Goal: Task Accomplishment & Management: Manage account settings

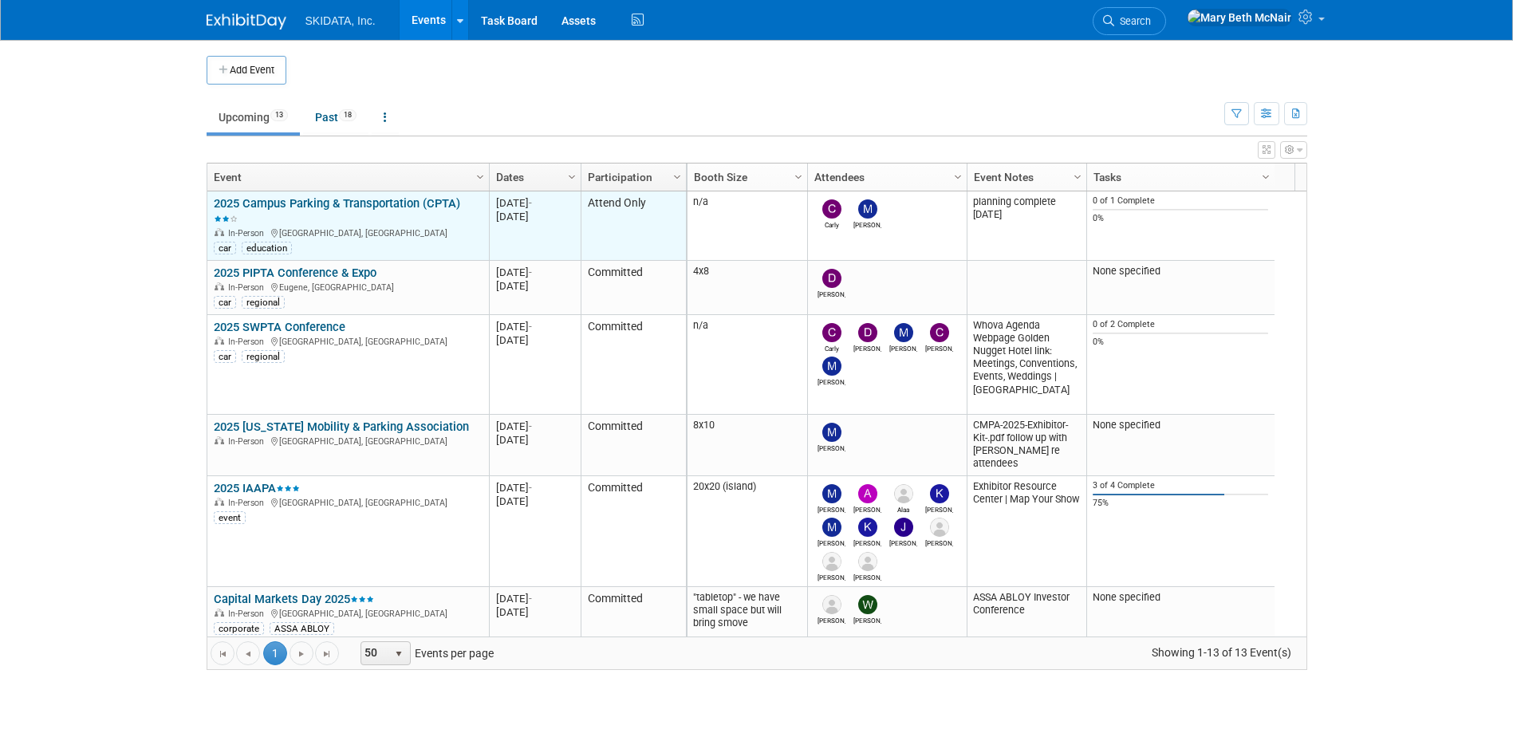
click at [321, 199] on link "2025 Campus Parking & Transportation (CPTA)" at bounding box center [337, 211] width 246 height 30
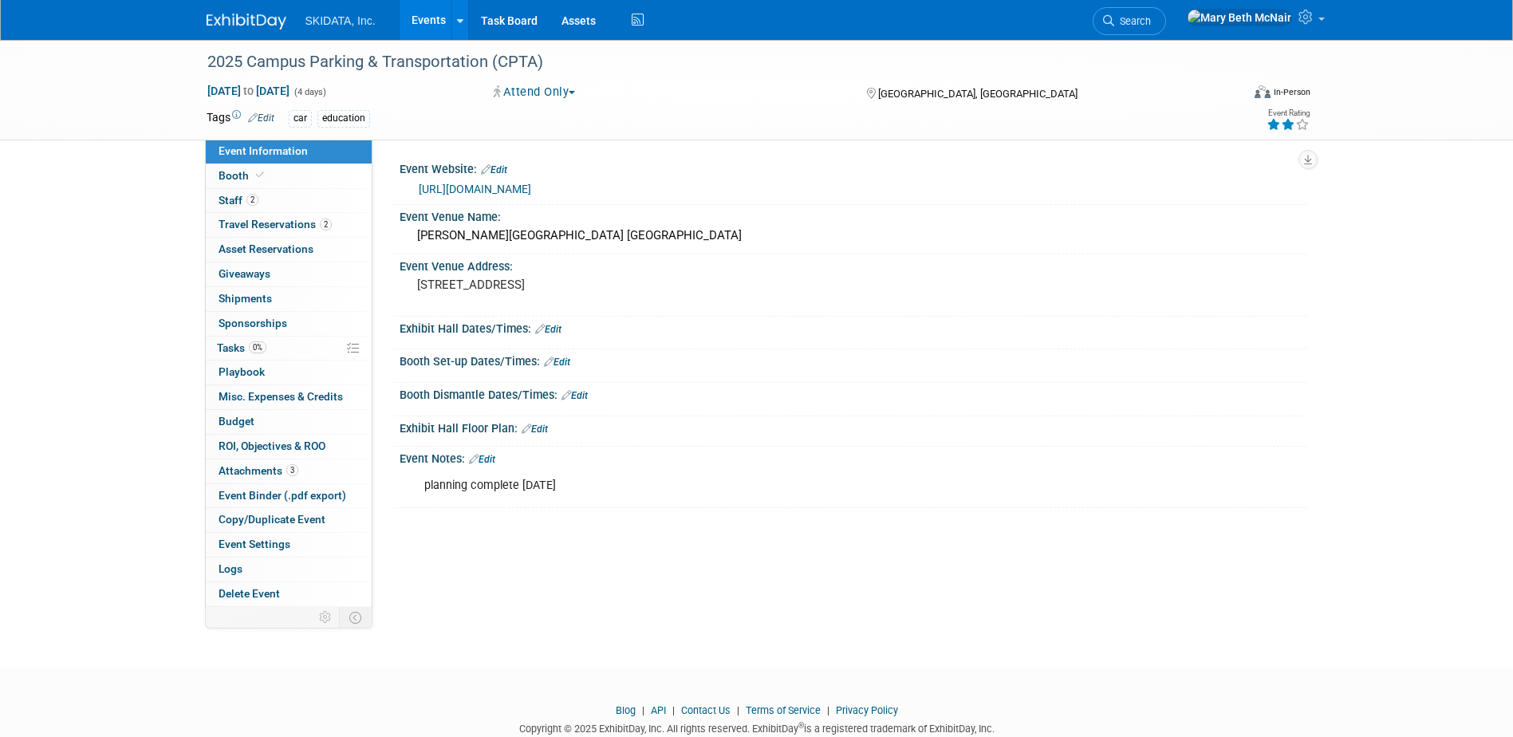
click at [473, 188] on link "[URL][DOMAIN_NAME]" at bounding box center [475, 189] width 112 height 13
click at [217, 201] on link "2 Staff 2" at bounding box center [289, 201] width 166 height 24
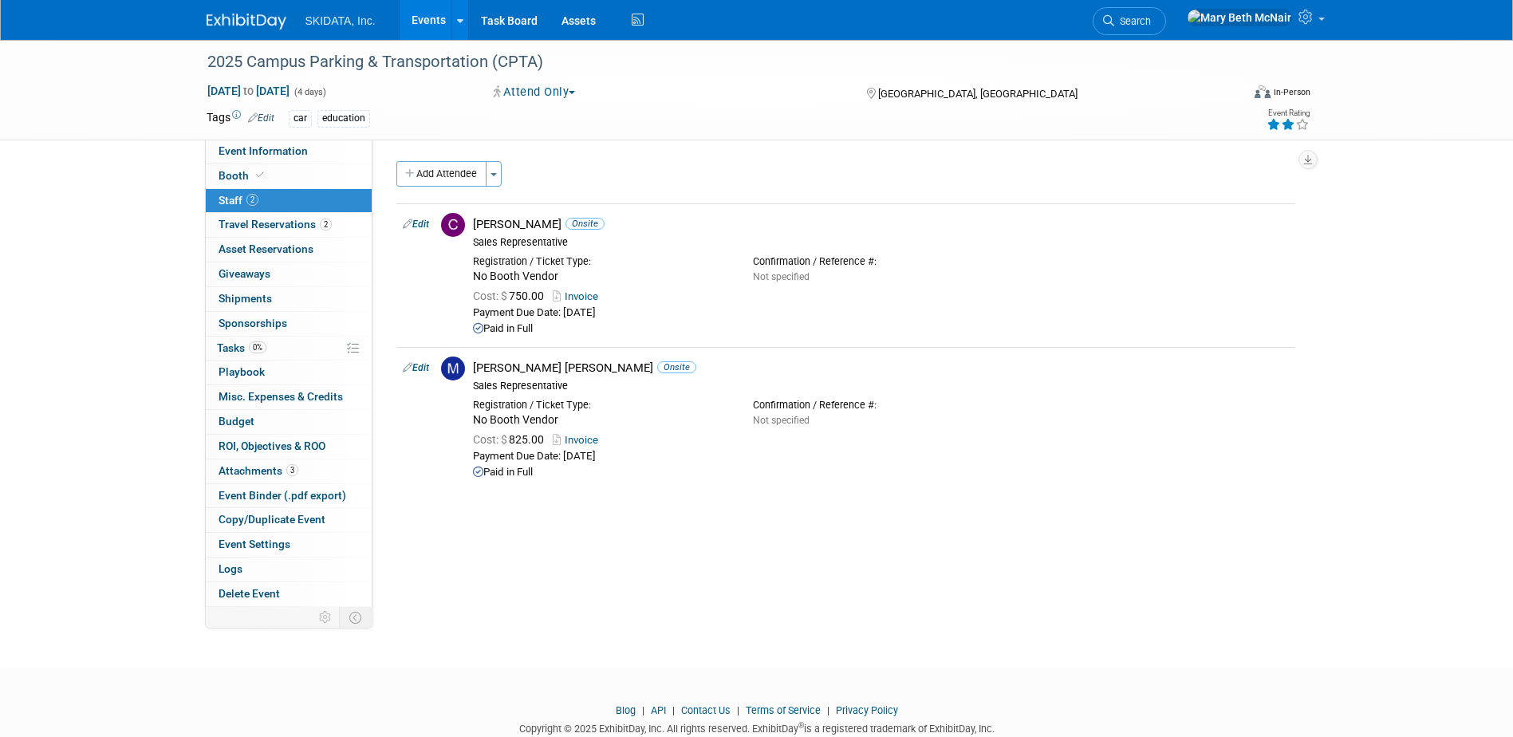
click at [423, 20] on link "Events" at bounding box center [429, 20] width 58 height 40
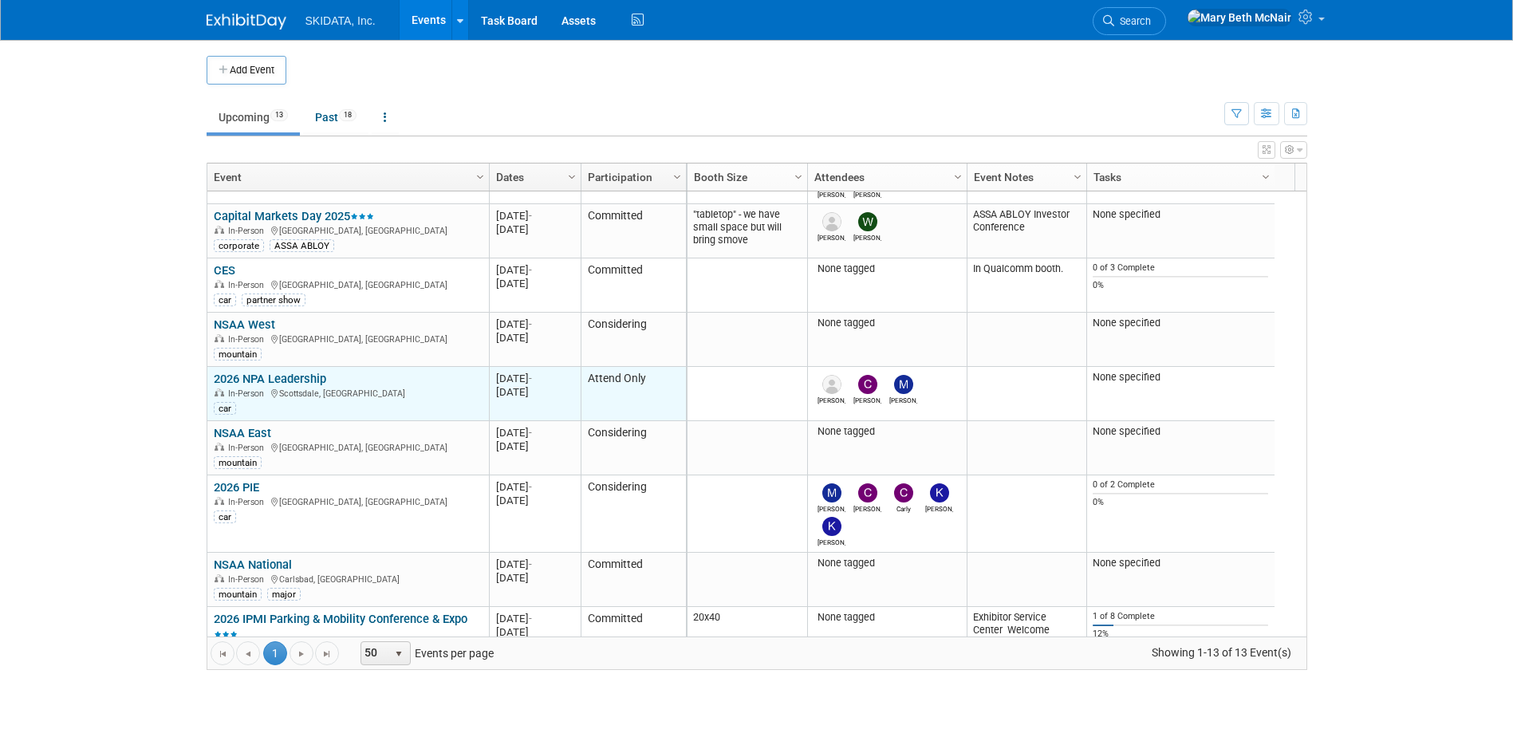
scroll to position [423, 0]
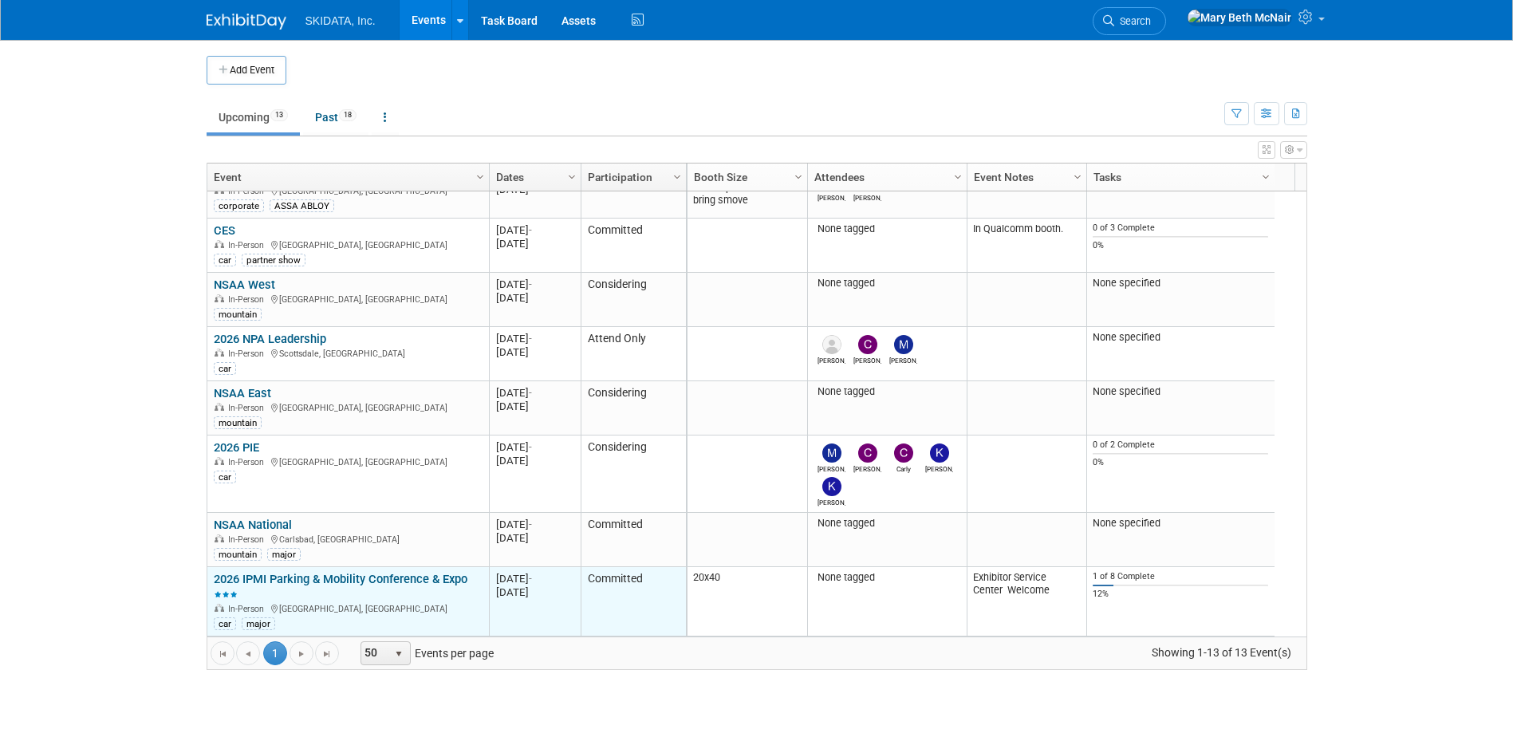
click at [290, 576] on link "2026 IPMI Parking & Mobility Conference & Expo" at bounding box center [341, 587] width 254 height 30
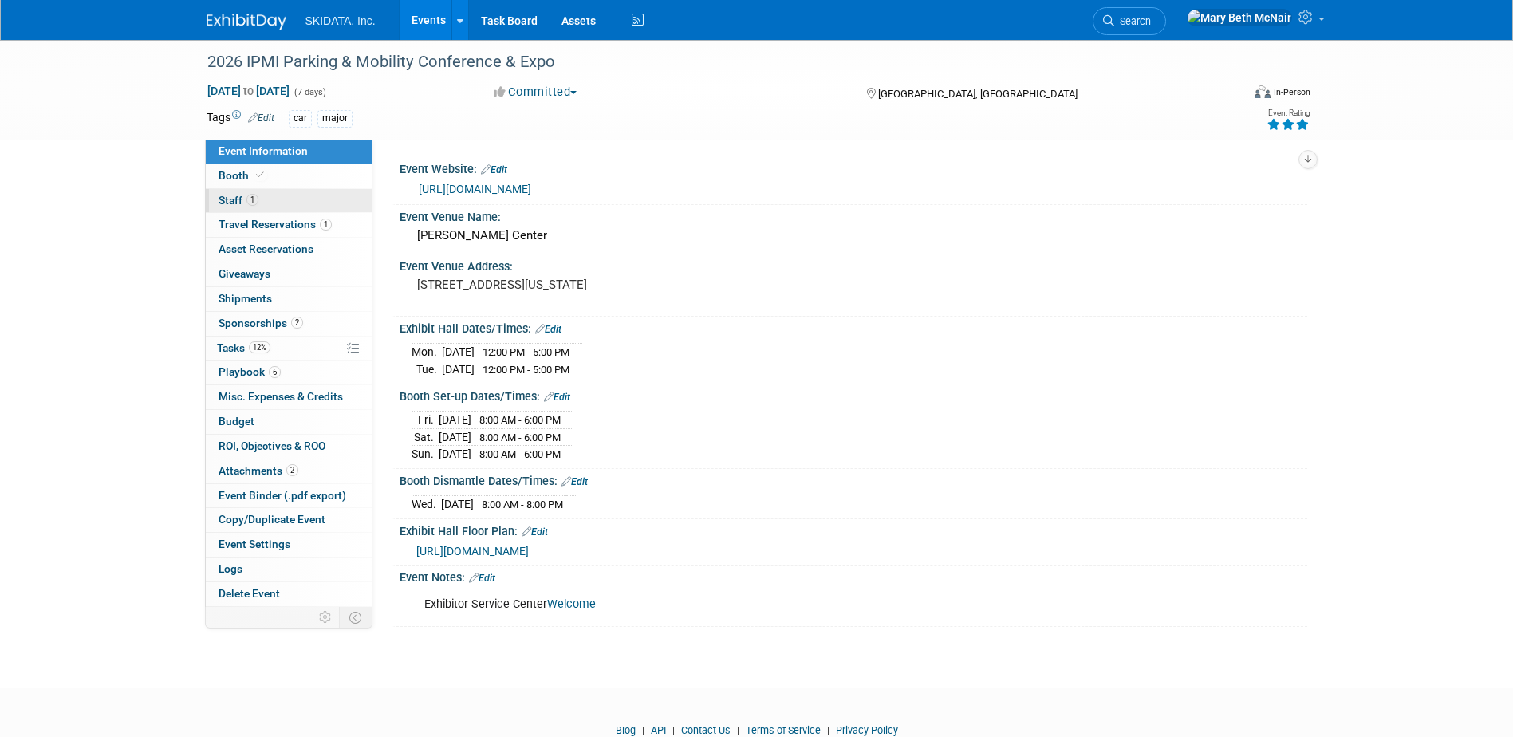
click at [240, 198] on span "Staff 1" at bounding box center [239, 200] width 40 height 13
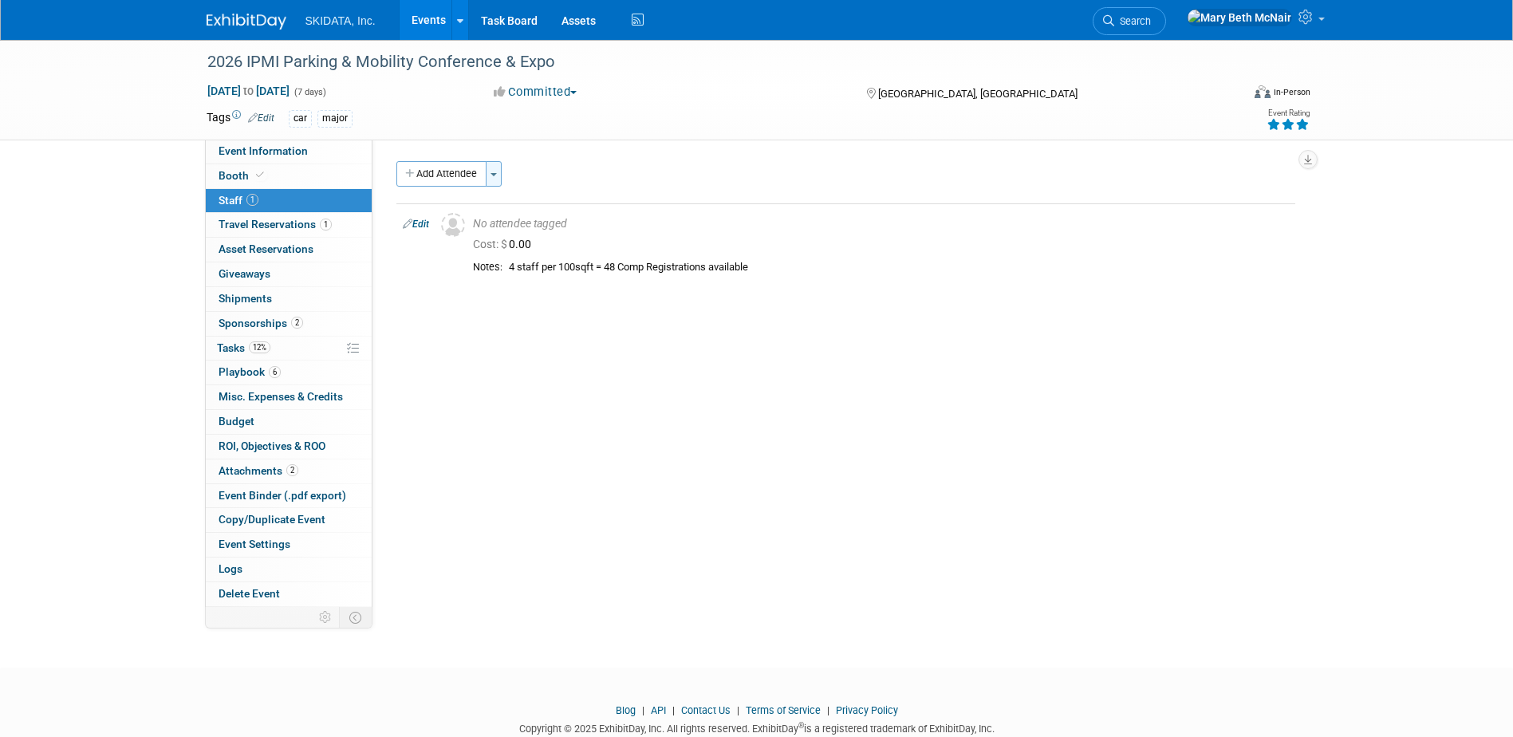
click at [502, 179] on button "Toggle Dropdown" at bounding box center [494, 174] width 16 height 26
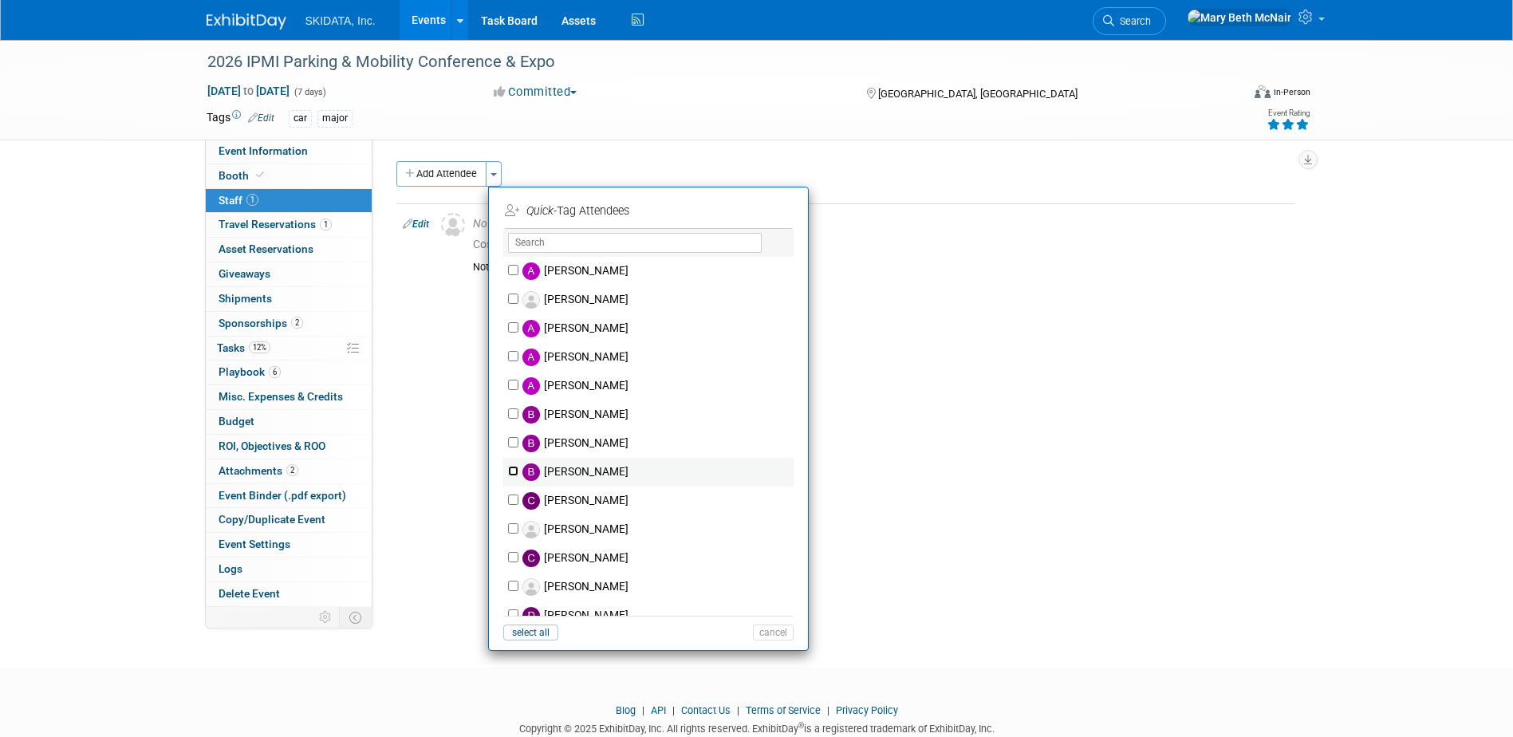
click at [513, 472] on input "Brenda Shively" at bounding box center [513, 471] width 10 height 10
checkbox input "true"
click at [510, 500] on input "Carly Jansen" at bounding box center [513, 500] width 10 height 10
checkbox input "true"
click at [514, 555] on input "Christopher Archer" at bounding box center [513, 557] width 10 height 10
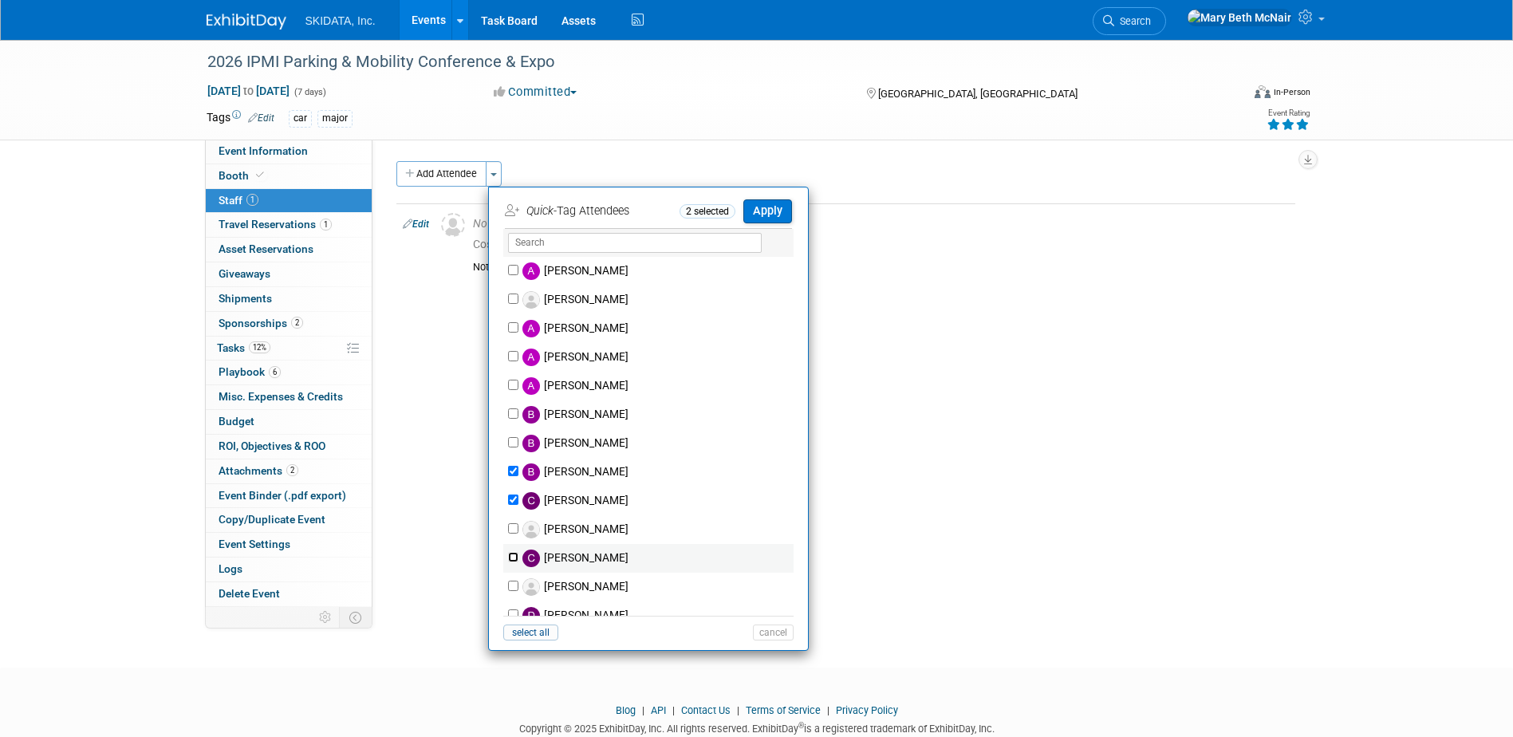
checkbox input "true"
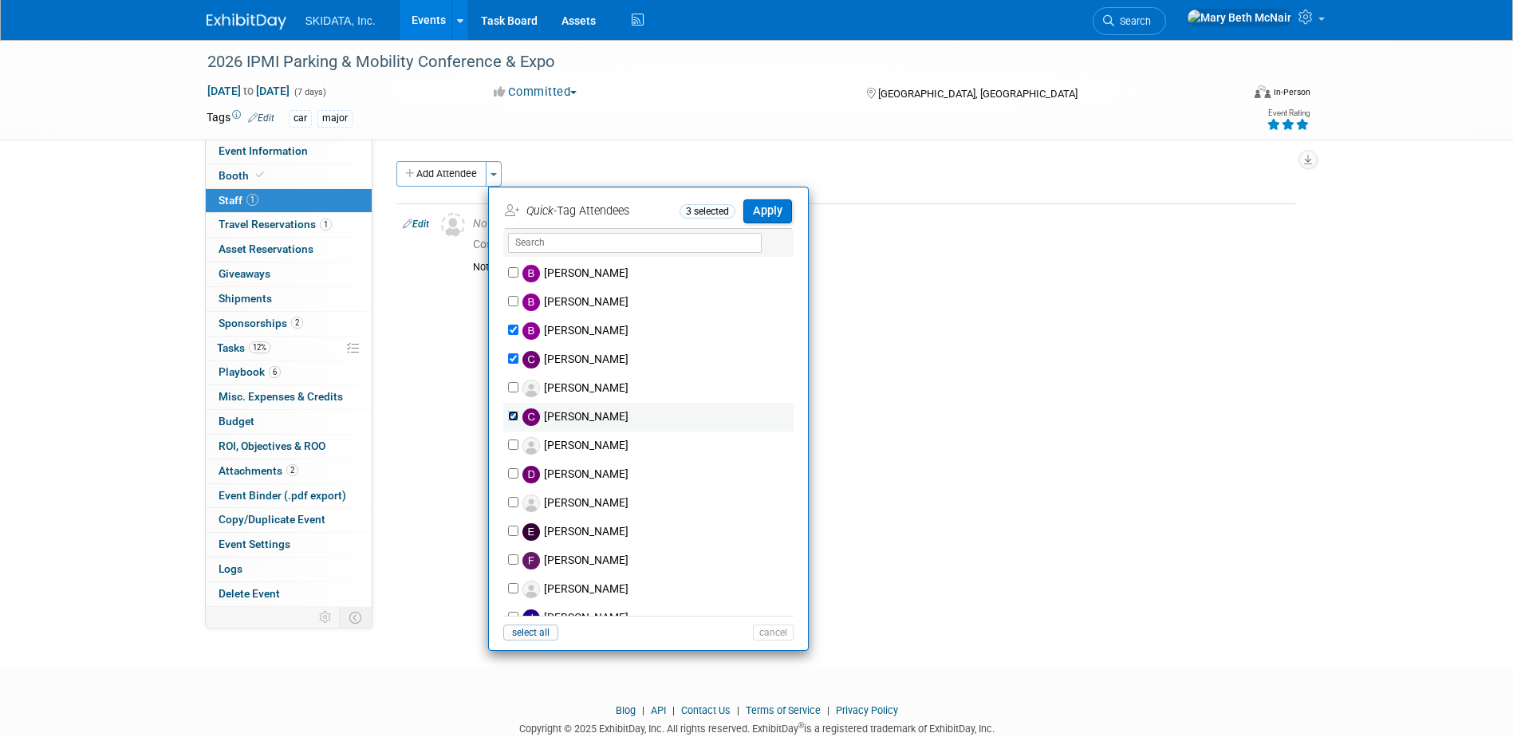
scroll to position [160, 0]
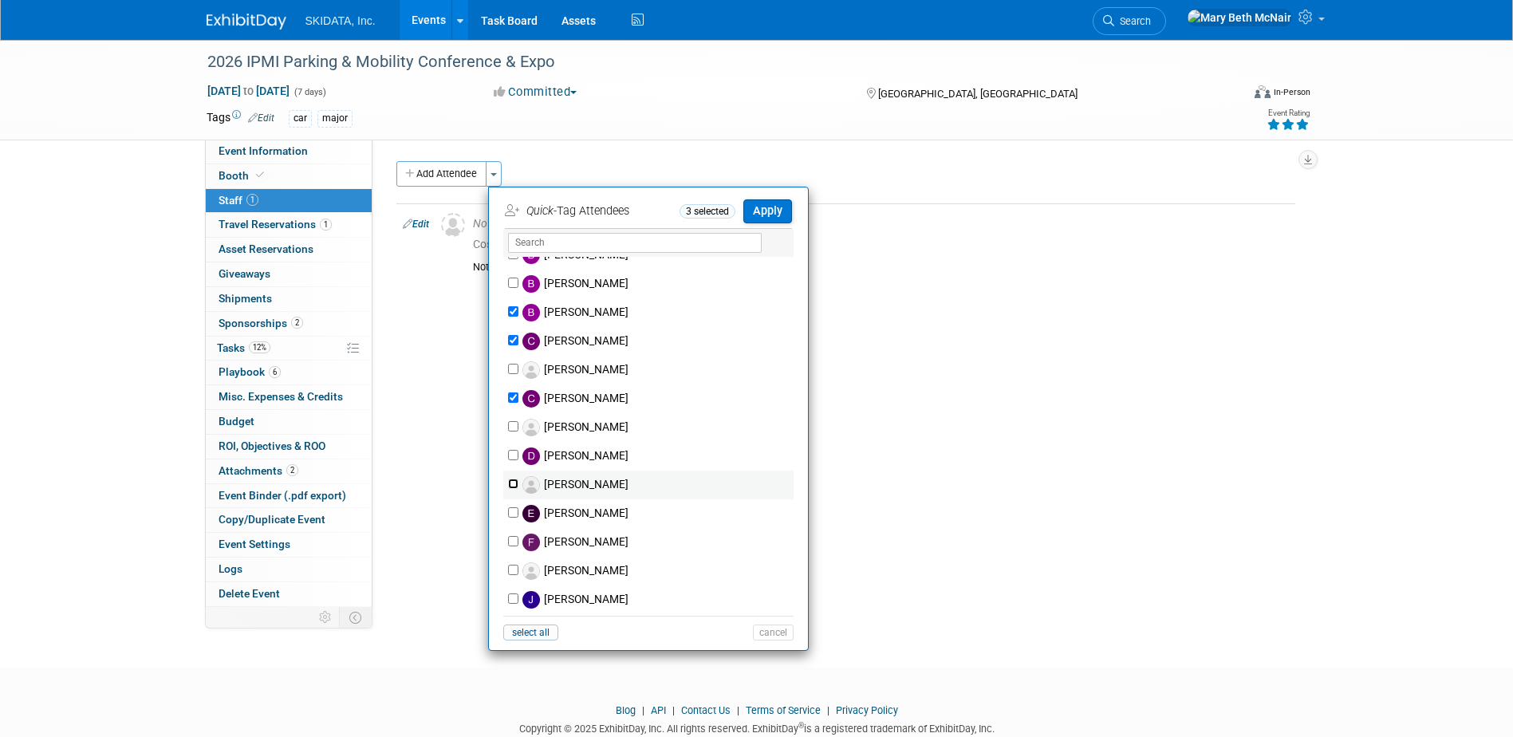
click at [515, 487] on input "[PERSON_NAME]" at bounding box center [513, 484] width 10 height 10
checkbox input "true"
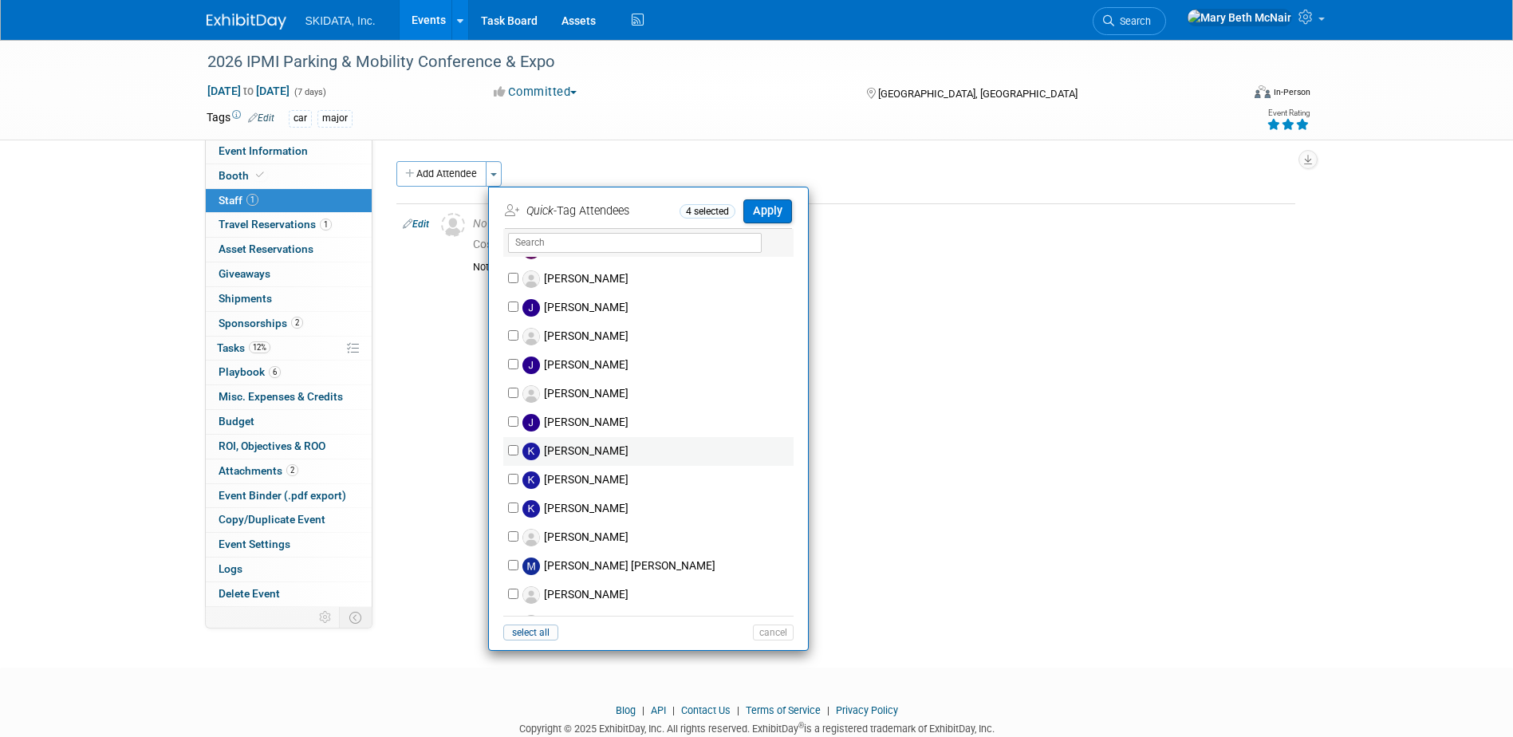
scroll to position [479, 0]
click at [515, 451] on input "[PERSON_NAME]" at bounding box center [513, 452] width 10 height 10
checkbox input "true"
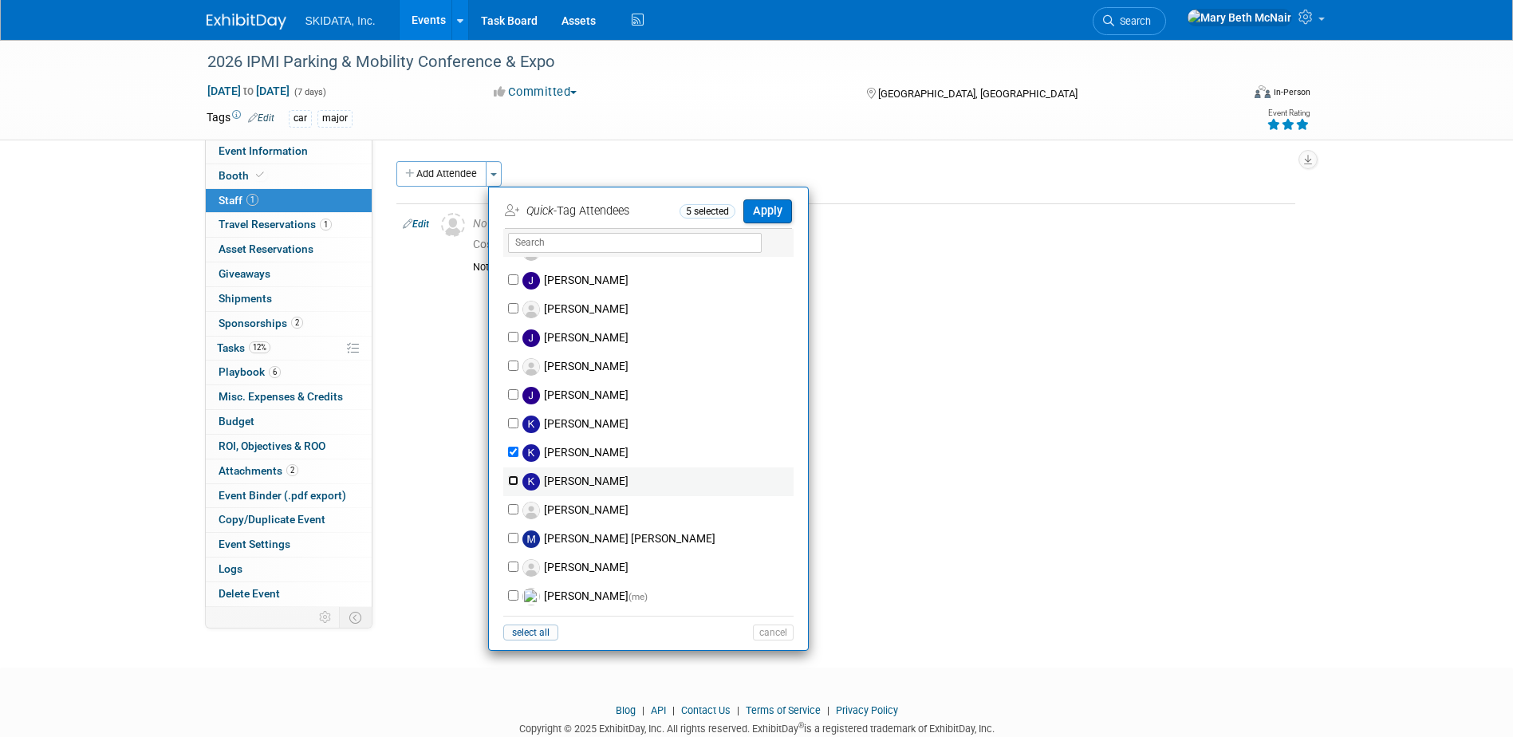
click at [512, 483] on input "Kim Masoner" at bounding box center [513, 480] width 10 height 10
checkbox input "true"
click at [514, 537] on input "Malloy Pohrer" at bounding box center [513, 538] width 10 height 10
checkbox input "true"
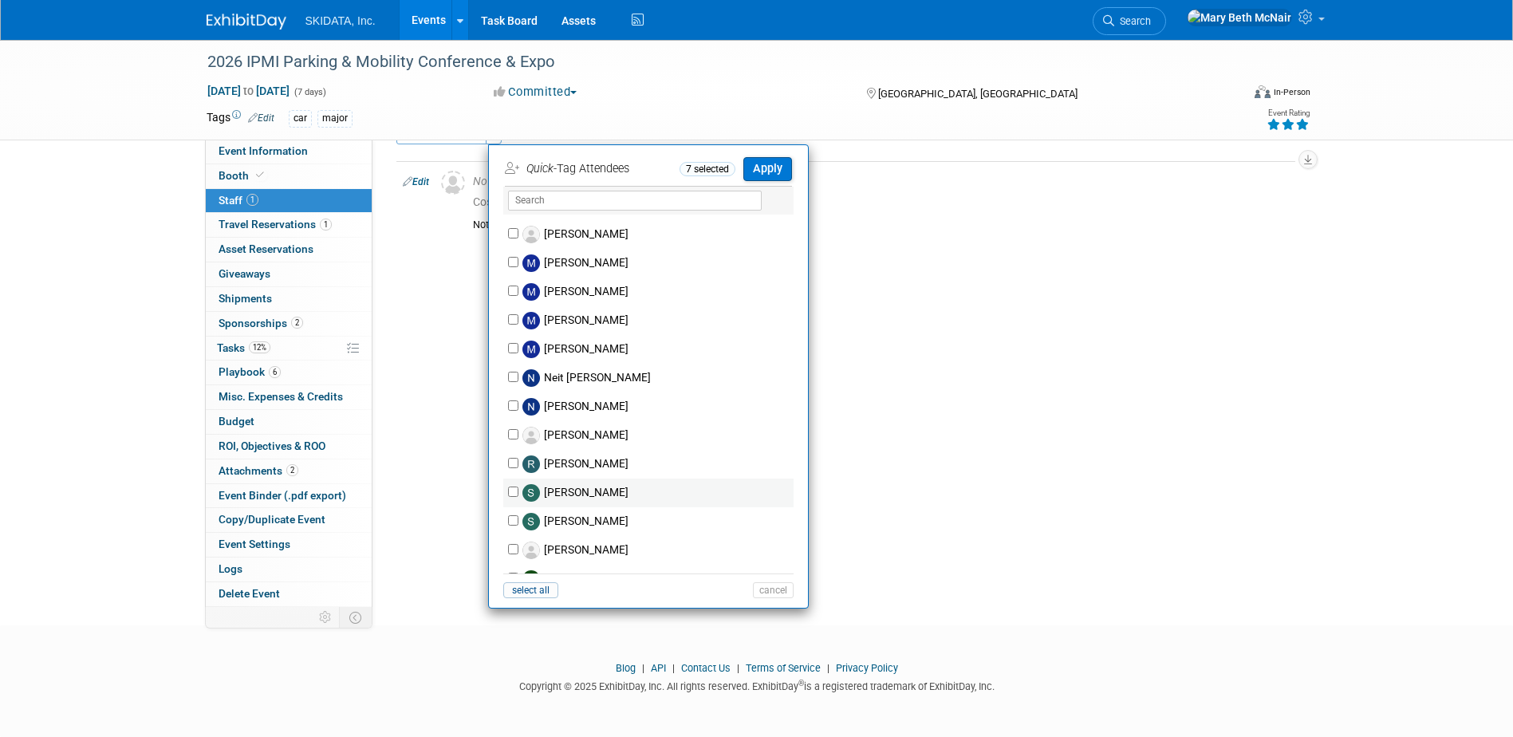
scroll to position [943, 0]
click at [510, 320] on input "Michael Ball" at bounding box center [513, 318] width 10 height 10
checkbox input "true"
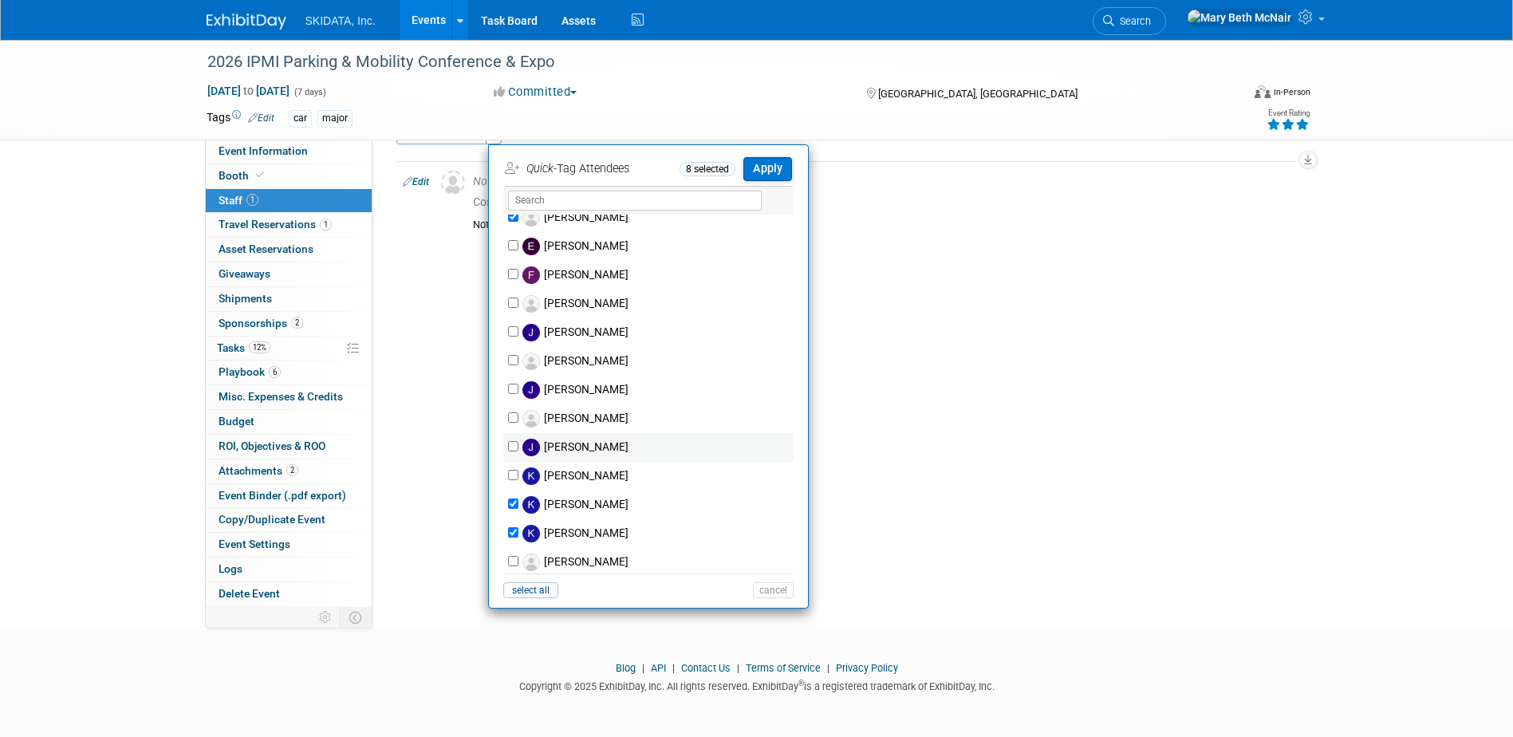
scroll to position [225, 0]
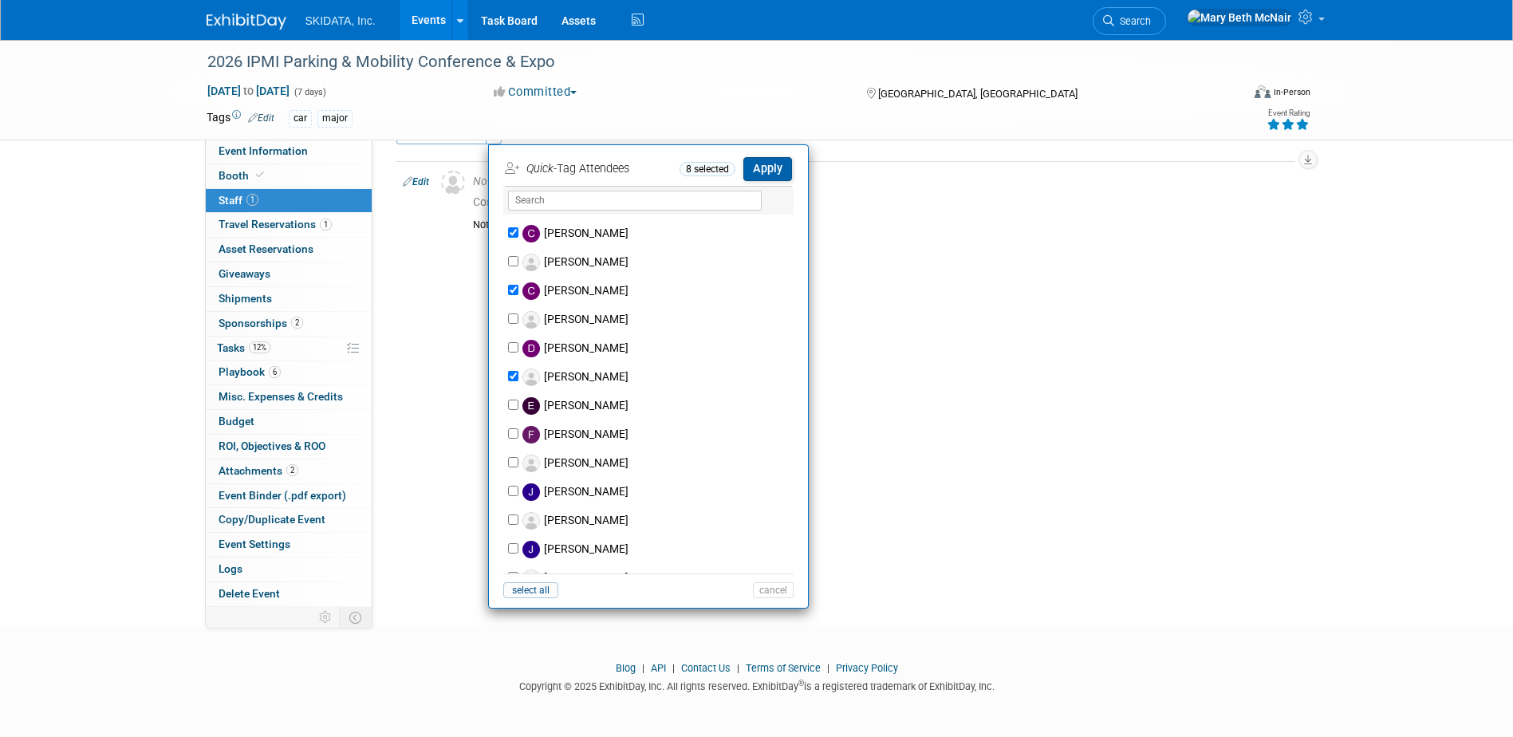
click at [763, 173] on button "Apply" at bounding box center [767, 168] width 49 height 23
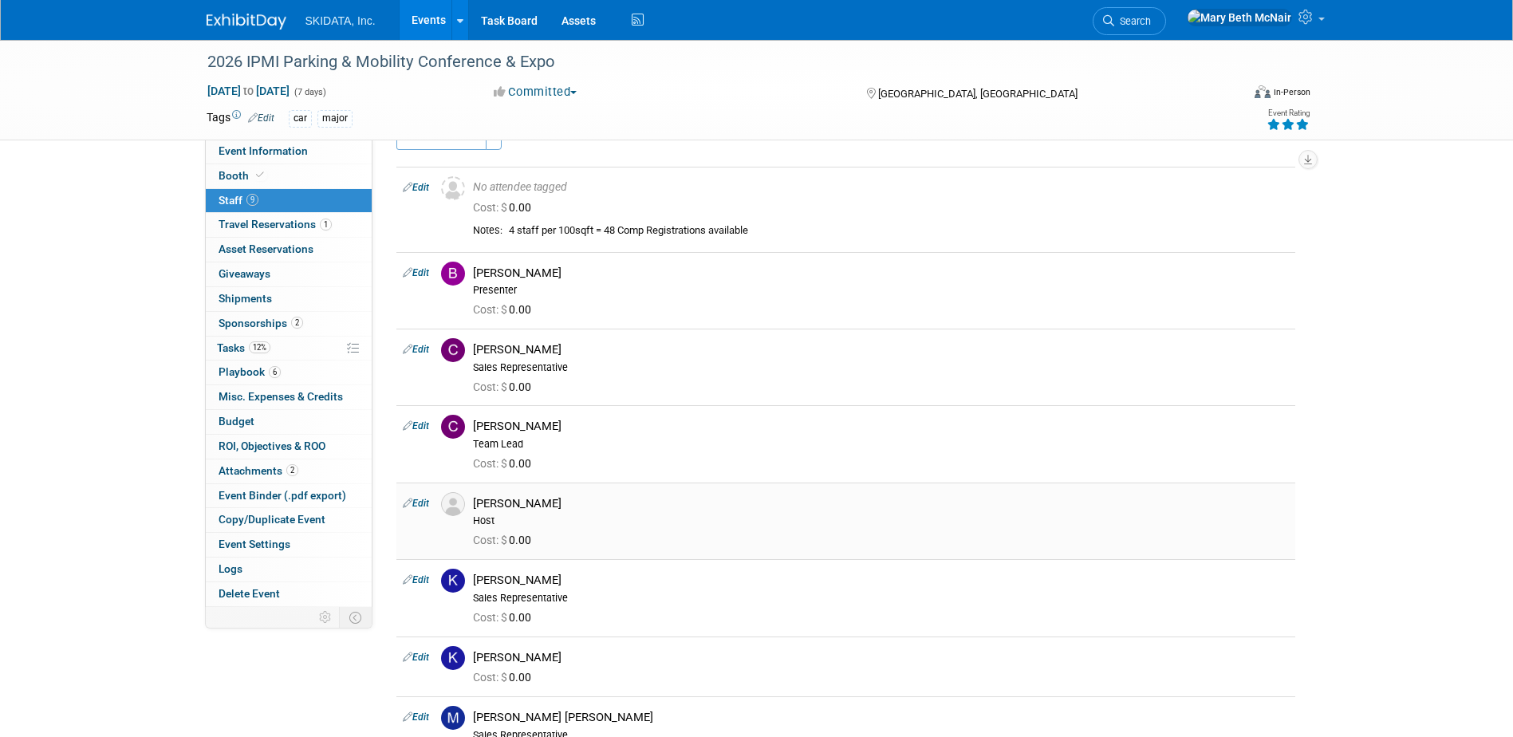
scroll to position [0, 0]
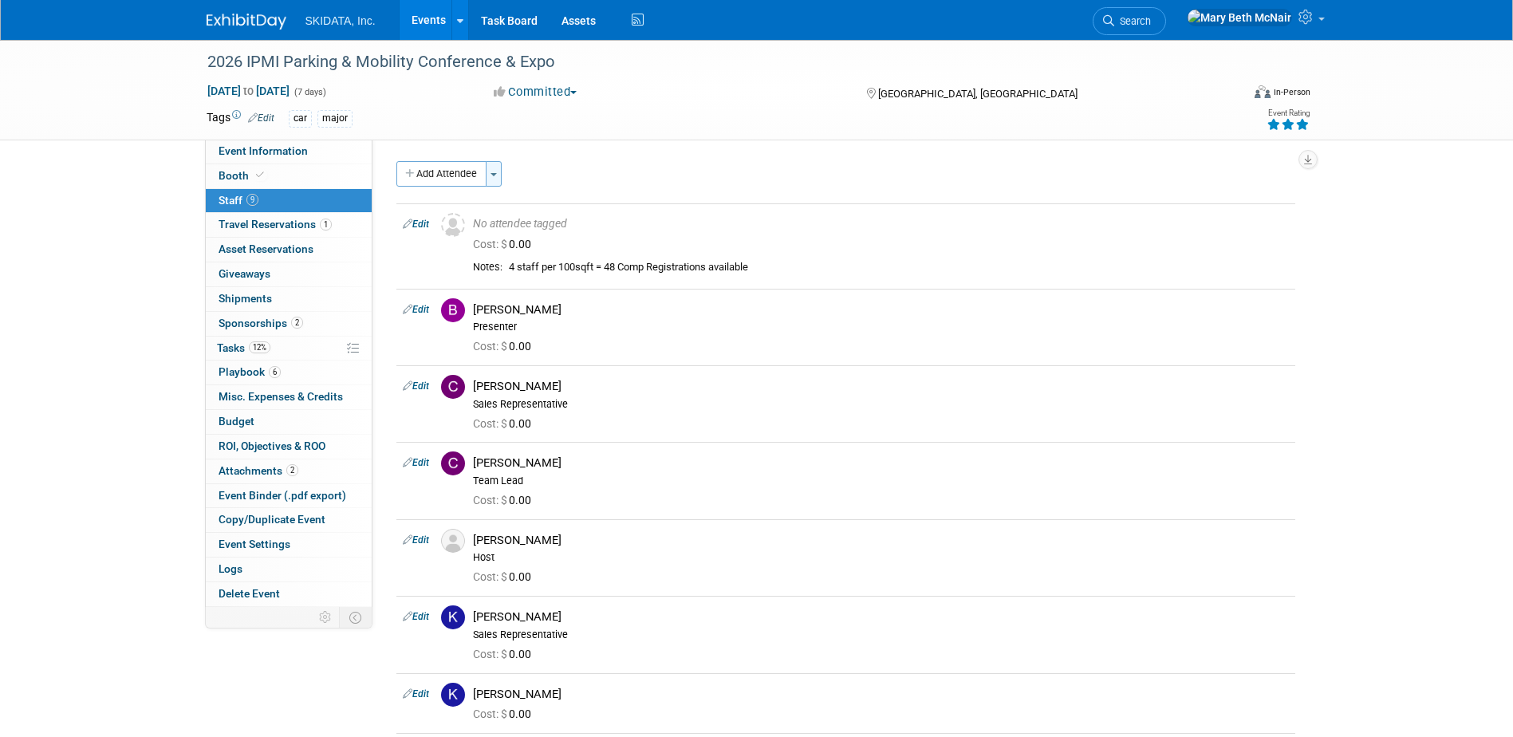
click at [496, 164] on button "Toggle Dropdown" at bounding box center [494, 174] width 16 height 26
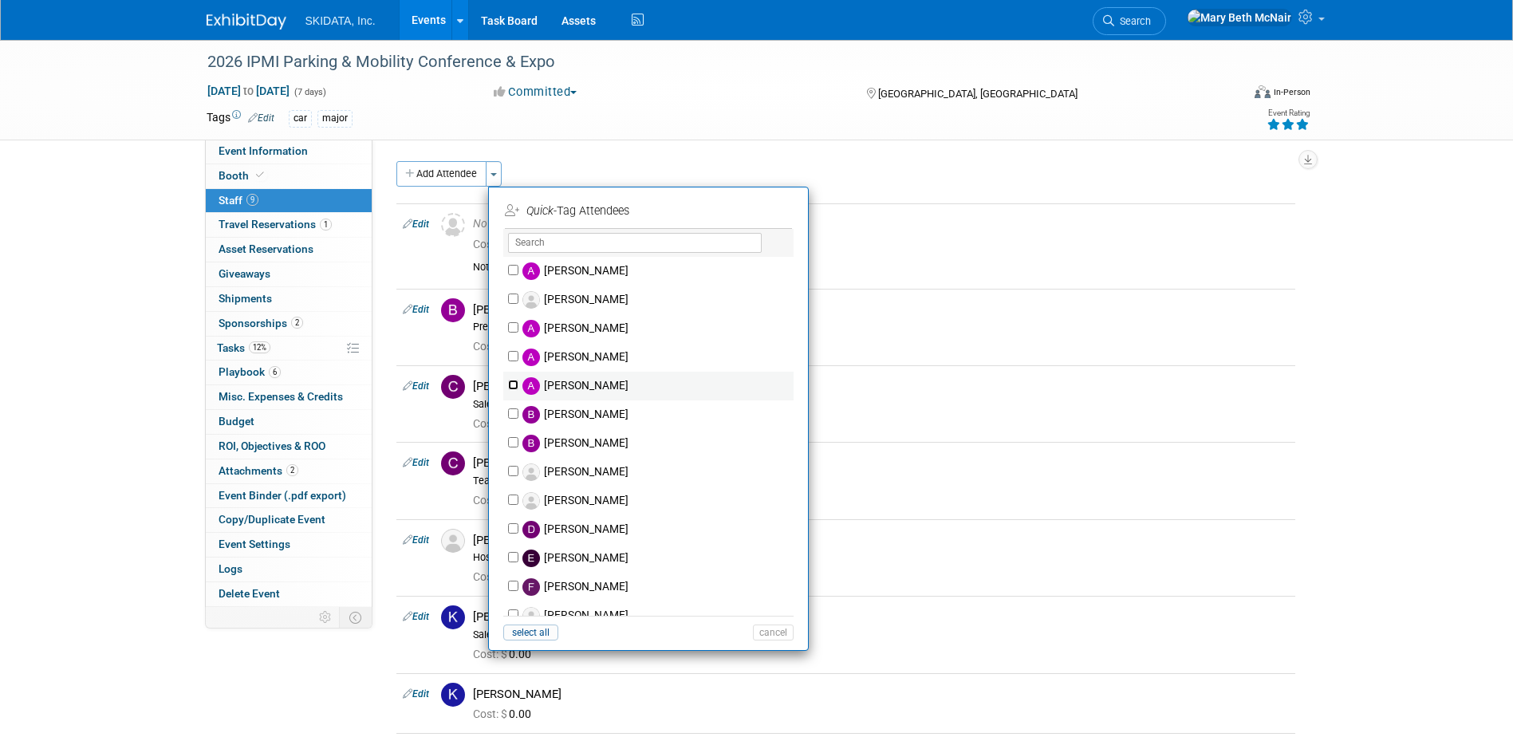
click at [515, 384] on input "Andy Hennessey" at bounding box center [513, 385] width 10 height 10
checkbox input "true"
click at [759, 211] on button "Apply" at bounding box center [767, 210] width 49 height 23
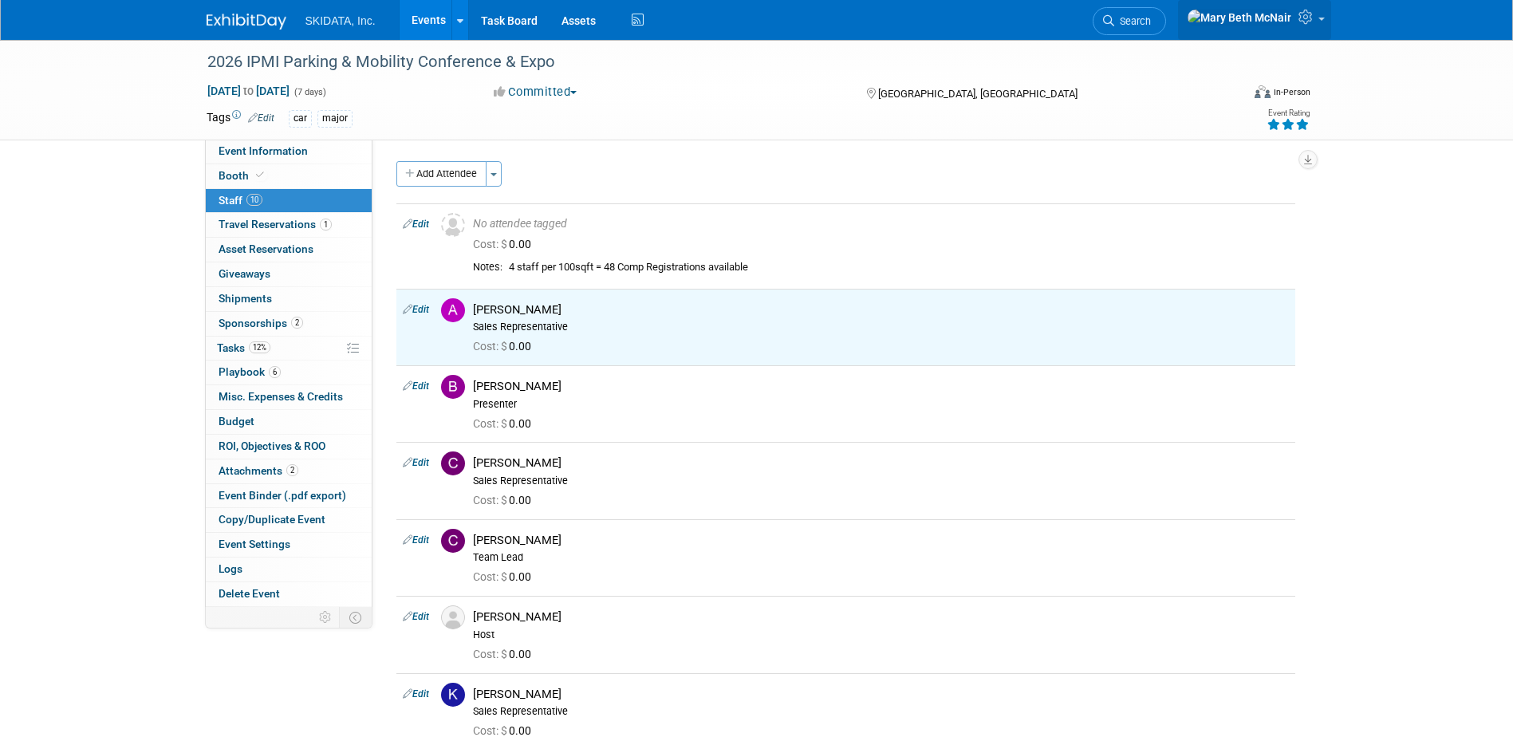
click at [1308, 18] on icon at bounding box center [1308, 17] width 18 height 14
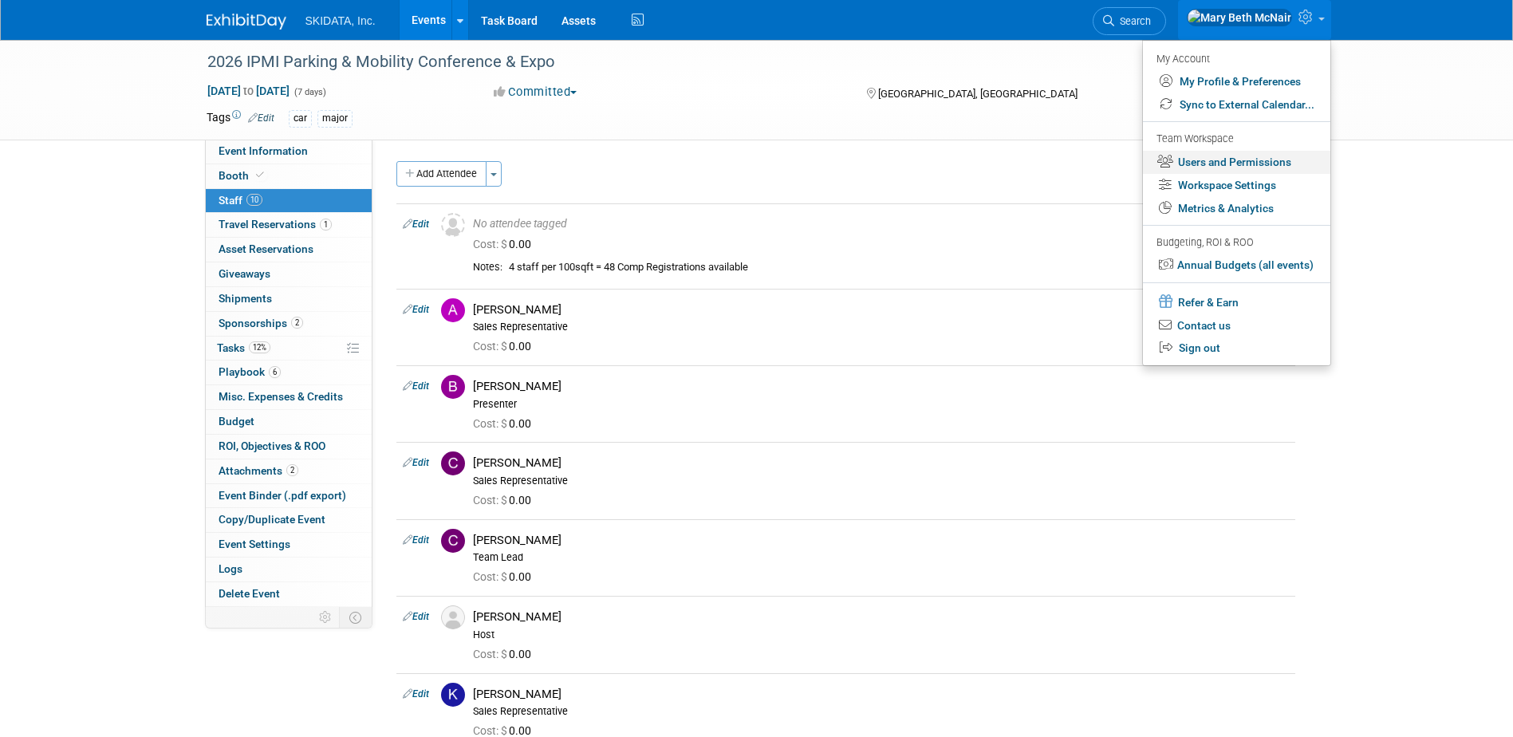
click at [1212, 158] on link "Users and Permissions" at bounding box center [1236, 162] width 187 height 23
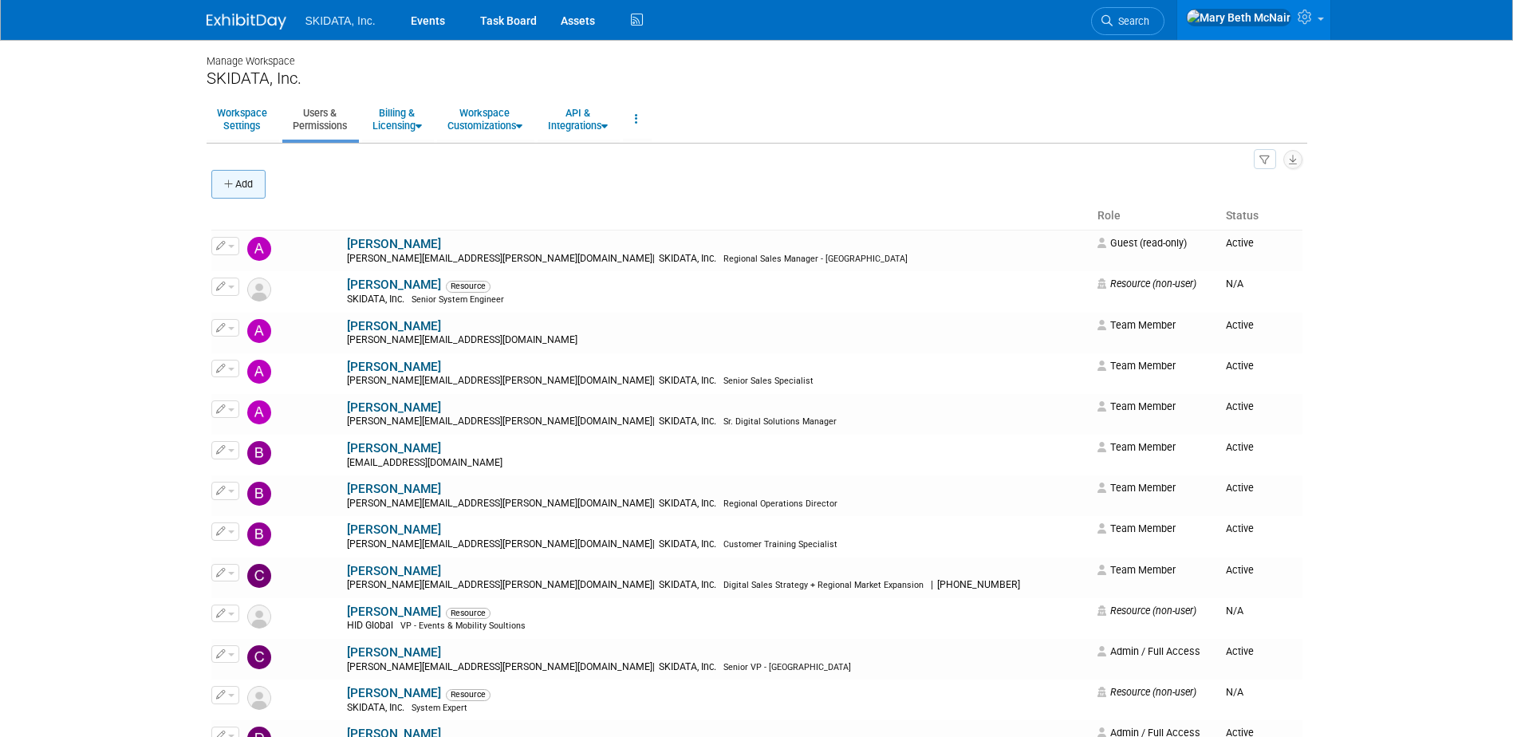
click at [216, 179] on button "Add" at bounding box center [238, 184] width 54 height 29
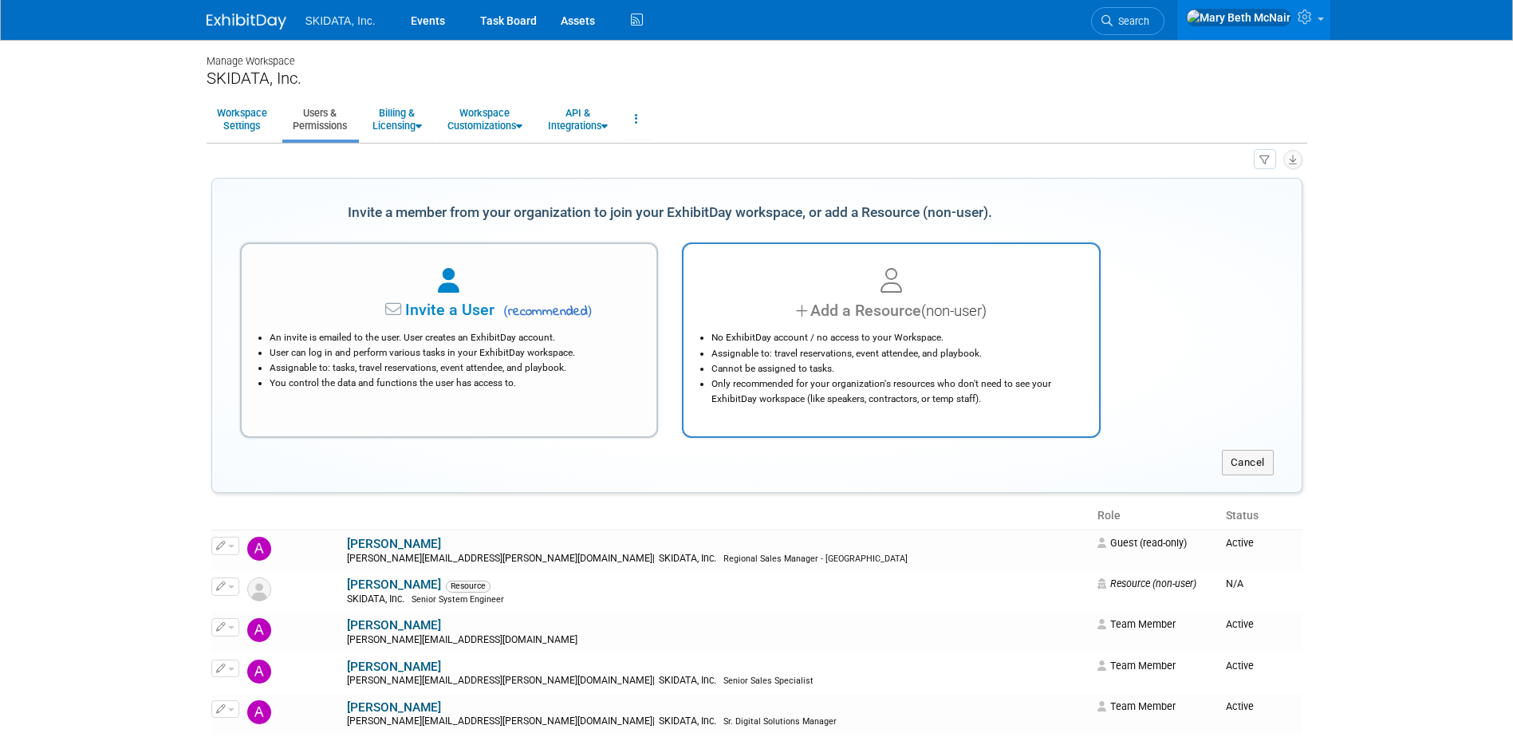
click at [895, 347] on li "Assignable to: travel reservations, event attendee, and playbook." at bounding box center [895, 353] width 368 height 15
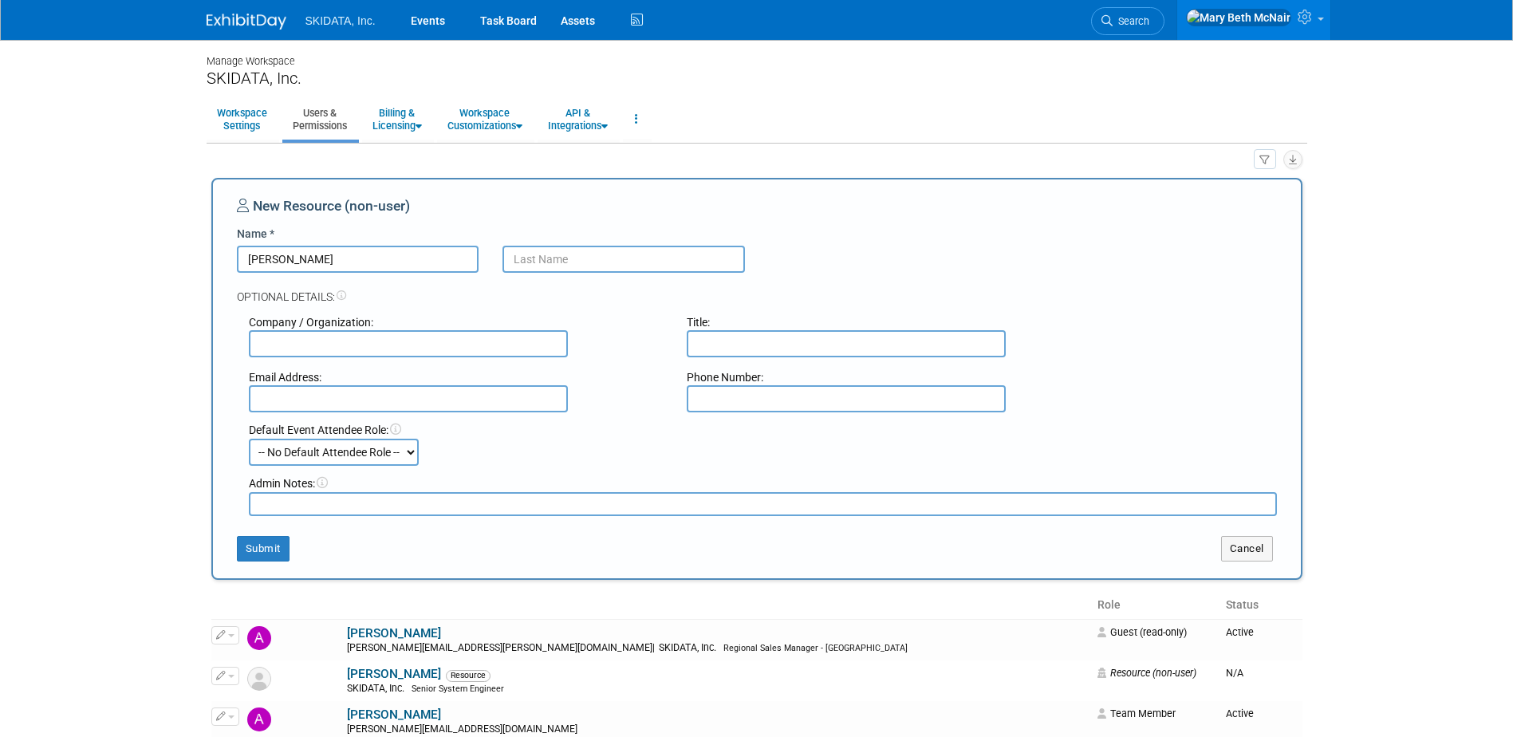
type input "[PERSON_NAME]"
type input "Toal"
click at [334, 346] on input "text" at bounding box center [408, 343] width 319 height 27
type input "SKIDATA"
click at [259, 554] on button "Submit" at bounding box center [263, 549] width 53 height 26
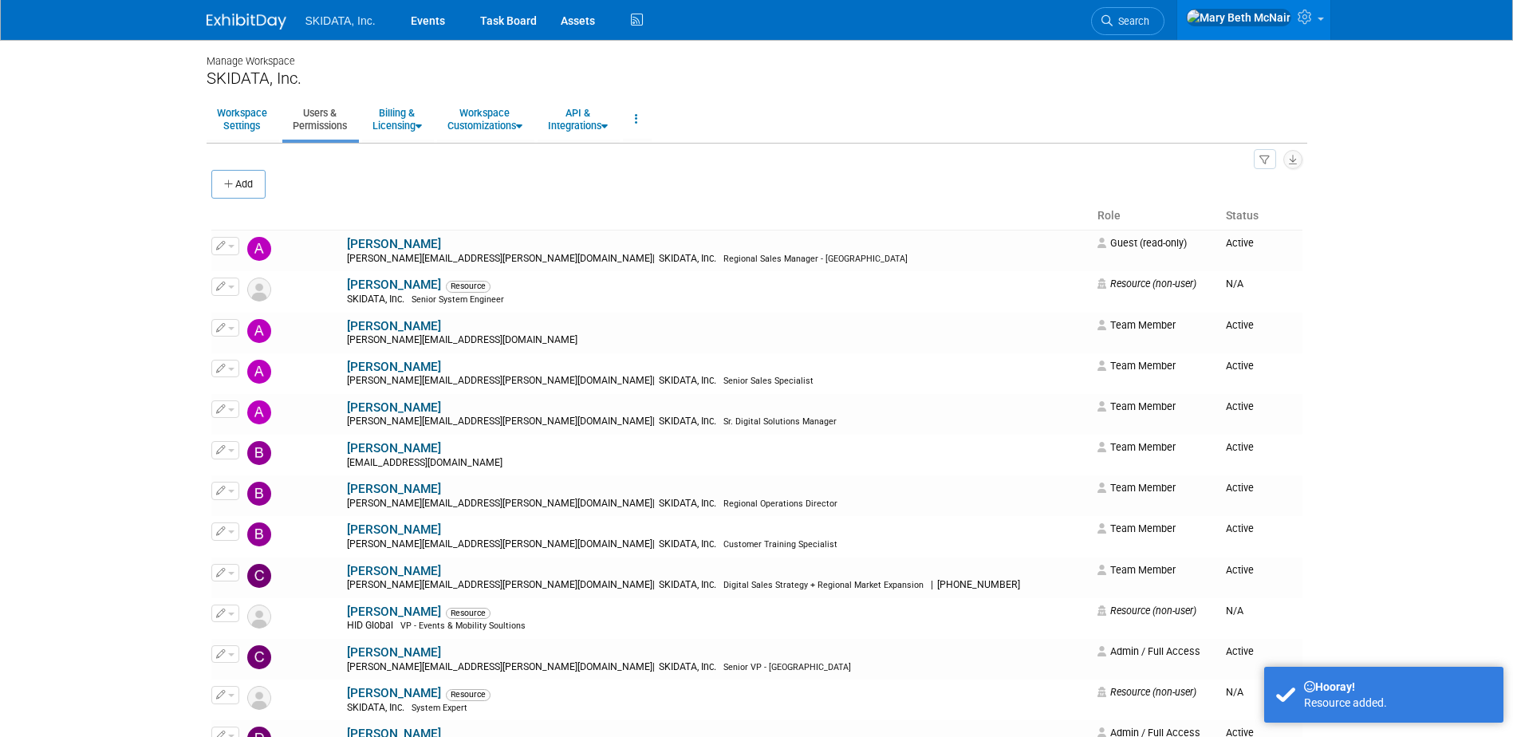
click at [345, 10] on li "SKIDATA, Inc." at bounding box center [351, 14] width 93 height 23
click at [346, 19] on span "SKIDATA, Inc." at bounding box center [340, 20] width 70 height 13
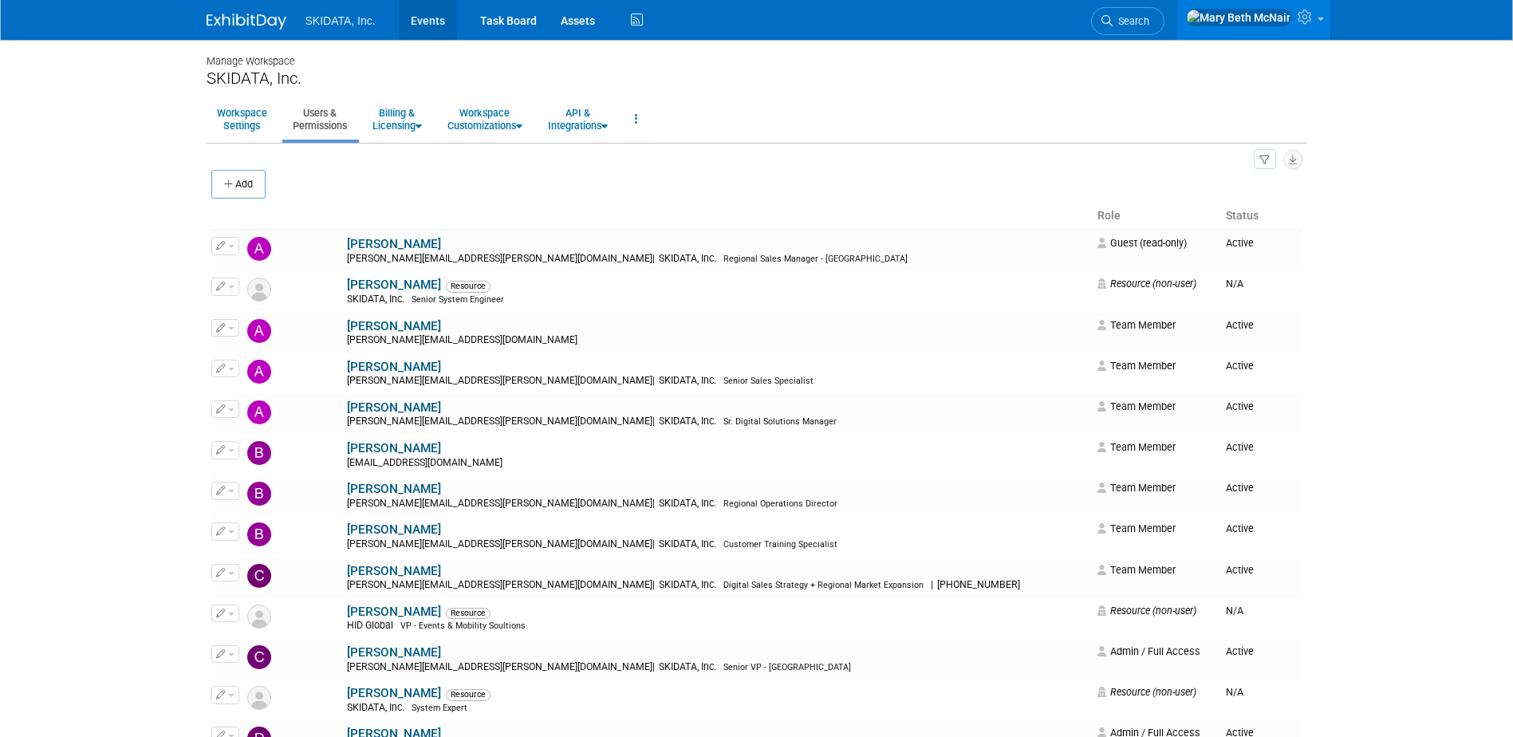
click at [427, 15] on link "Events" at bounding box center [428, 20] width 58 height 40
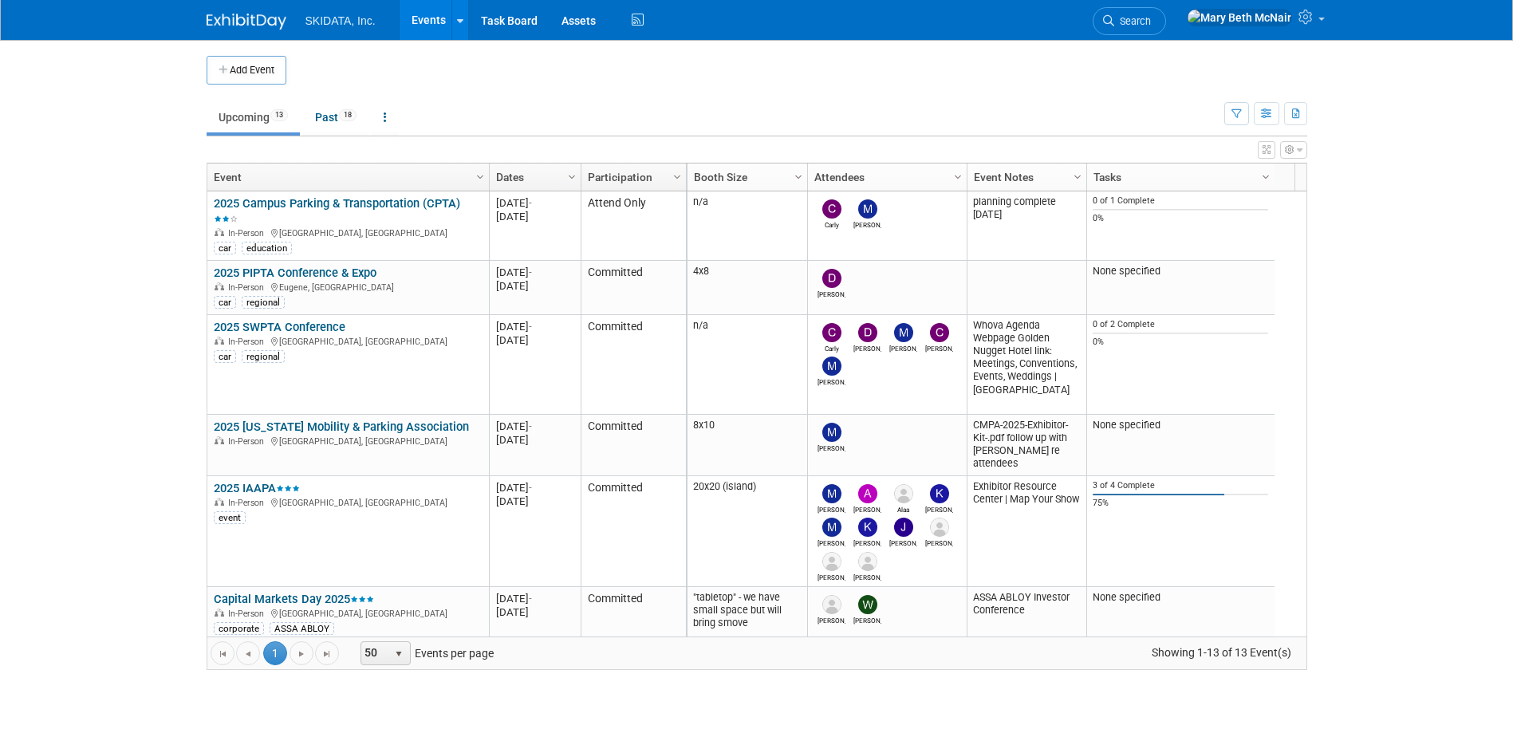
scroll to position [383, 0]
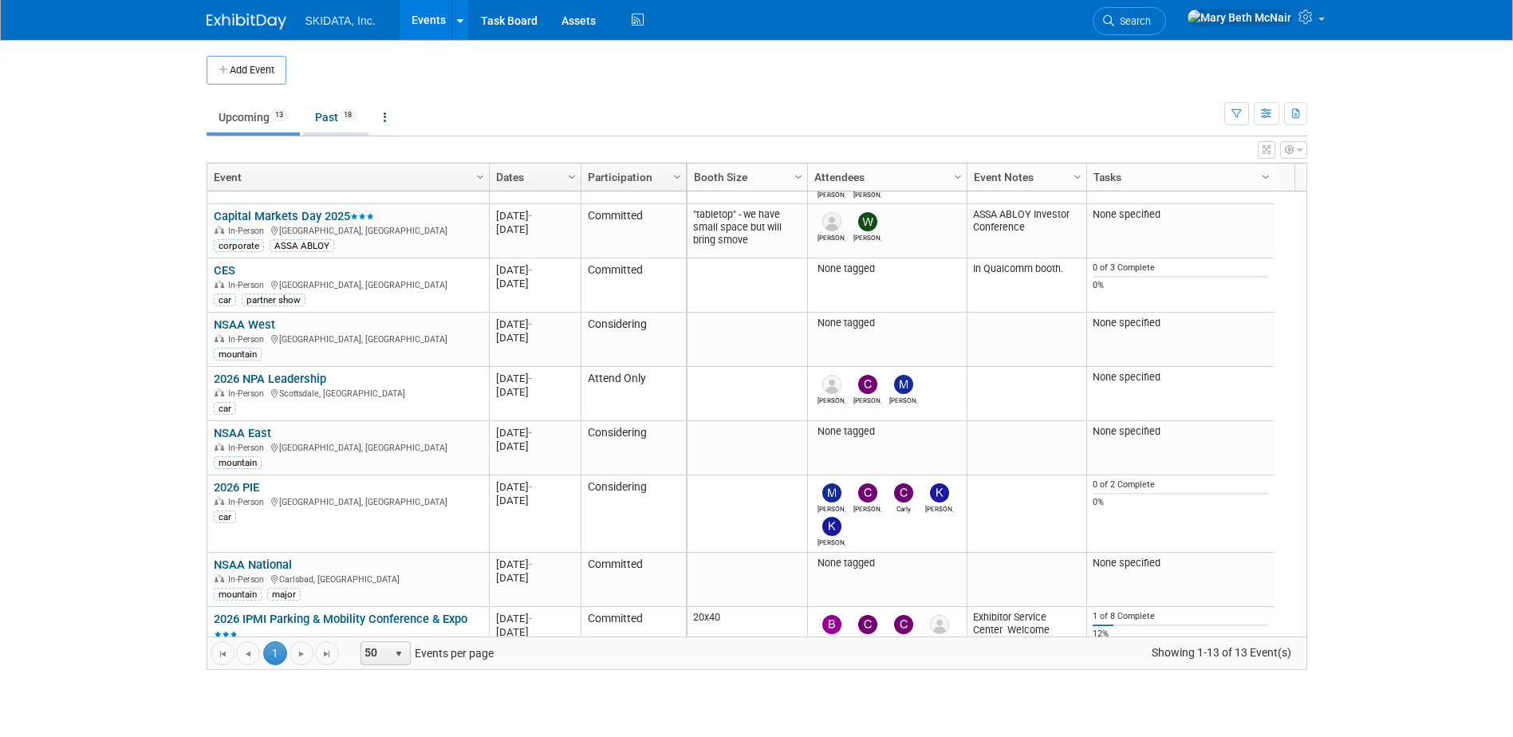
click at [327, 110] on link "Past 18" at bounding box center [335, 117] width 65 height 30
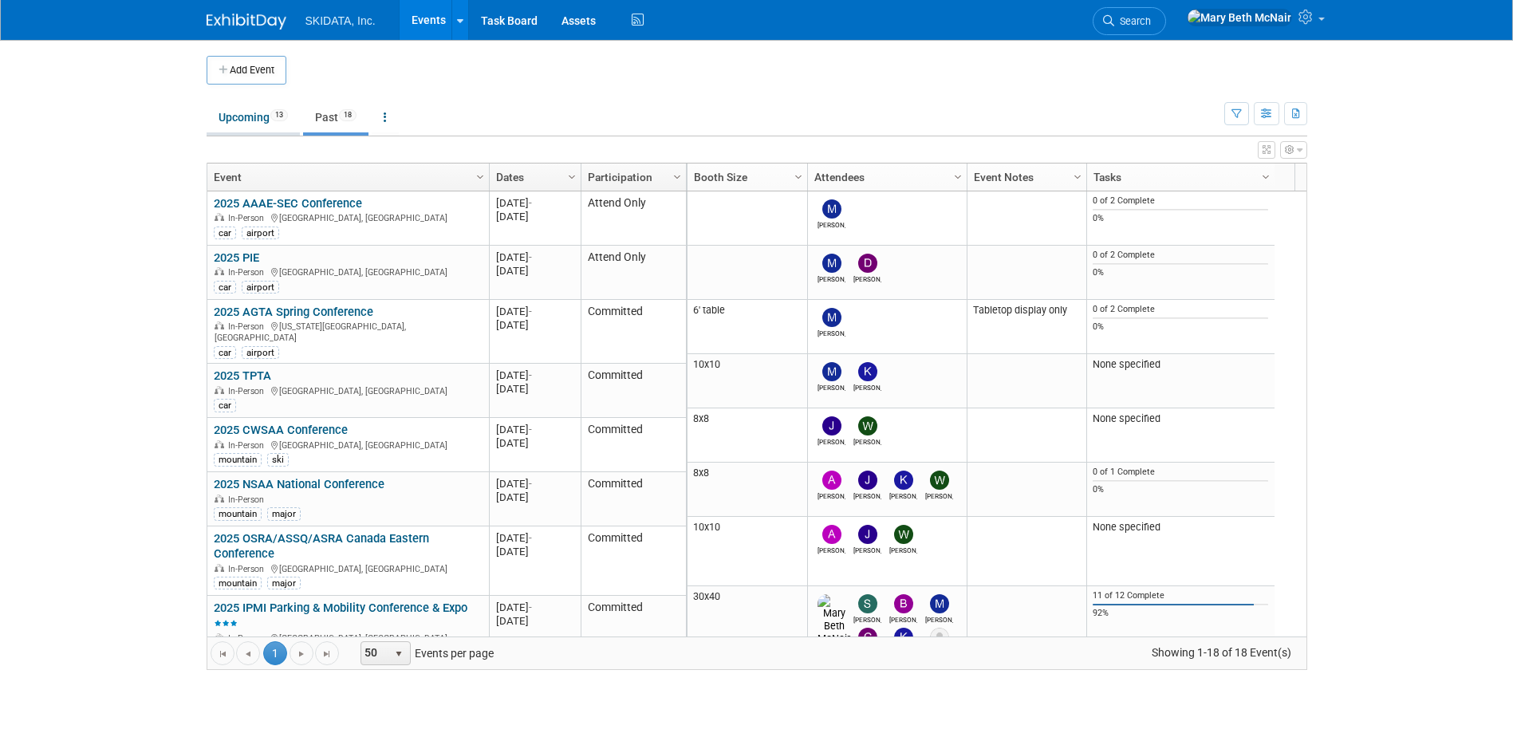
click at [246, 120] on link "Upcoming 13" at bounding box center [253, 117] width 93 height 30
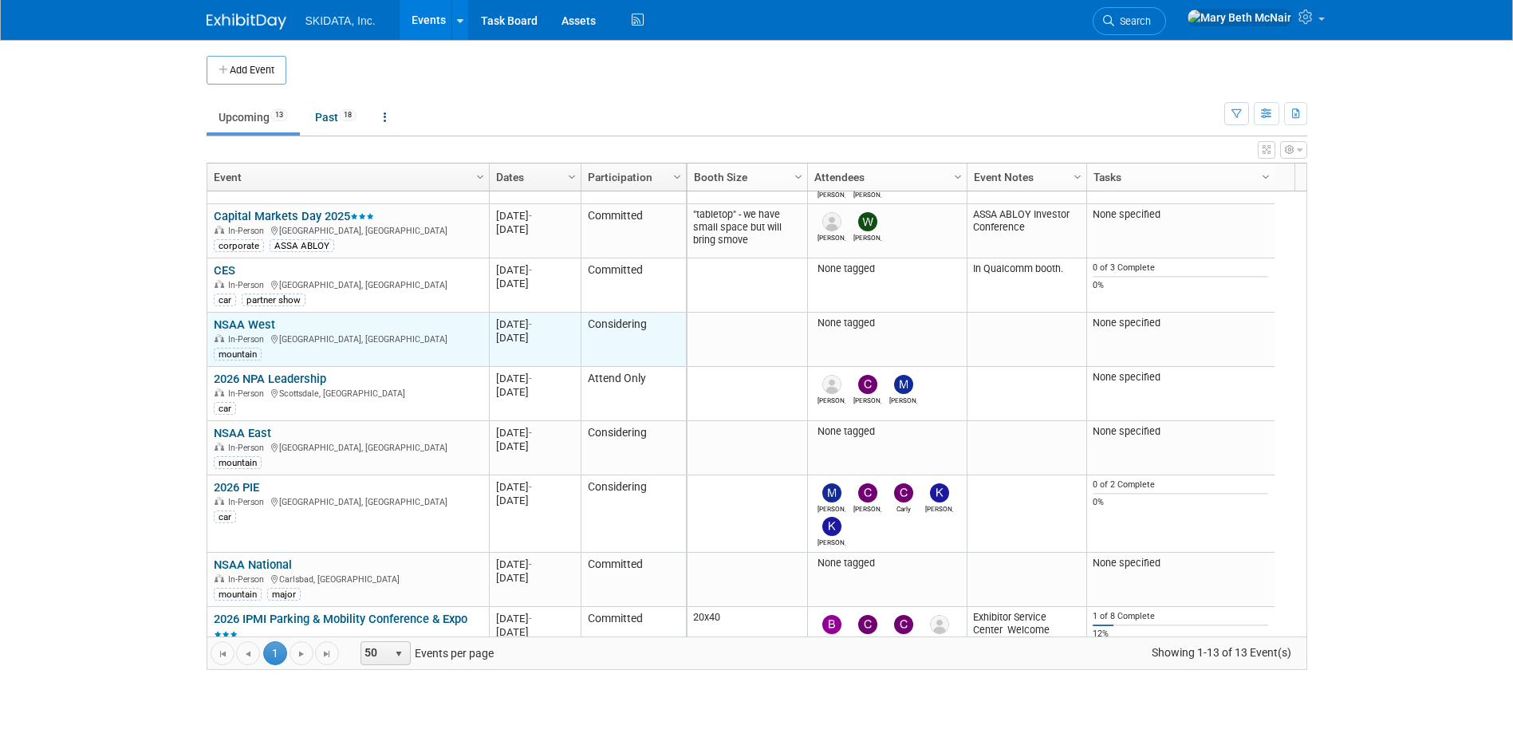
scroll to position [464, 0]
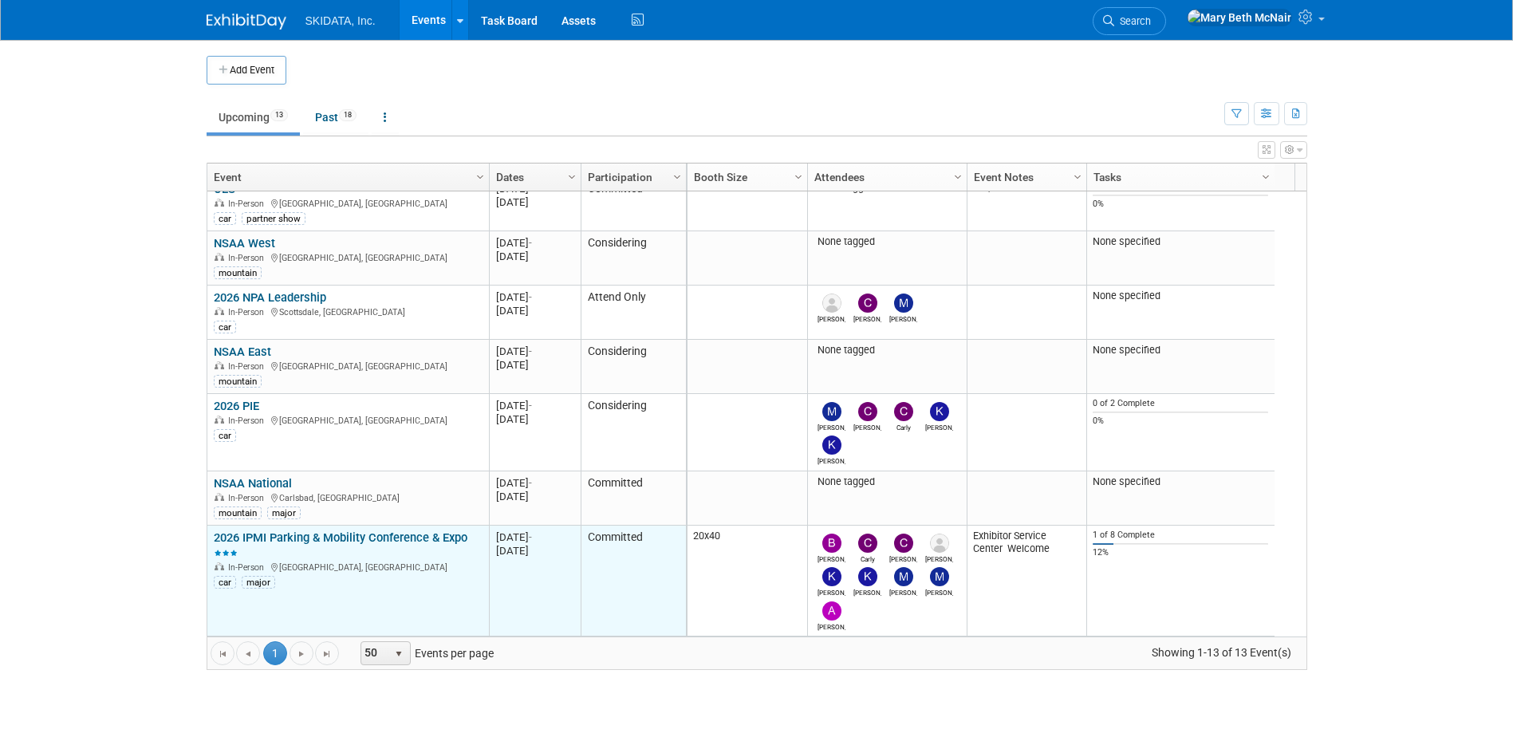
click at [345, 530] on link "2026 IPMI Parking & Mobility Conference & Expo" at bounding box center [341, 545] width 254 height 30
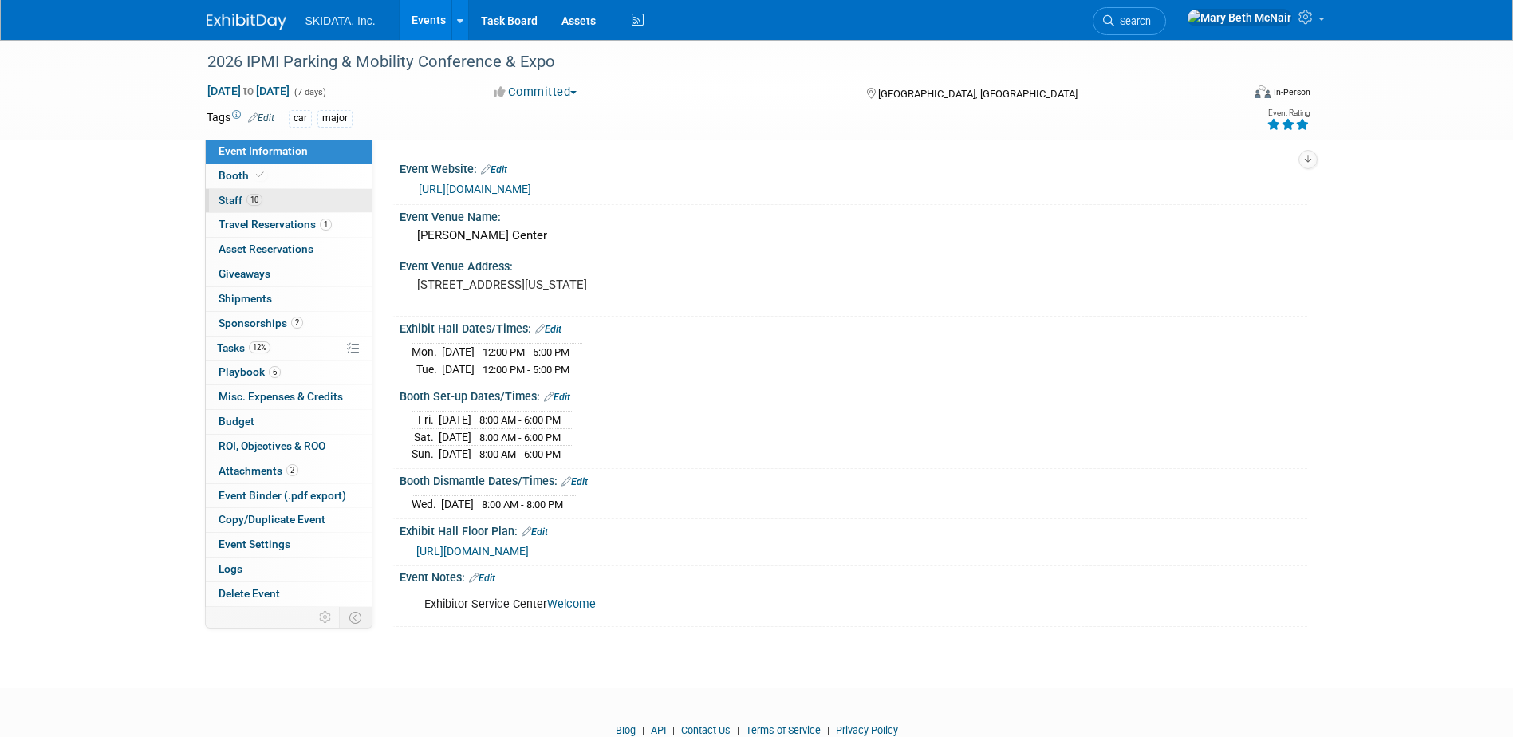
click at [229, 198] on span "Staff 10" at bounding box center [241, 200] width 44 height 13
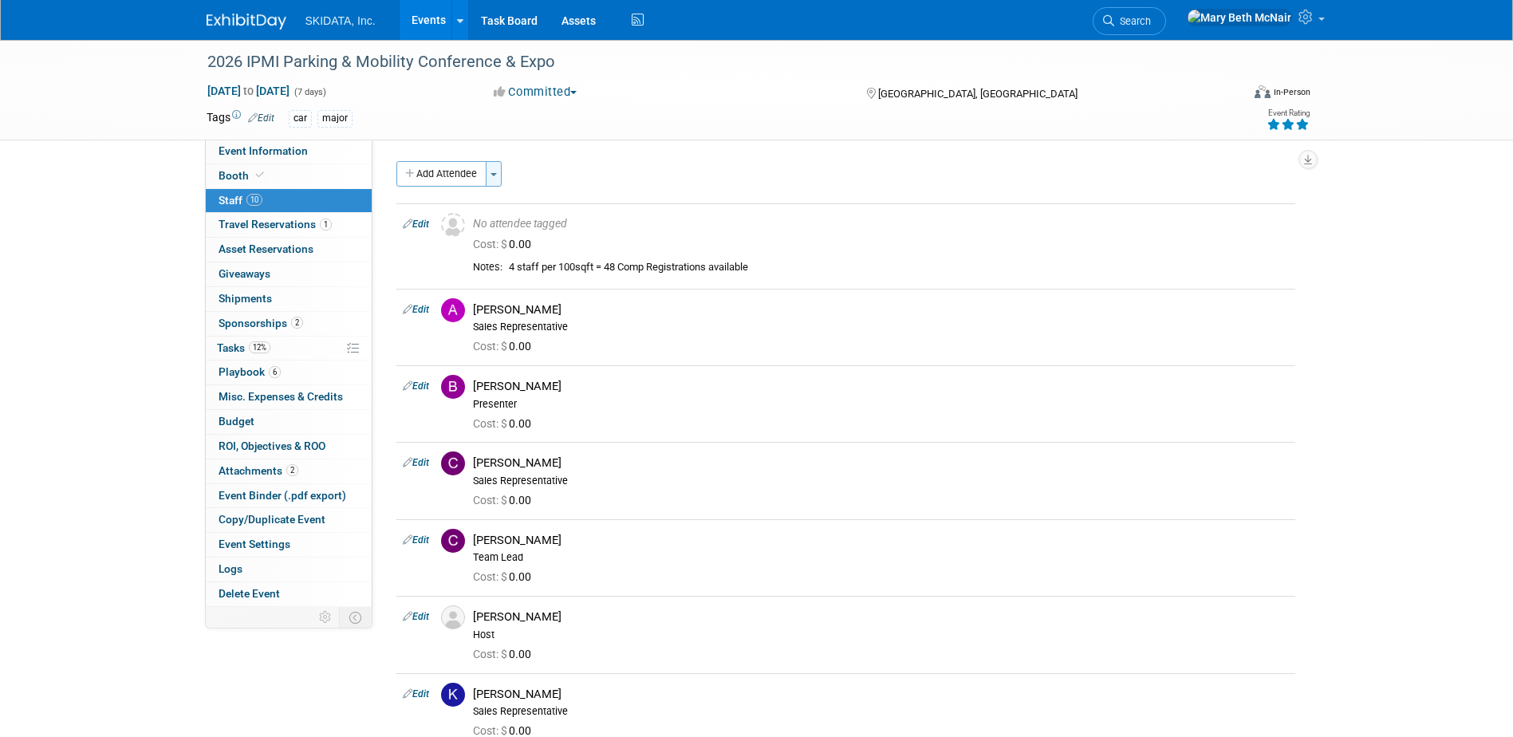
click at [502, 172] on button "Toggle Dropdown" at bounding box center [494, 174] width 16 height 26
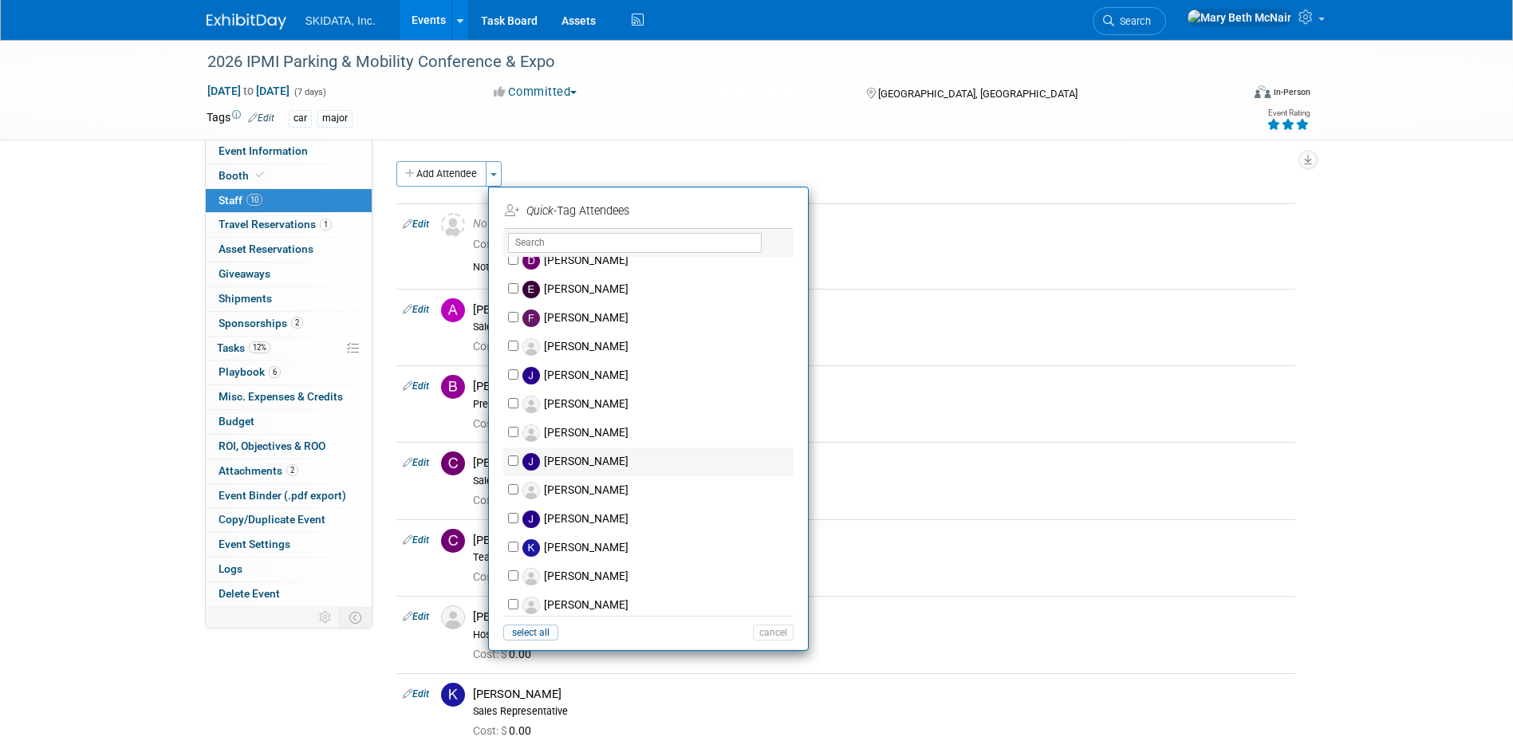
scroll to position [239, 0]
click at [511, 407] on input "[PERSON_NAME]" at bounding box center [513, 404] width 10 height 10
checkbox input "true"
click at [777, 202] on button "Apply" at bounding box center [767, 210] width 49 height 23
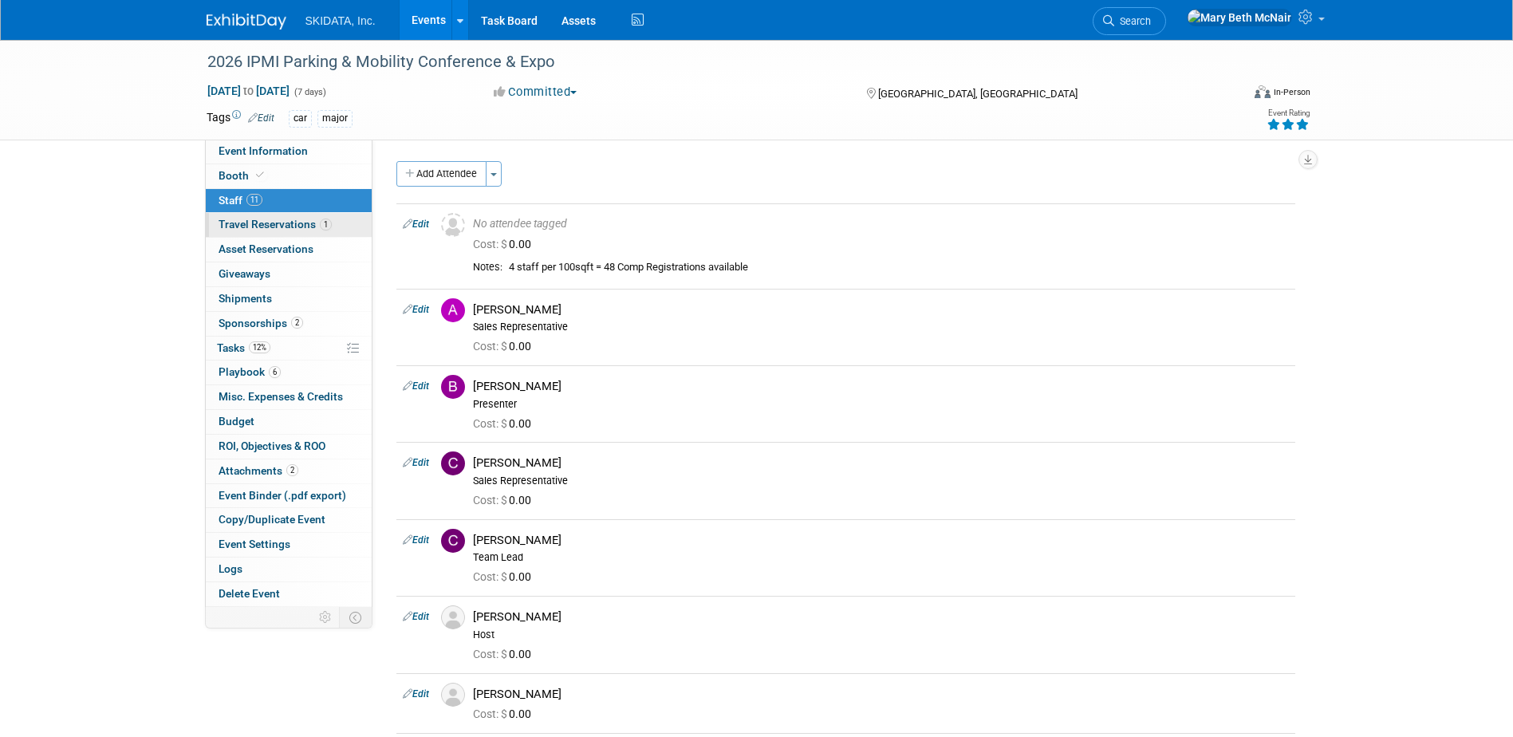
click at [250, 223] on span "Travel Reservations 1" at bounding box center [275, 224] width 113 height 13
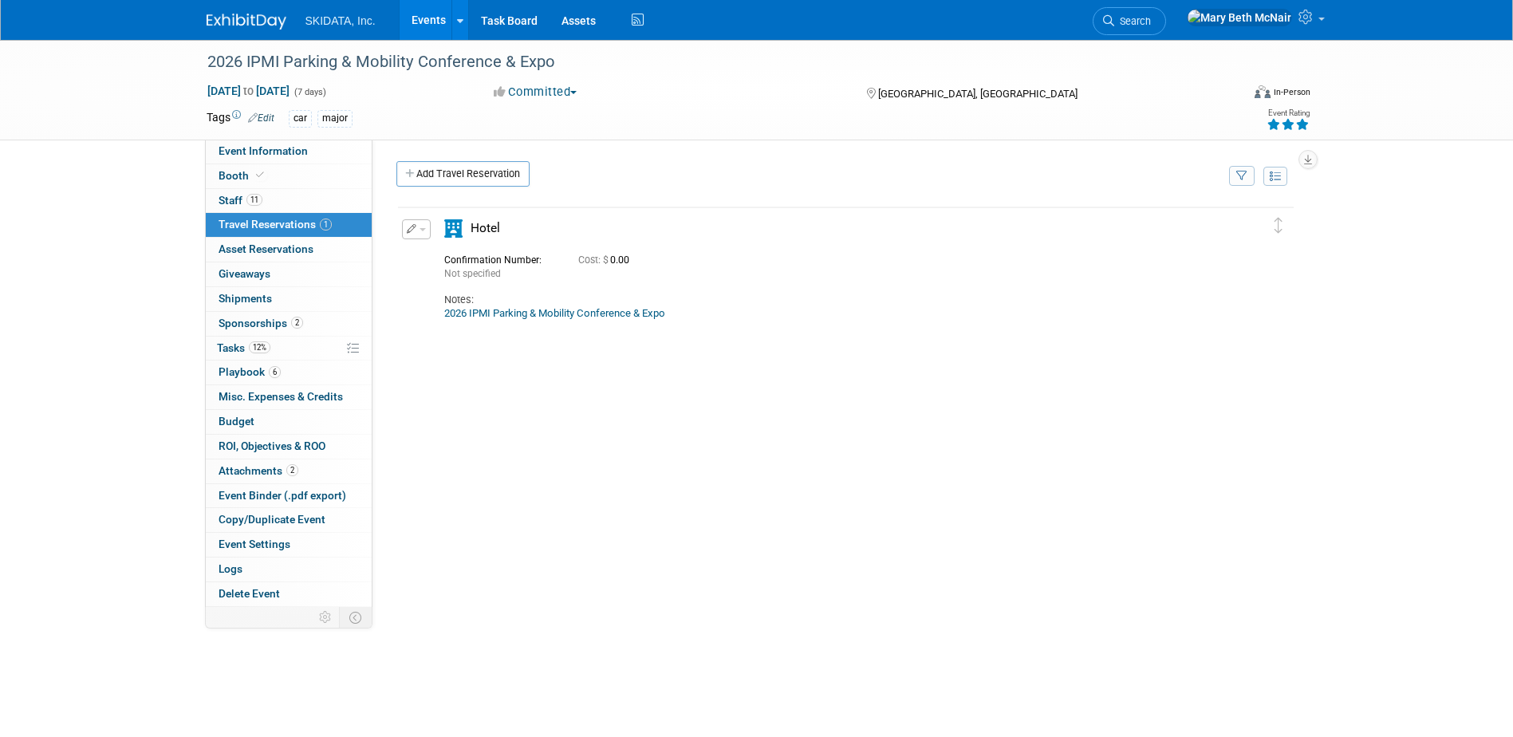
click at [424, 231] on span "button" at bounding box center [423, 229] width 6 height 3
click at [447, 259] on button "Edit Reservation" at bounding box center [470, 257] width 135 height 23
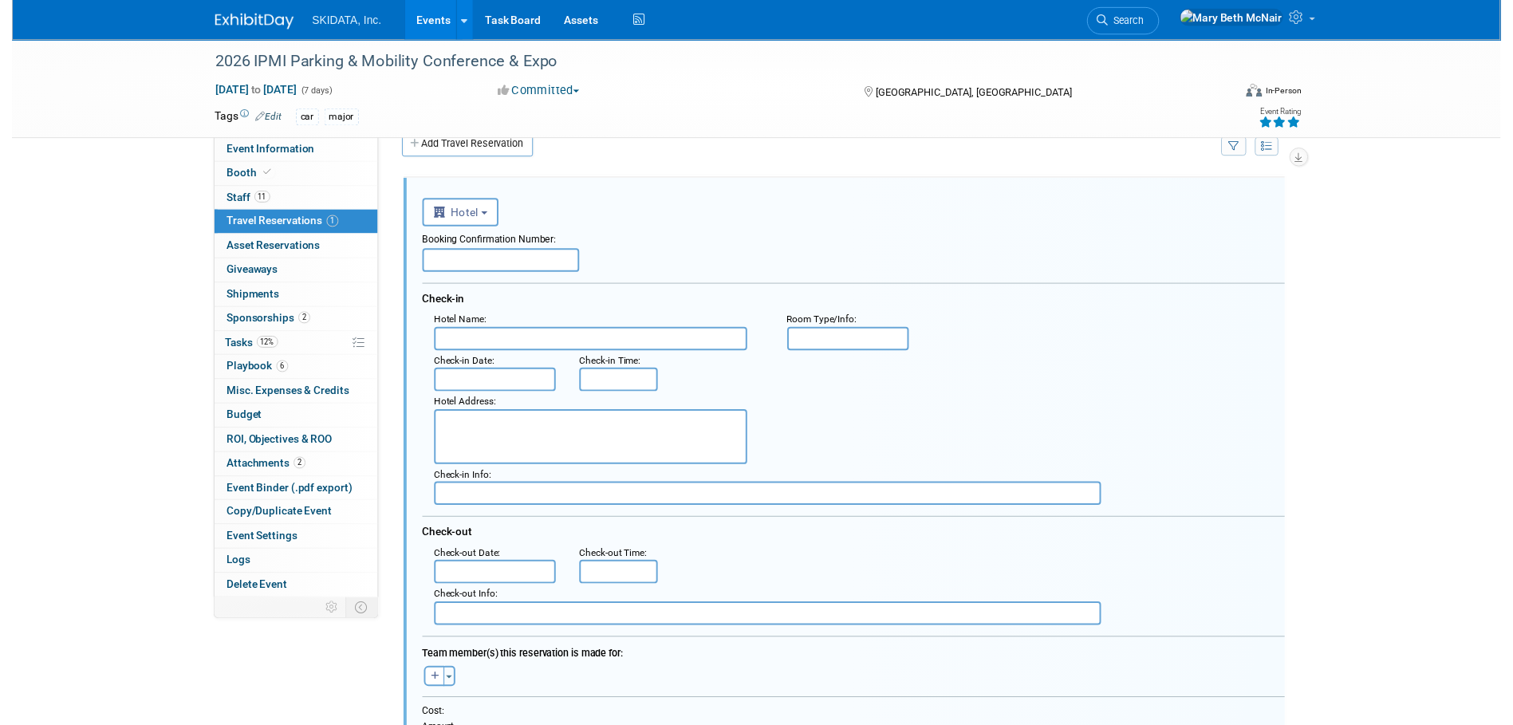
scroll to position [0, 0]
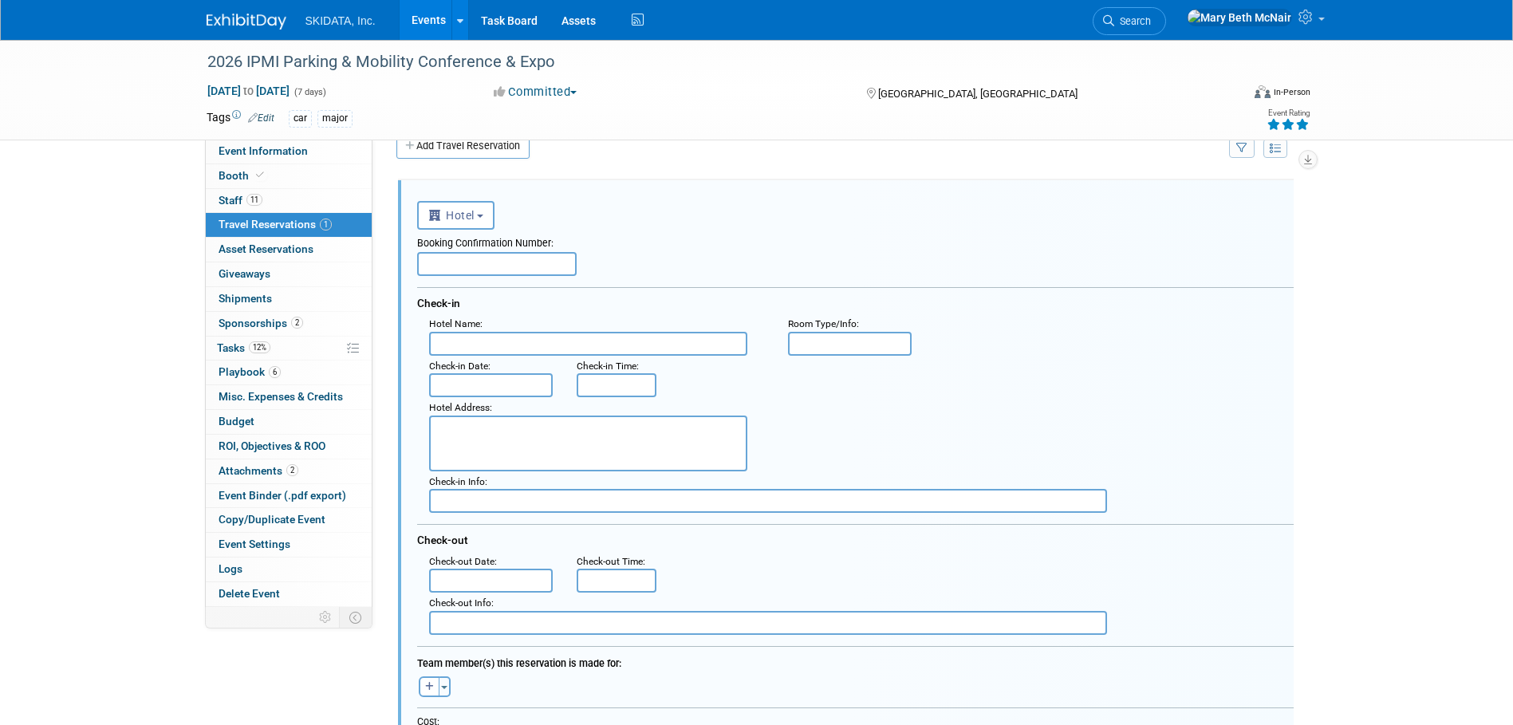
click at [472, 339] on input "text" at bounding box center [588, 344] width 318 height 24
type input "Hyatt Regency Milwaukee"
click at [483, 435] on textarea at bounding box center [588, 444] width 318 height 56
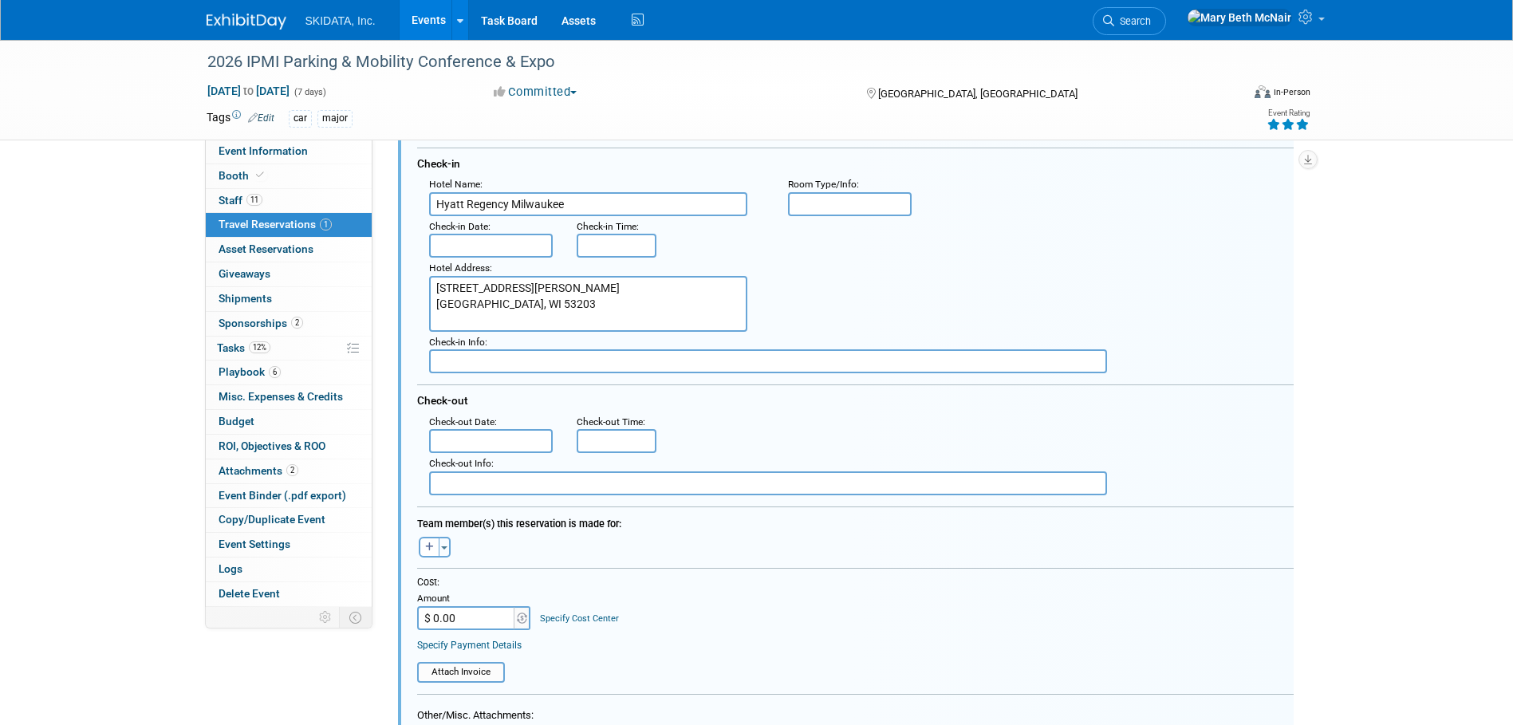
scroll to position [187, 0]
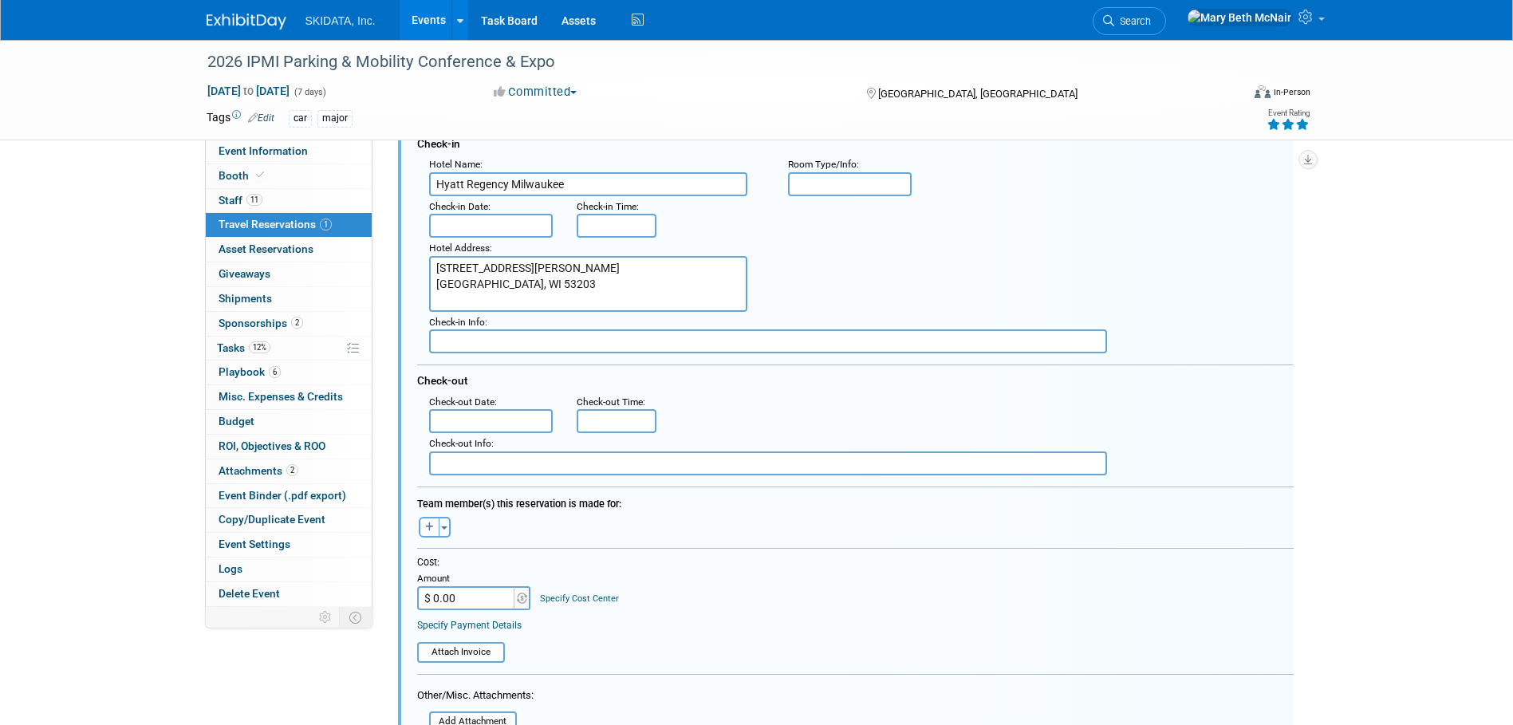
type textarea "333 W. Kilbourn Ave. Milwaukee, WI 53203"
click at [539, 224] on input "text" at bounding box center [491, 226] width 124 height 24
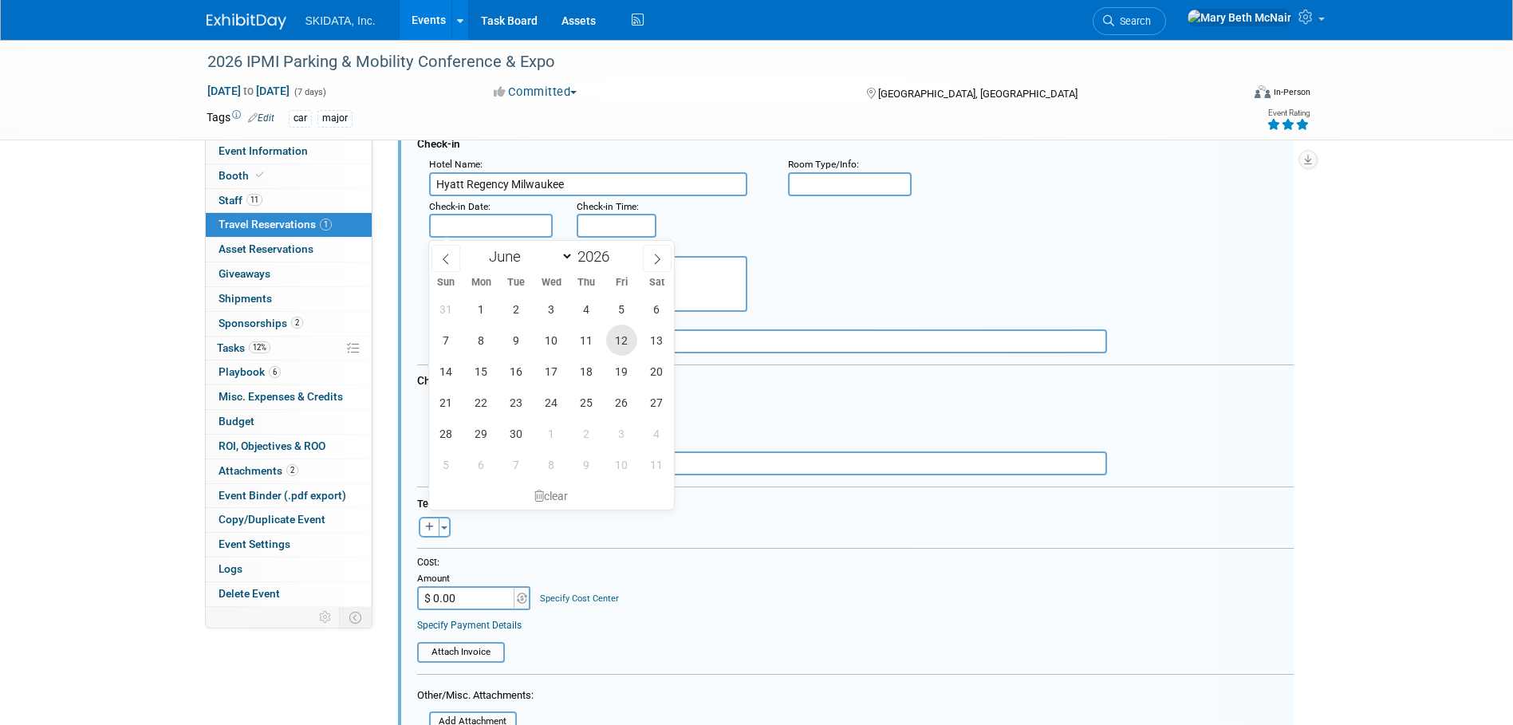
click at [620, 344] on span "12" at bounding box center [621, 340] width 31 height 31
type input "Jun 12, 2026"
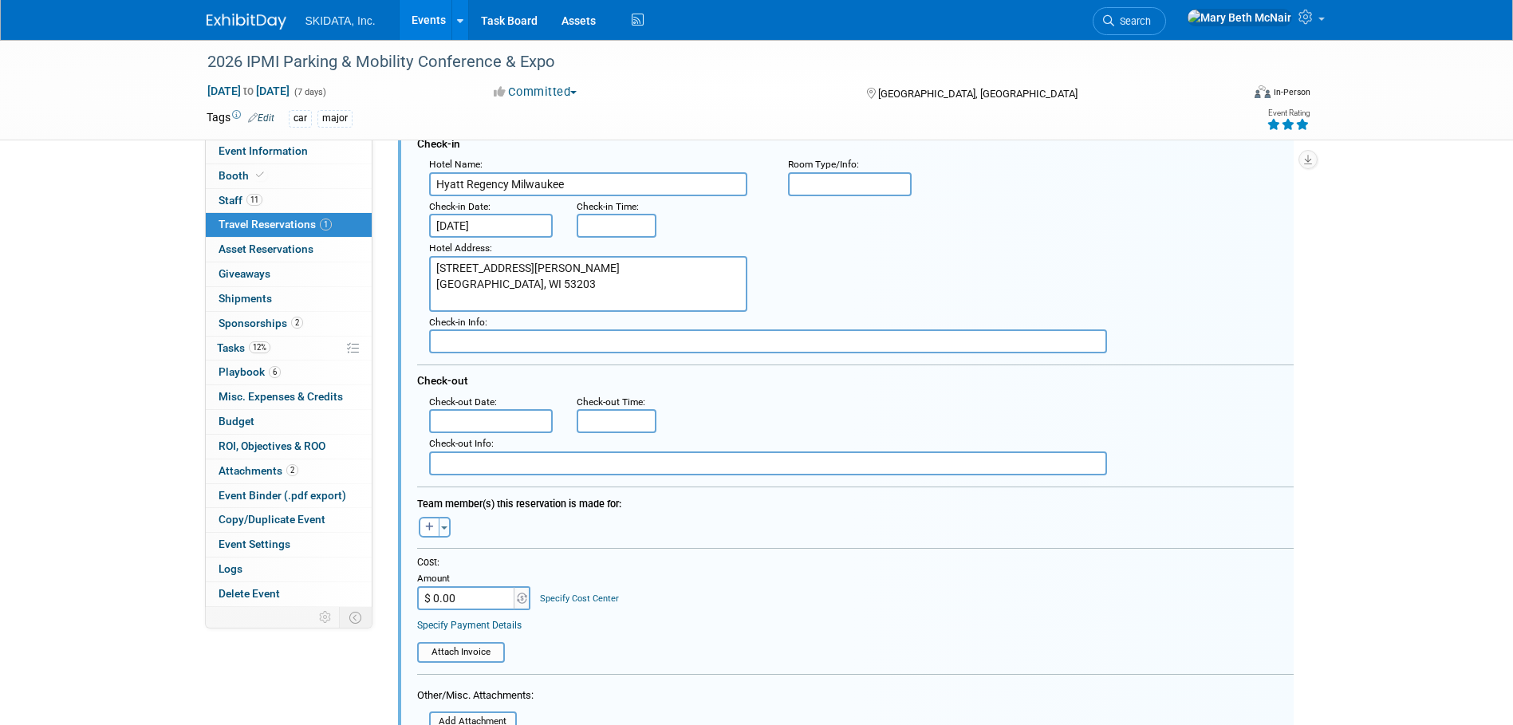
click at [477, 418] on input "text" at bounding box center [491, 421] width 124 height 24
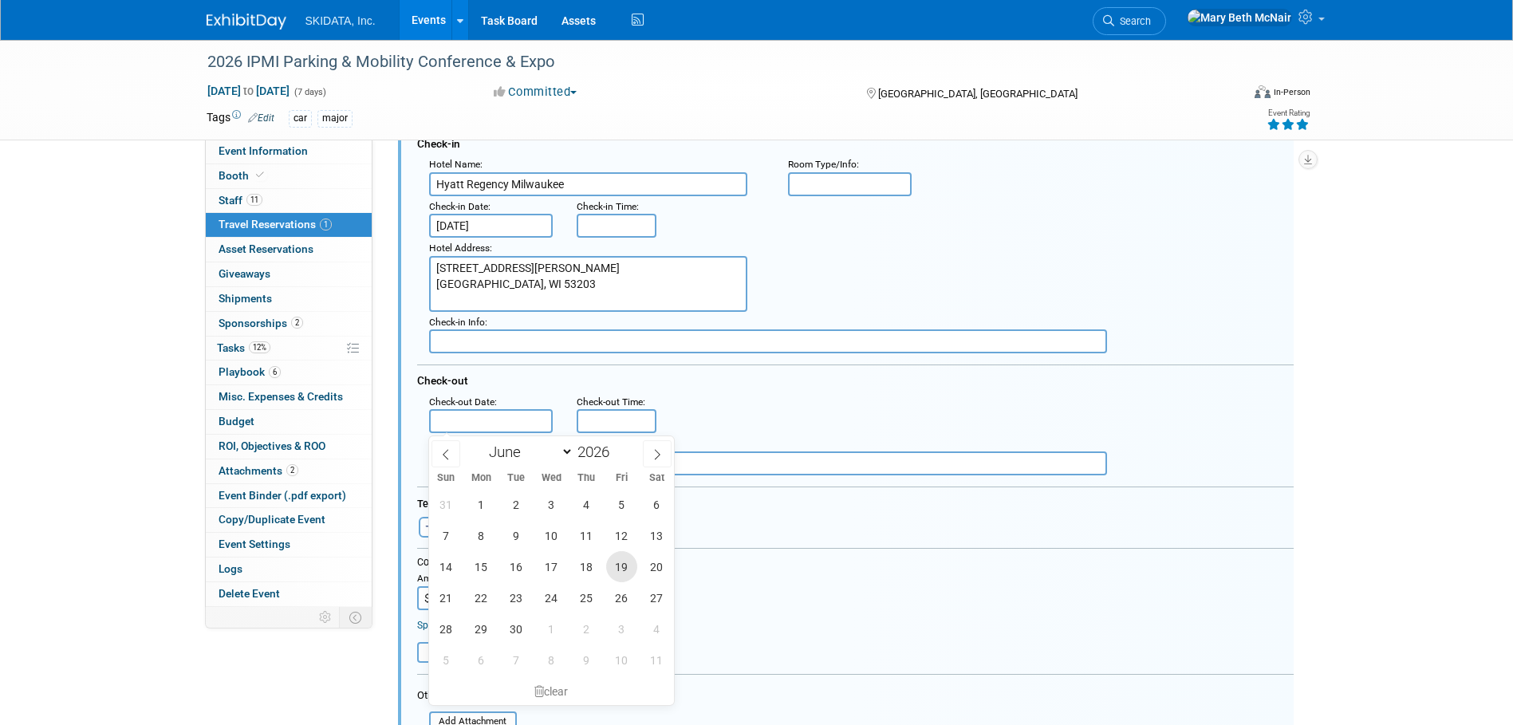
click at [623, 577] on span "19" at bounding box center [621, 566] width 31 height 31
type input "Jun 19, 2026"
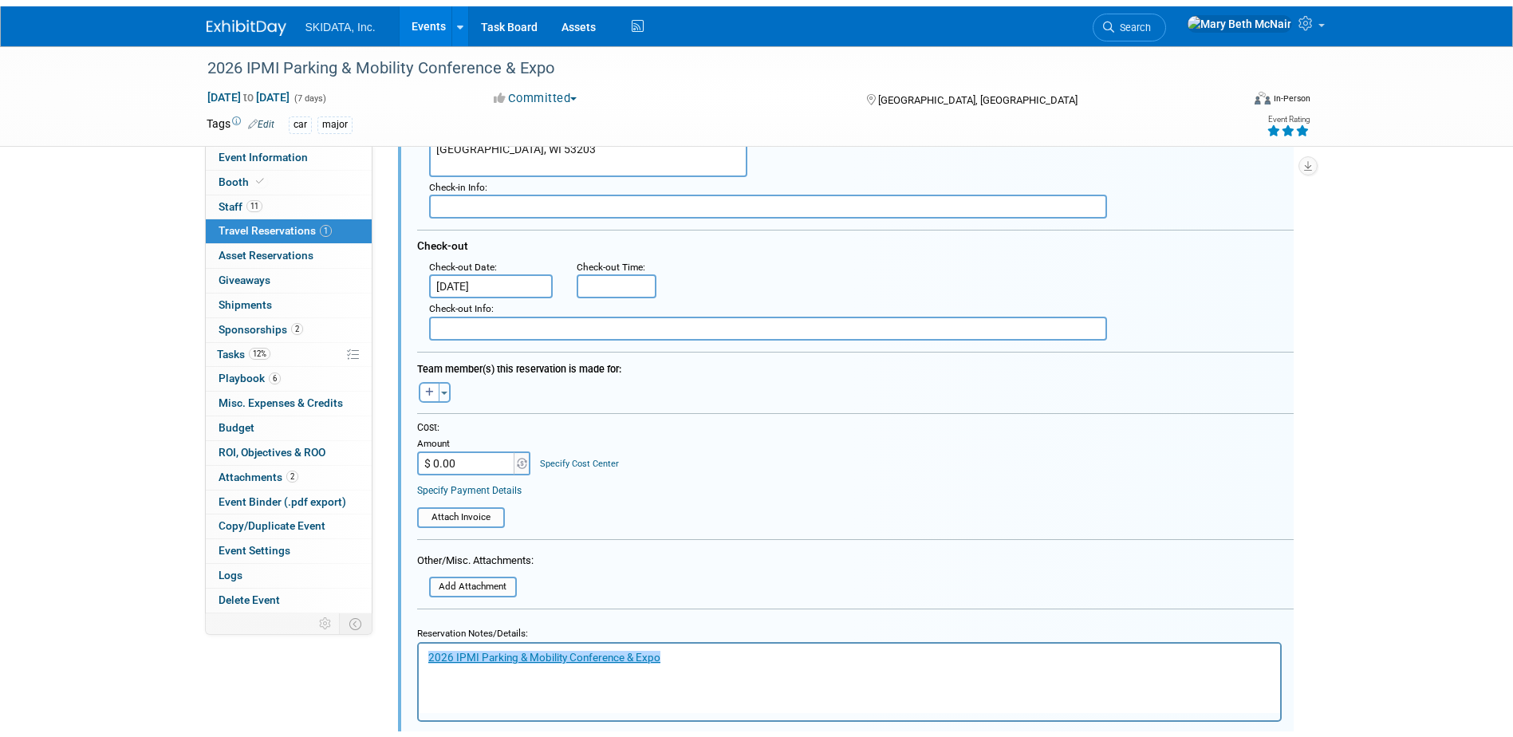
scroll to position [347, 0]
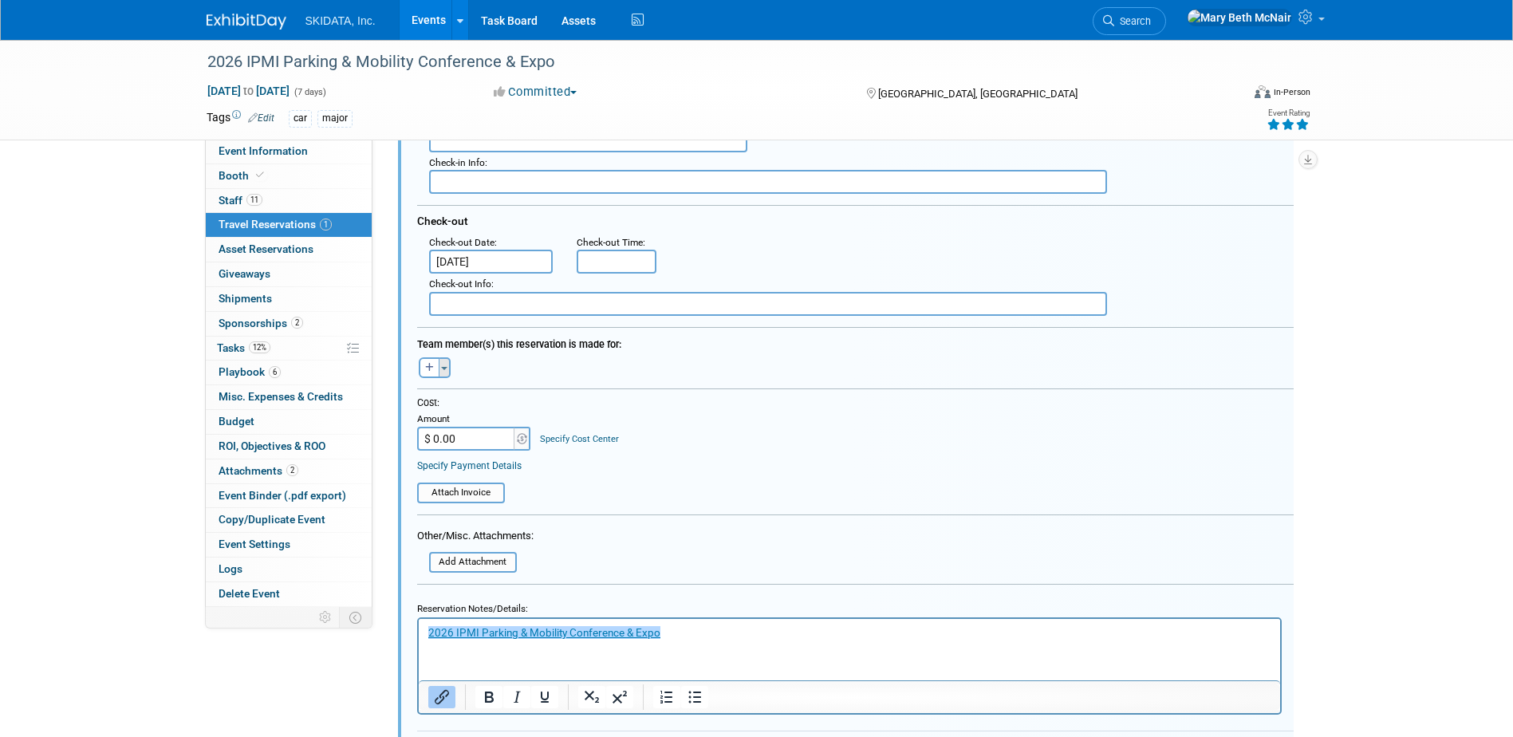
click at [444, 378] on button "Toggle Dropdown" at bounding box center [445, 367] width 12 height 21
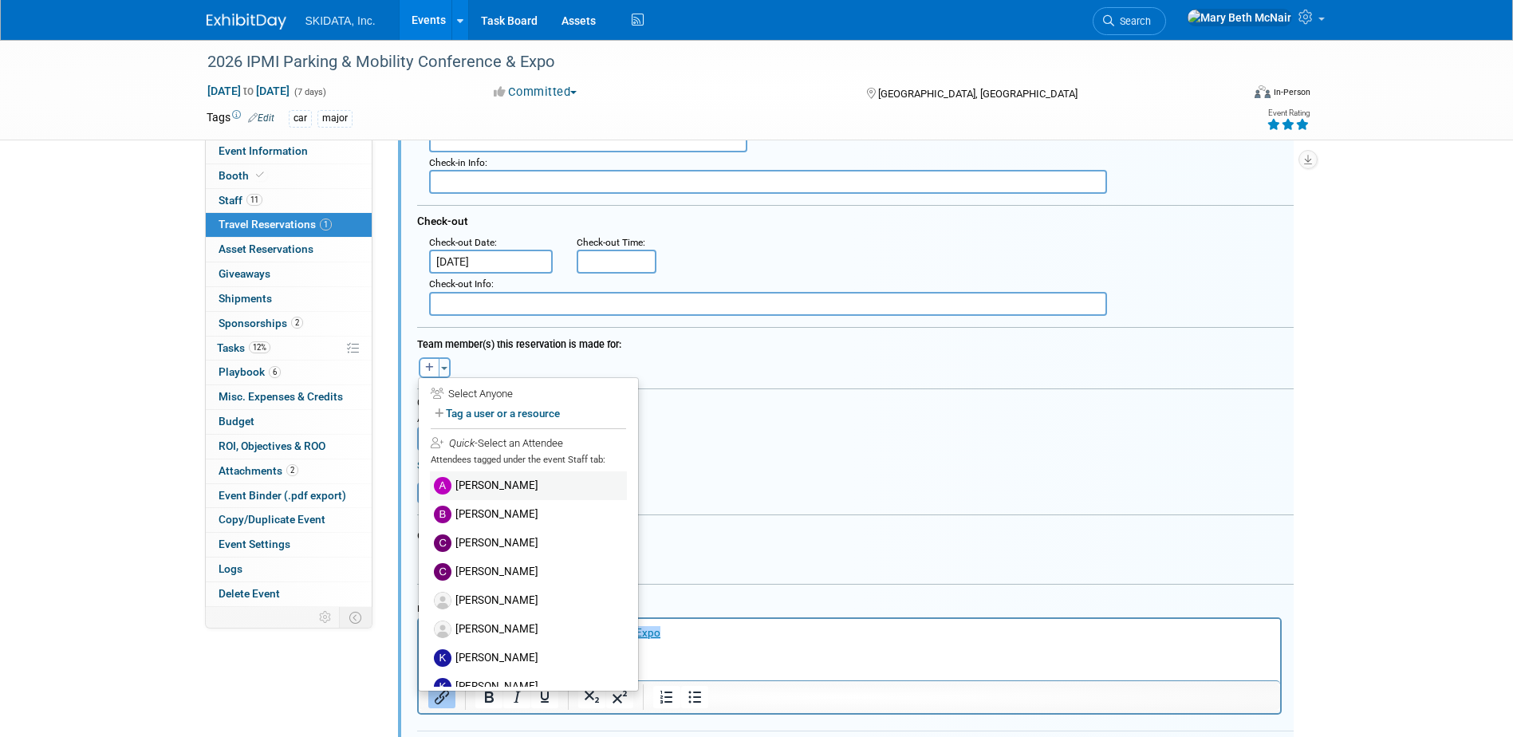
click at [501, 489] on label "[PERSON_NAME]" at bounding box center [528, 485] width 197 height 29
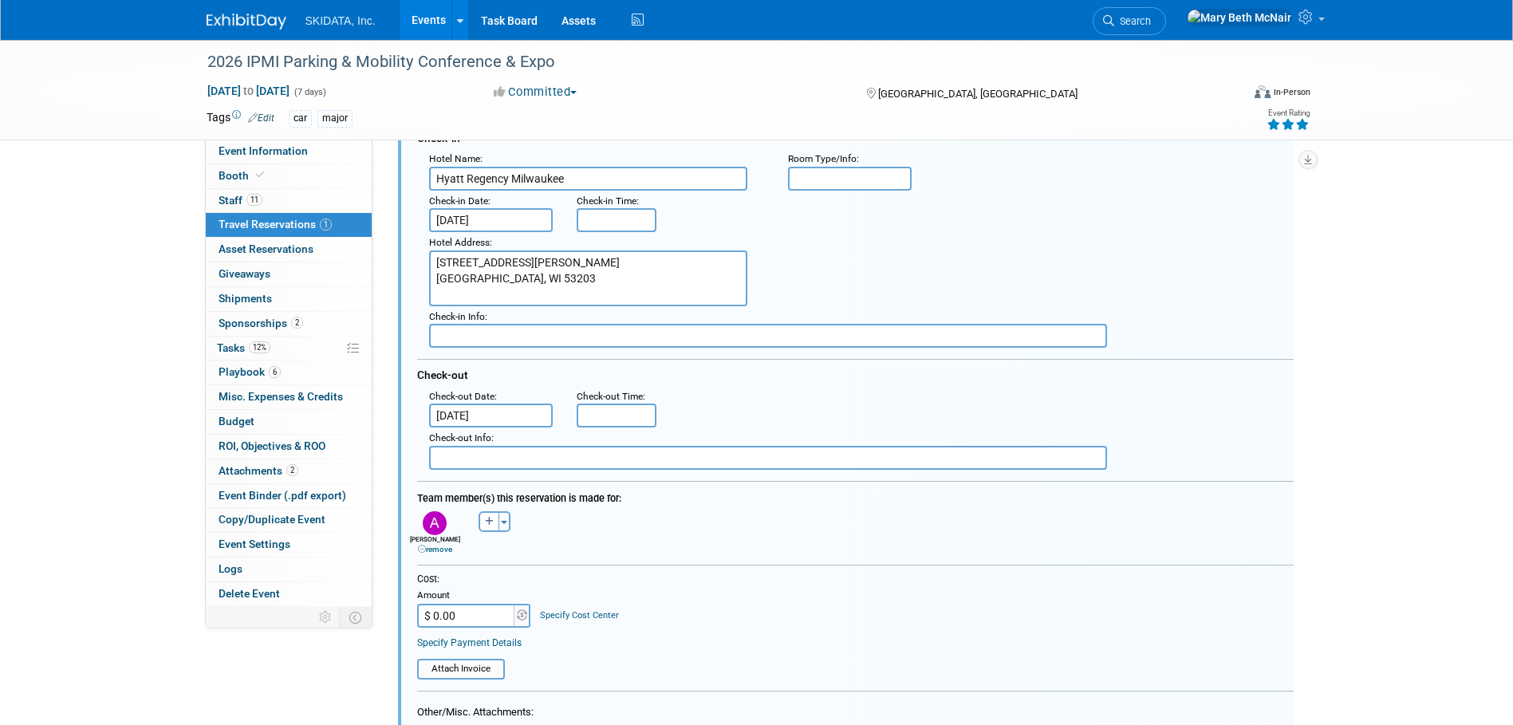
scroll to position [28, 0]
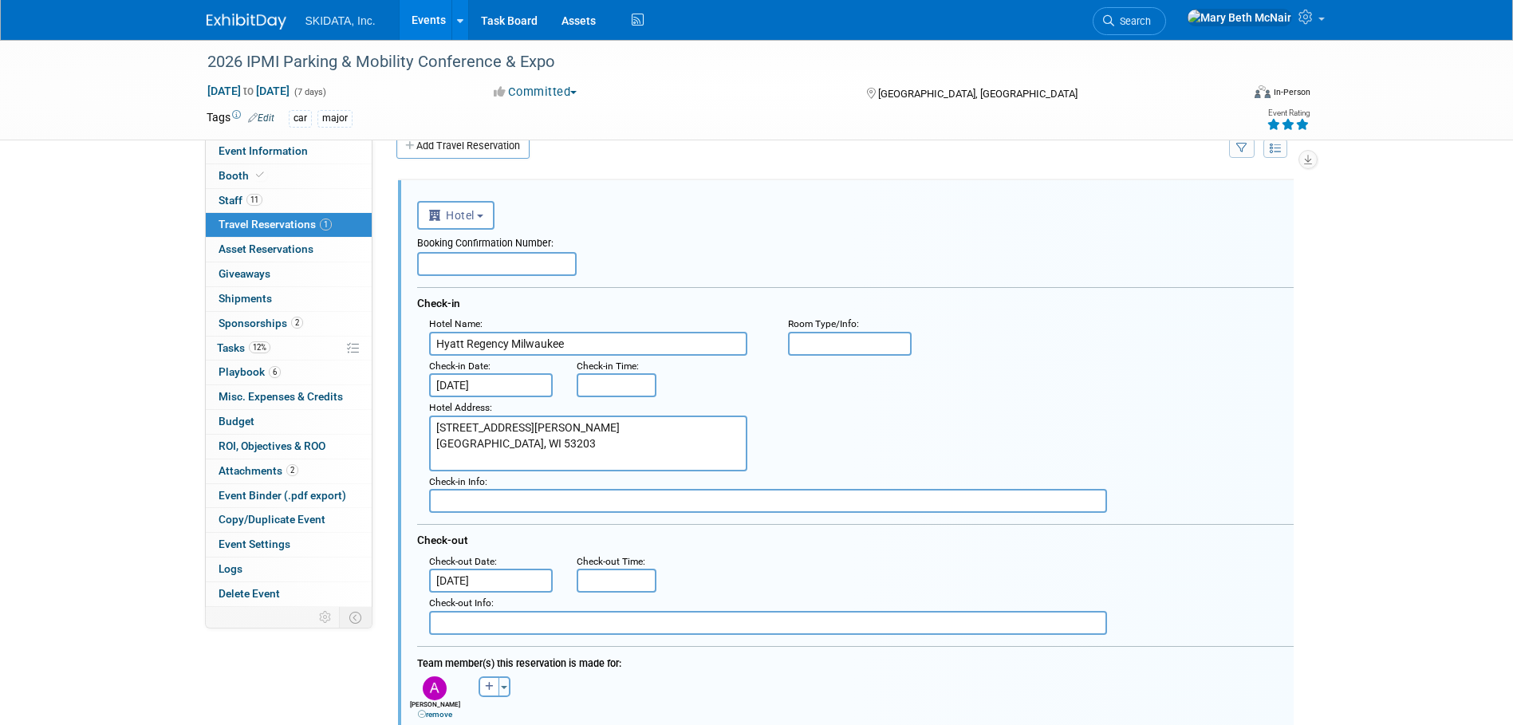
click at [534, 266] on input "text" at bounding box center [497, 264] width 160 height 24
click at [510, 688] on div "Toggle Dropdown Select Anyone Tag a user or a resource Quick -- Select -- (me)" at bounding box center [495, 686] width 60 height 21
click at [502, 689] on span "button" at bounding box center [504, 687] width 6 height 3
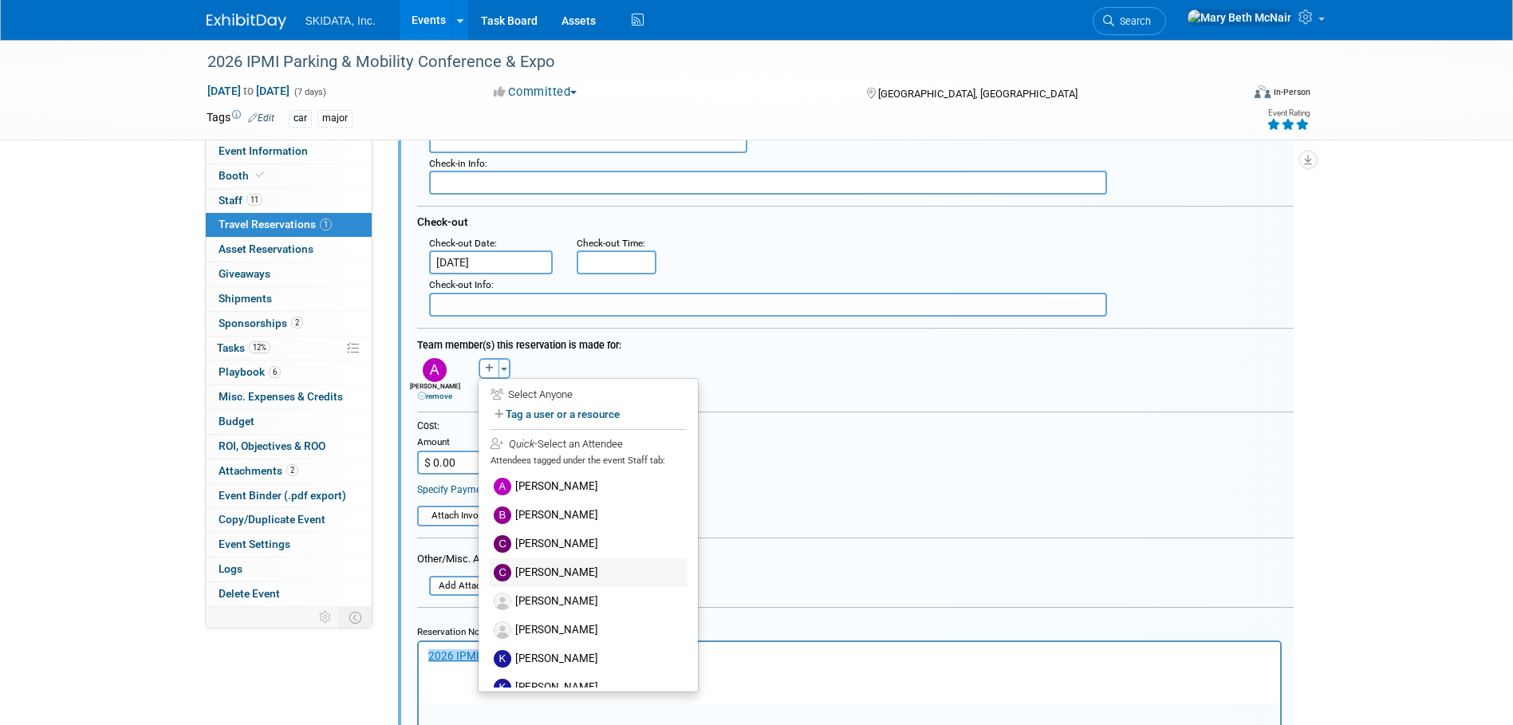
scroll to position [347, 0]
click at [555, 575] on label "[PERSON_NAME]" at bounding box center [588, 572] width 197 height 29
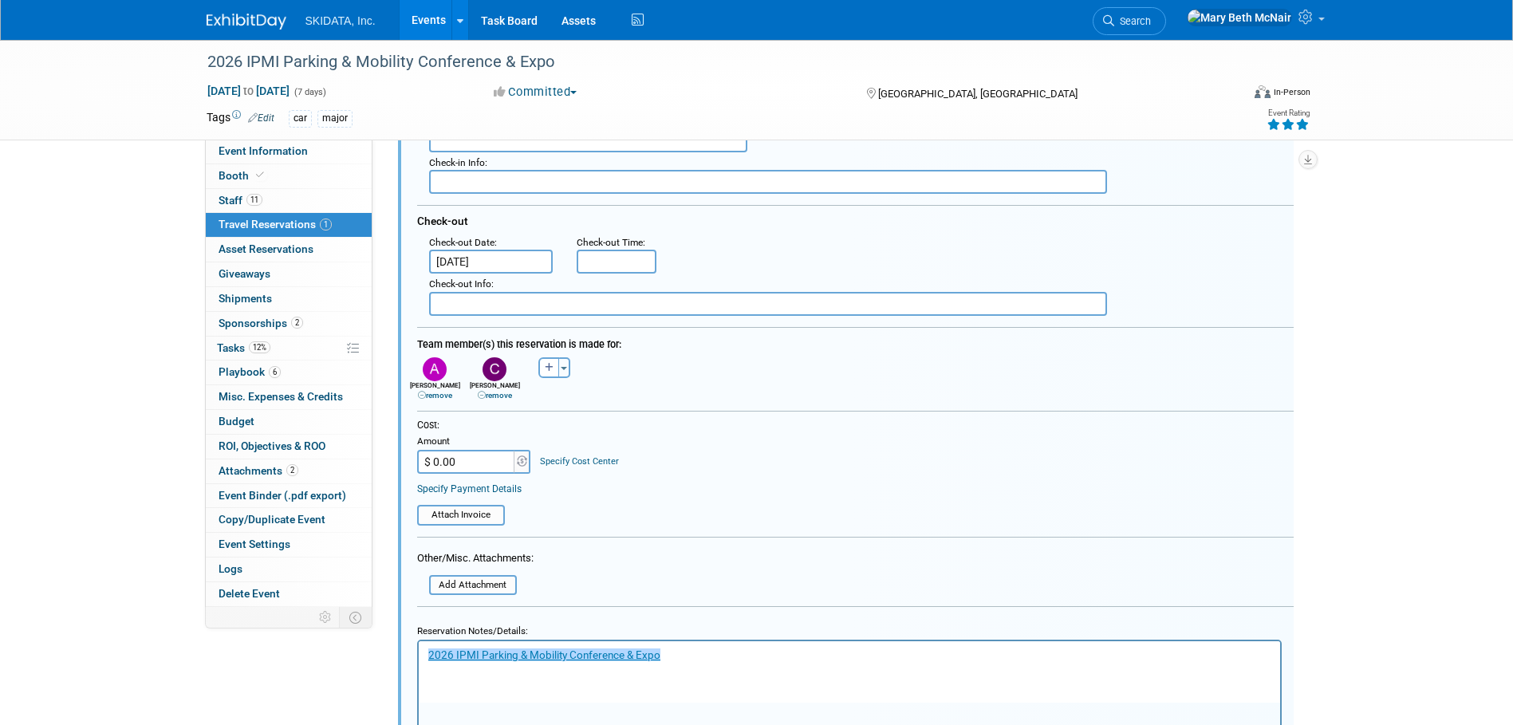
click at [421, 400] on icon at bounding box center [422, 396] width 8 height 8
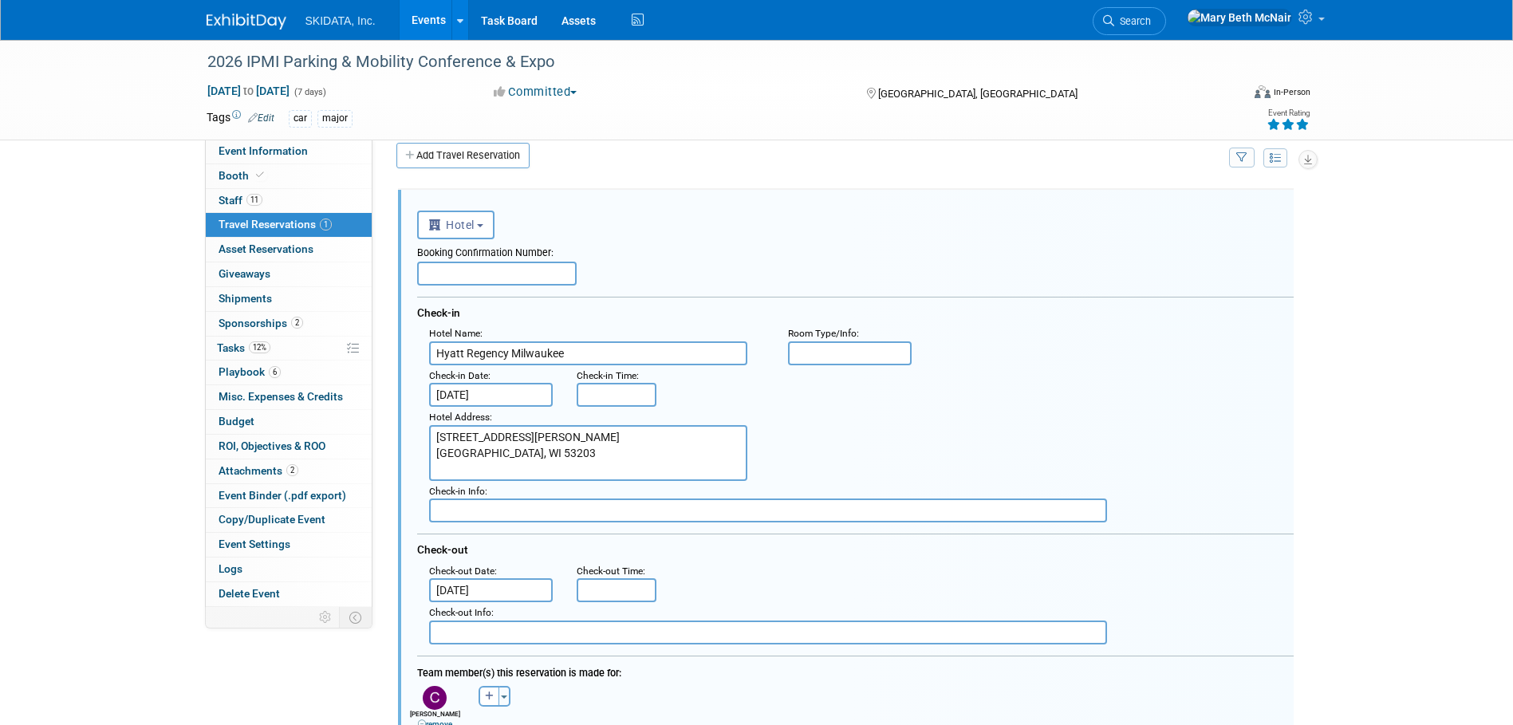
scroll to position [0, 0]
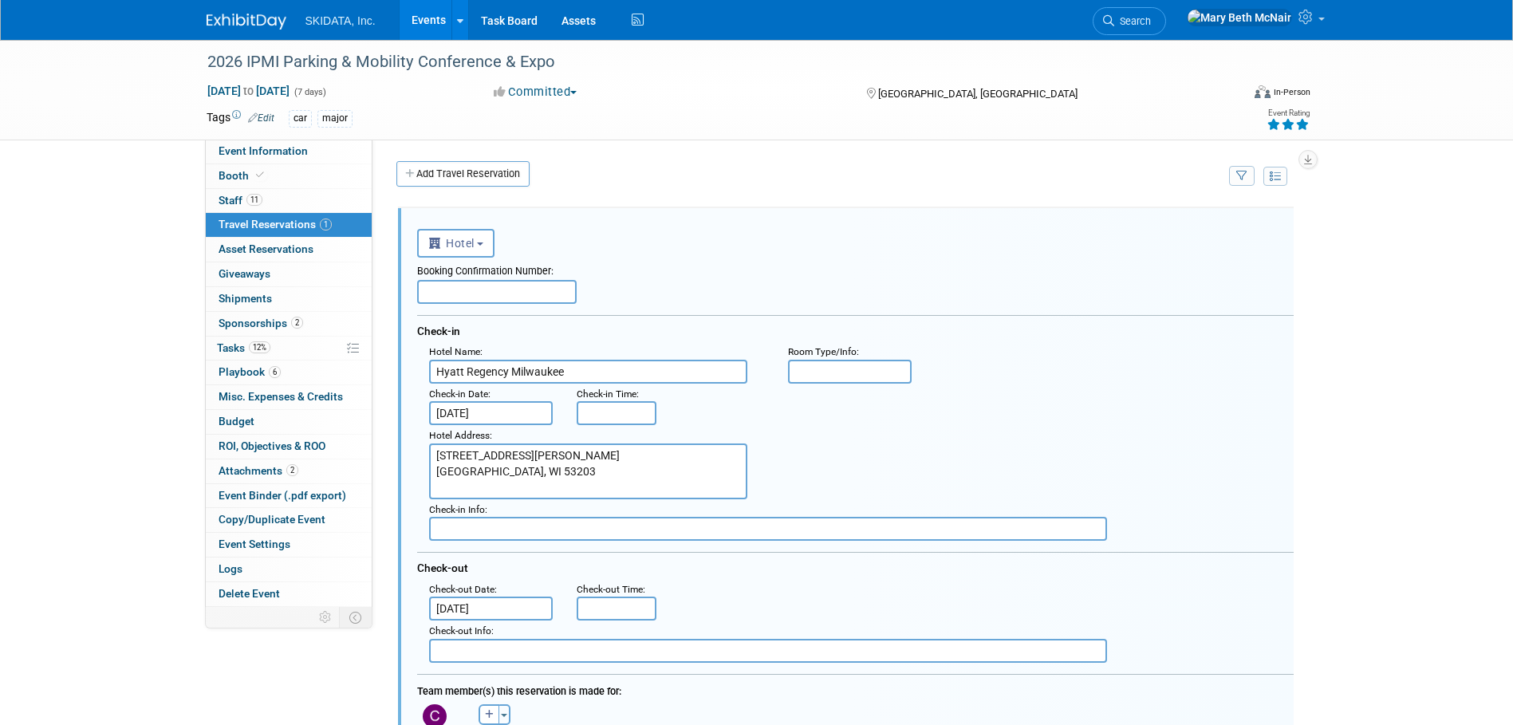
click at [512, 295] on input "text" at bounding box center [497, 292] width 160 height 24
click at [458, 292] on input "text" at bounding box center [497, 292] width 160 height 24
paste input "17017853"
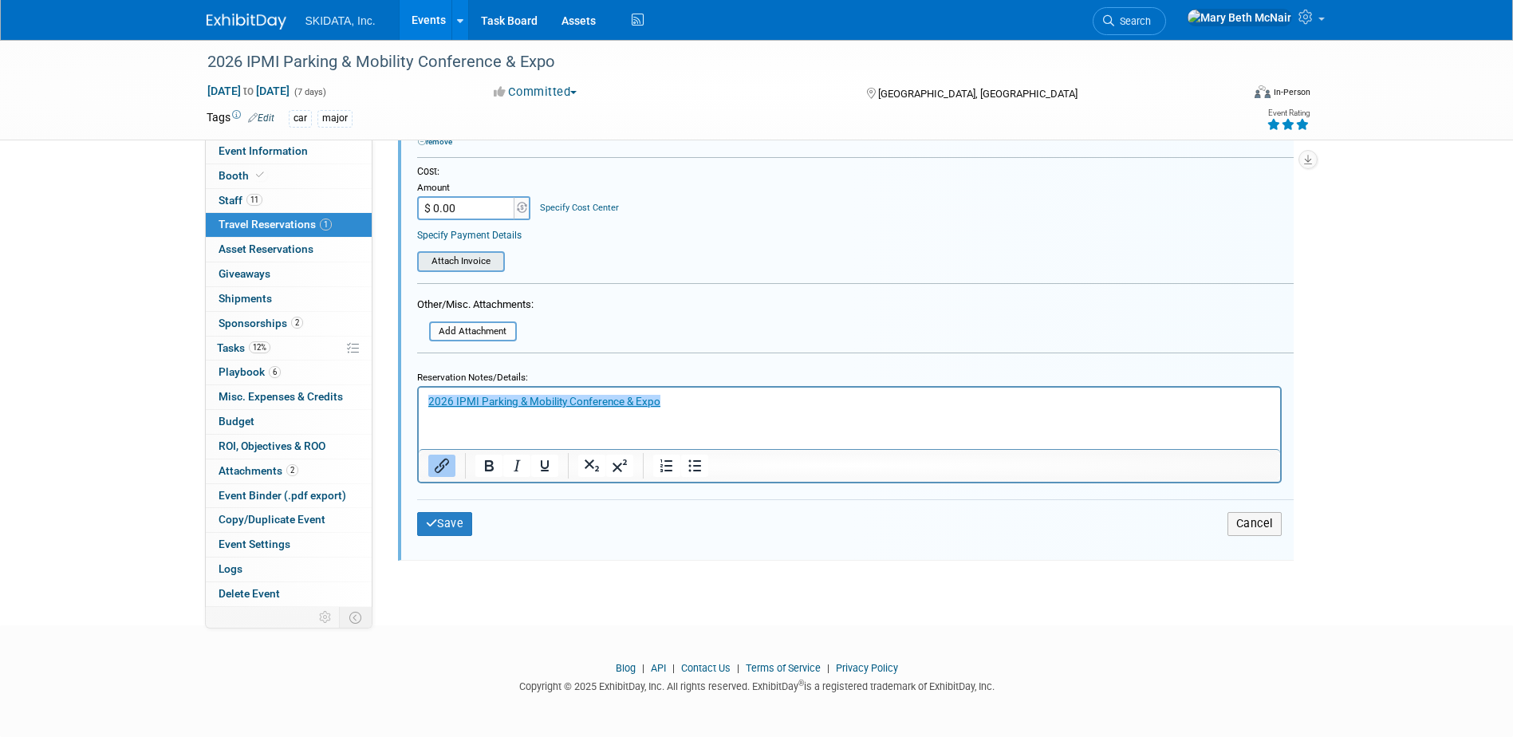
scroll to position [602, 0]
type input "17017853"
click at [687, 402] on p "﻿2026 IPMI Parking & Mobility Conference & Expo" at bounding box center [849, 401] width 843 height 15
click at [447, 524] on button "Save" at bounding box center [445, 523] width 56 height 23
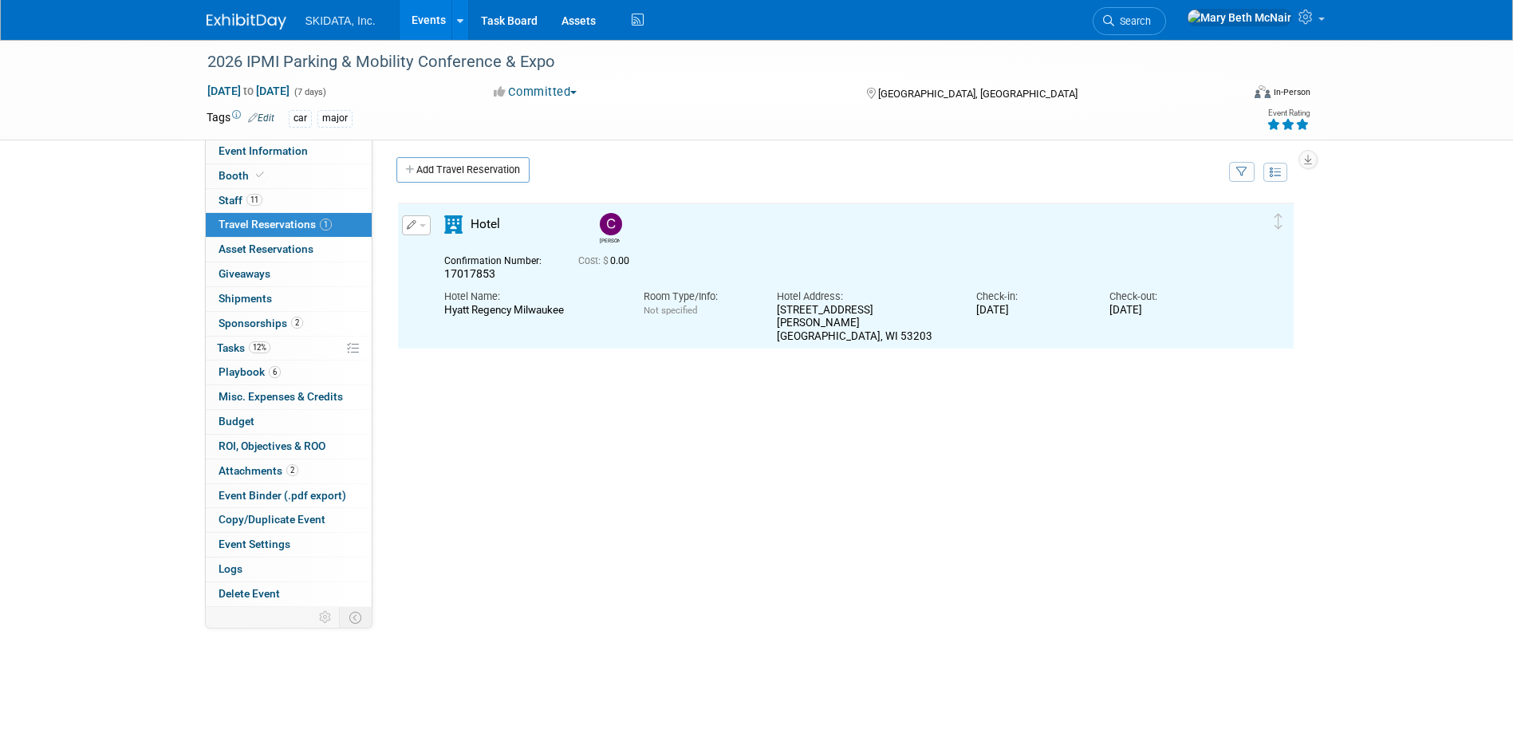
scroll to position [0, 0]
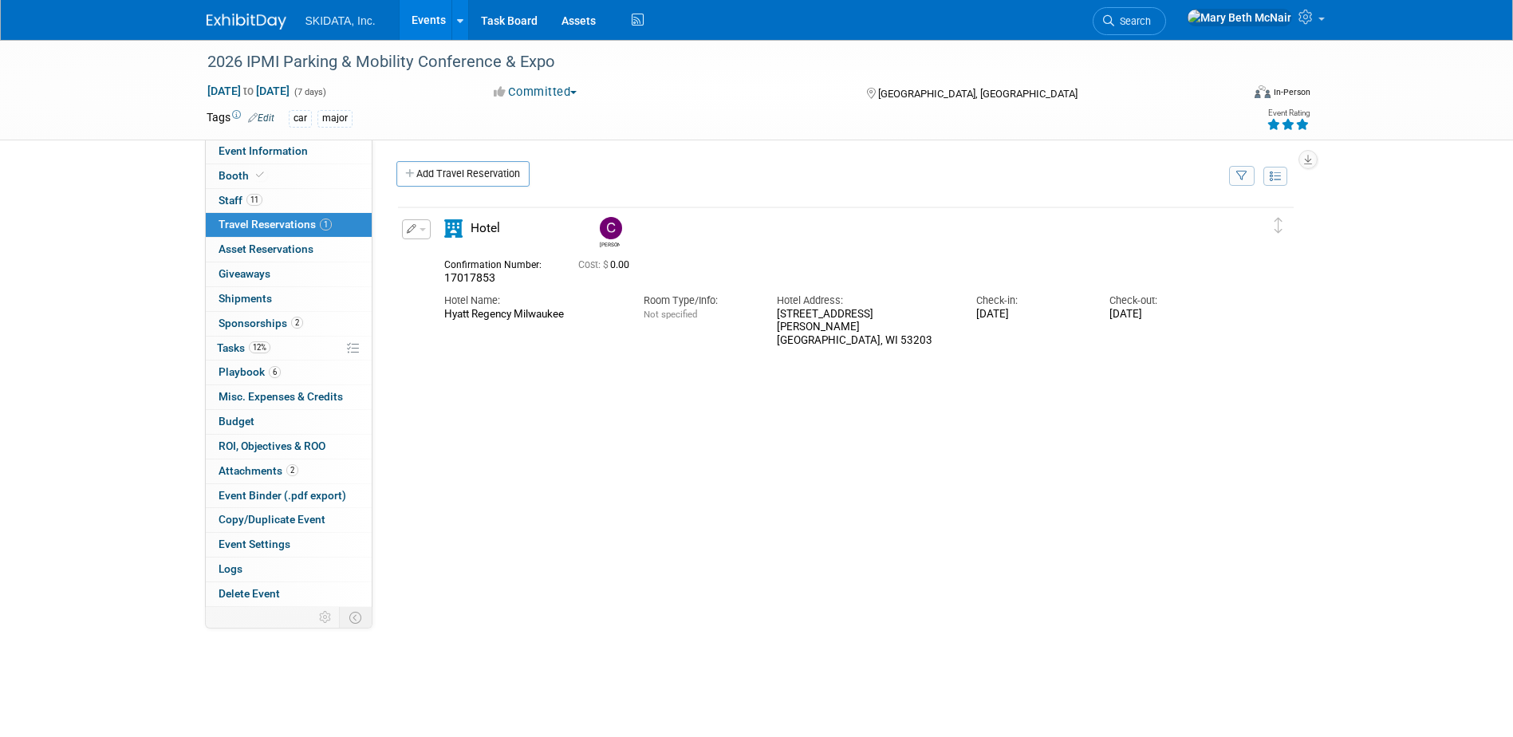
click at [426, 231] on button "button" at bounding box center [416, 229] width 29 height 20
click at [475, 258] on button "Edit Reservation" at bounding box center [470, 257] width 135 height 23
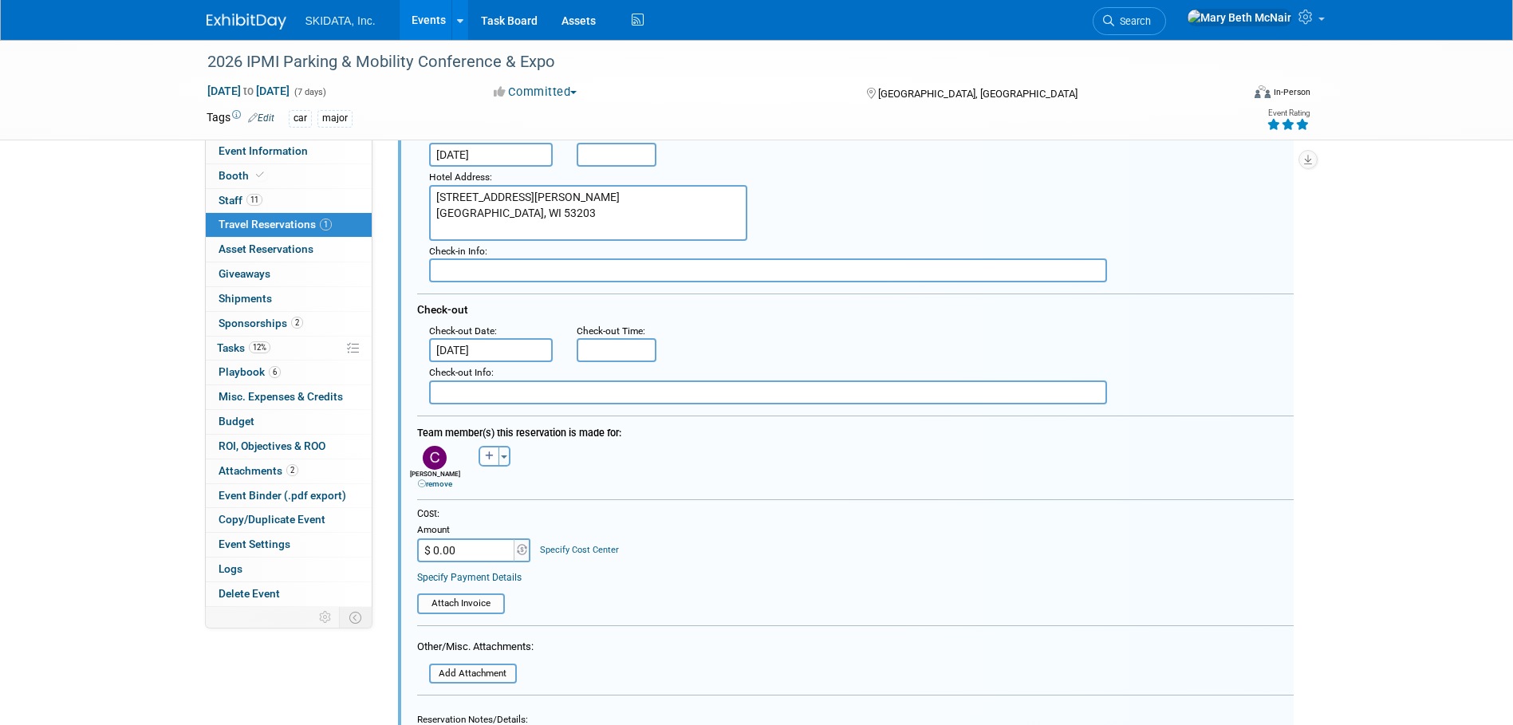
scroll to position [267, 0]
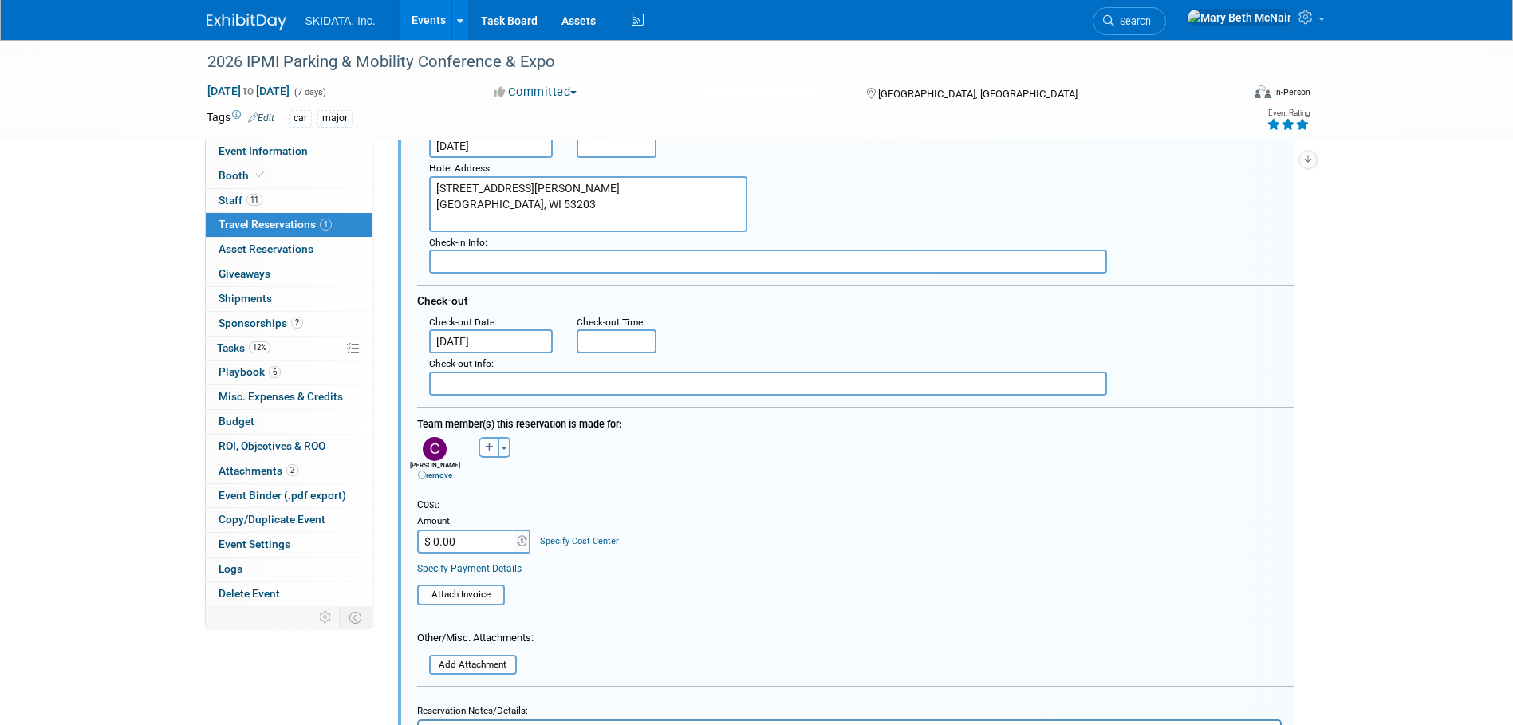
click at [494, 574] on link "Specify Payment Details" at bounding box center [469, 568] width 104 height 11
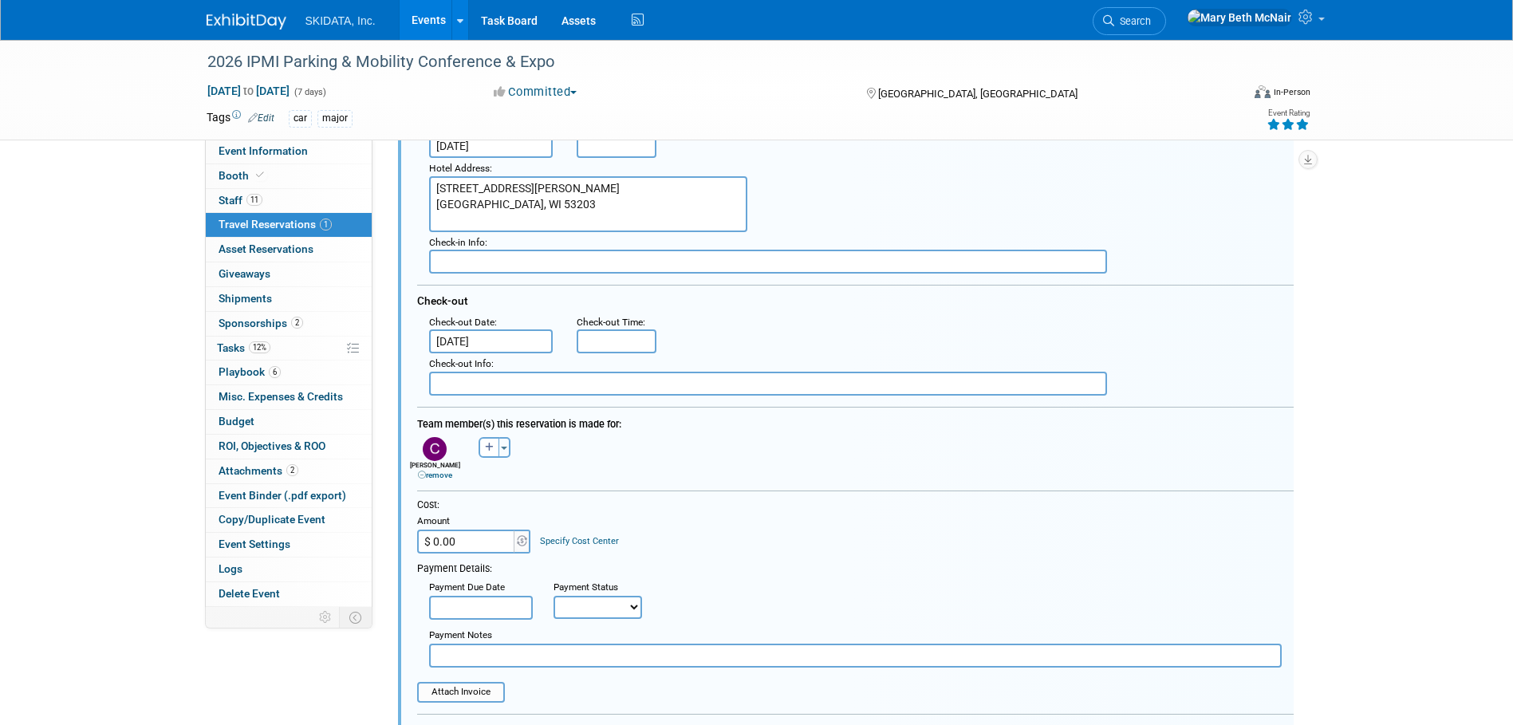
click at [597, 607] on select "Not Paid Yet Partially Paid Paid in Full" at bounding box center [598, 607] width 89 height 23
select select "3"
click at [554, 597] on select "Not Paid Yet Partially Paid Paid in Full" at bounding box center [598, 607] width 89 height 23
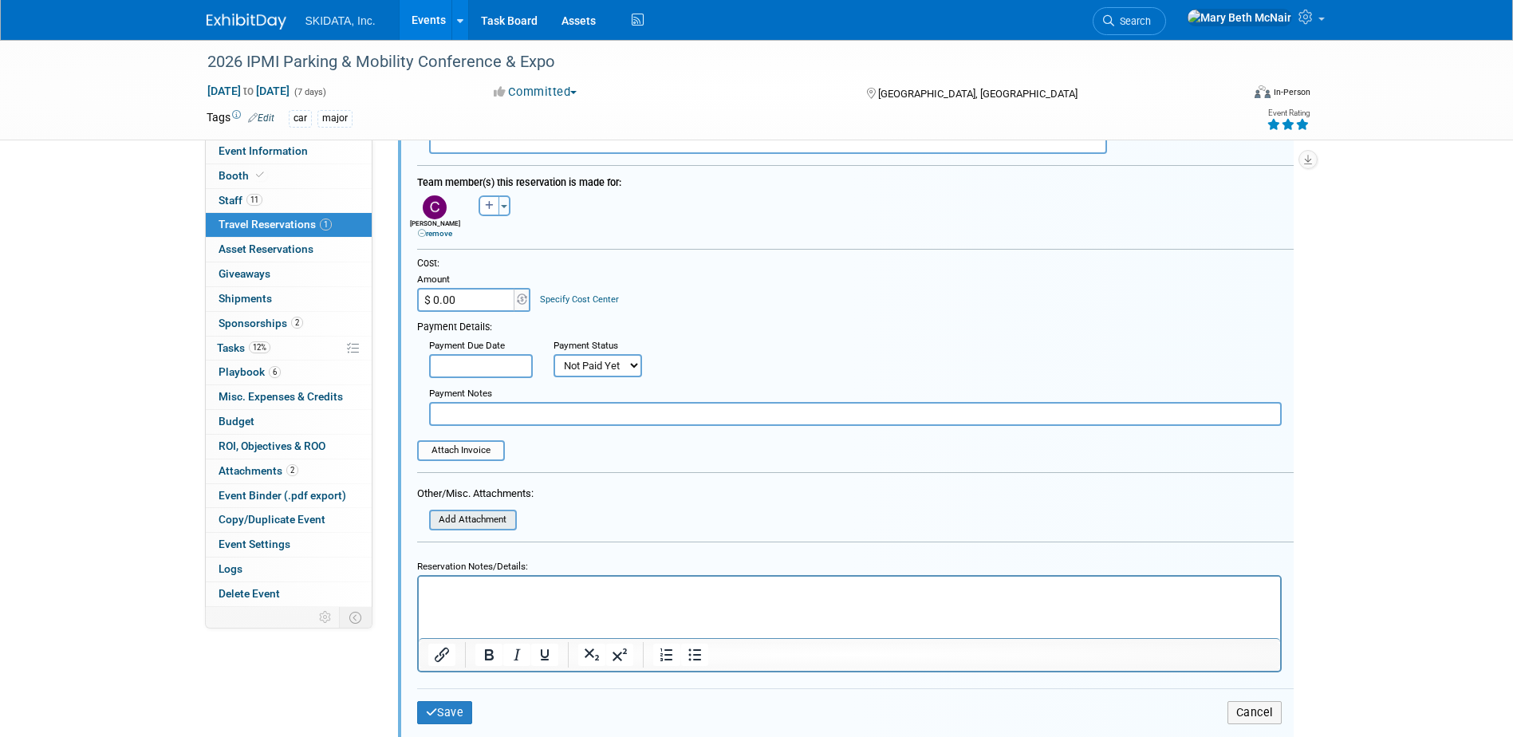
scroll to position [586, 0]
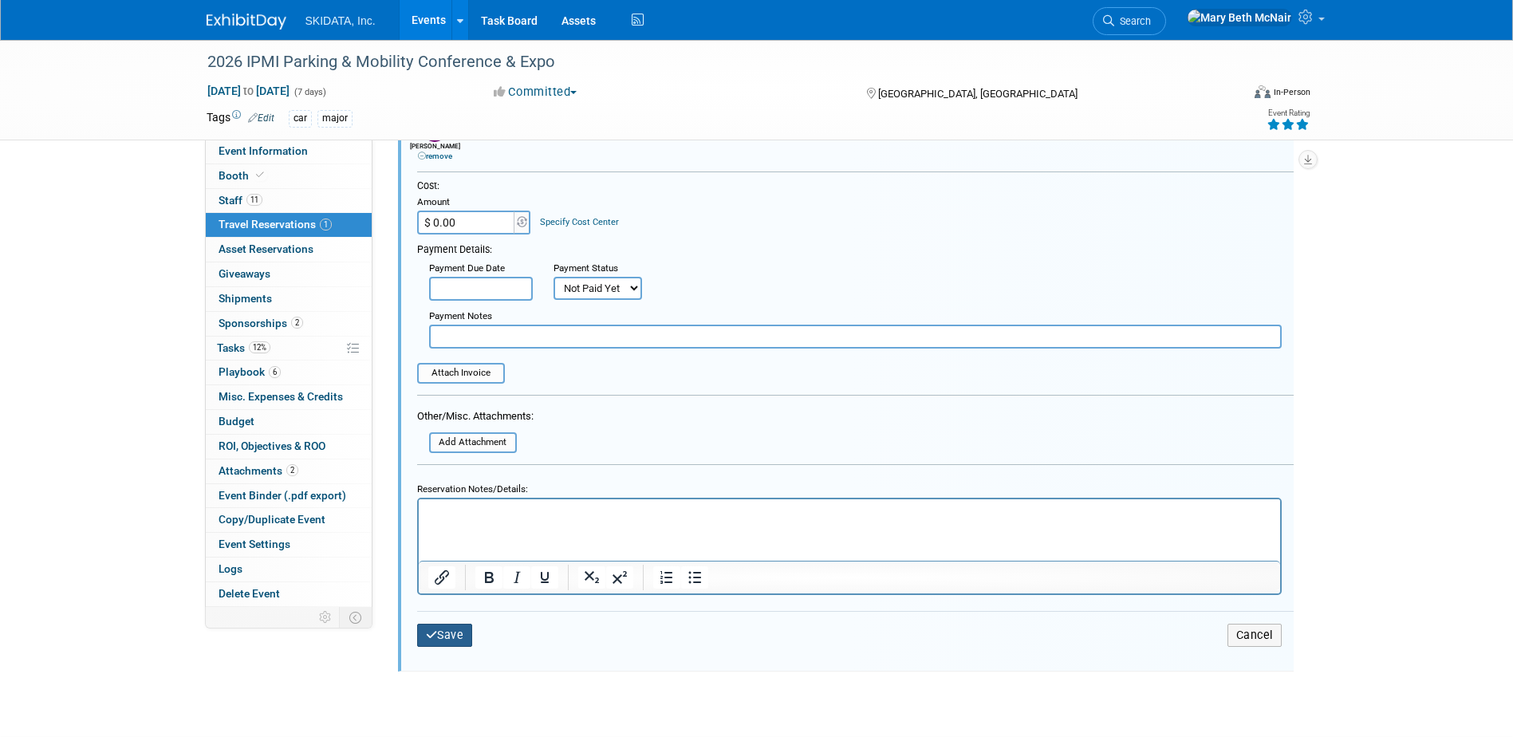
click at [453, 641] on button "Save" at bounding box center [445, 635] width 56 height 23
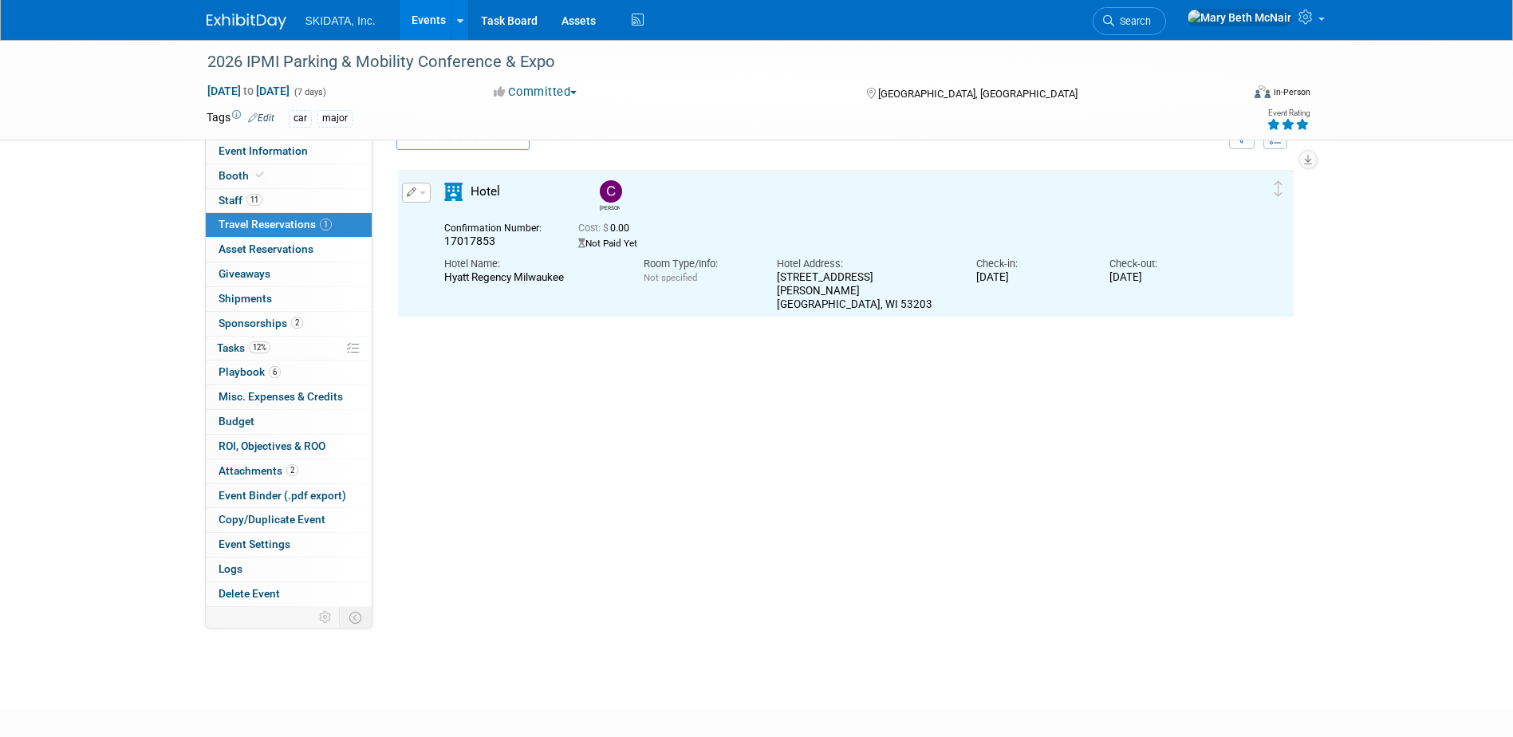
scroll to position [27, 0]
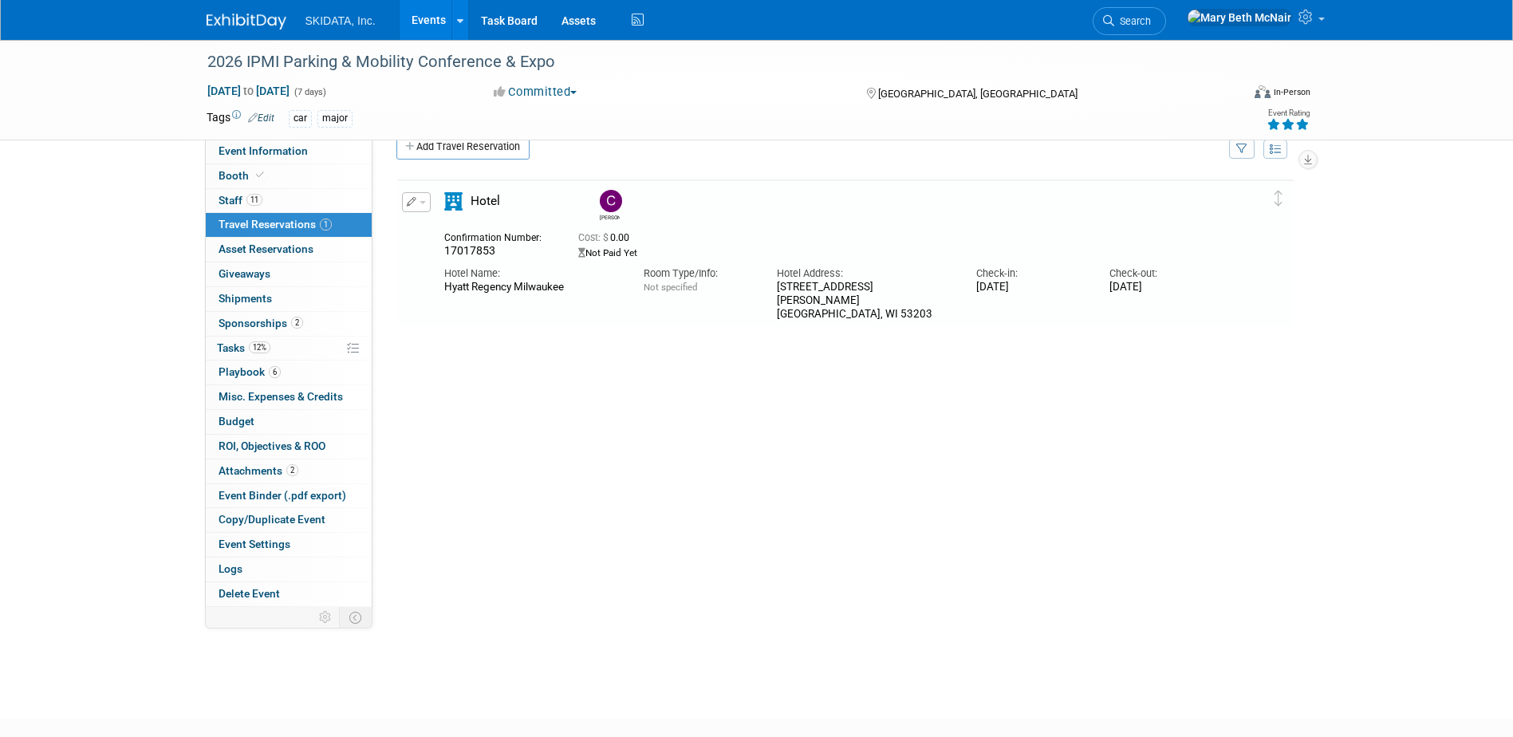
click at [422, 203] on span "button" at bounding box center [423, 202] width 6 height 3
click at [465, 288] on button "Duplicate" at bounding box center [470, 282] width 135 height 23
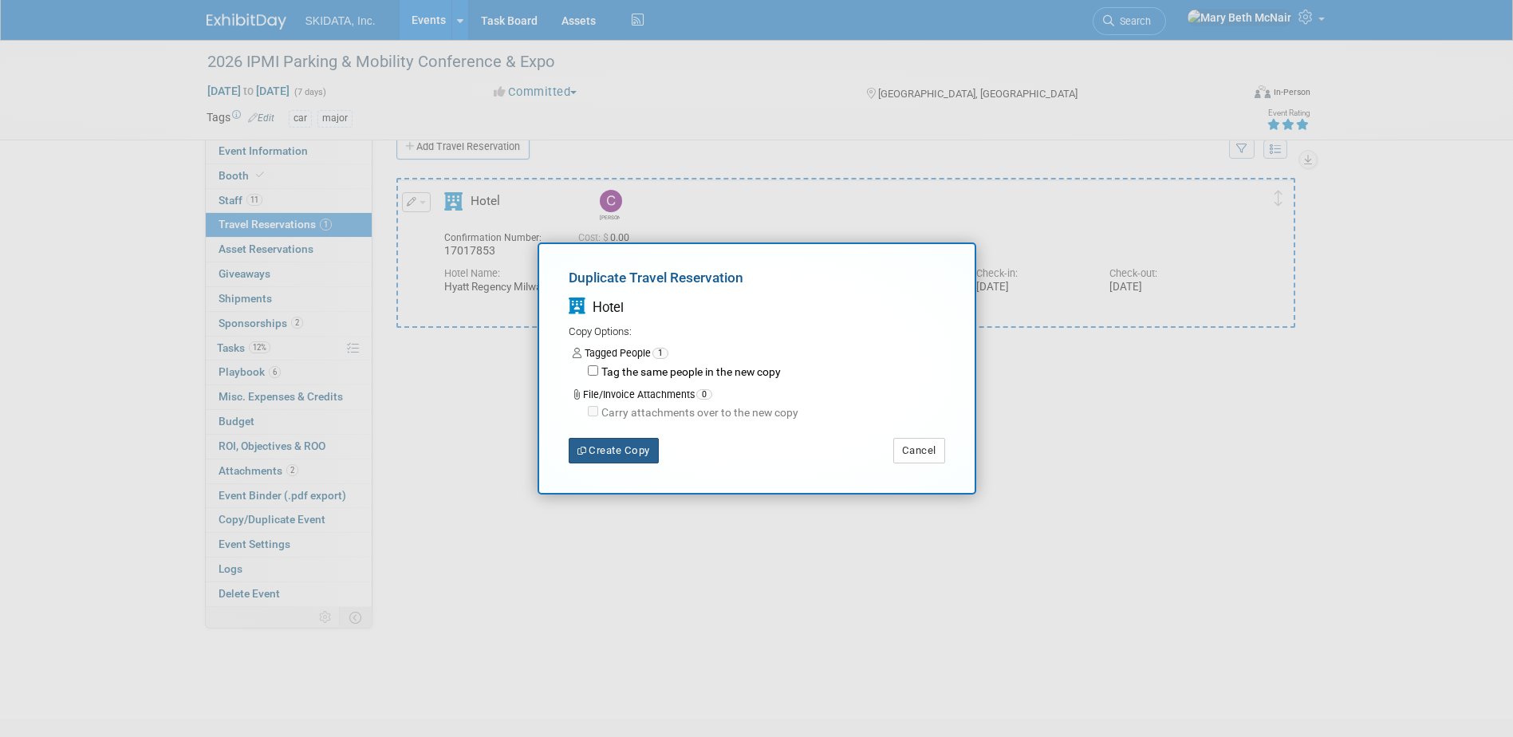
click at [617, 455] on button "Create Copy" at bounding box center [614, 451] width 90 height 26
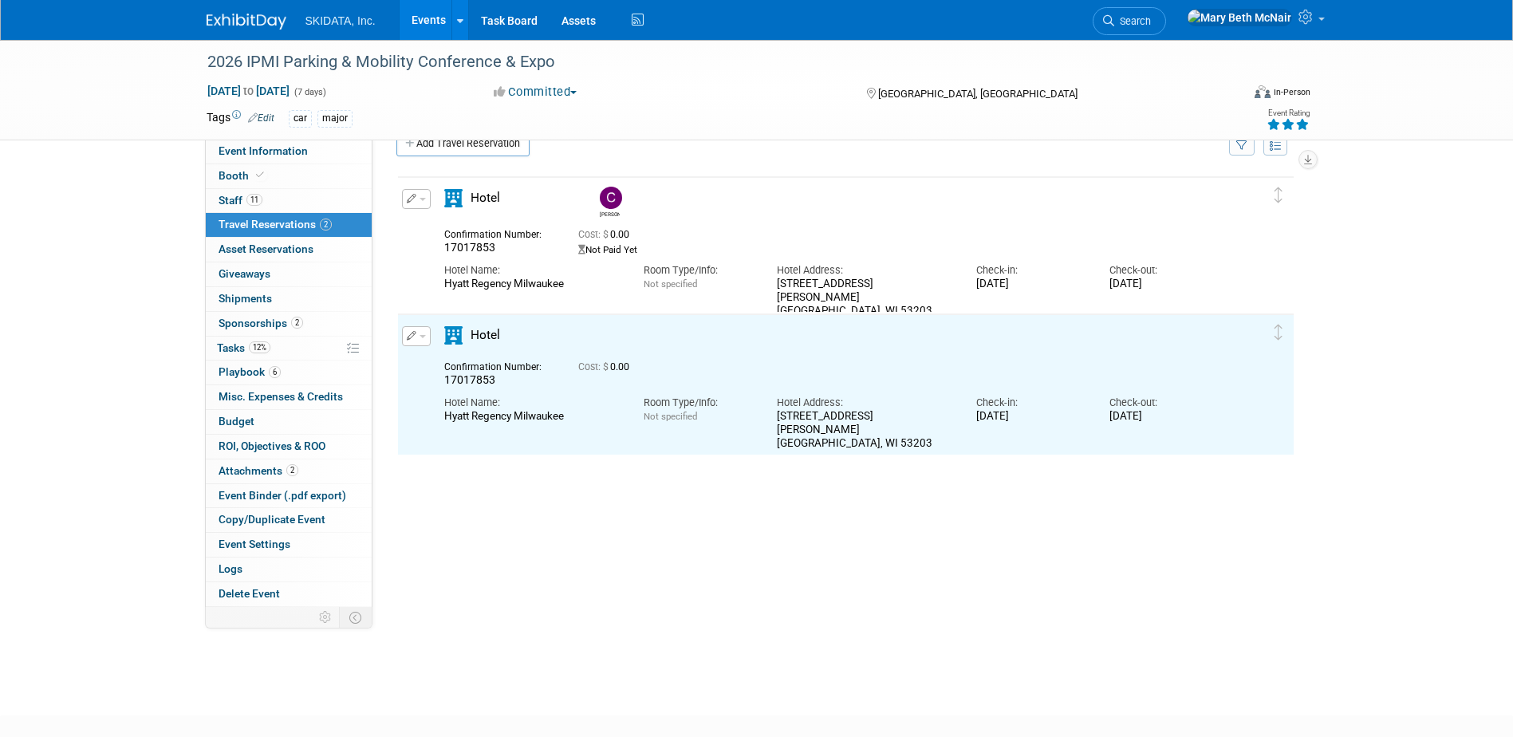
scroll to position [32, 0]
click at [423, 341] on button "button" at bounding box center [416, 335] width 29 height 20
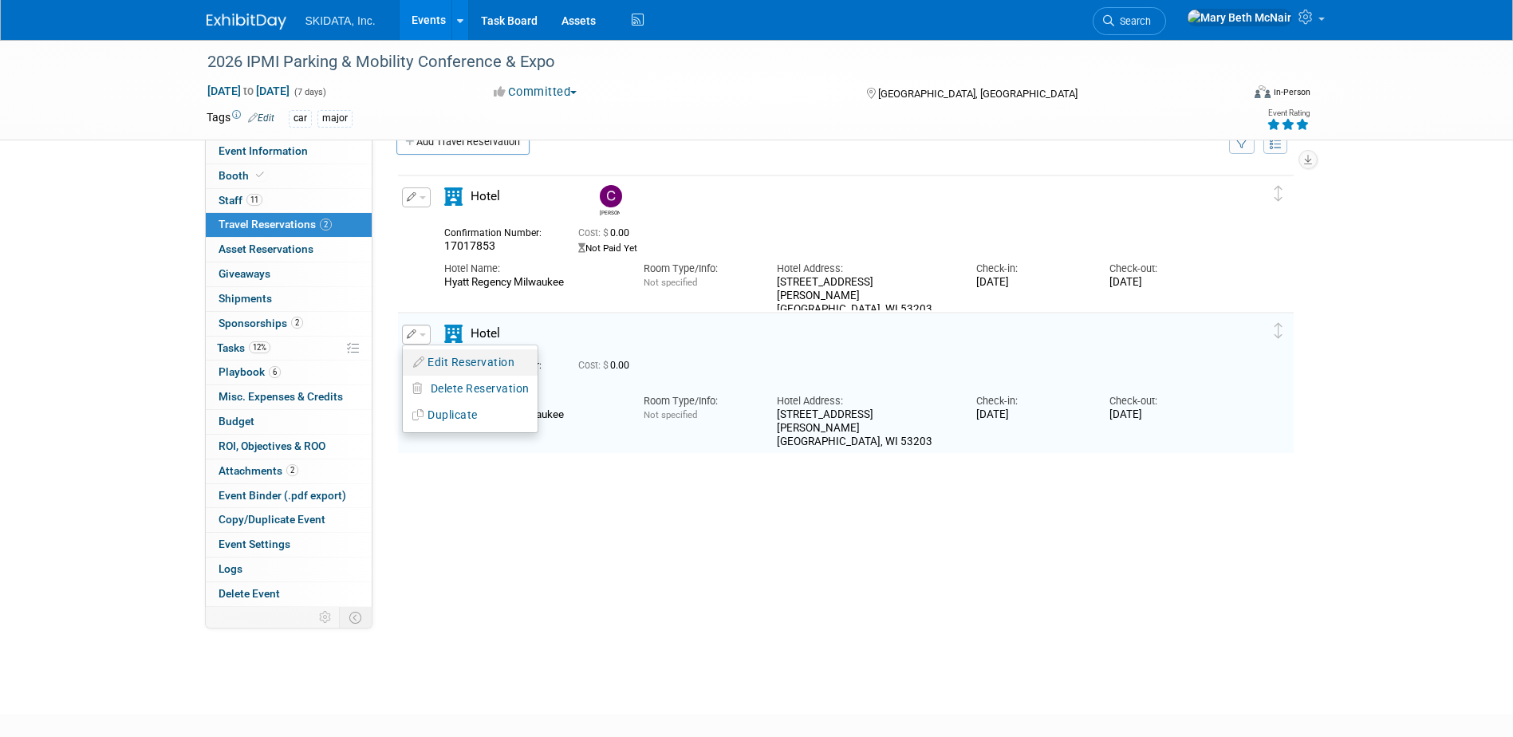
click at [438, 364] on button "Edit Reservation" at bounding box center [470, 362] width 135 height 23
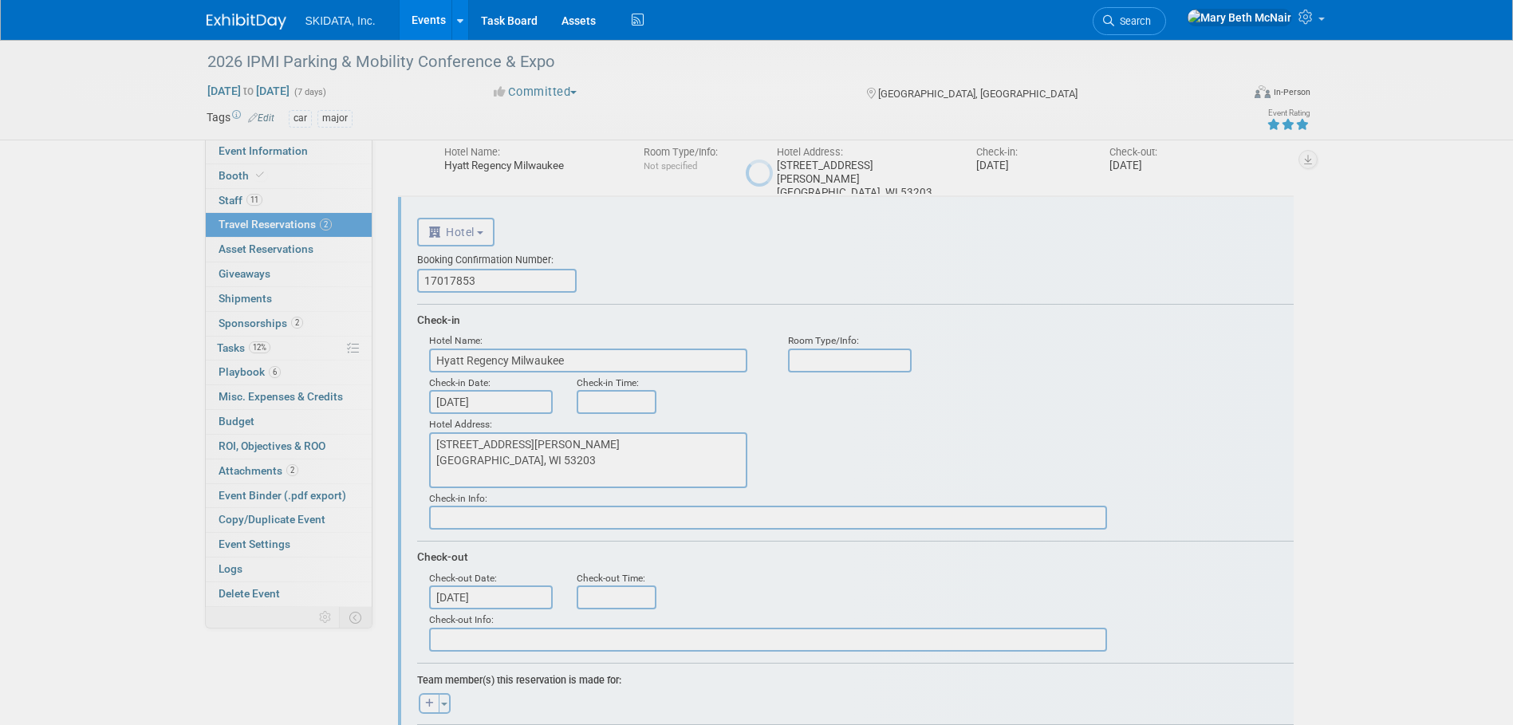
scroll to position [0, 0]
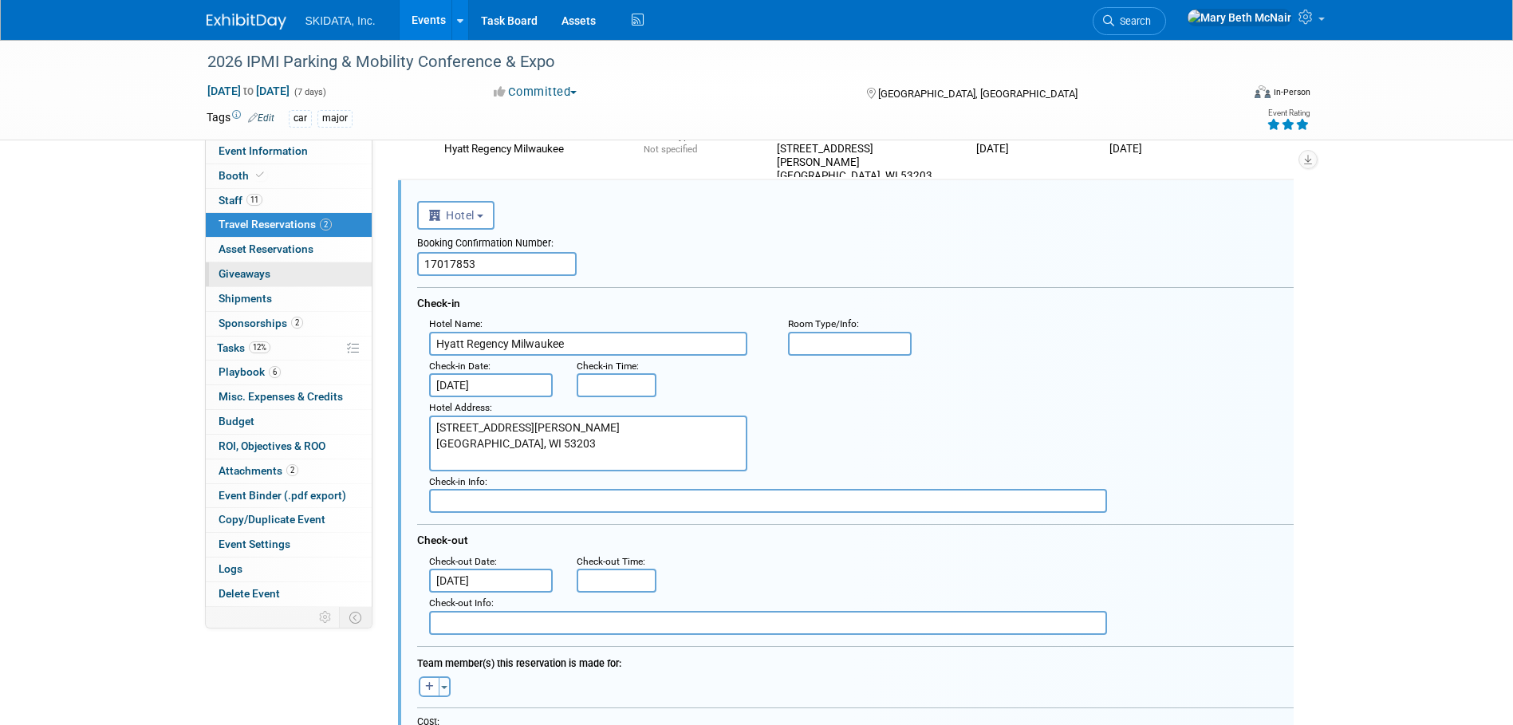
drag, startPoint x: 488, startPoint y: 266, endPoint x: 239, endPoint y: 266, distance: 248.9
click at [239, 266] on div "Event Information Event Info Booth Booth 11 Staff 11 Staff 2 Travel Reservation…" at bounding box center [757, 486] width 1125 height 1222
click at [450, 257] on input "text" at bounding box center [497, 264] width 160 height 24
paste input "29373615"
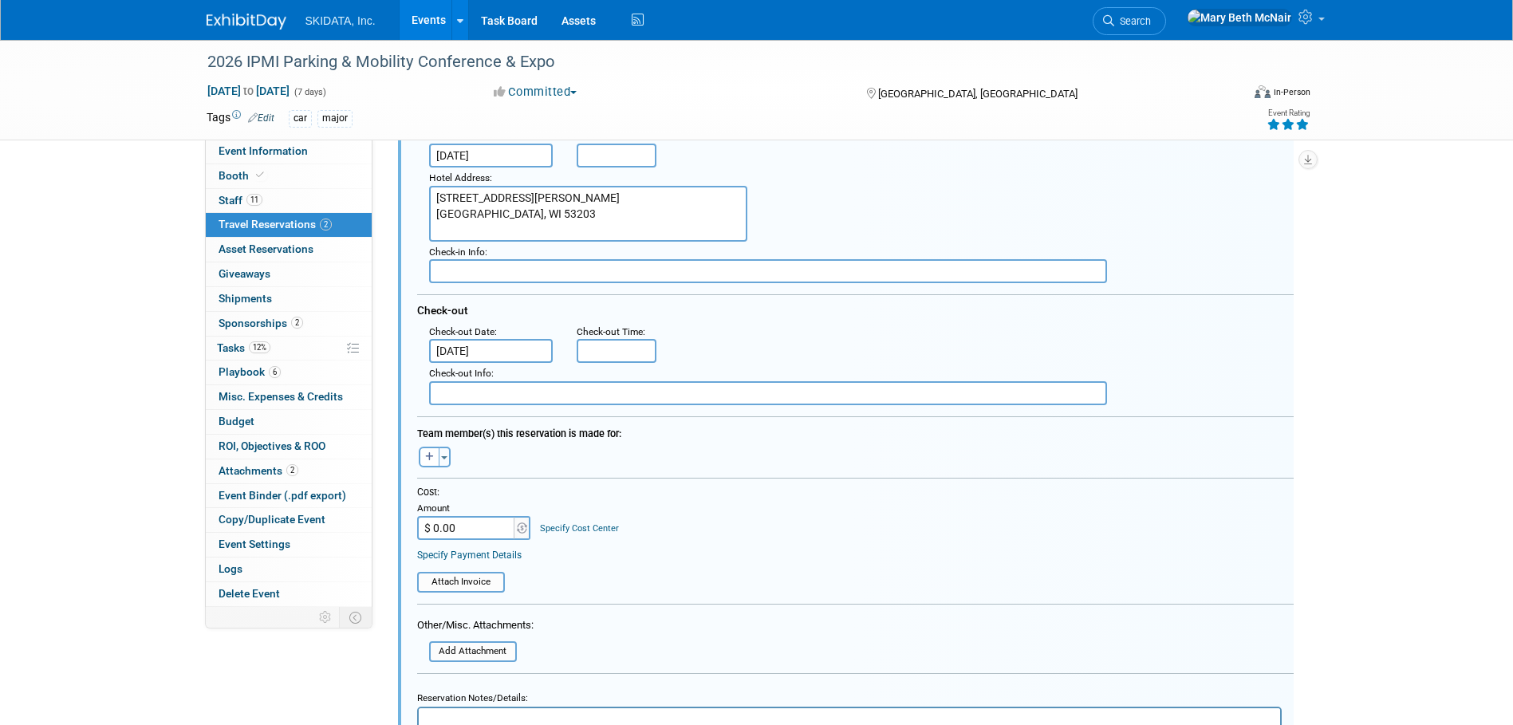
scroll to position [404, 0]
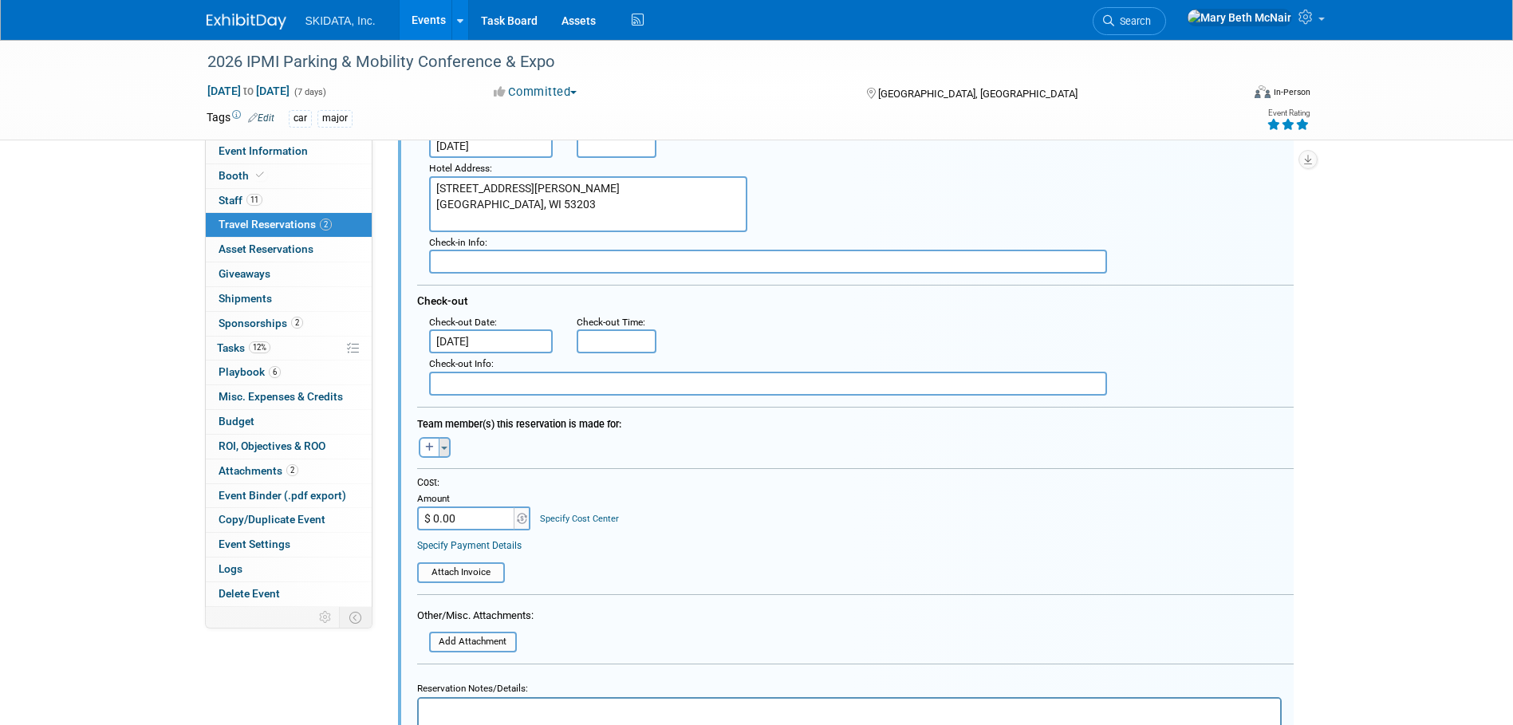
type input "29373615"
click at [443, 448] on span "button" at bounding box center [444, 448] width 6 height 3
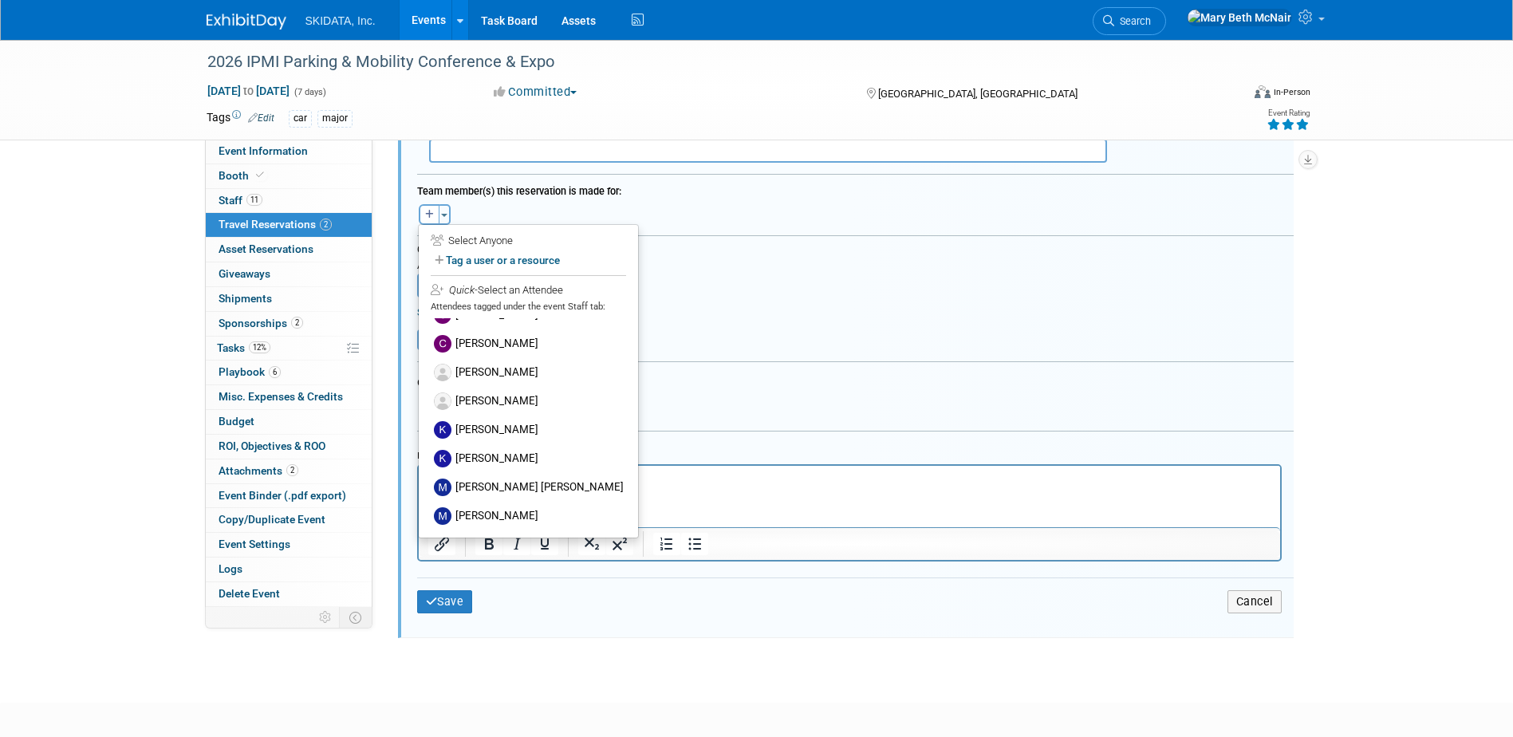
scroll to position [644, 0]
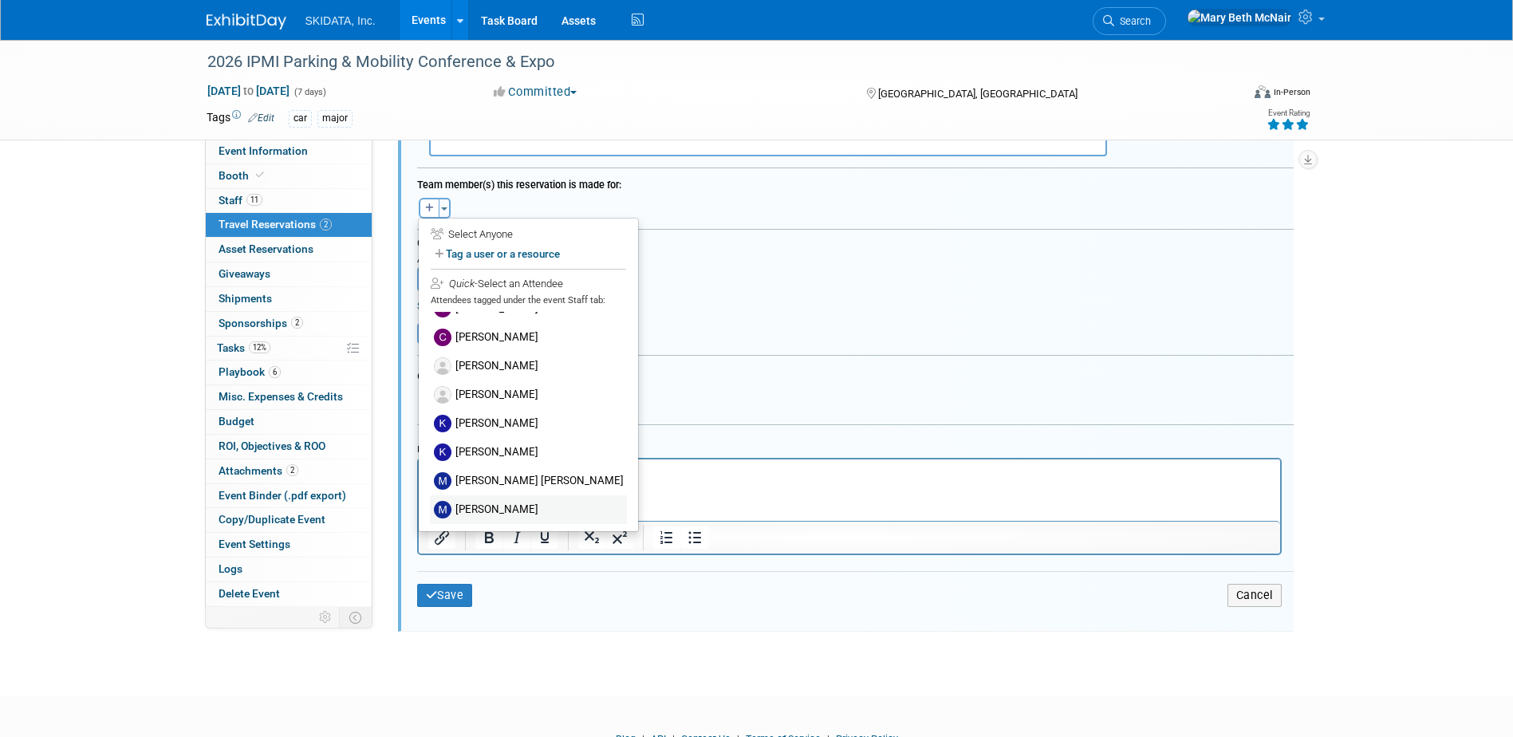
click at [487, 505] on label "[PERSON_NAME]" at bounding box center [528, 509] width 197 height 29
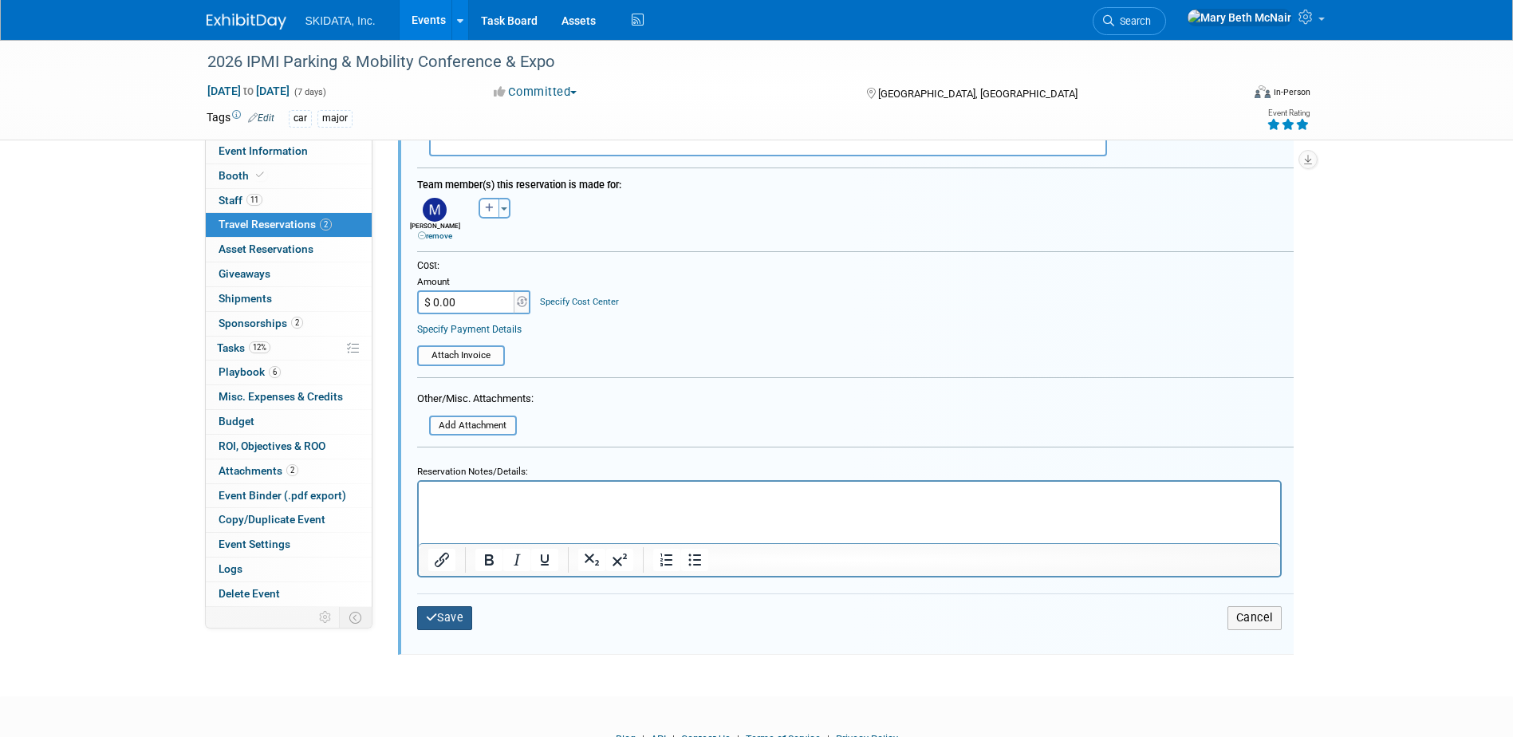
click at [446, 621] on button "Save" at bounding box center [445, 617] width 56 height 23
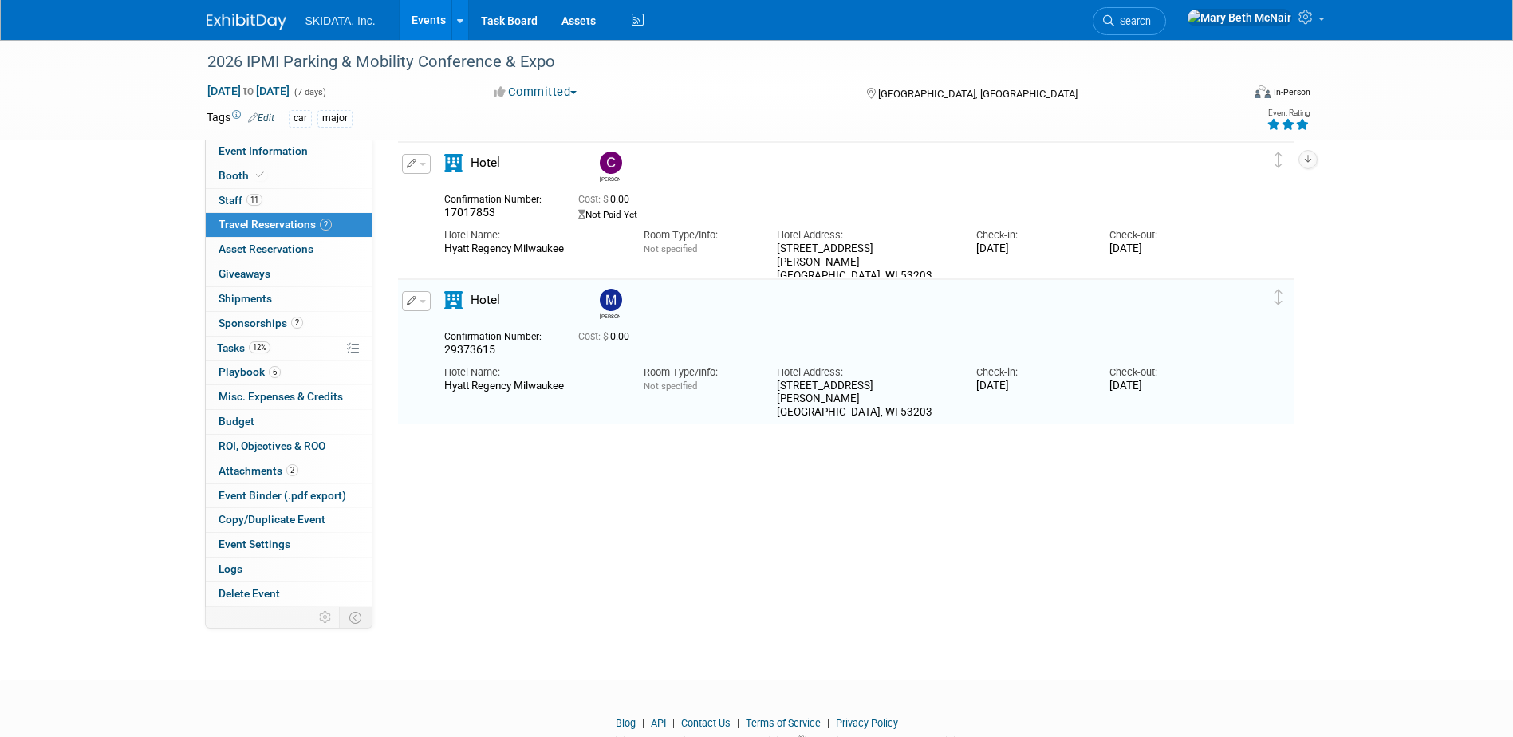
scroll to position [0, 0]
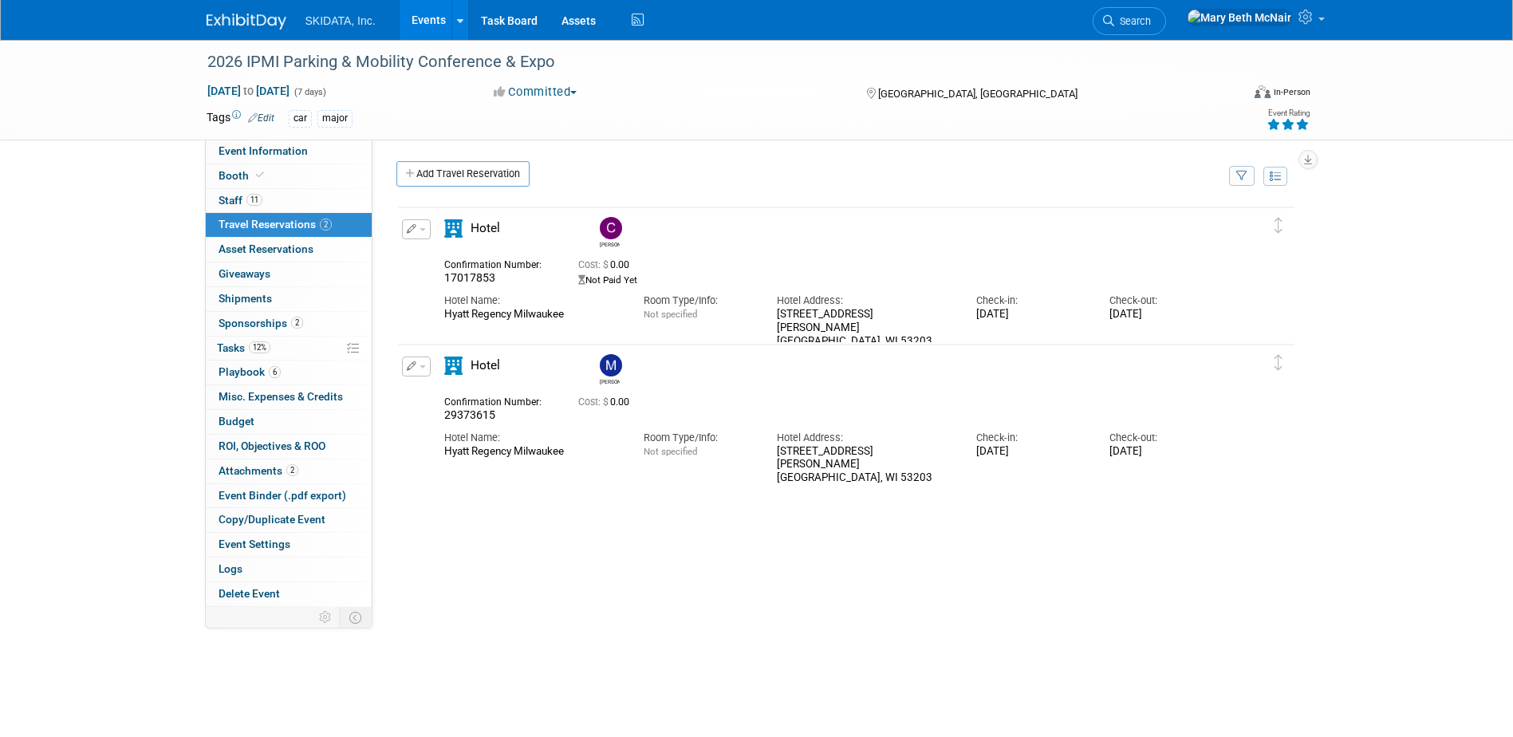
click at [421, 370] on button "button" at bounding box center [416, 367] width 29 height 20
click at [451, 451] on button "Duplicate" at bounding box center [470, 447] width 135 height 23
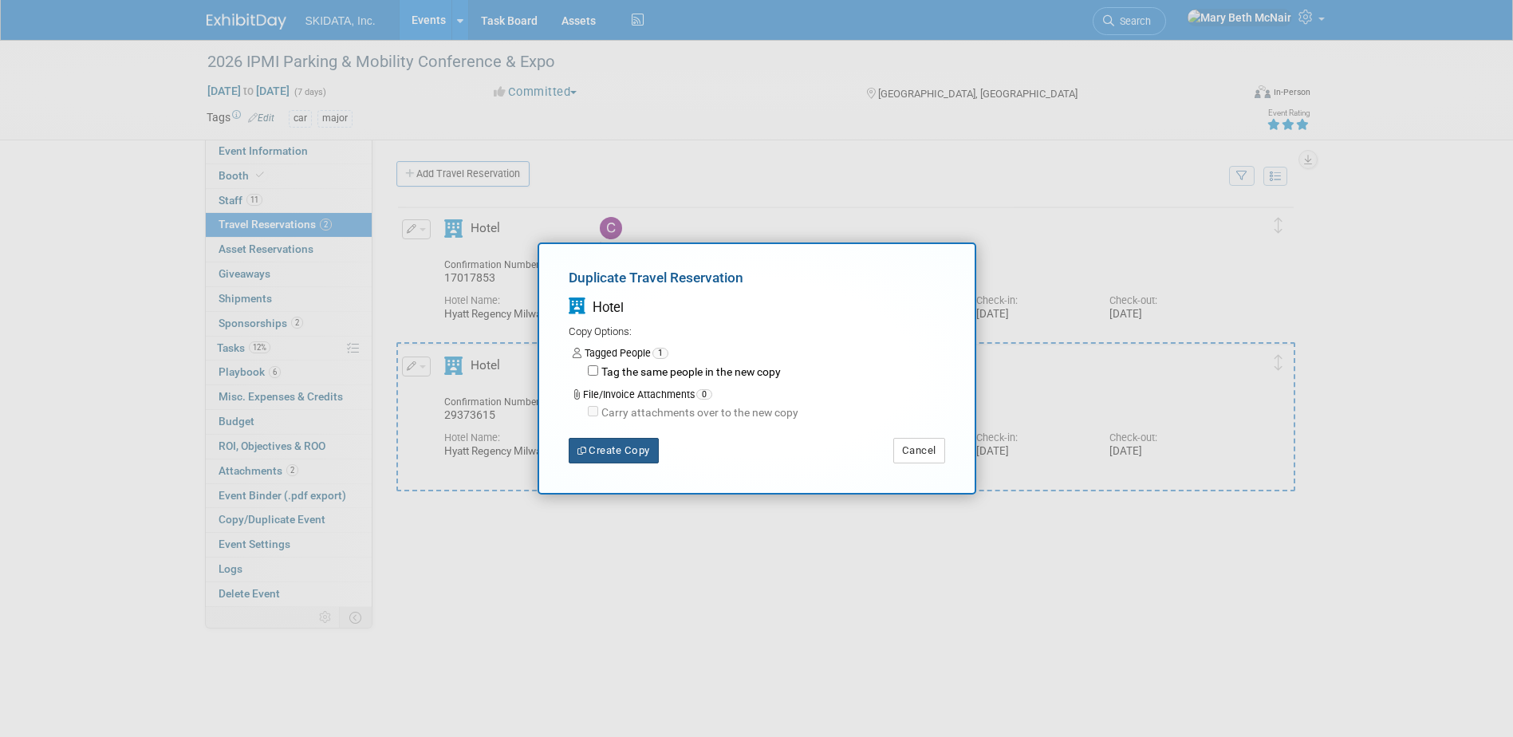
click at [640, 459] on button "Create Copy" at bounding box center [614, 451] width 90 height 26
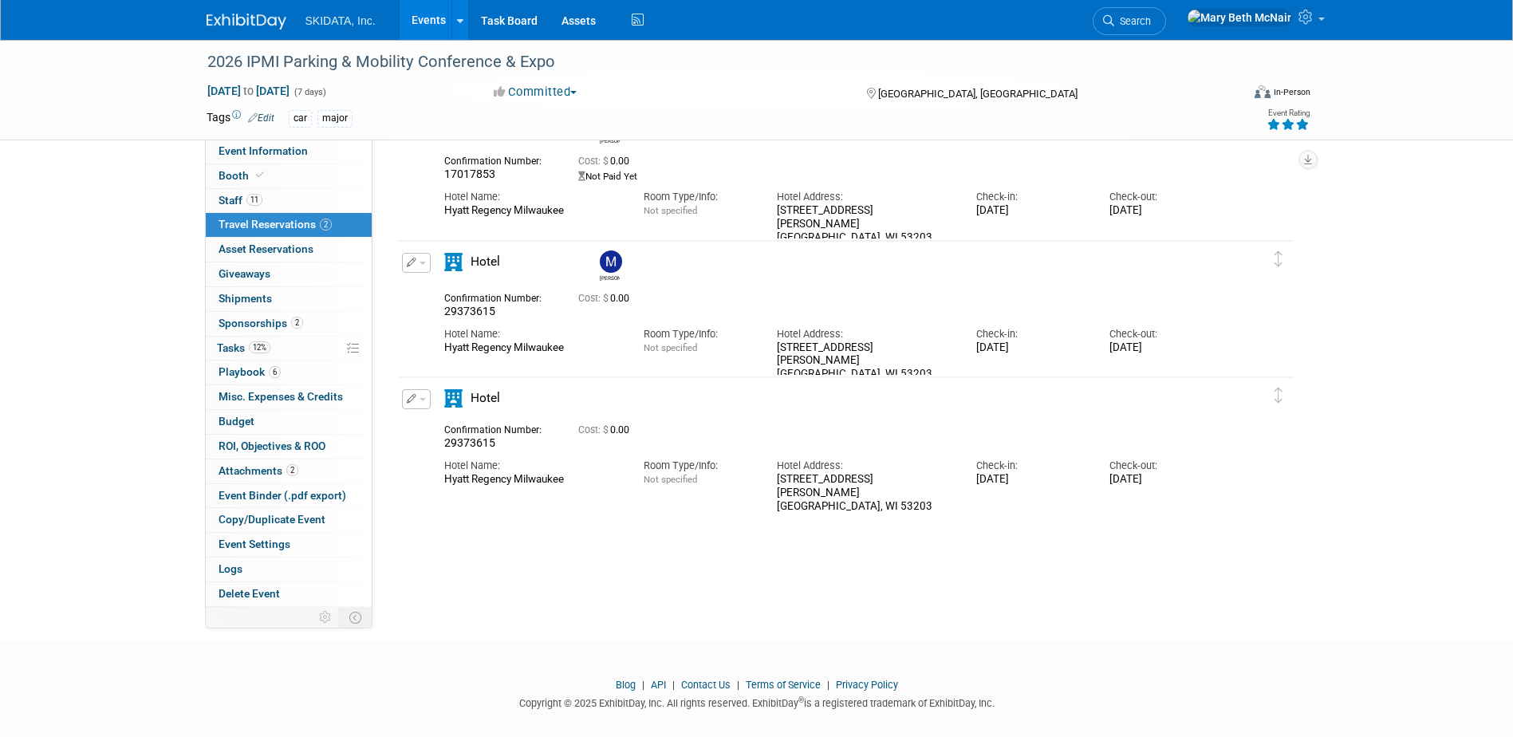
scroll to position [122, 0]
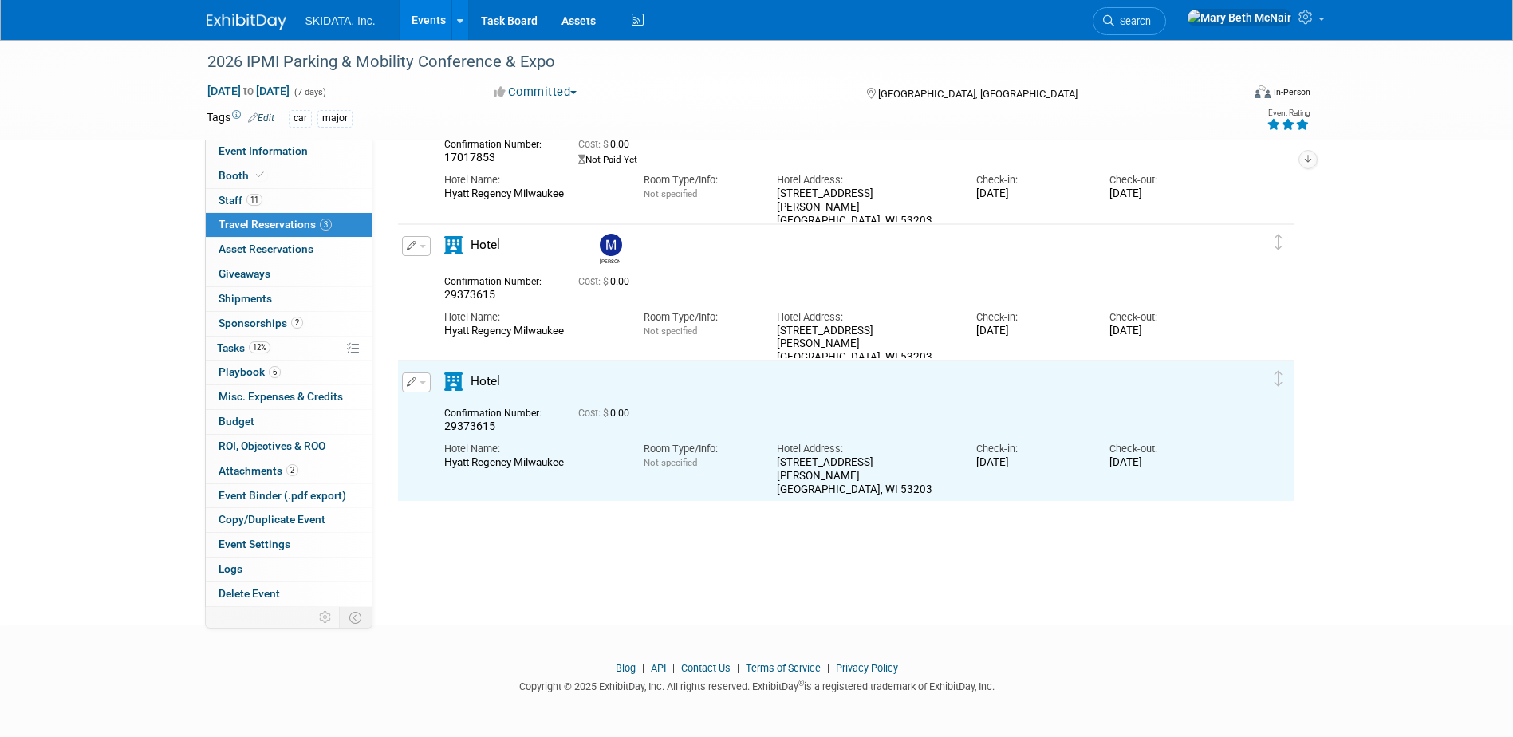
click at [428, 387] on button "button" at bounding box center [416, 382] width 29 height 20
click at [446, 418] on button "Edit Reservation" at bounding box center [470, 410] width 135 height 23
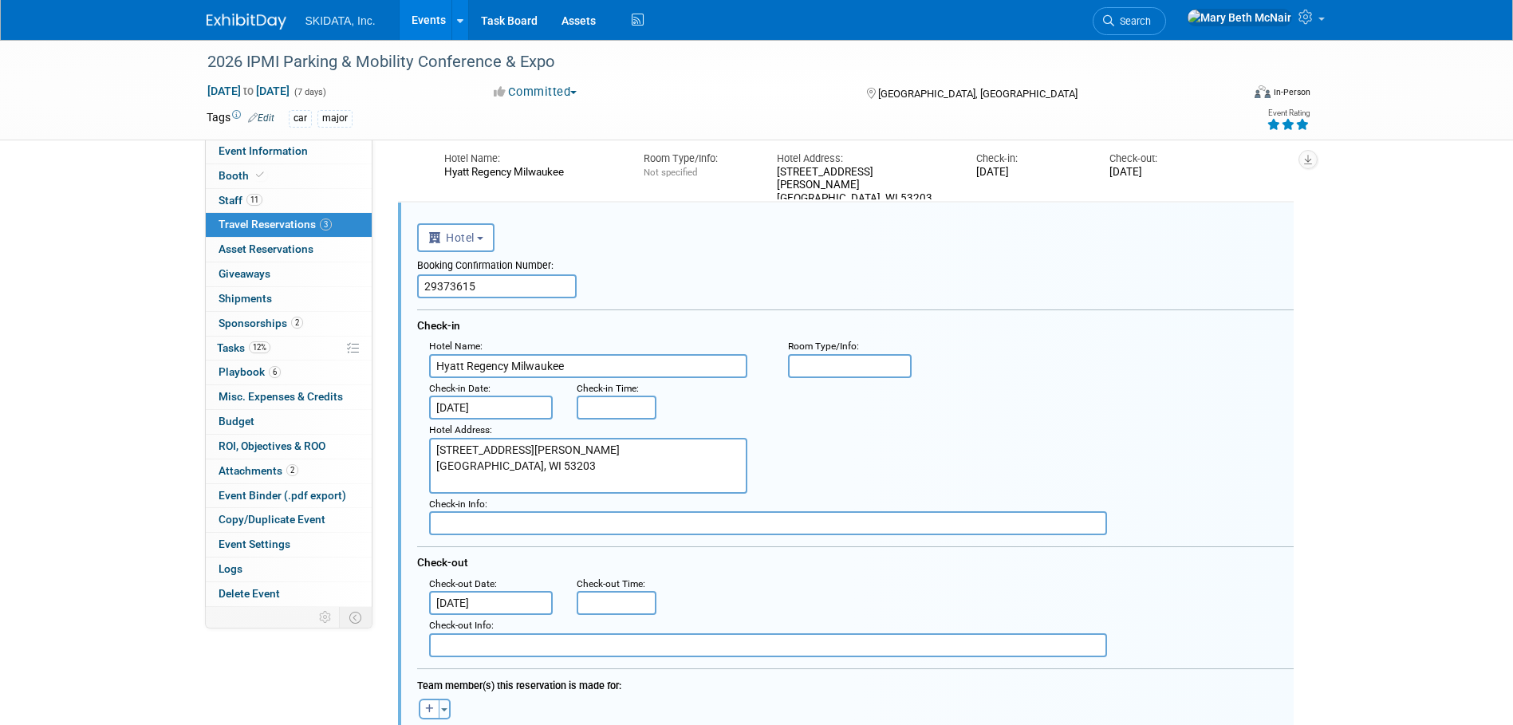
scroll to position [0, 0]
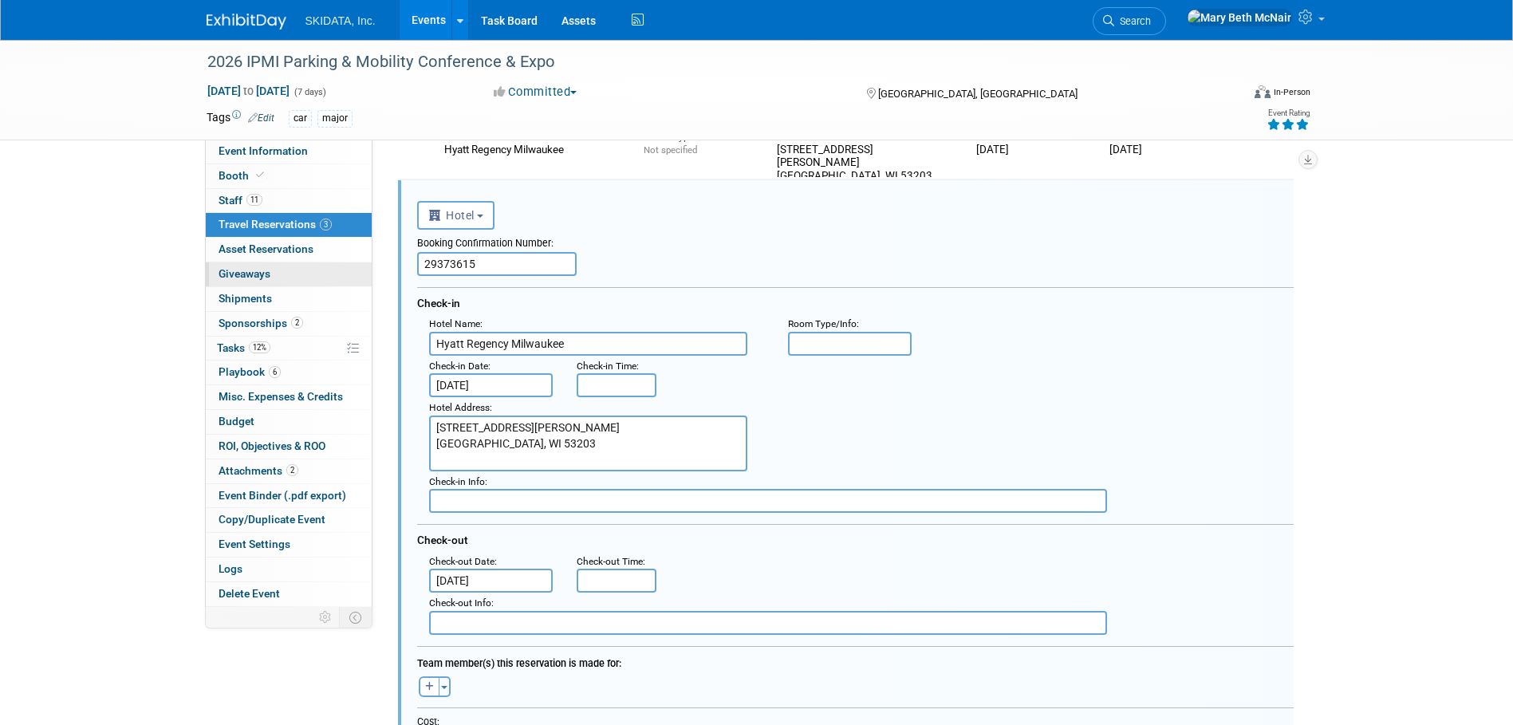
drag, startPoint x: 475, startPoint y: 270, endPoint x: 367, endPoint y: 278, distance: 108.7
click at [371, 278] on div "Event Information Event Info Booth Booth 11 Staff 11 Staff 3 Travel Reservation…" at bounding box center [757, 417] width 1125 height 1358
paste input "48400842"
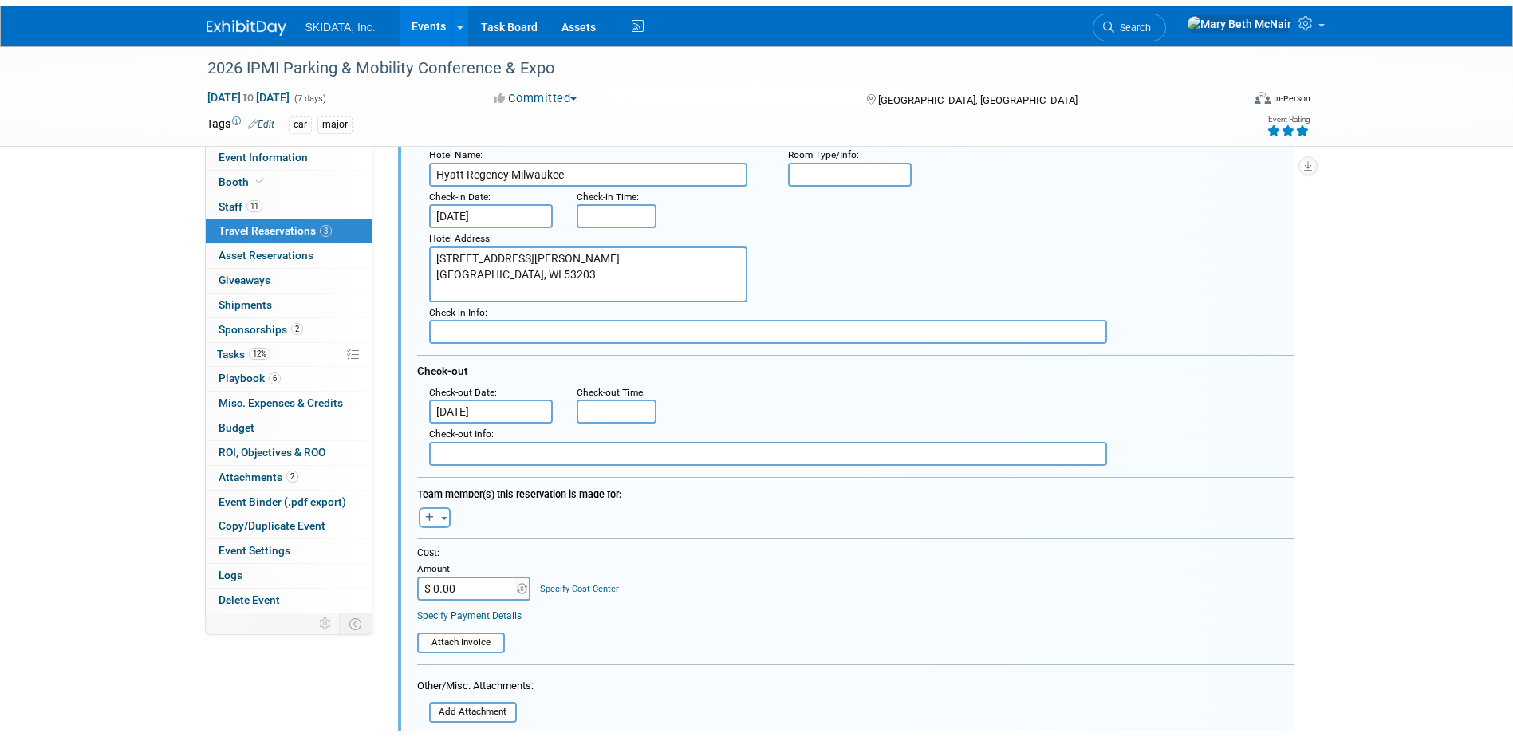
scroll to position [621, 0]
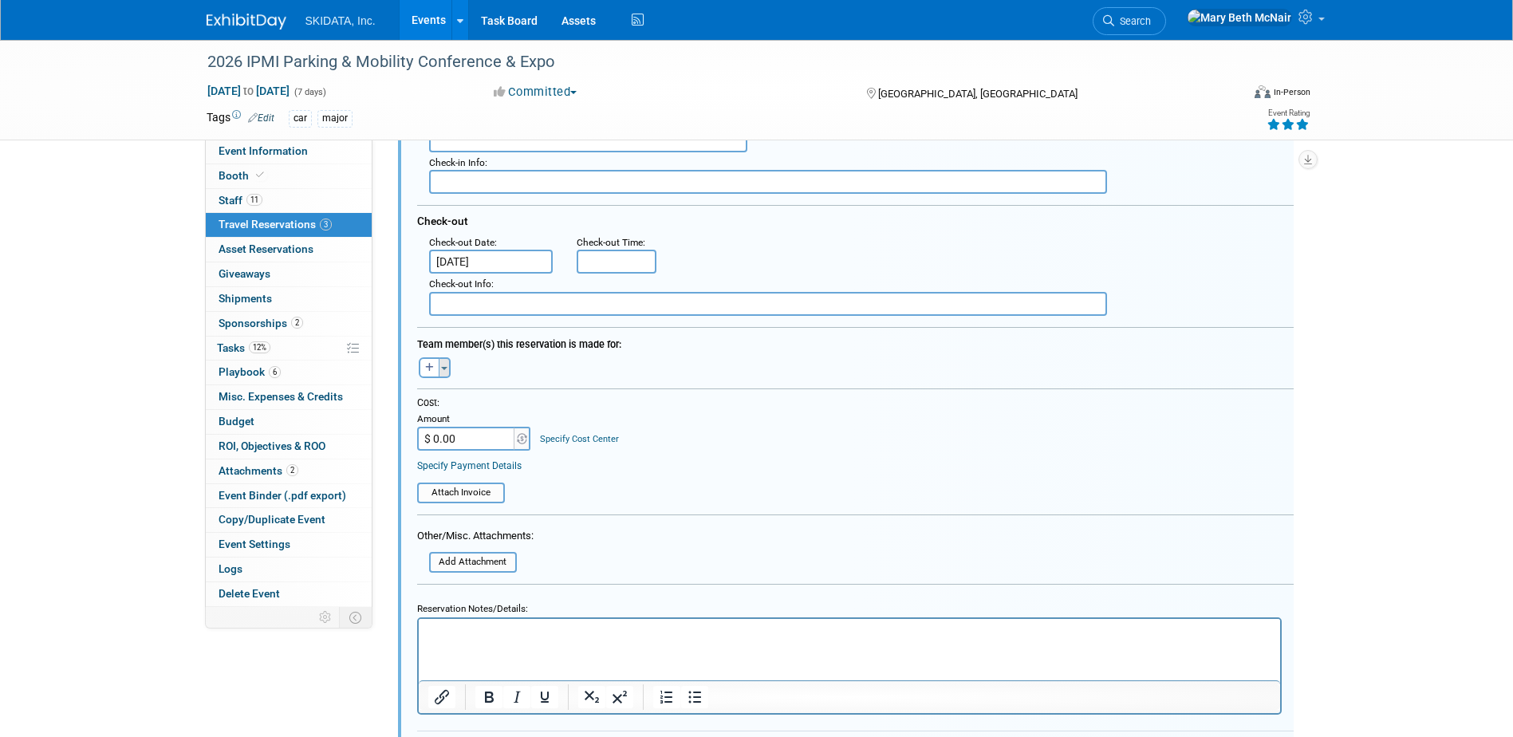
type input "48400842"
click at [447, 370] on span "button" at bounding box center [444, 368] width 6 height 3
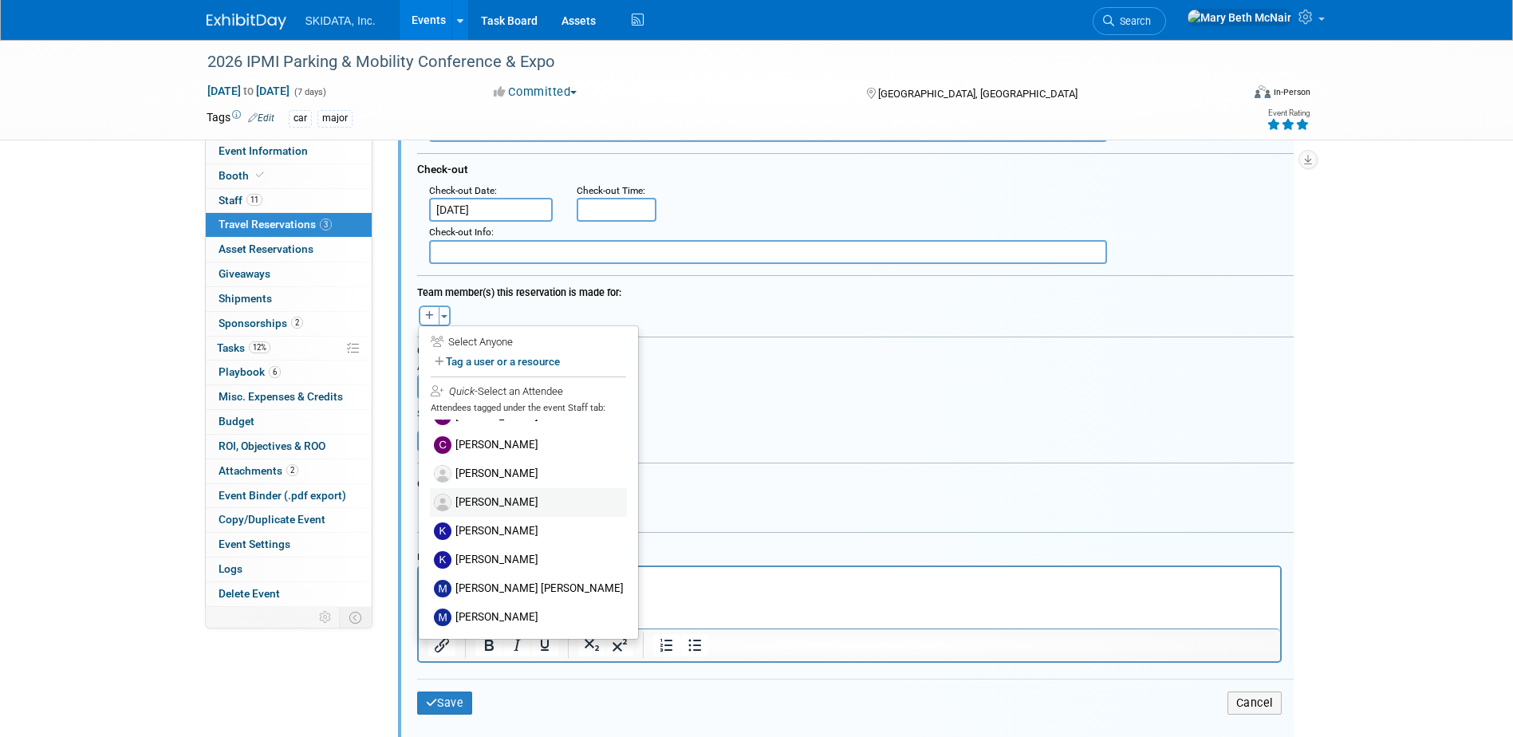
scroll to position [780, 0]
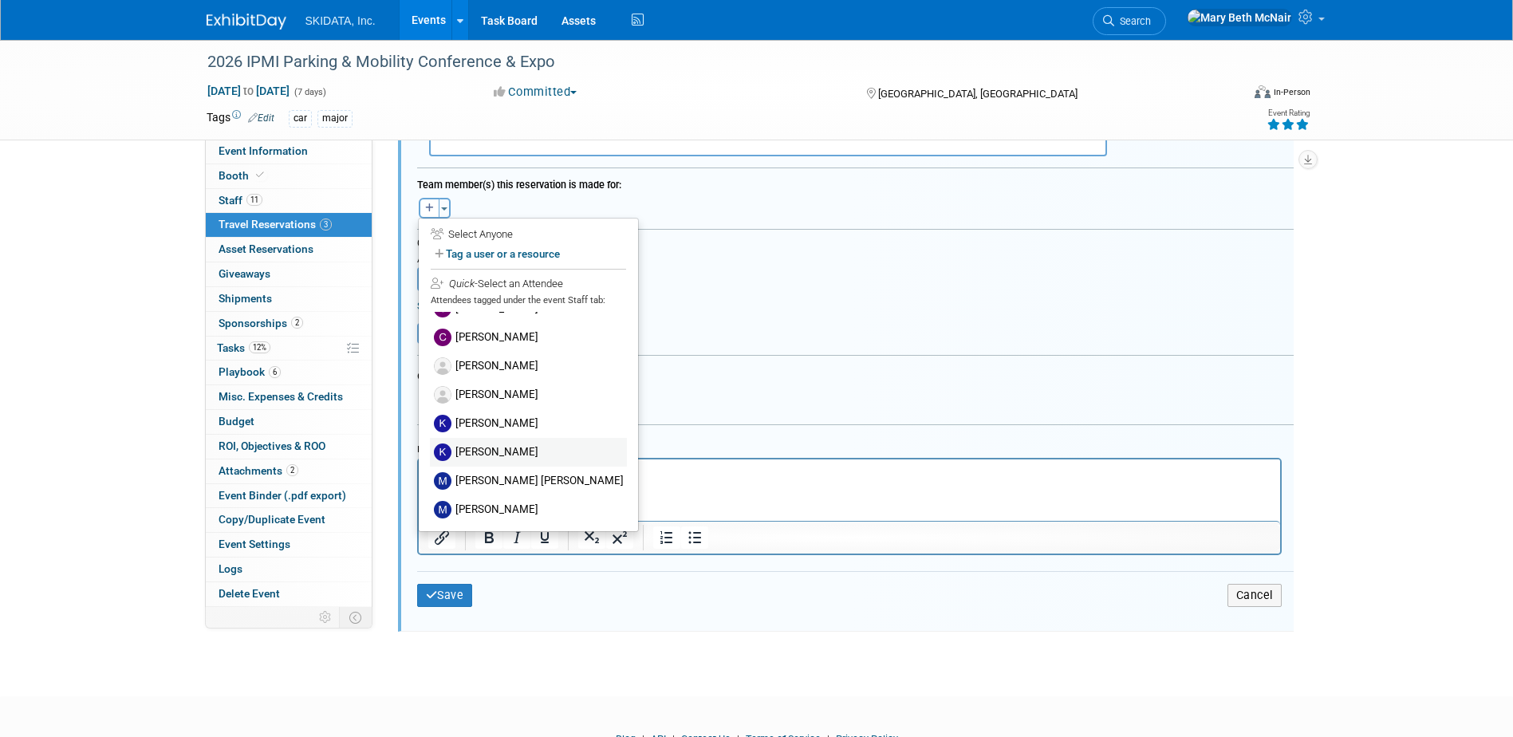
click at [487, 451] on label "[PERSON_NAME]" at bounding box center [528, 452] width 197 height 29
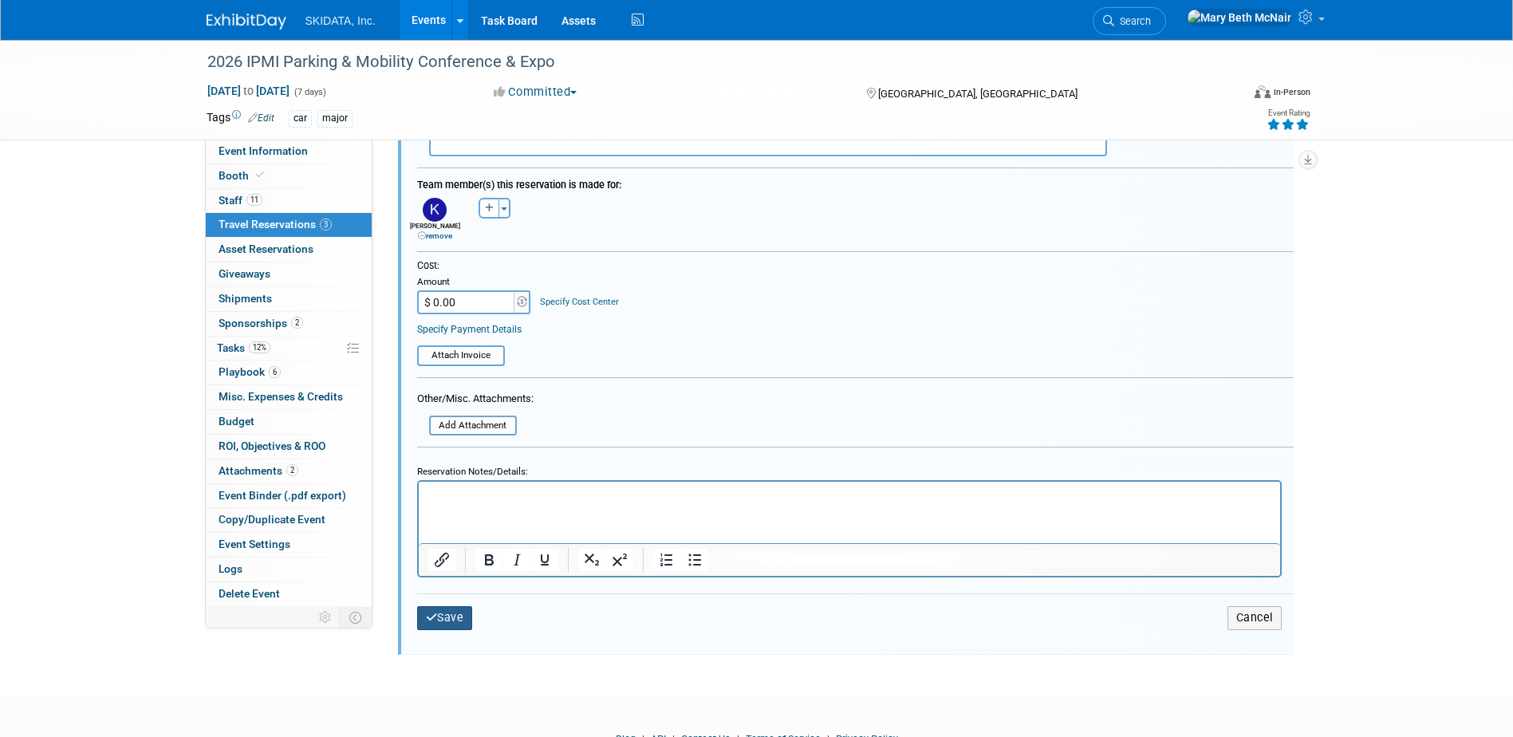
click at [463, 623] on button "Save" at bounding box center [445, 617] width 56 height 23
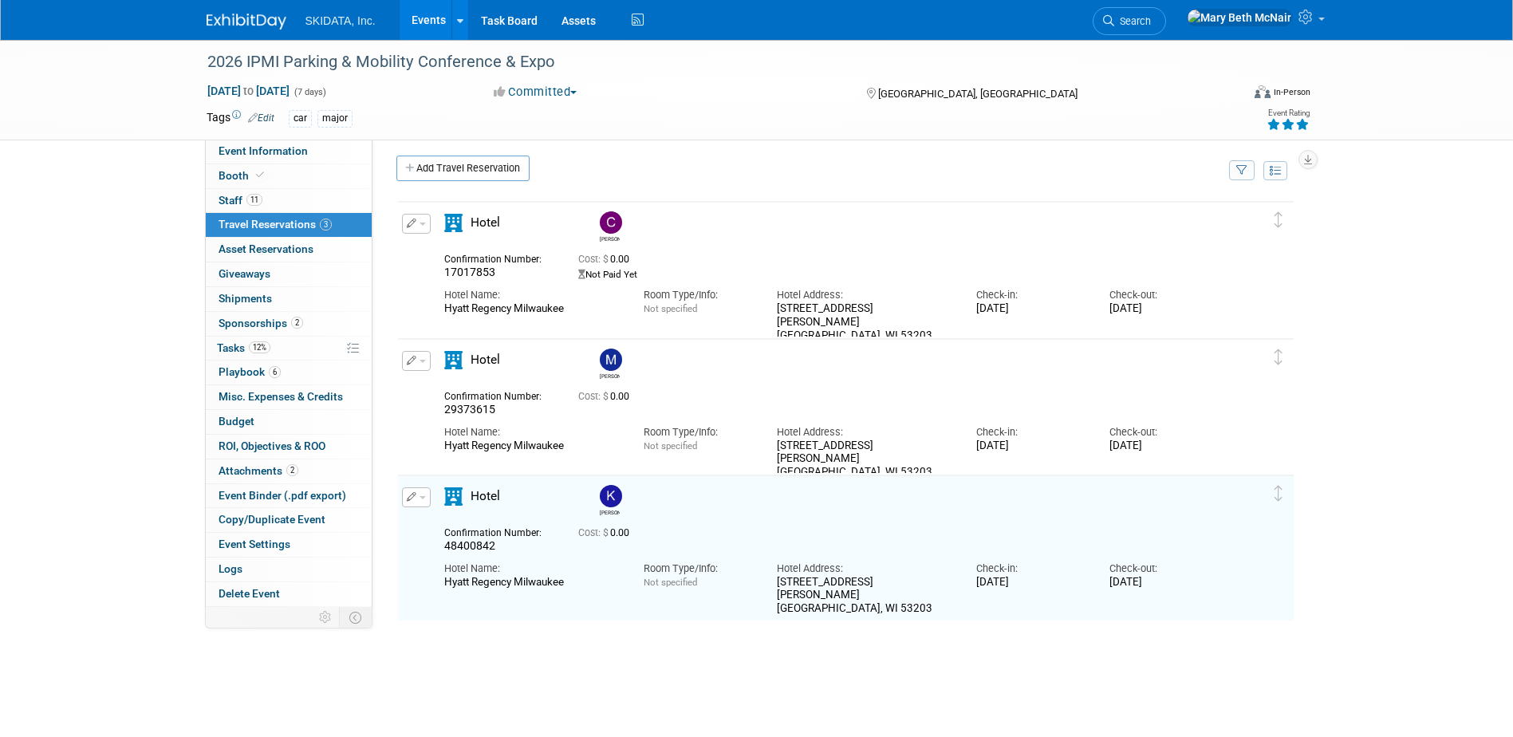
scroll to position [0, 0]
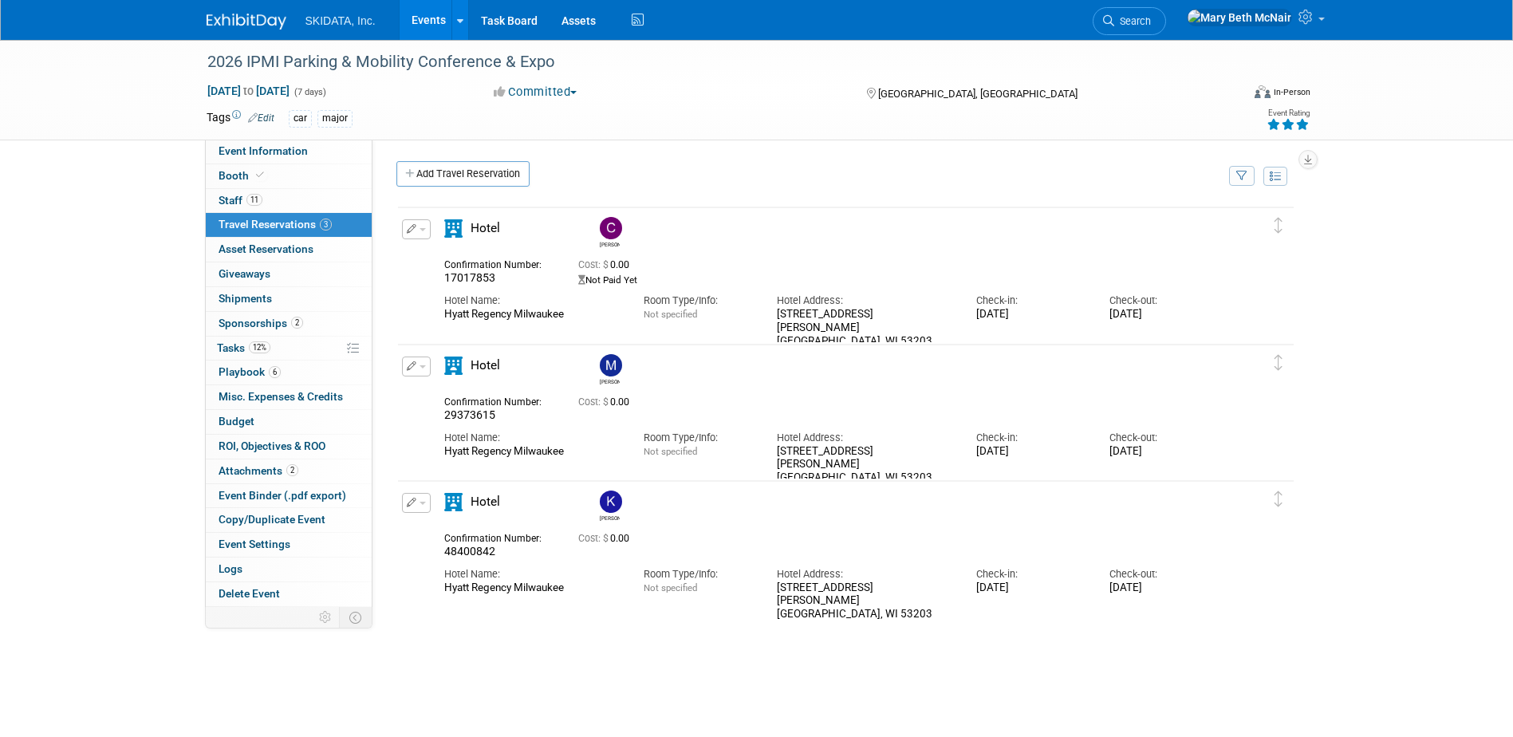
click at [425, 231] on button "button" at bounding box center [416, 229] width 29 height 20
click at [464, 314] on button "Duplicate" at bounding box center [470, 309] width 135 height 23
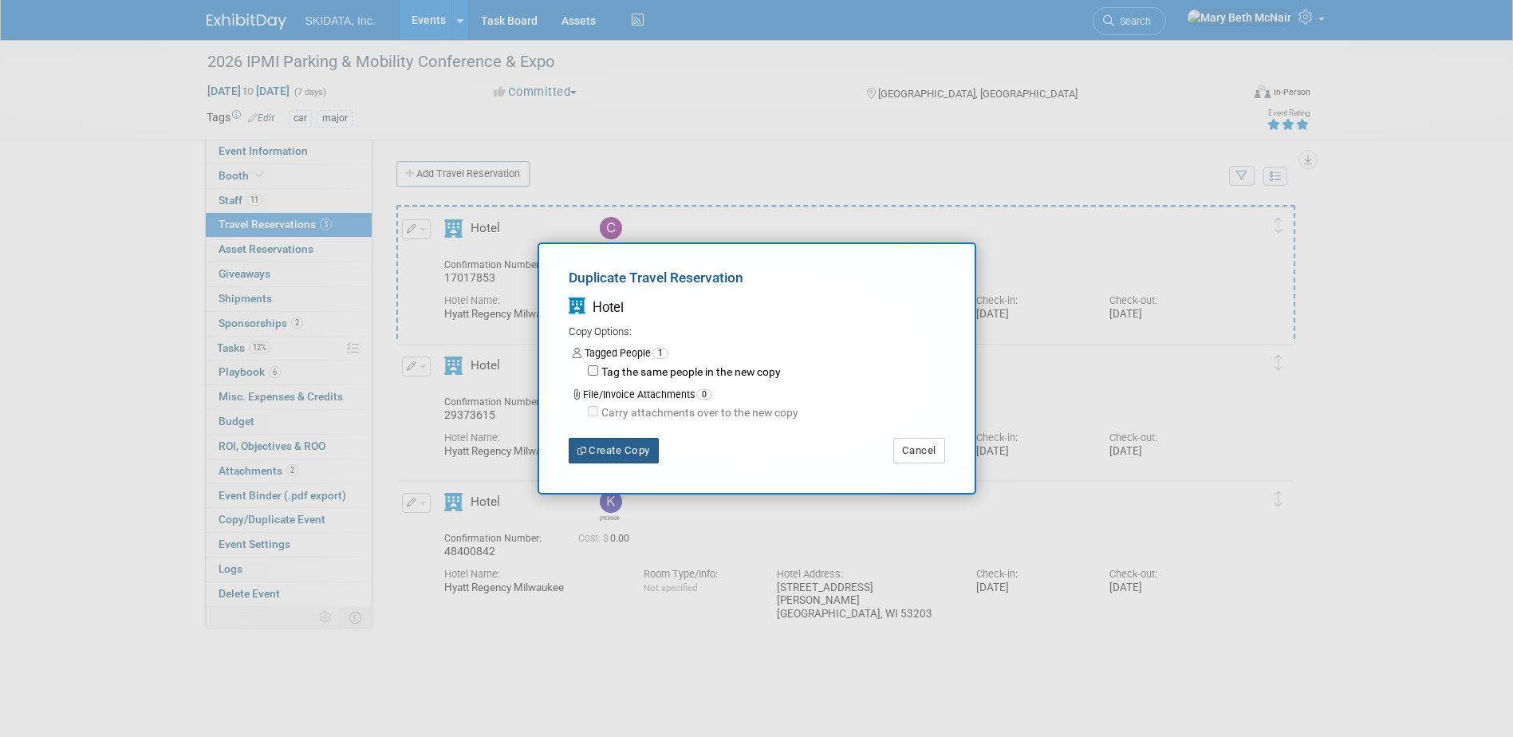
click at [629, 455] on button "Create Copy" at bounding box center [614, 451] width 90 height 26
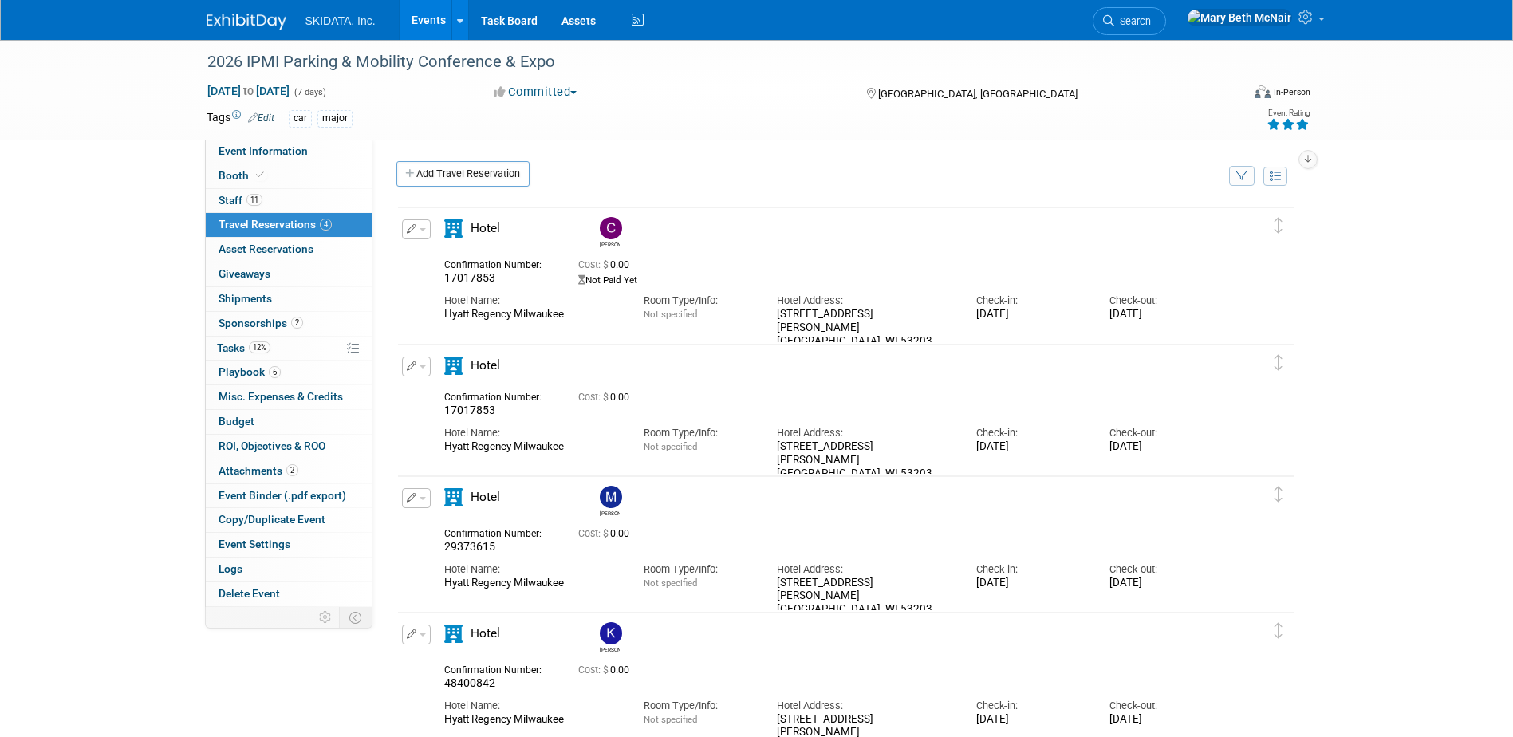
click at [425, 365] on button "button" at bounding box center [416, 367] width 29 height 20
click at [443, 406] on button "Edit Reservation" at bounding box center [470, 394] width 135 height 23
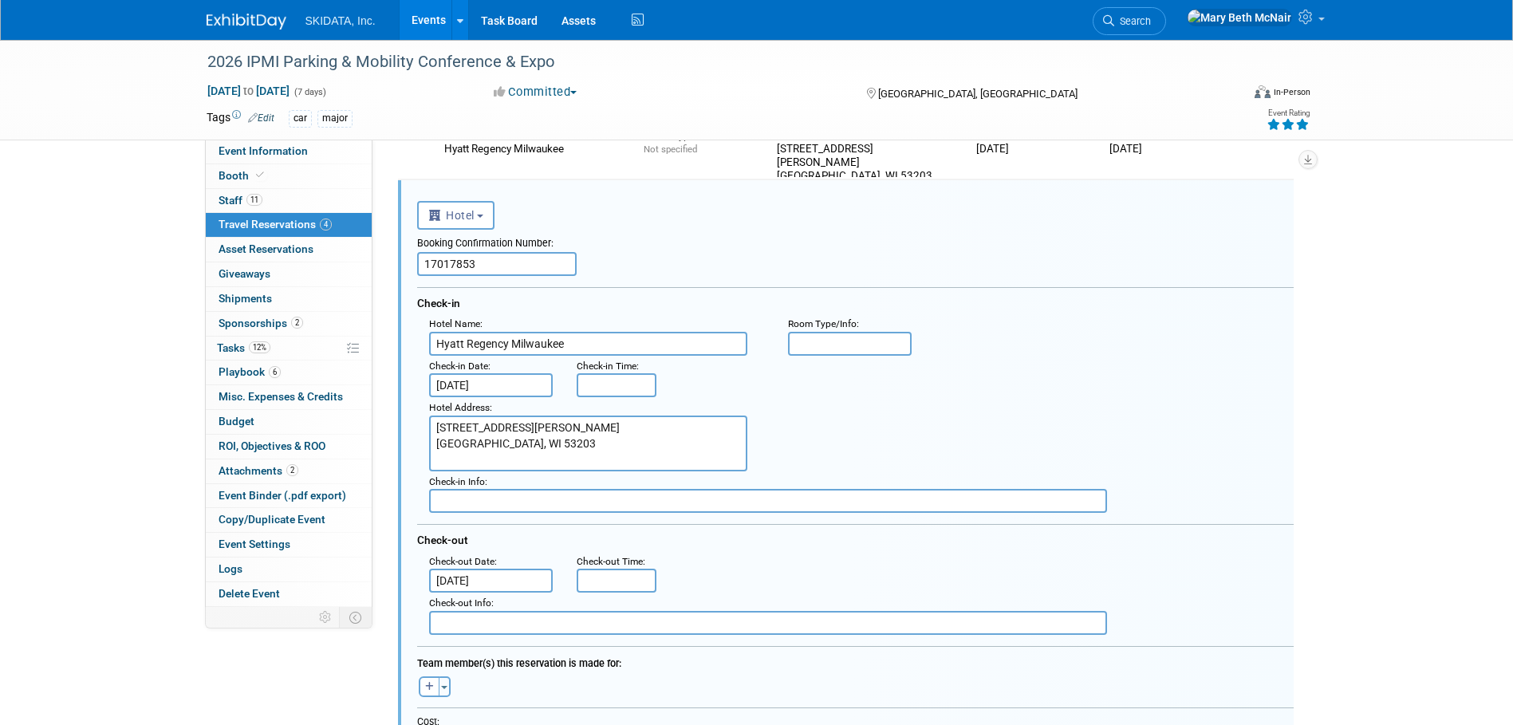
drag, startPoint x: 487, startPoint y: 265, endPoint x: 401, endPoint y: 259, distance: 85.5
click at [401, 259] on div "<i class="fas fa-plane" style="padding: 6px 4px 6px 1px;"></i> Flight <i class=…" at bounding box center [846, 636] width 896 height 913
paste input "27047658"
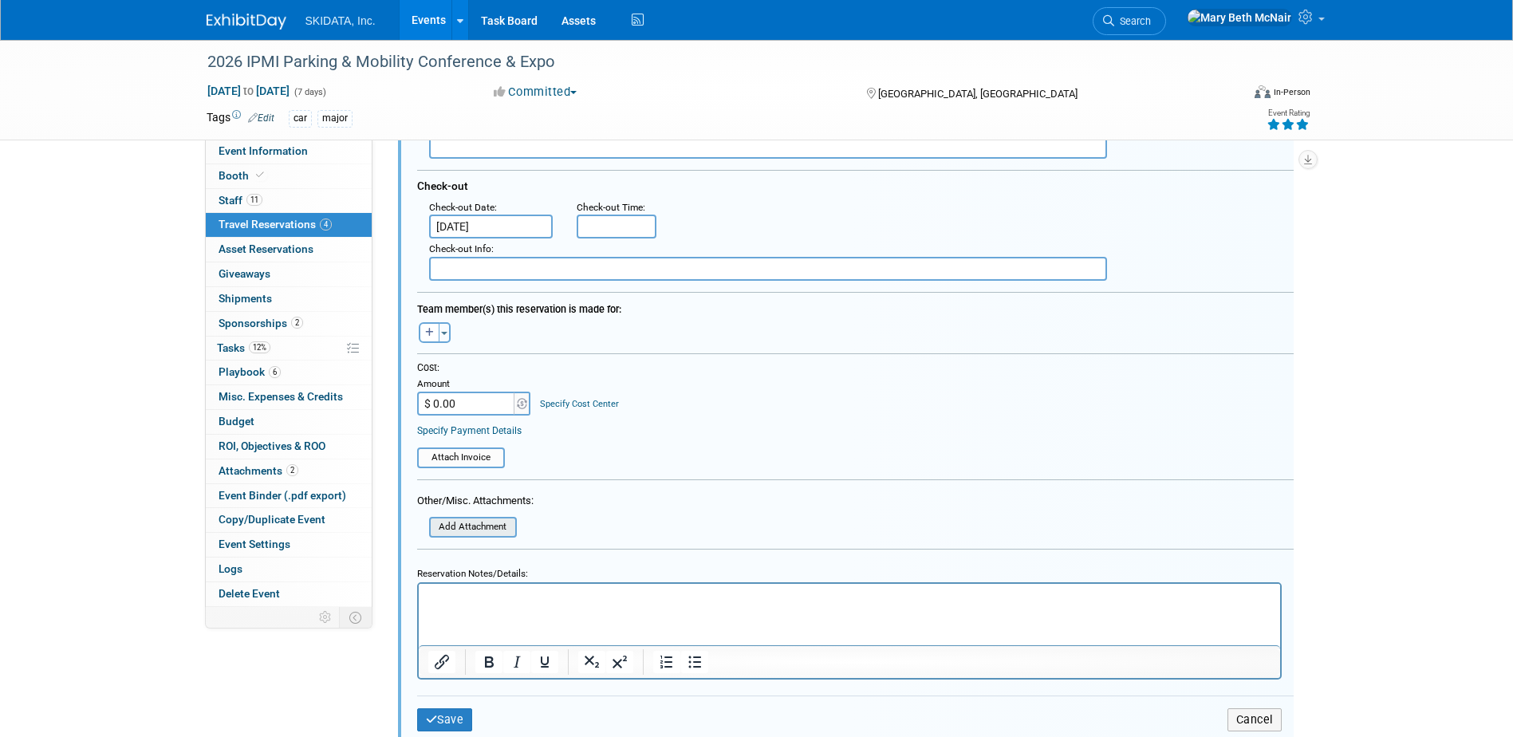
scroll to position [644, 0]
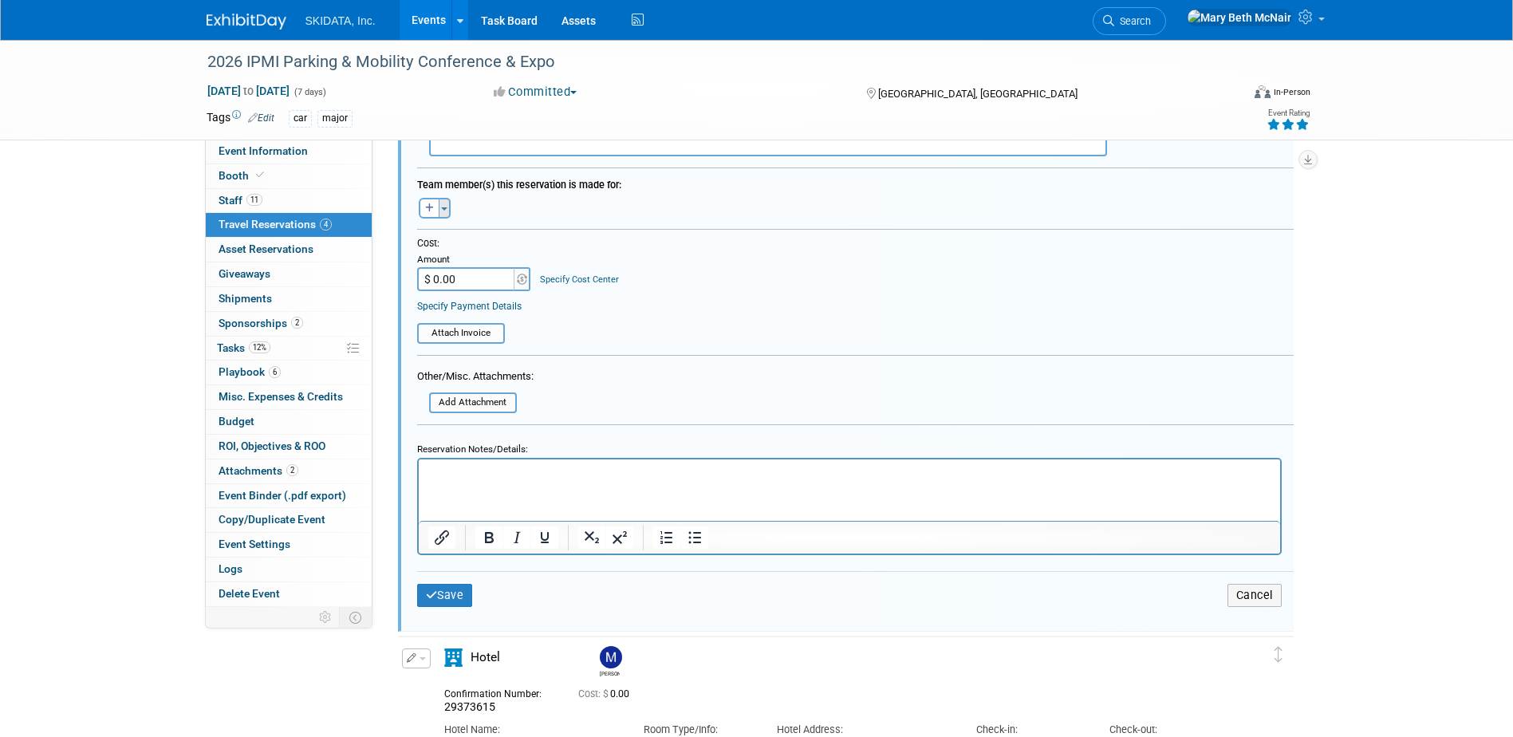
type input "27047658"
click at [440, 208] on button "Toggle Dropdown" at bounding box center [445, 208] width 12 height 21
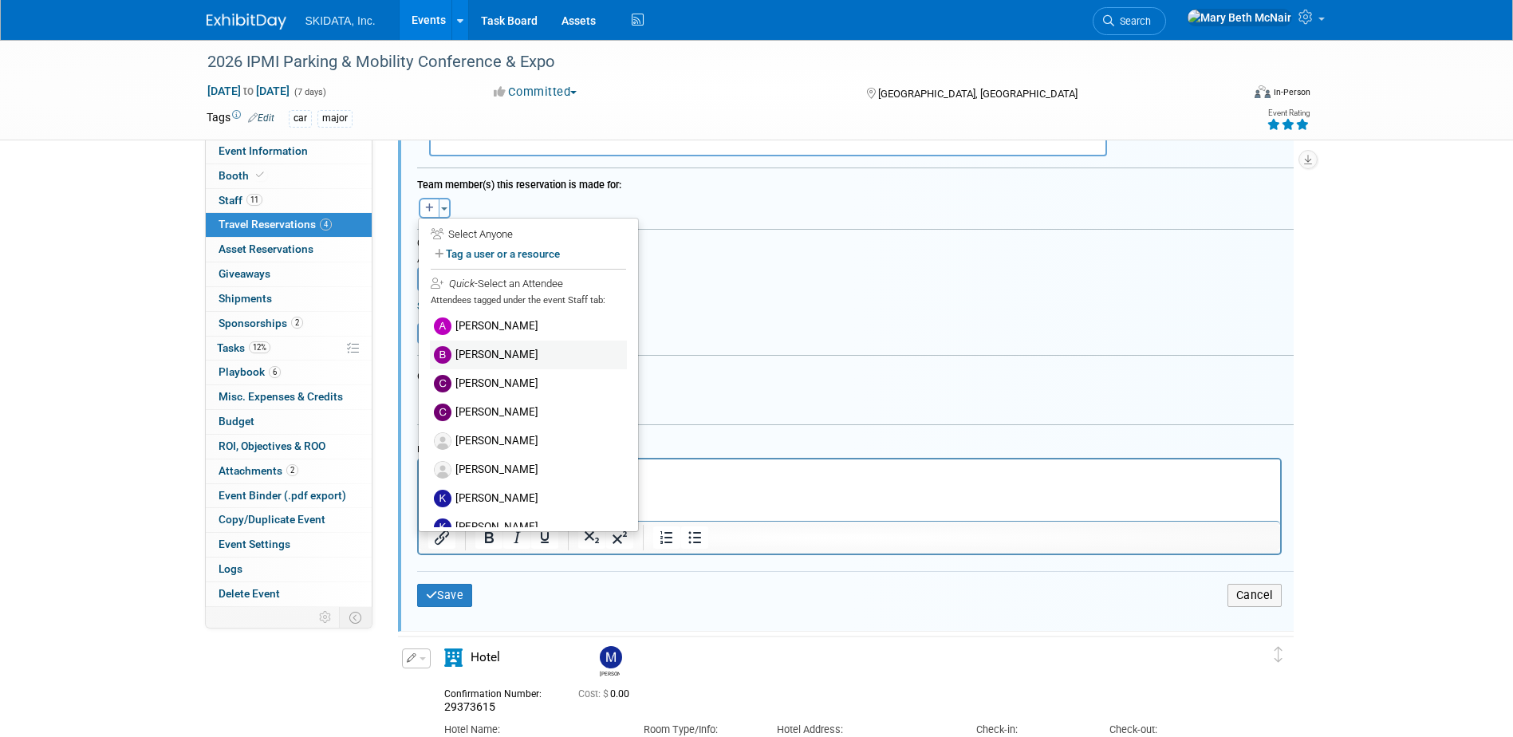
click at [472, 352] on label "[PERSON_NAME]" at bounding box center [528, 355] width 197 height 29
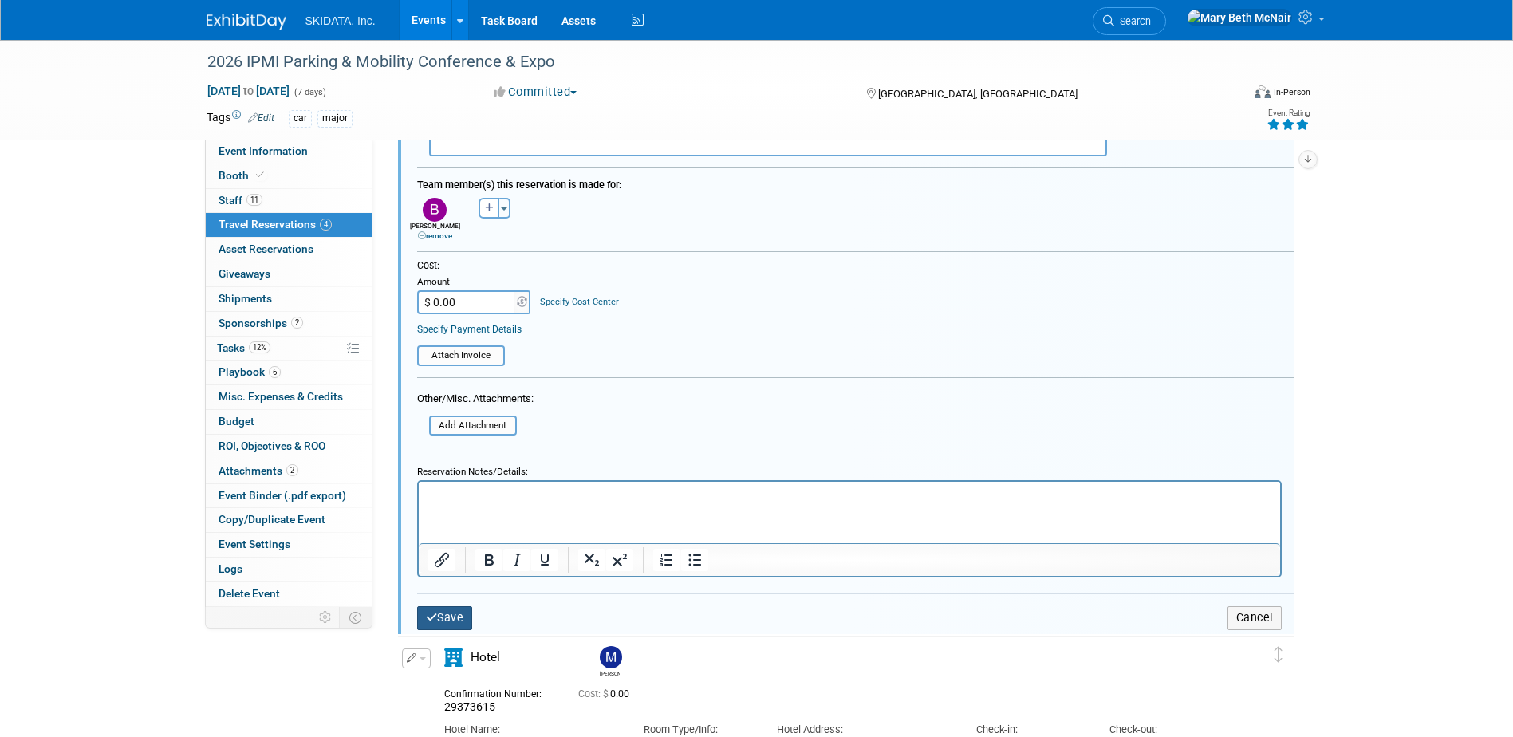
click at [443, 621] on button "Save" at bounding box center [445, 617] width 56 height 23
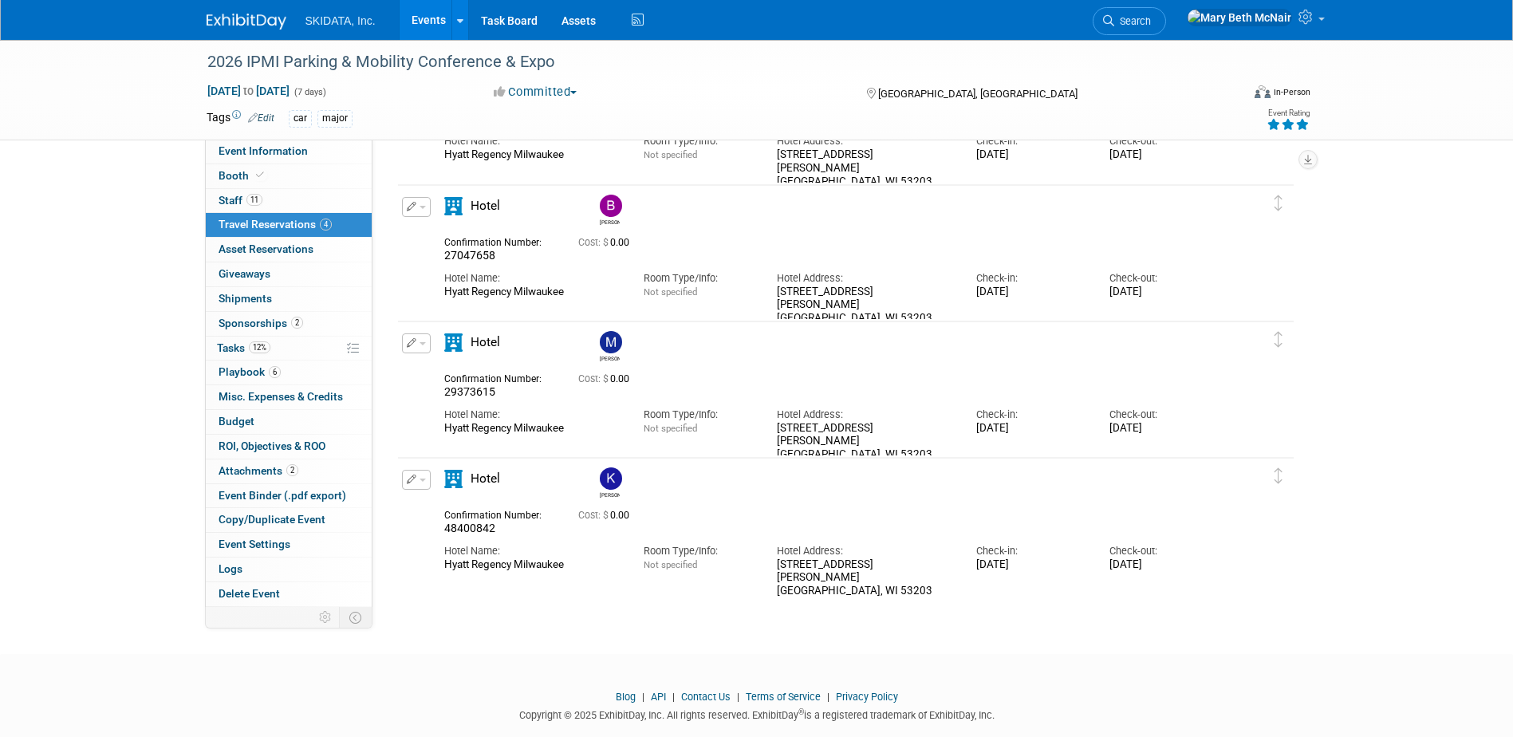
scroll to position [190, 0]
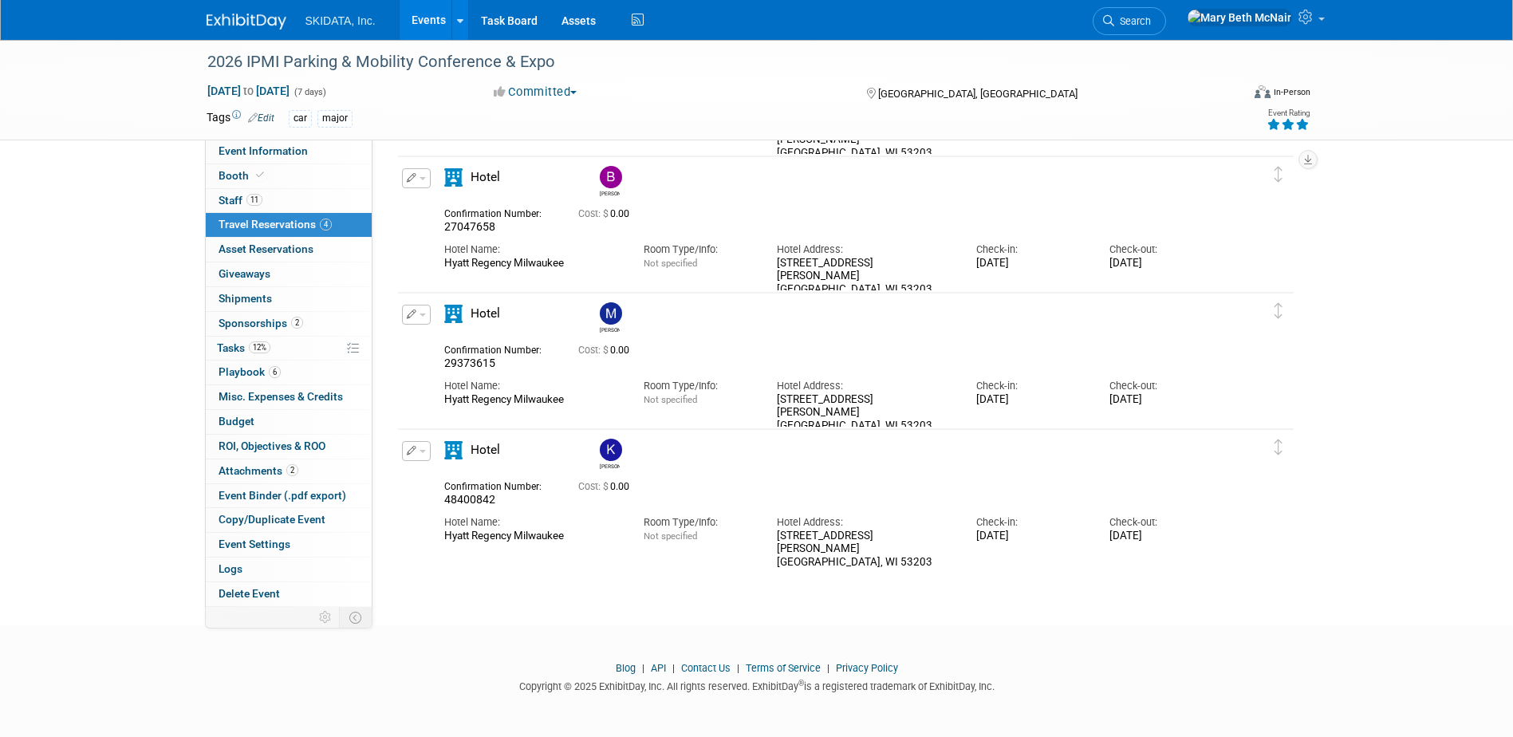
click at [422, 448] on button "button" at bounding box center [416, 451] width 29 height 20
click at [461, 532] on button "Duplicate" at bounding box center [470, 531] width 135 height 23
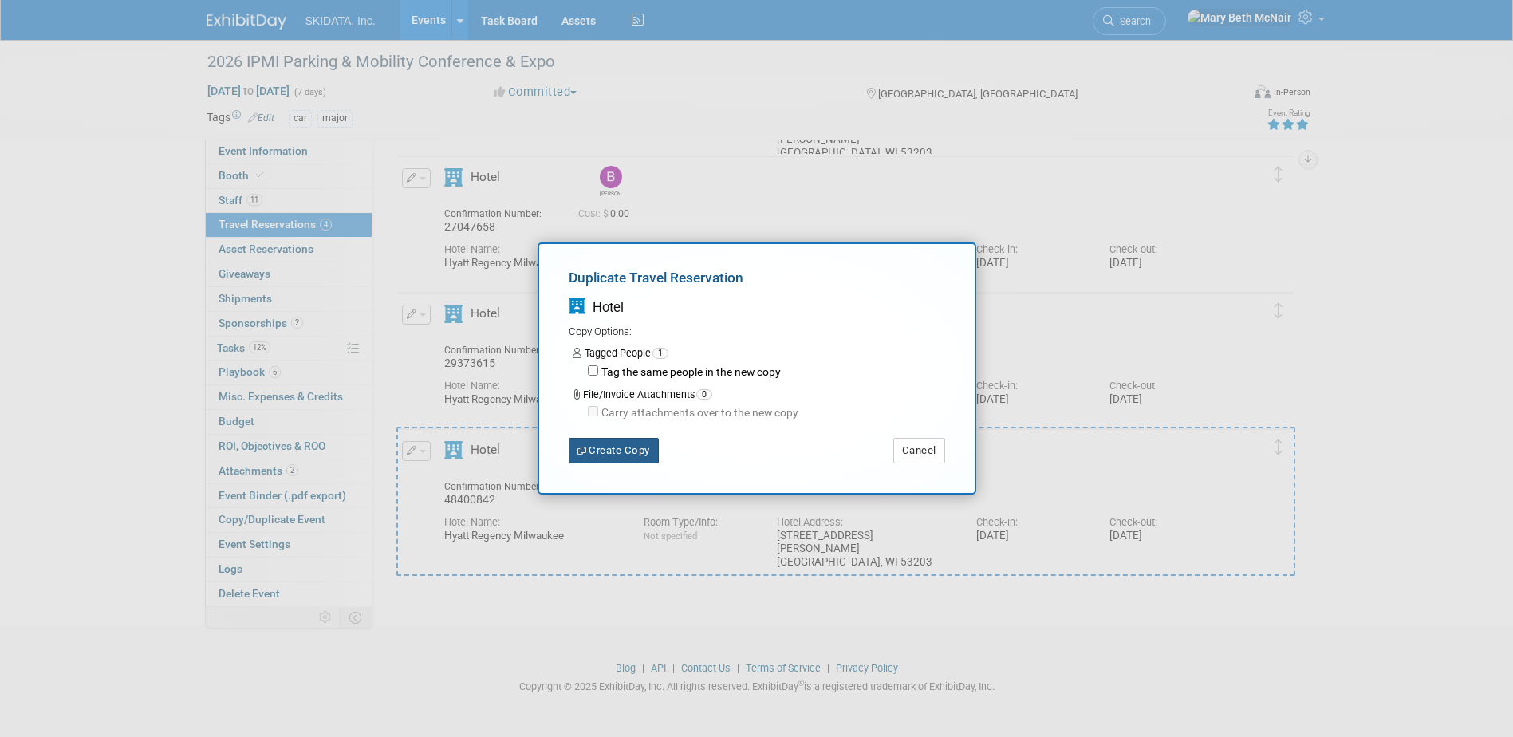
click at [617, 450] on button "Create Copy" at bounding box center [614, 451] width 90 height 26
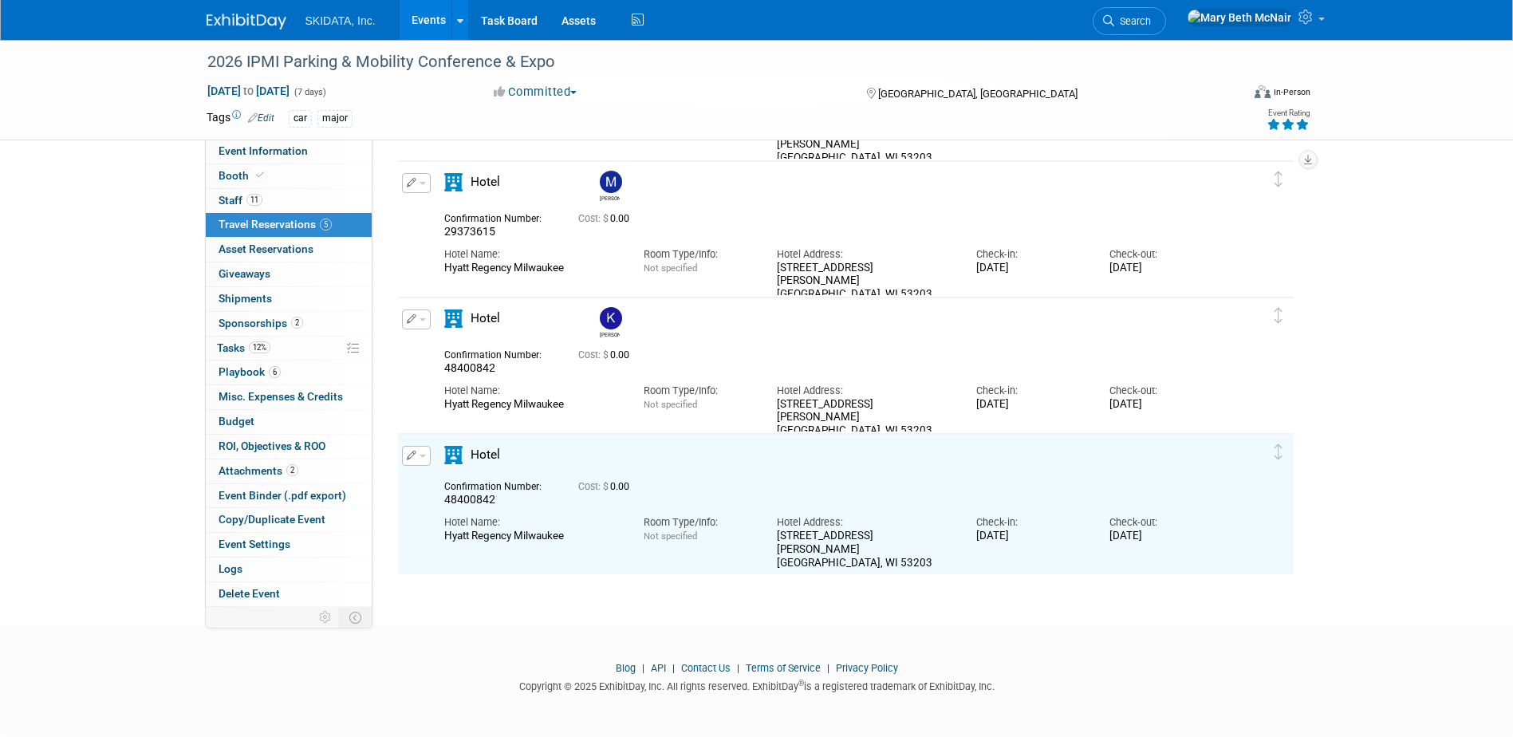
click at [426, 453] on button "button" at bounding box center [416, 456] width 29 height 20
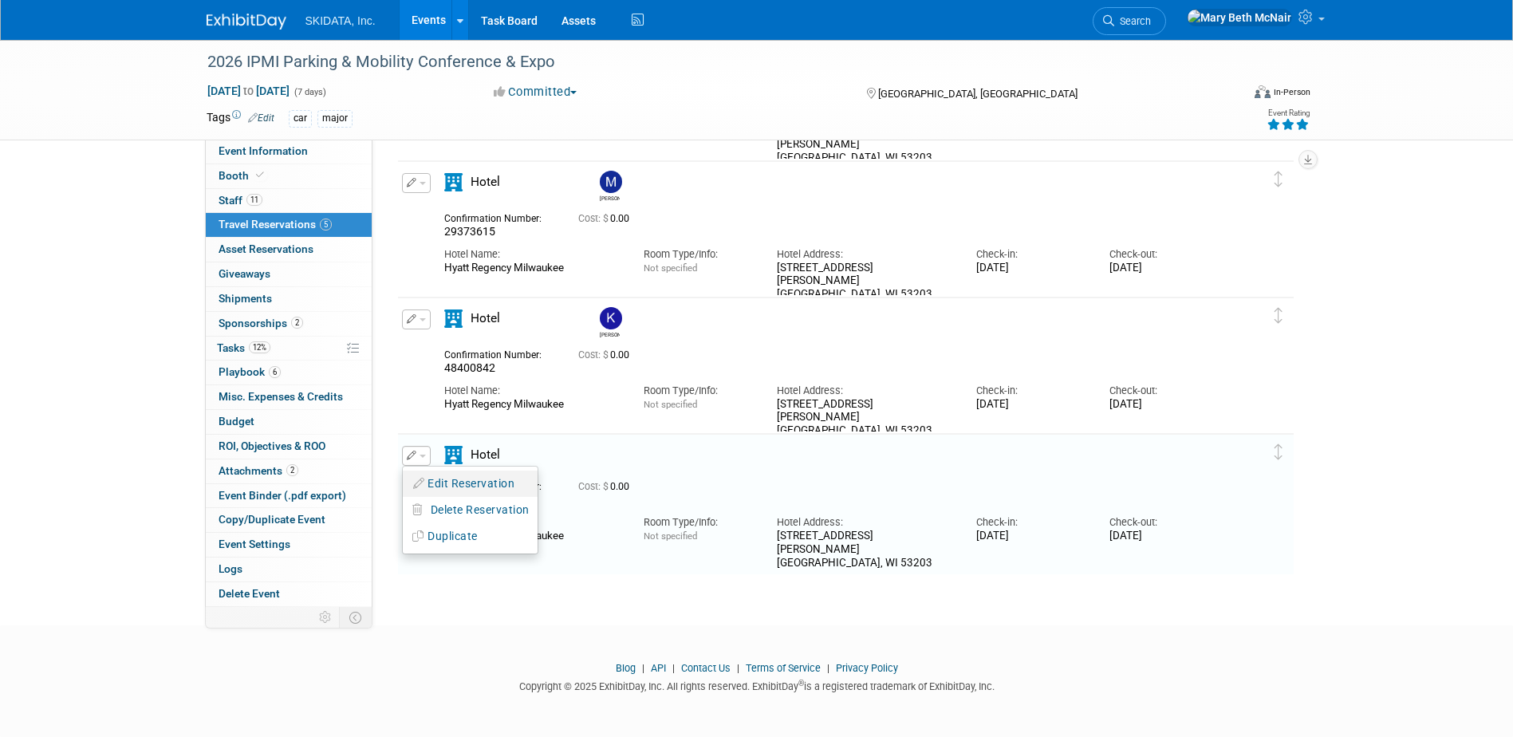
click at [445, 485] on button "Edit Reservation" at bounding box center [470, 483] width 135 height 23
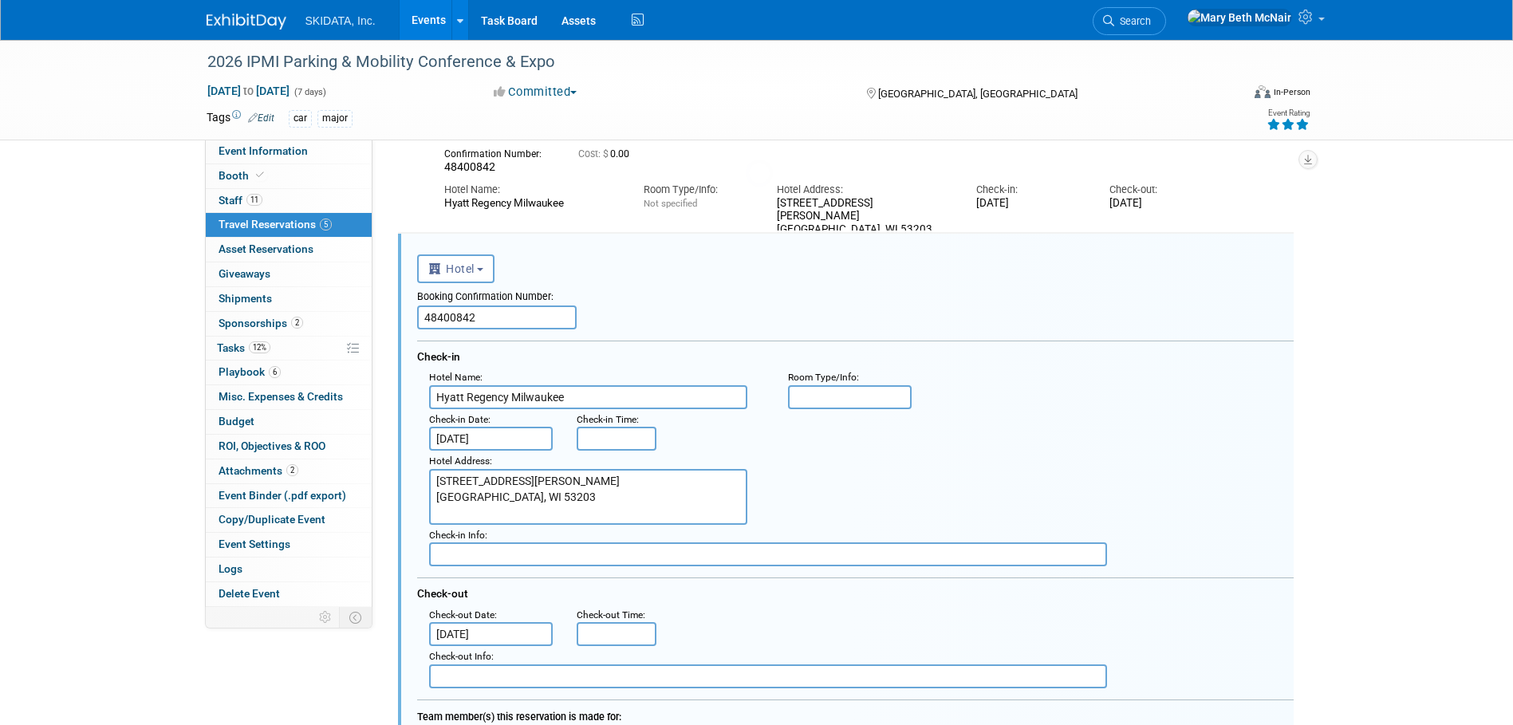
scroll to position [574, 0]
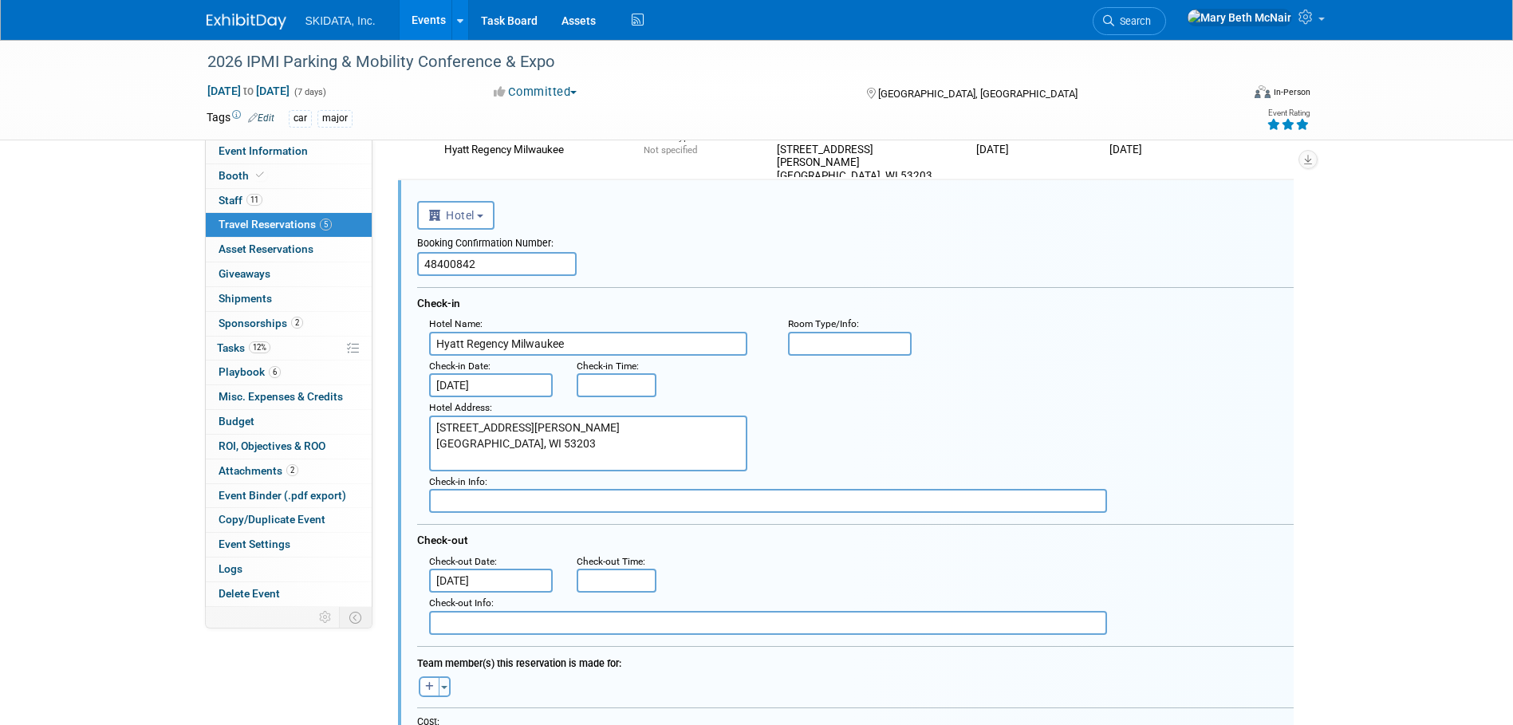
drag, startPoint x: 484, startPoint y: 258, endPoint x: 379, endPoint y: 266, distance: 105.6
click at [379, 266] on div "Event Information Event Info Booth Booth 11 Staff 11 Staff 5 Travel Reservation…" at bounding box center [757, 281] width 1125 height 1631
paste input "23808918"
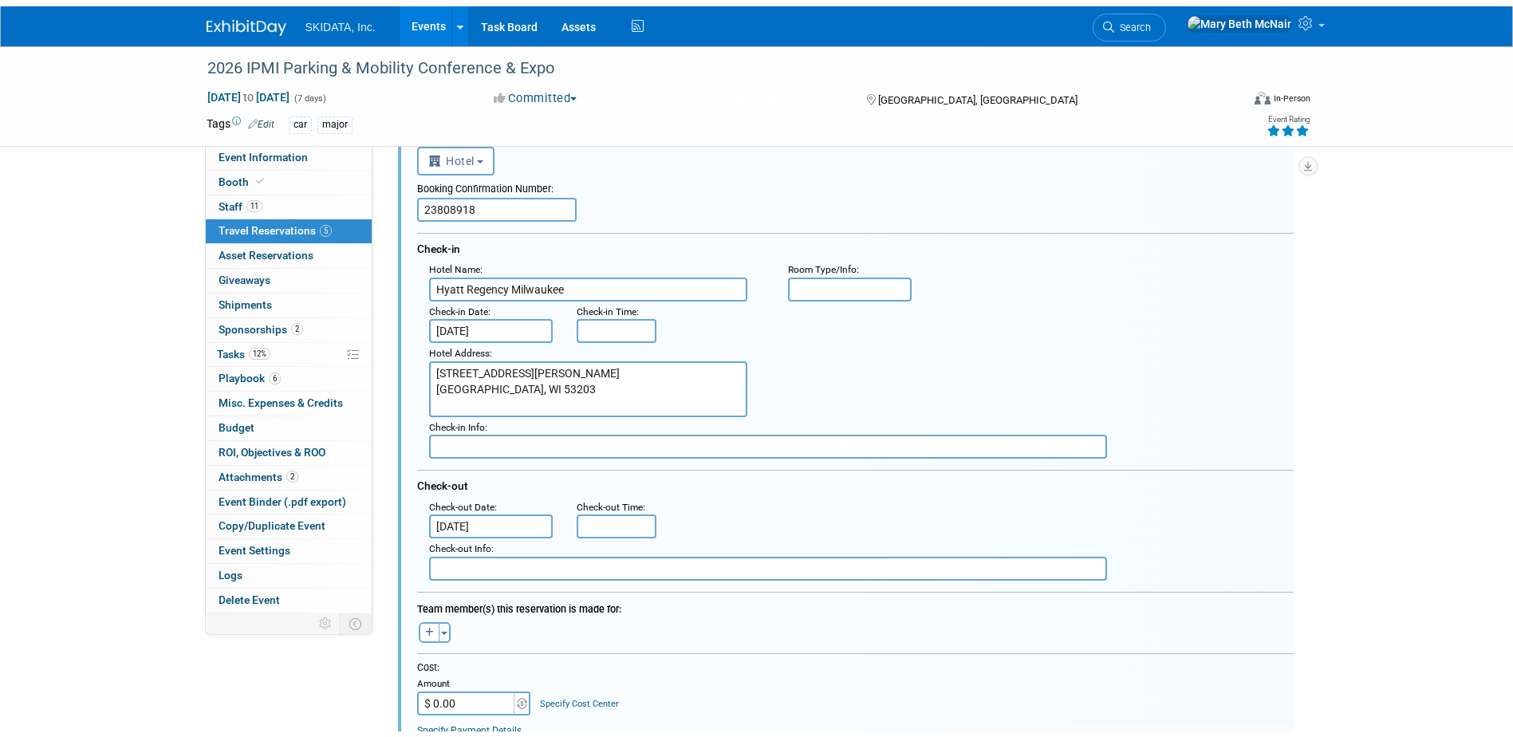
scroll to position [893, 0]
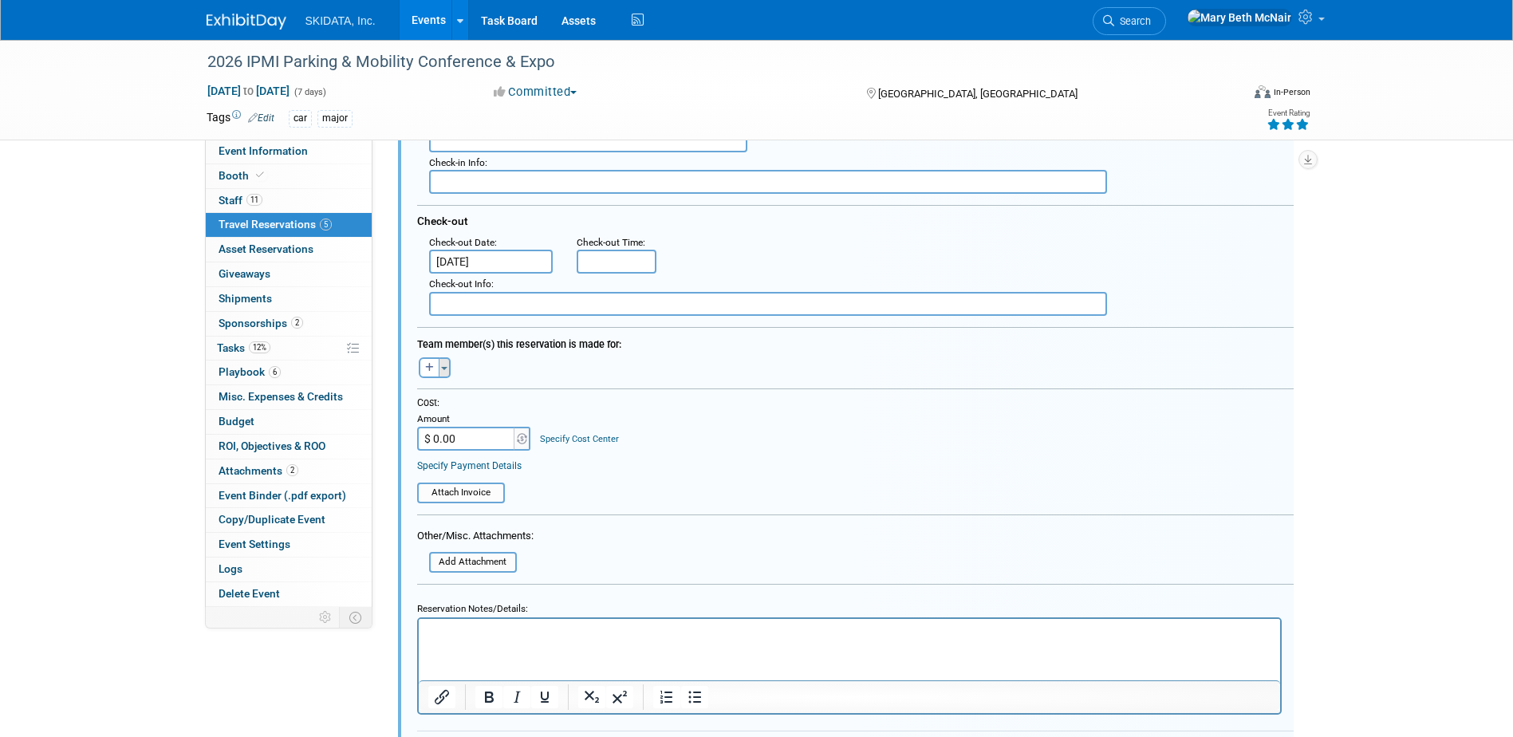
type input "23808918"
click at [443, 369] on span "button" at bounding box center [444, 368] width 6 height 3
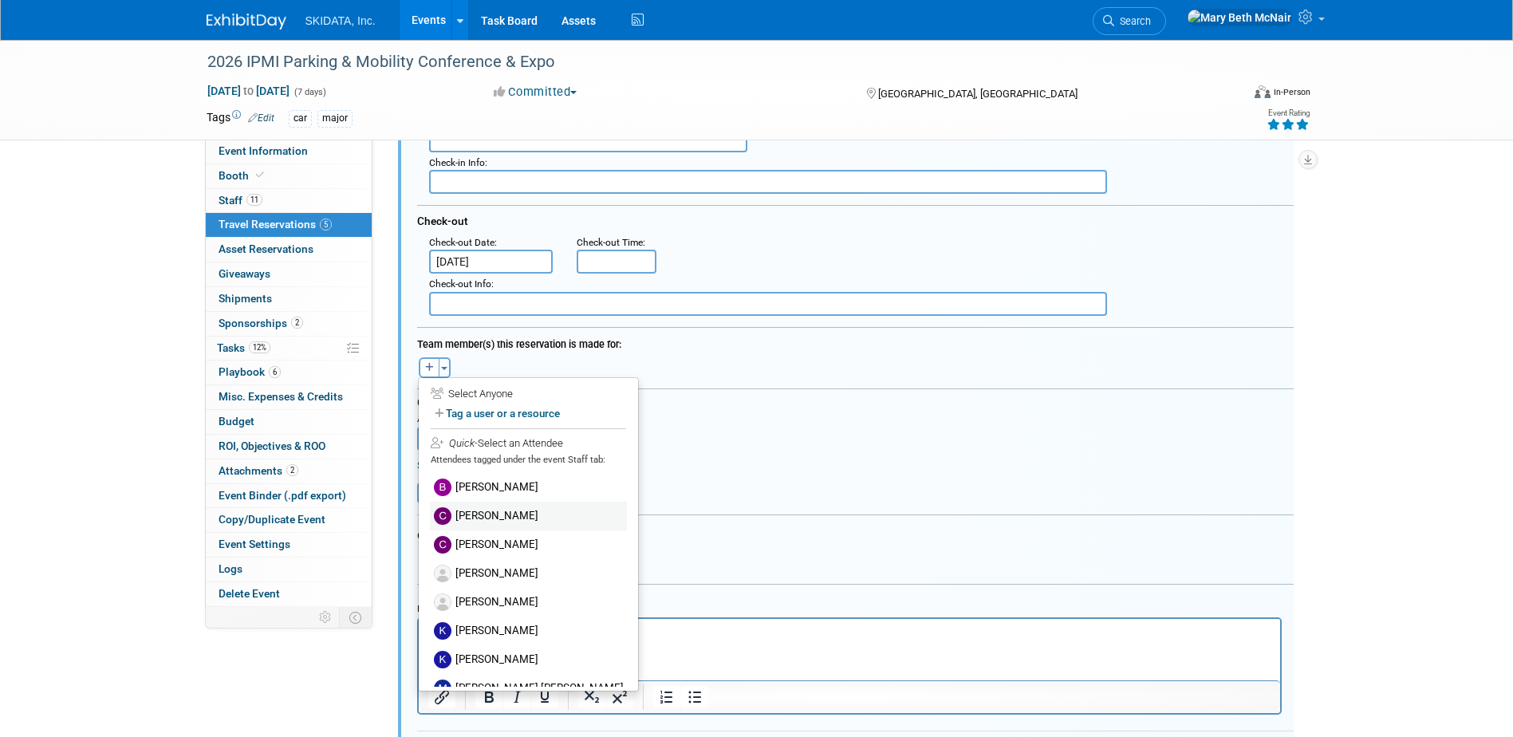
scroll to position [75, 0]
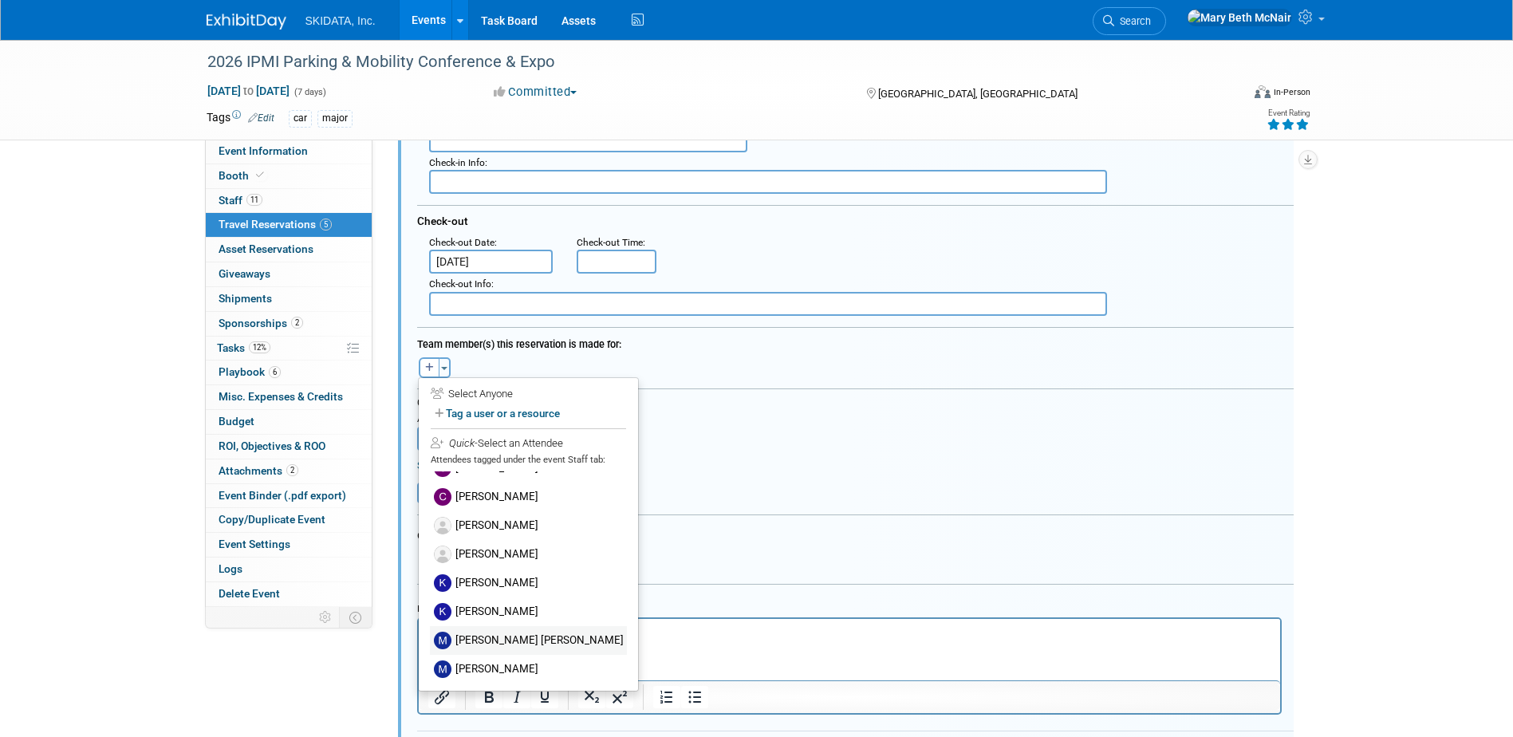
click at [471, 640] on label "[PERSON_NAME] [PERSON_NAME]" at bounding box center [528, 640] width 197 height 29
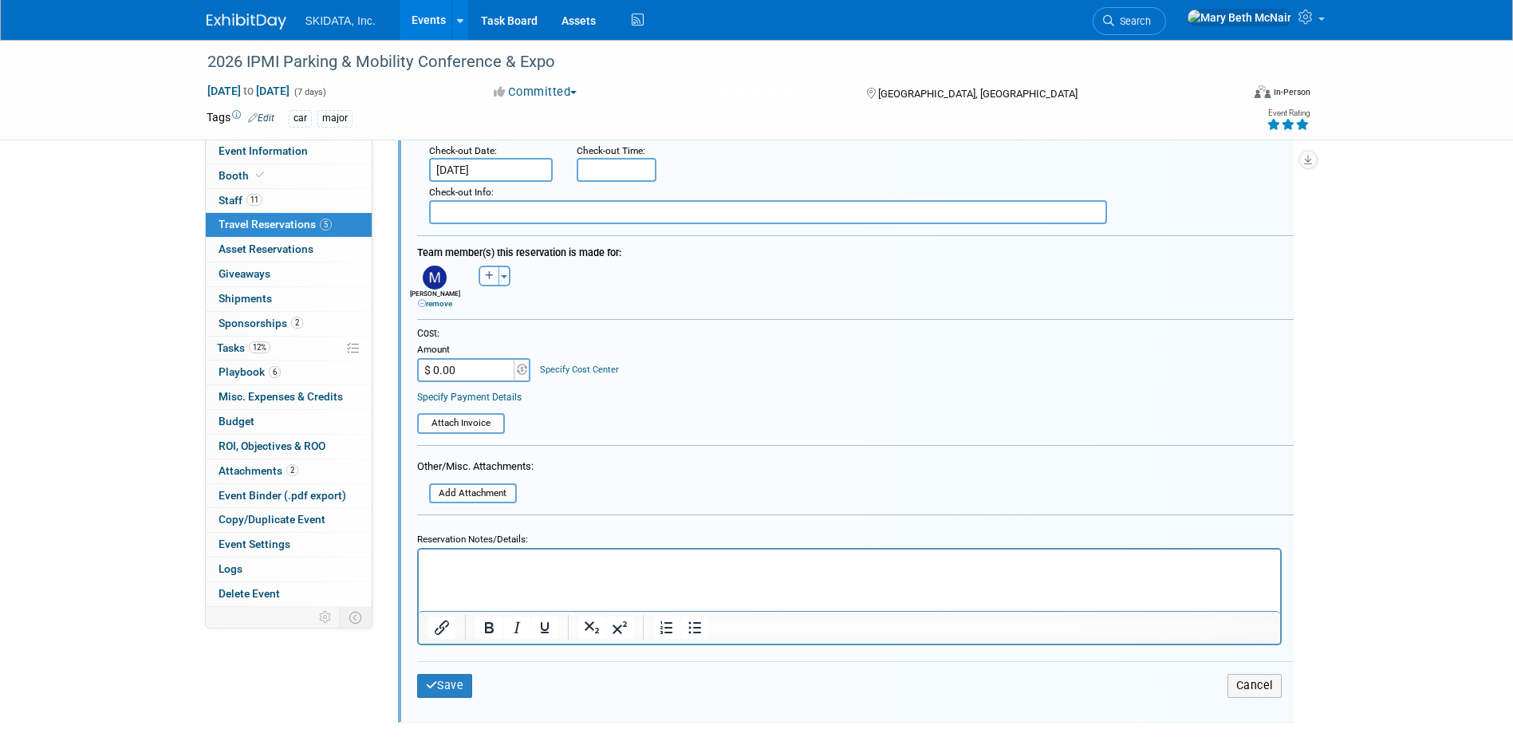
scroll to position [1125, 0]
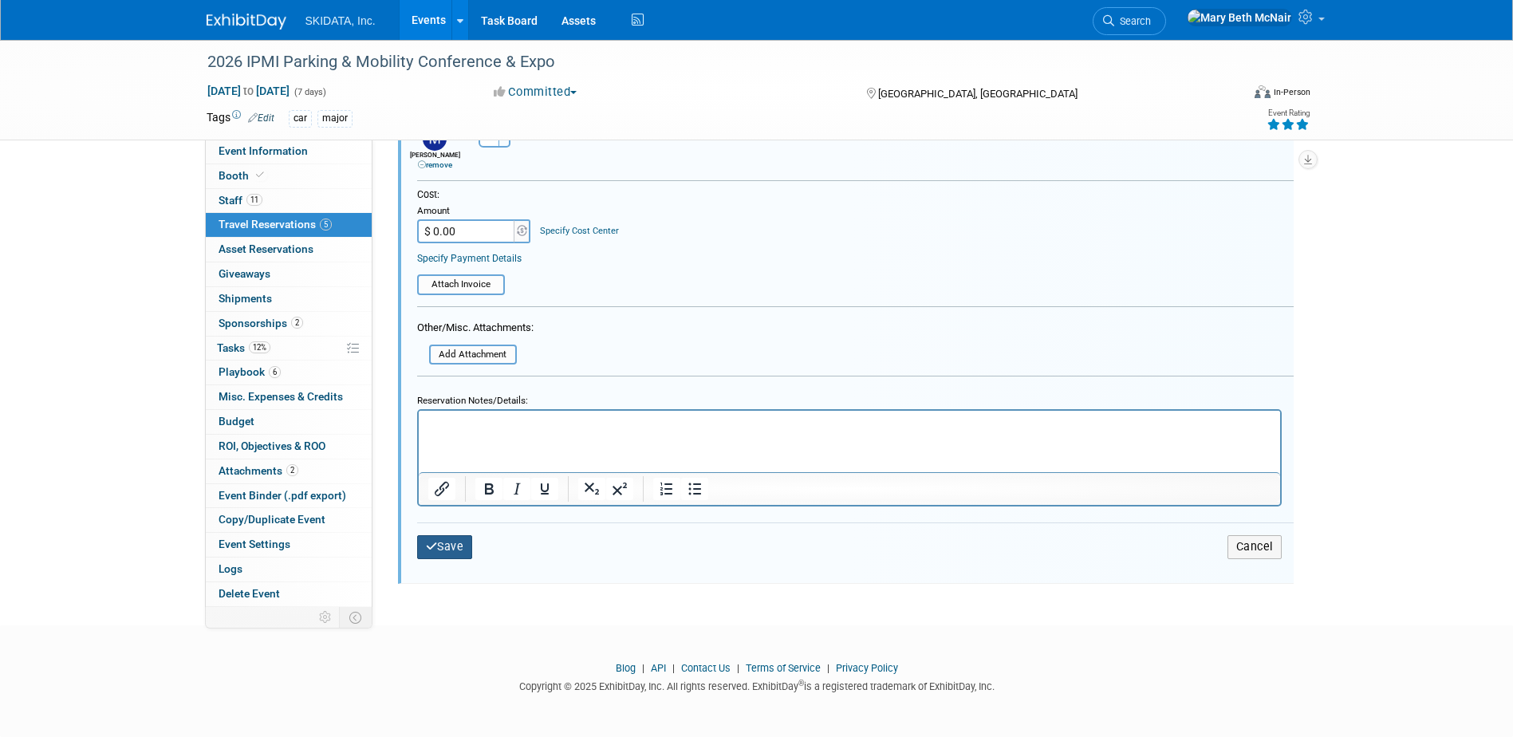
click at [449, 557] on button "Save" at bounding box center [445, 546] width 56 height 23
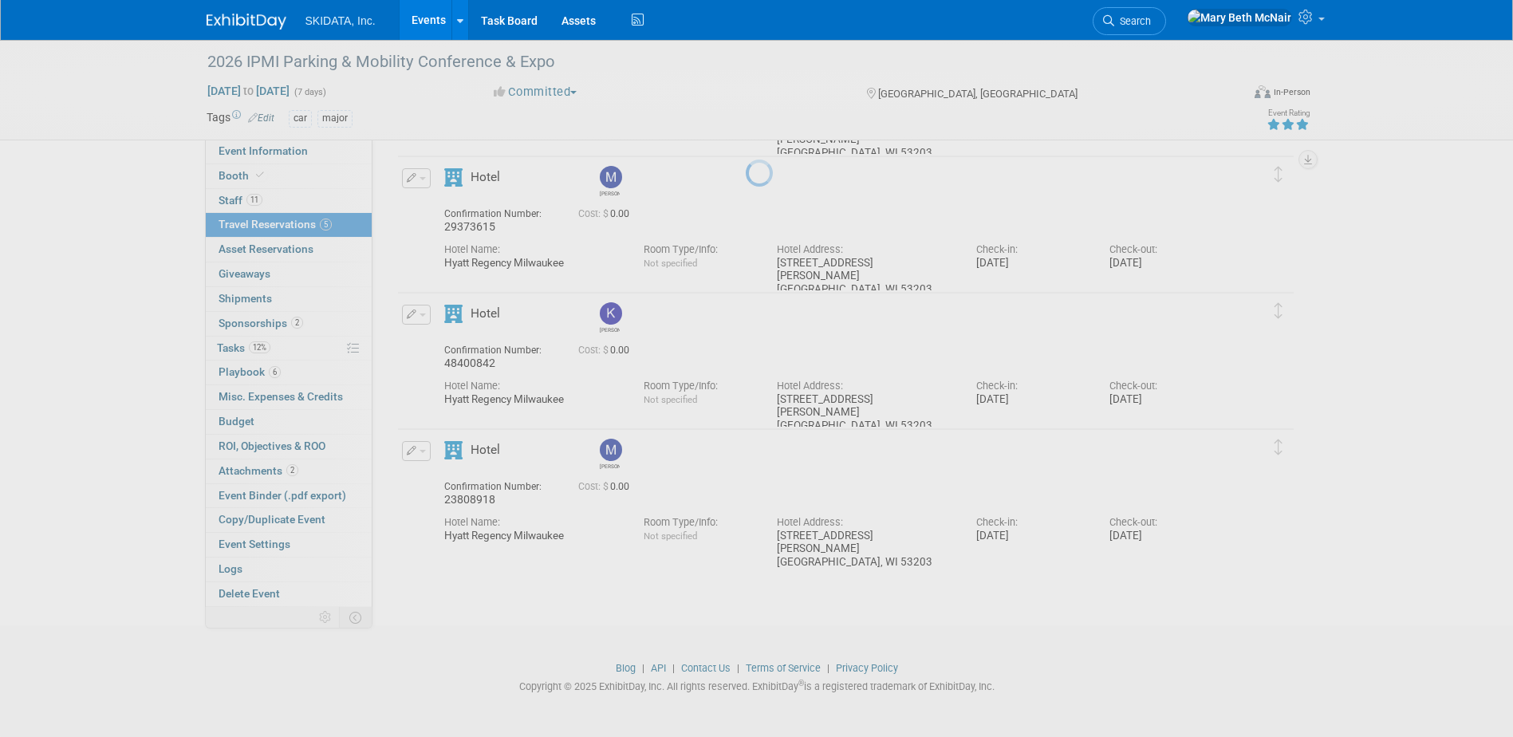
scroll to position [326, 0]
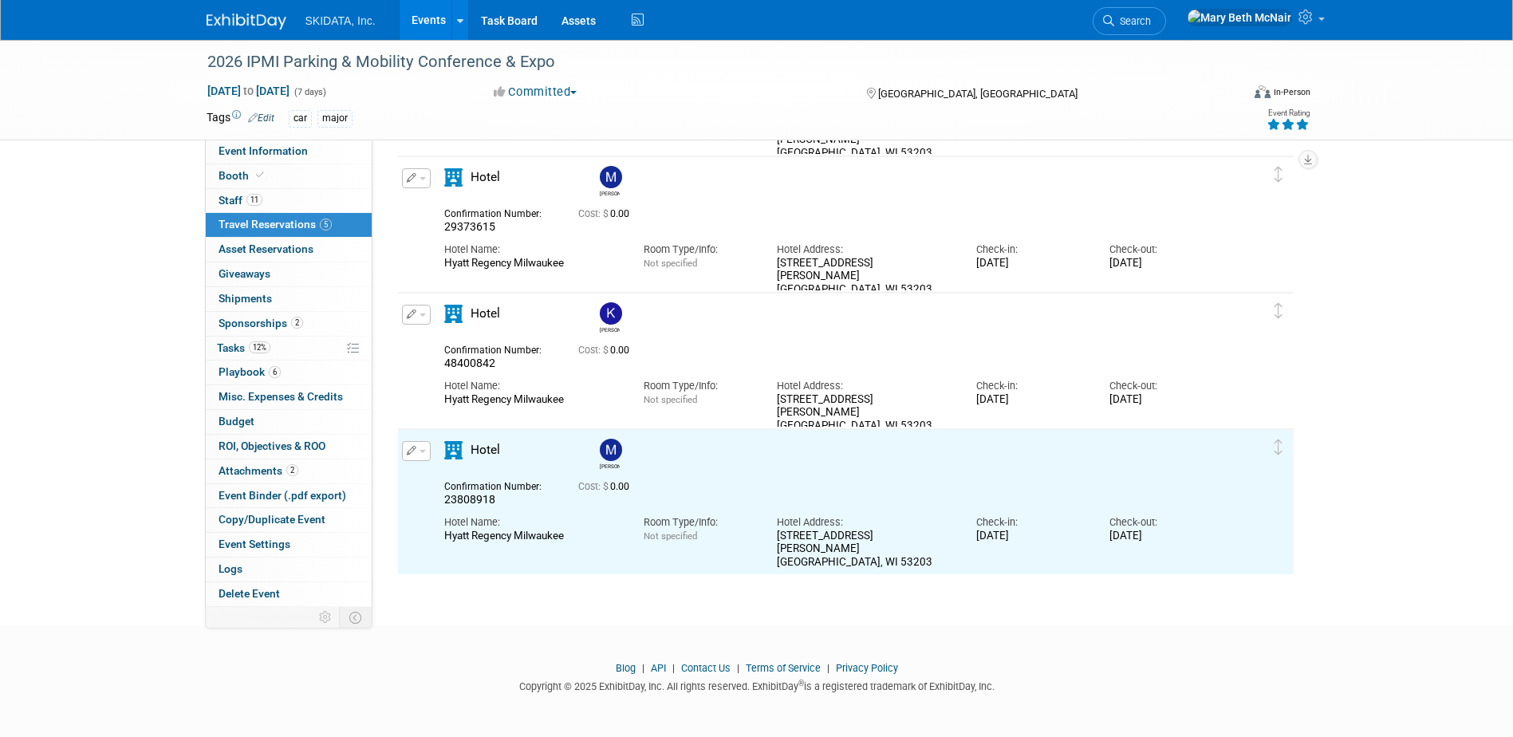
click at [428, 452] on button "button" at bounding box center [416, 451] width 29 height 20
click at [458, 536] on button "Duplicate" at bounding box center [470, 531] width 135 height 23
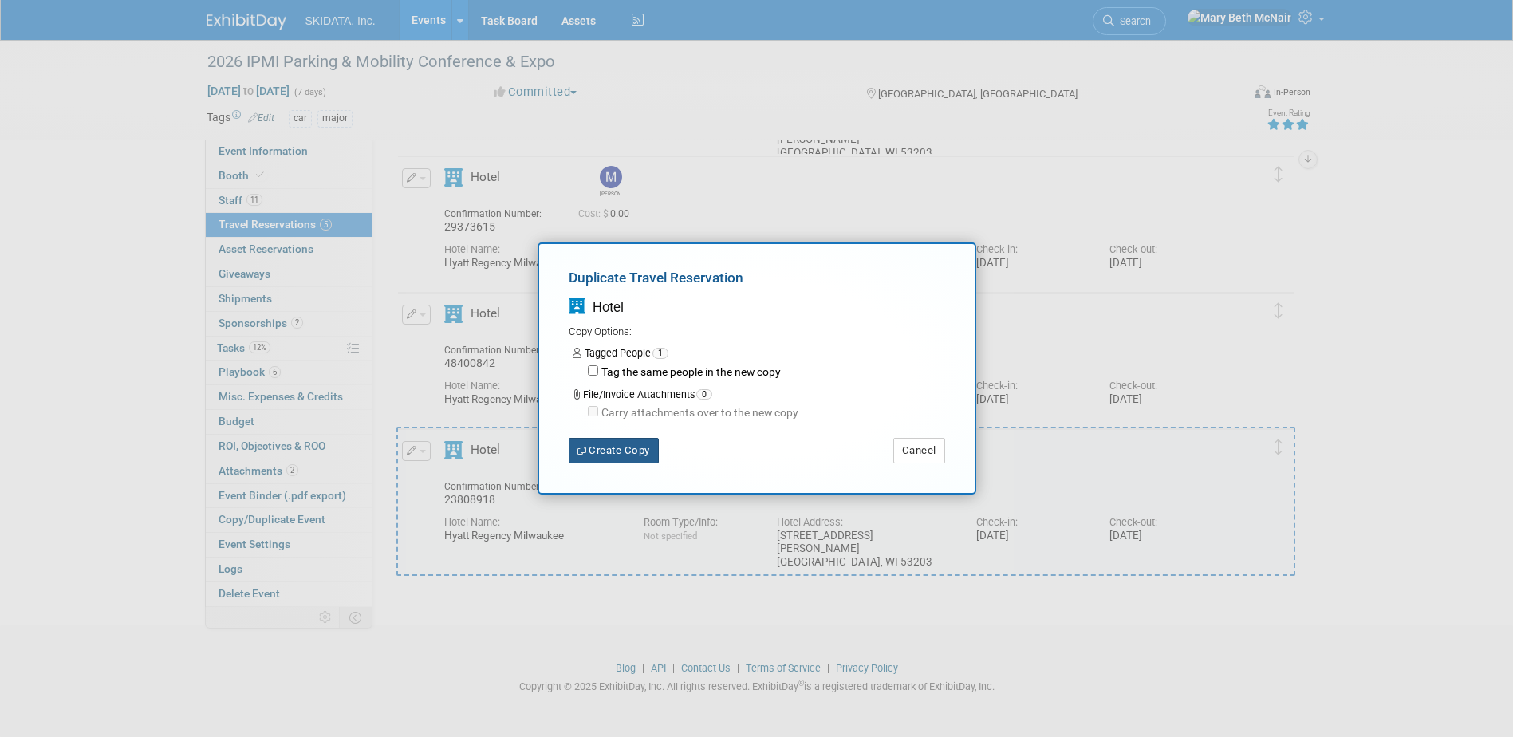
click at [624, 452] on button "Create Copy" at bounding box center [614, 451] width 90 height 26
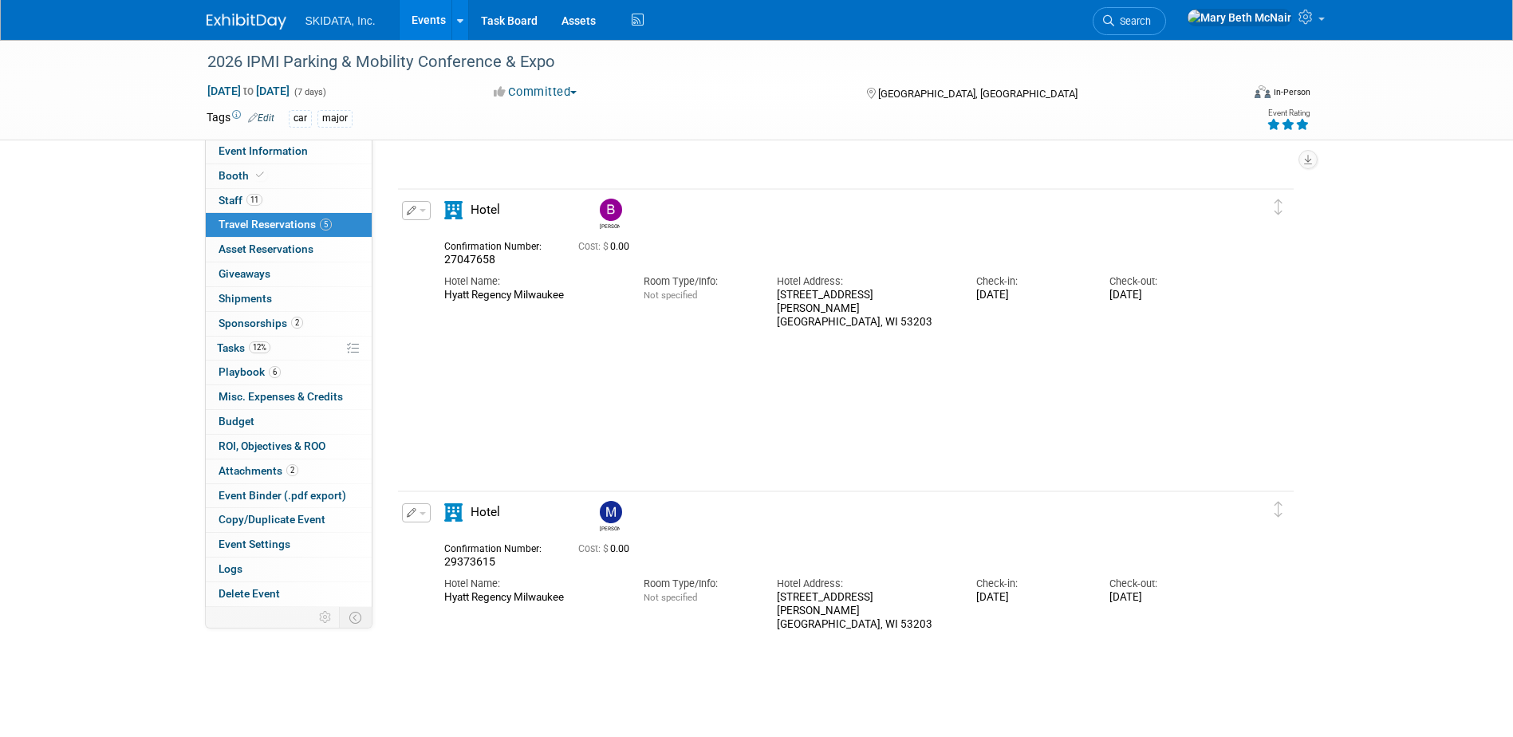
scroll to position [458, 0]
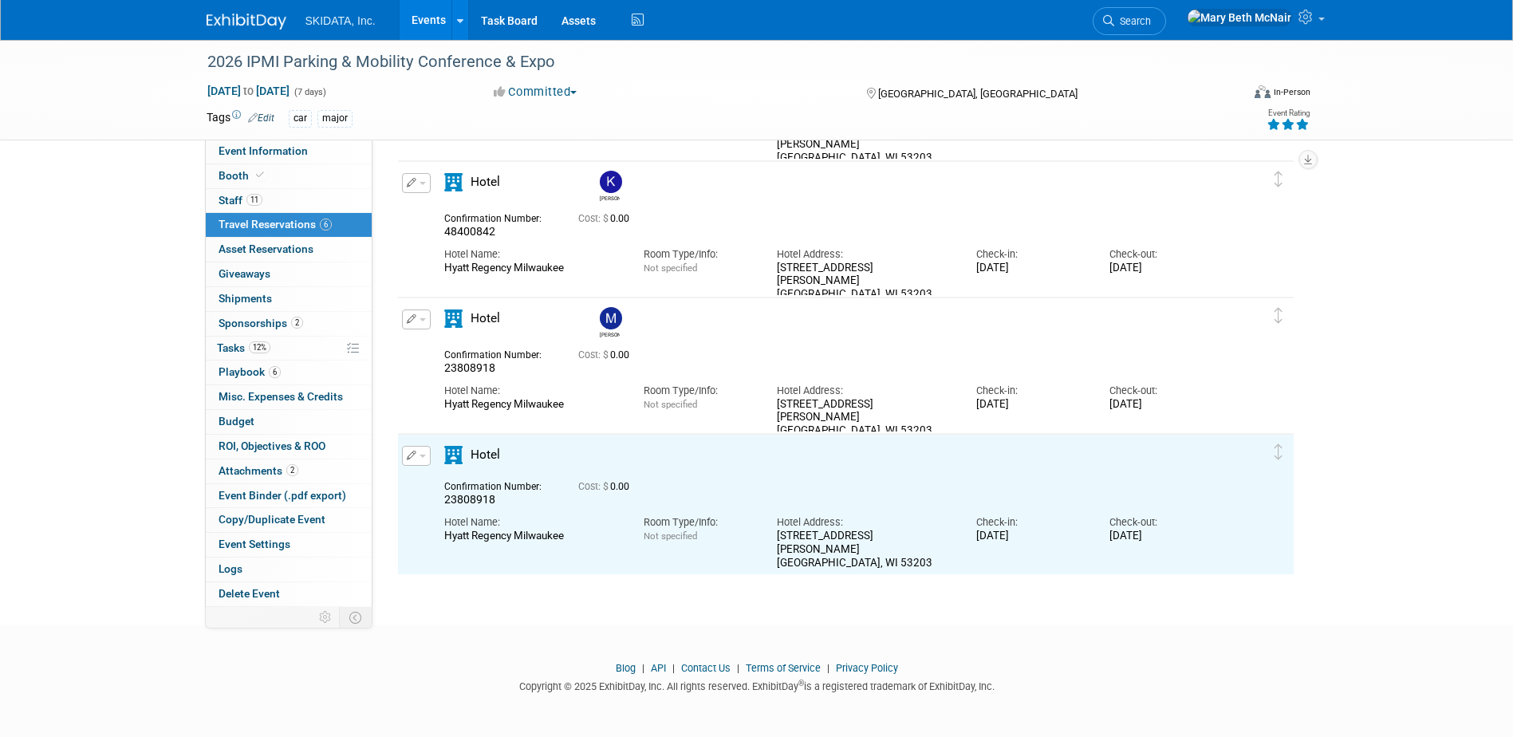
click at [425, 459] on button "button" at bounding box center [416, 456] width 29 height 20
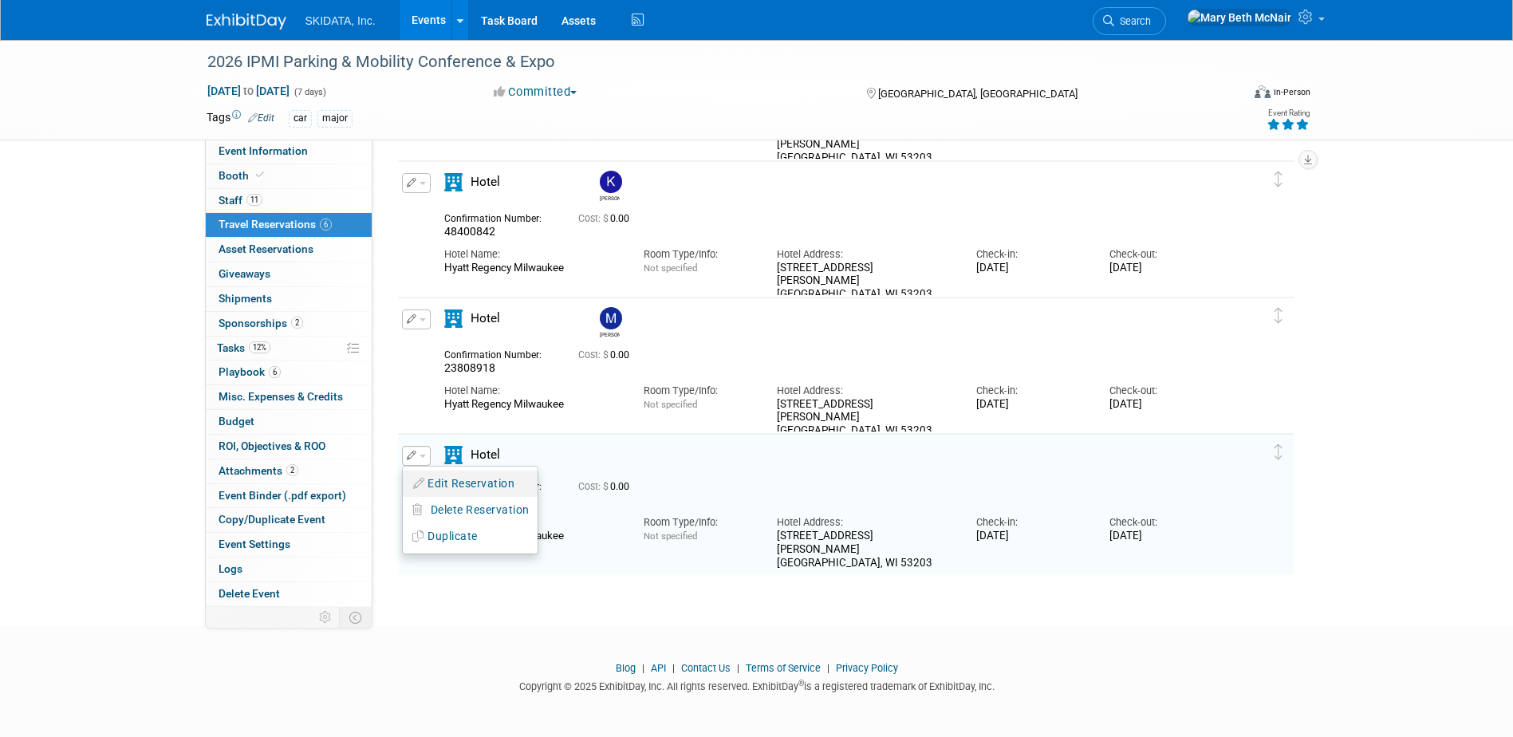
click at [440, 487] on button "Edit Reservation" at bounding box center [470, 483] width 135 height 23
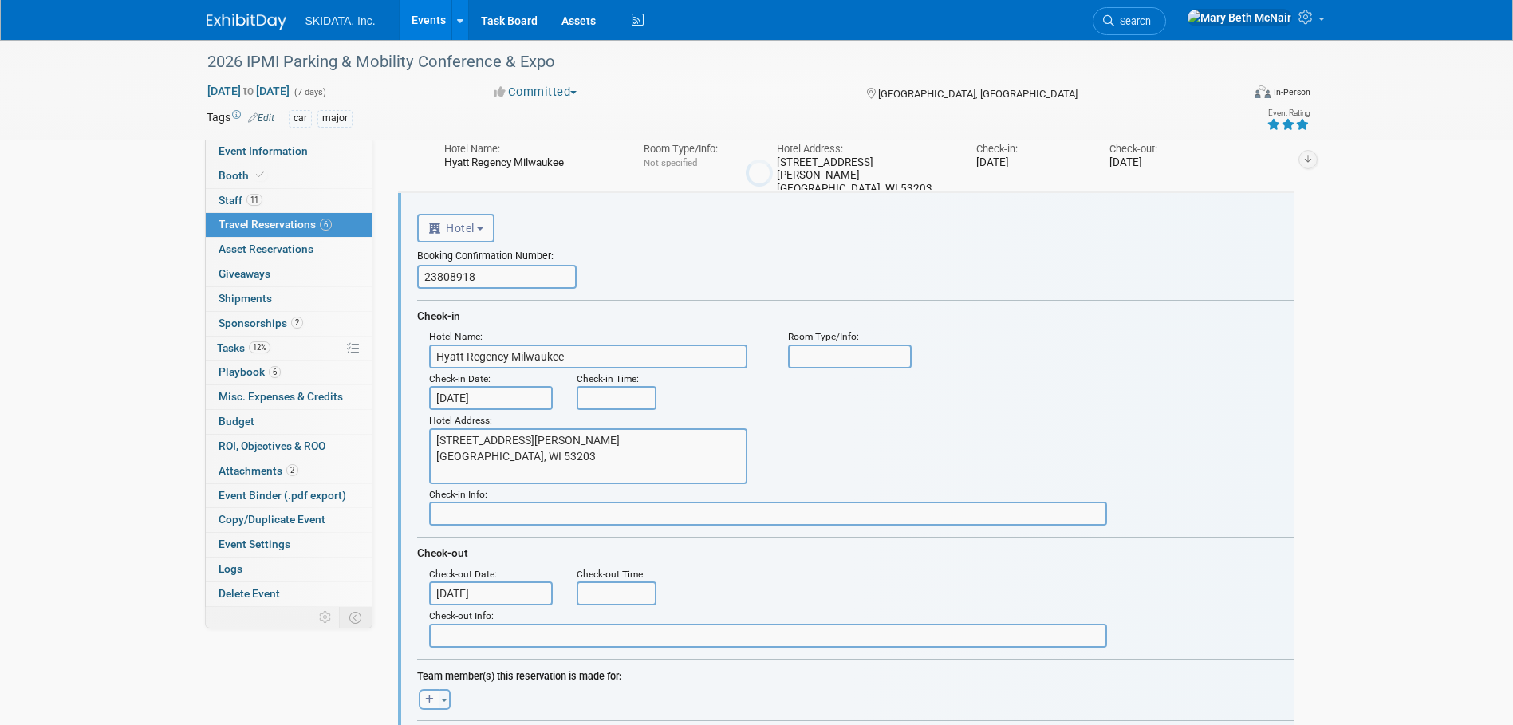
scroll to position [0, 0]
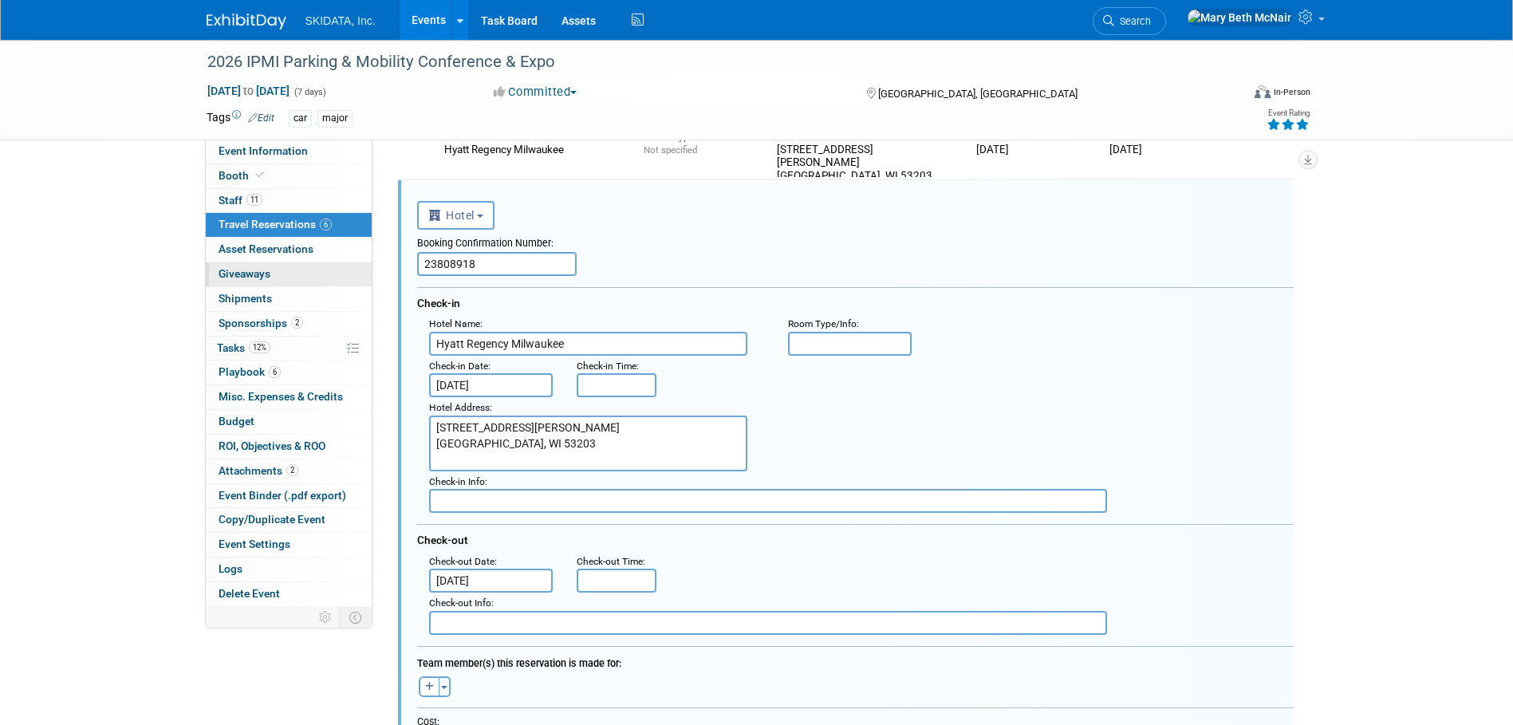
drag, startPoint x: 510, startPoint y: 272, endPoint x: 361, endPoint y: 272, distance: 149.2
click at [361, 272] on div "Event Information Event Info Booth Booth 11 Staff 11 Staff 6 Travel Reservation…" at bounding box center [757, 213] width 1125 height 1768
paste input "1982082"
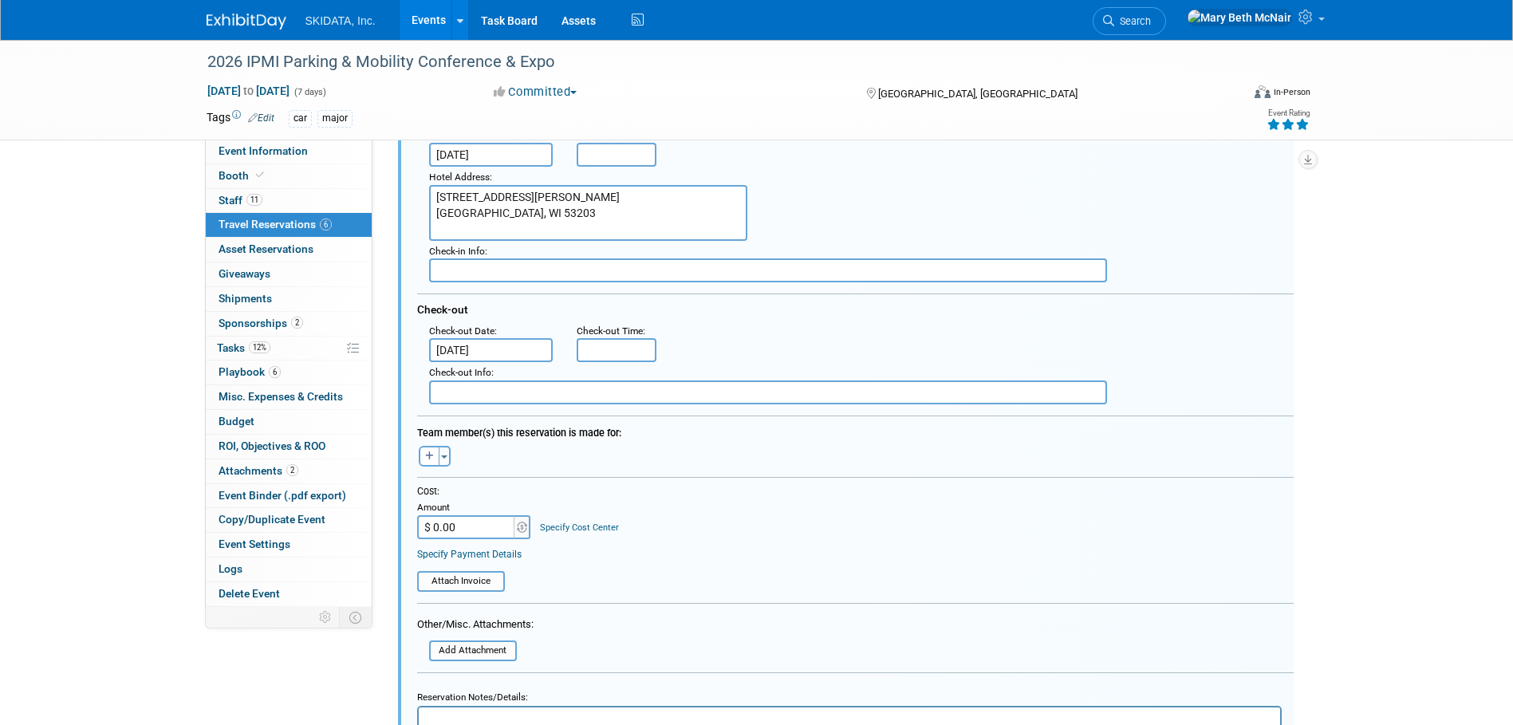
scroll to position [950, 0]
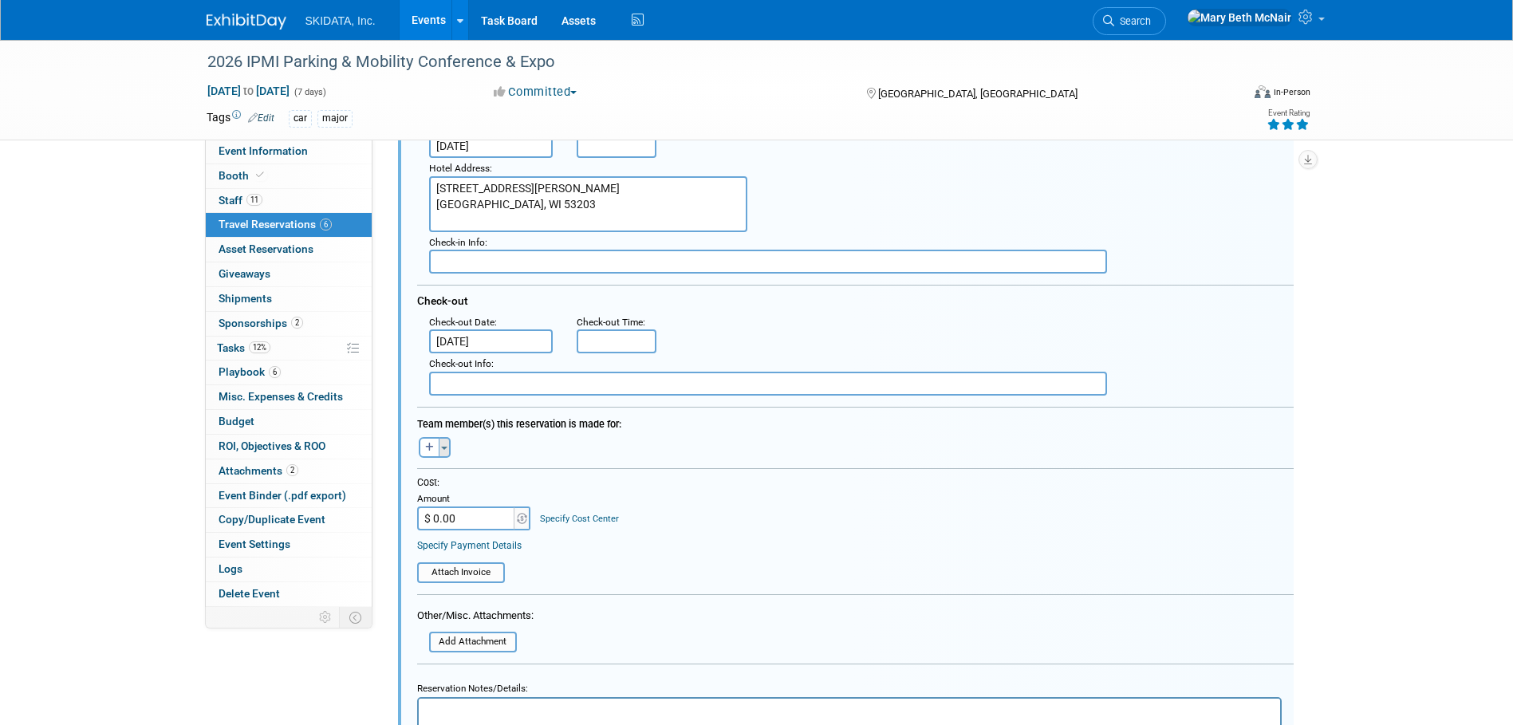
type input "21982082"
click at [449, 451] on button "Toggle Dropdown" at bounding box center [445, 447] width 12 height 21
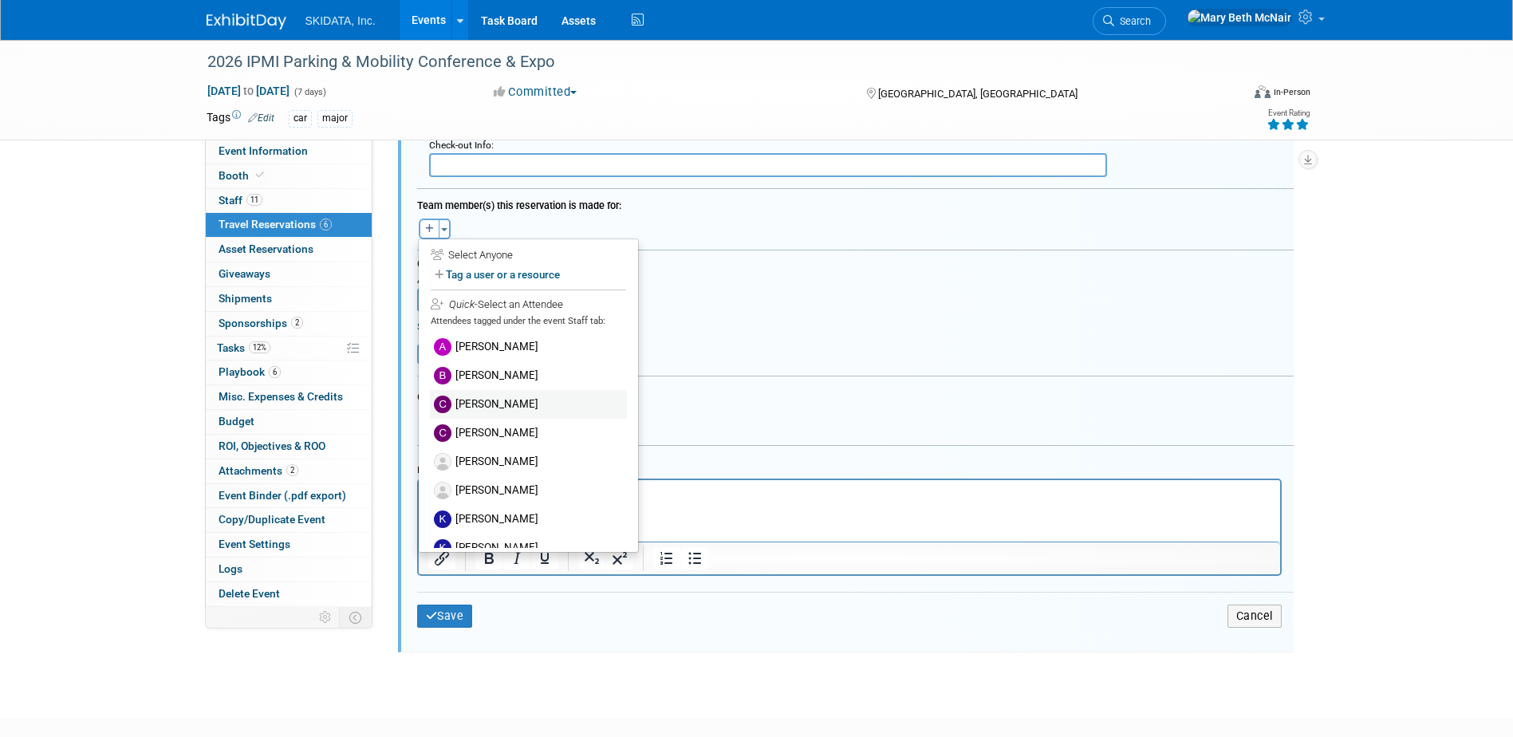
scroll to position [1189, 0]
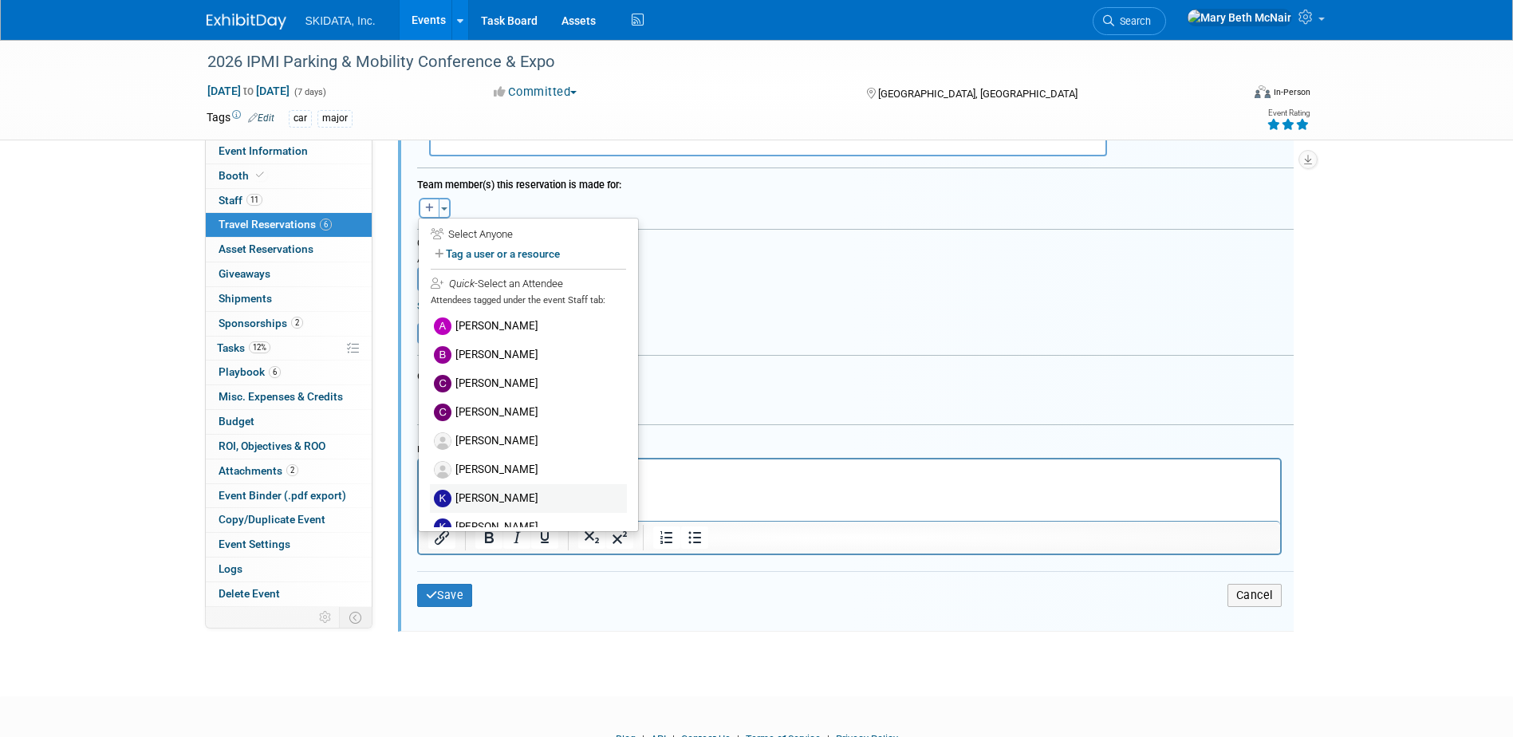
click at [475, 495] on label "[PERSON_NAME]" at bounding box center [528, 498] width 197 height 29
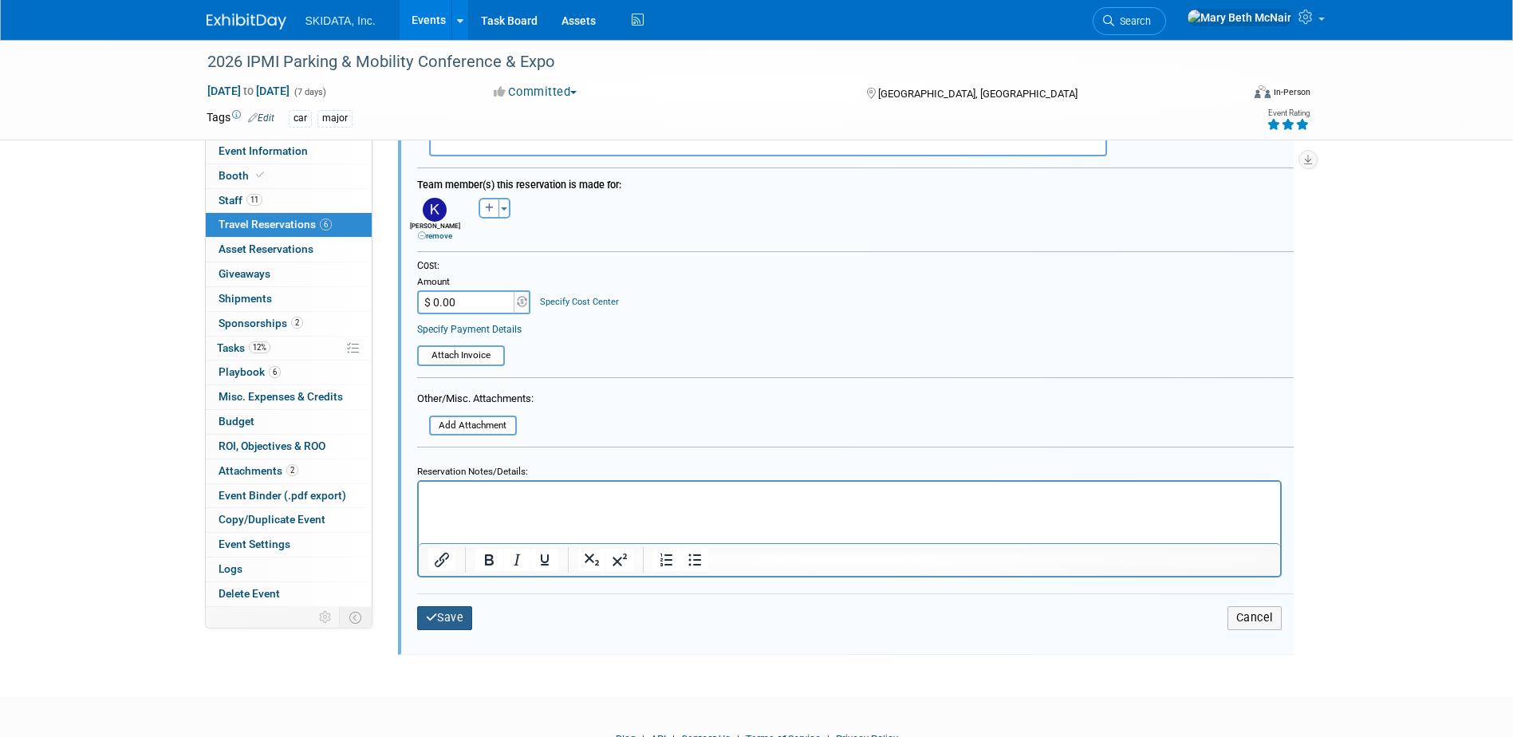
click at [445, 622] on button "Save" at bounding box center [445, 617] width 56 height 23
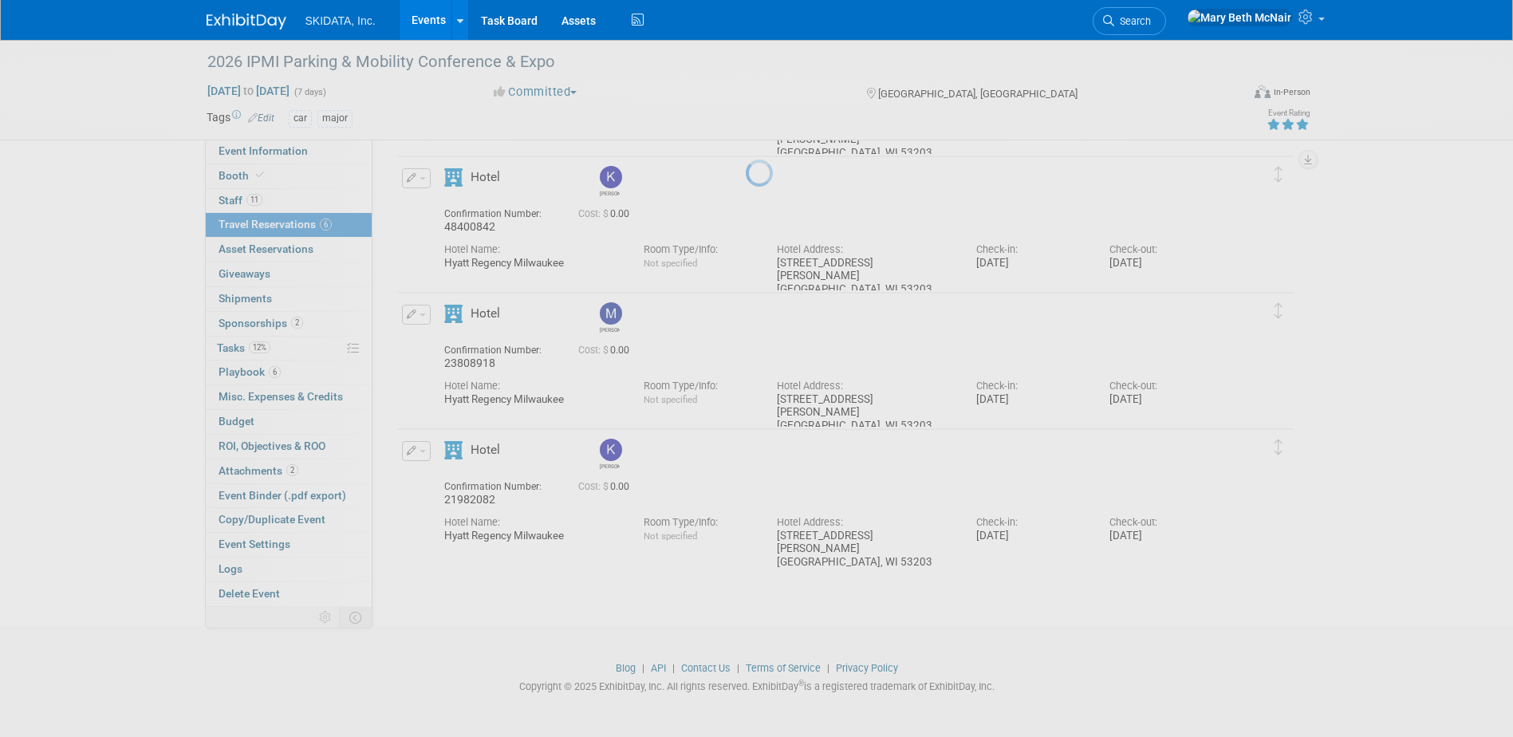
scroll to position [463, 0]
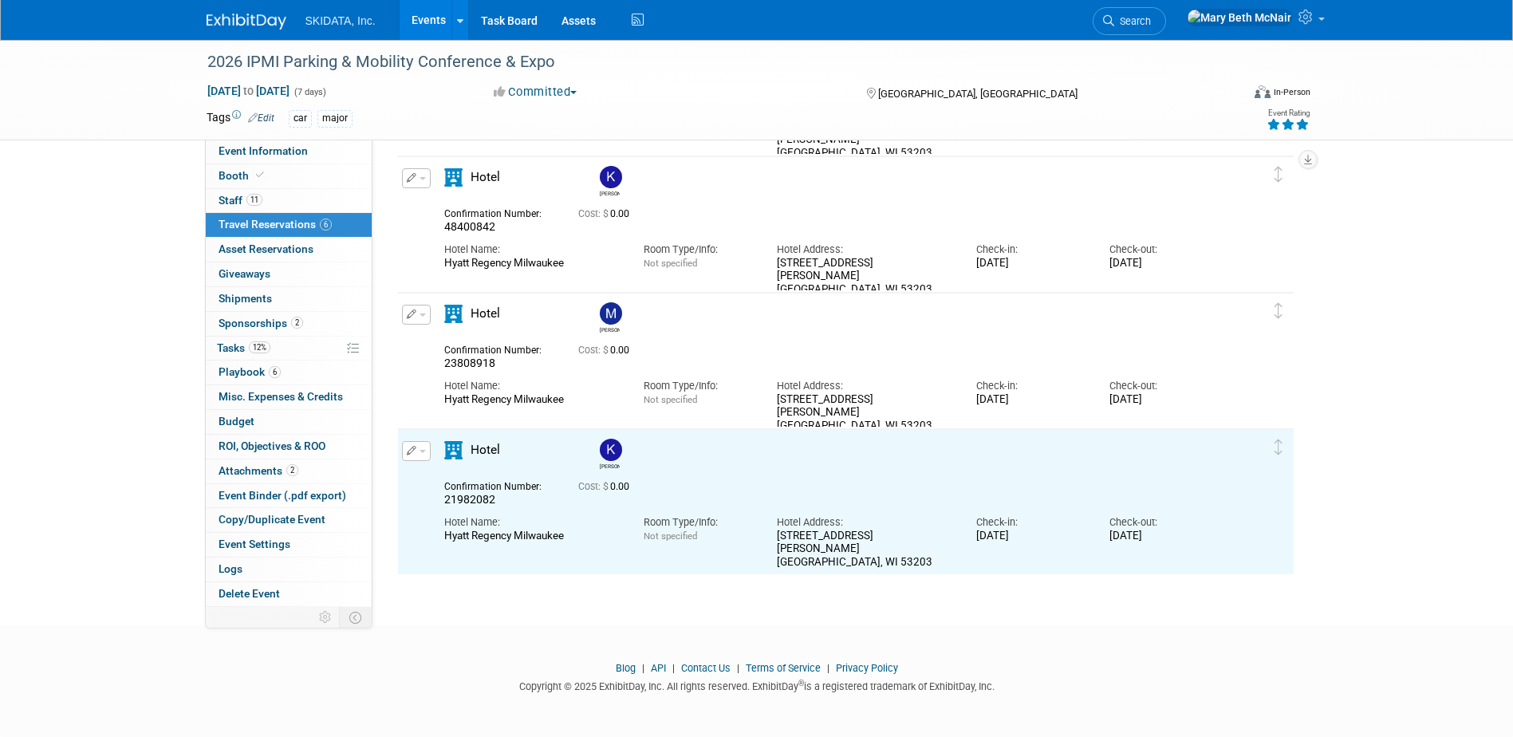
click at [425, 447] on button "button" at bounding box center [416, 451] width 29 height 20
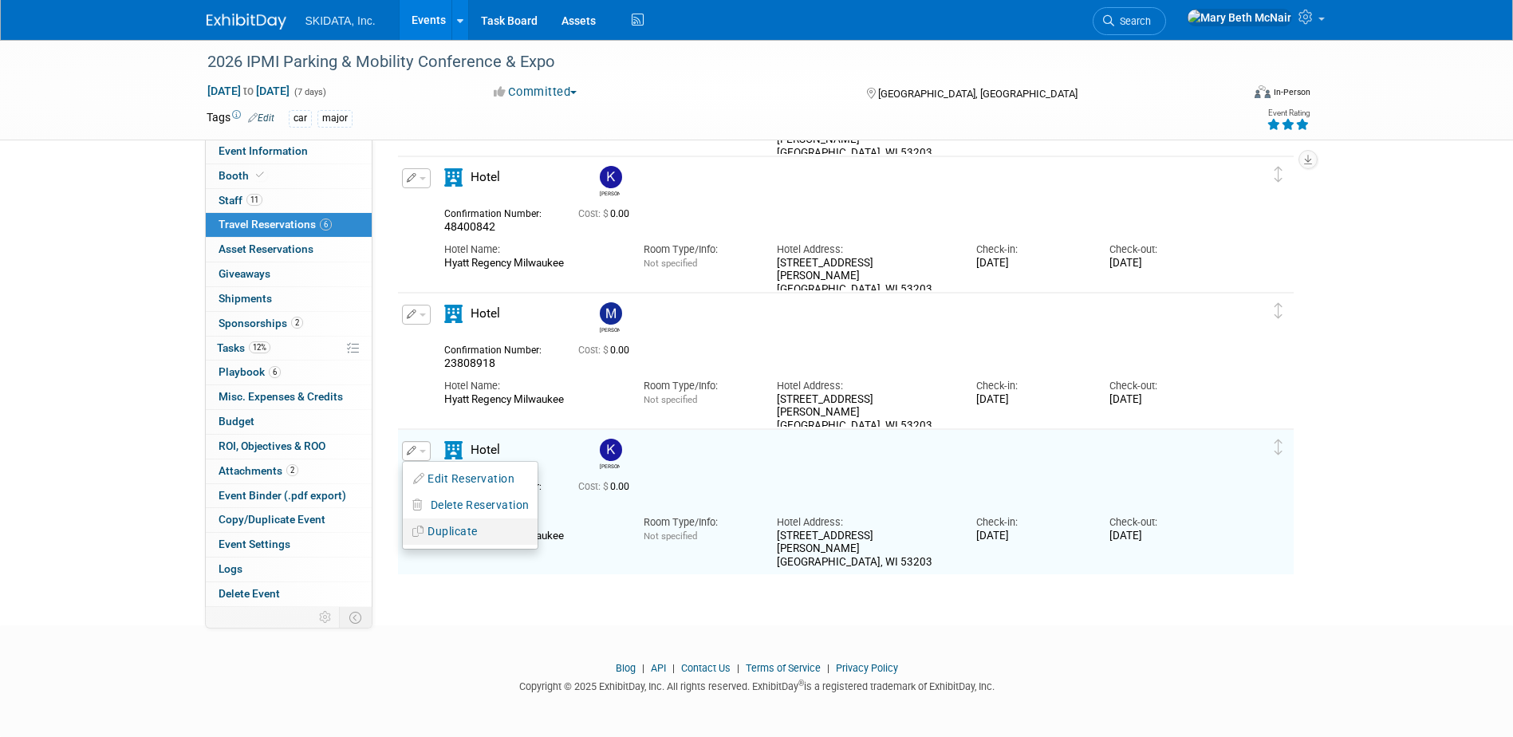
click at [443, 531] on button "Duplicate" at bounding box center [470, 531] width 135 height 23
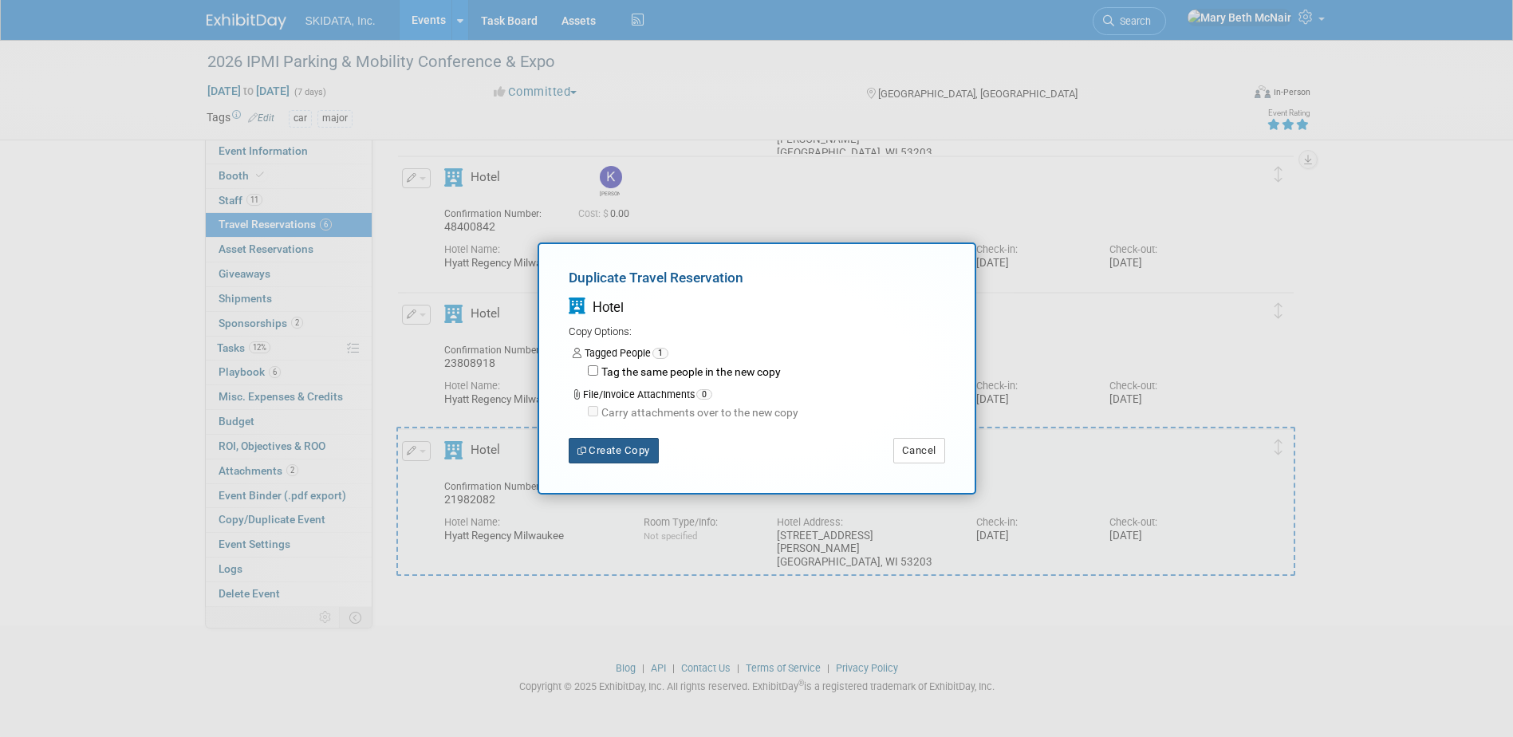
click at [606, 451] on button "Create Copy" at bounding box center [614, 451] width 90 height 26
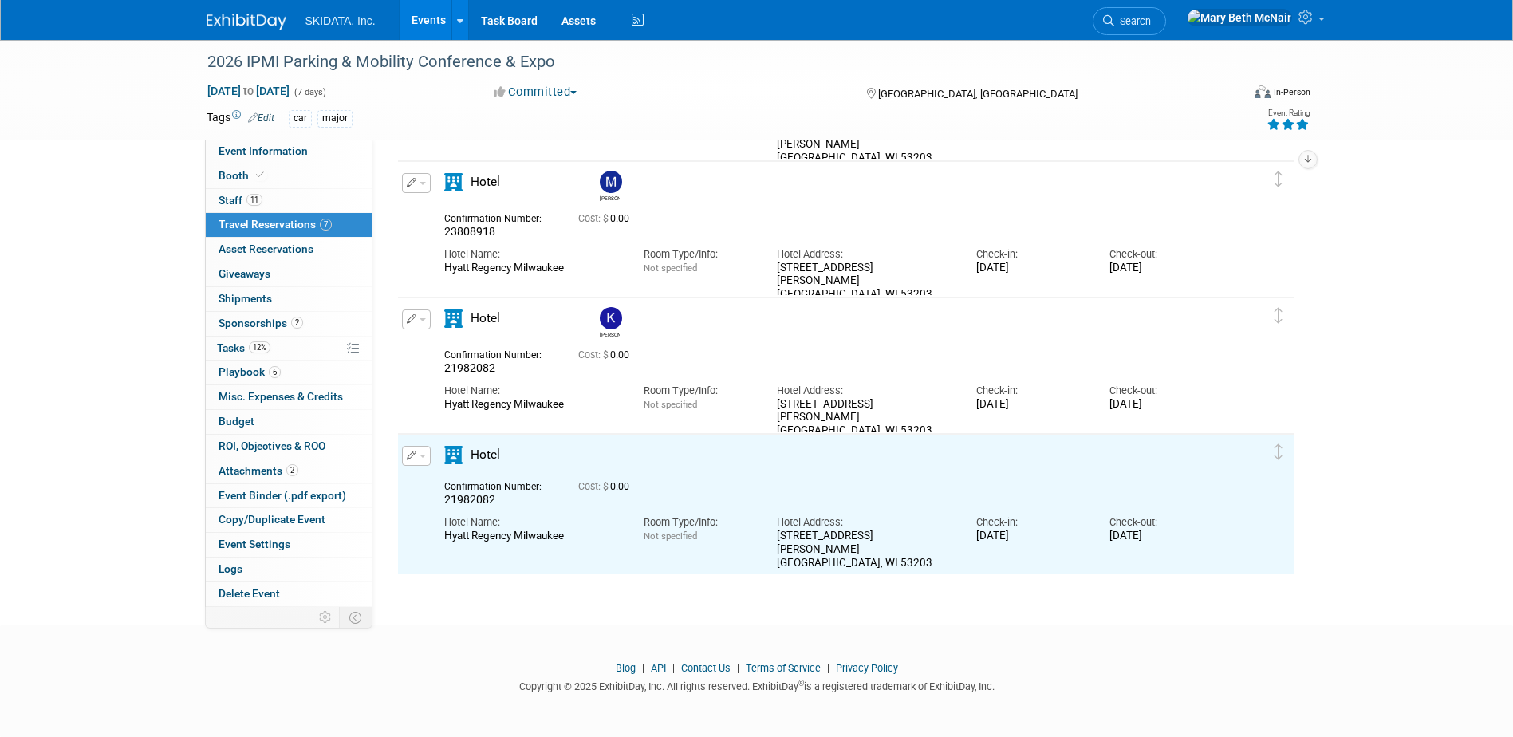
click at [424, 453] on button "button" at bounding box center [416, 456] width 29 height 20
click at [436, 479] on button "Edit Reservation" at bounding box center [470, 483] width 135 height 23
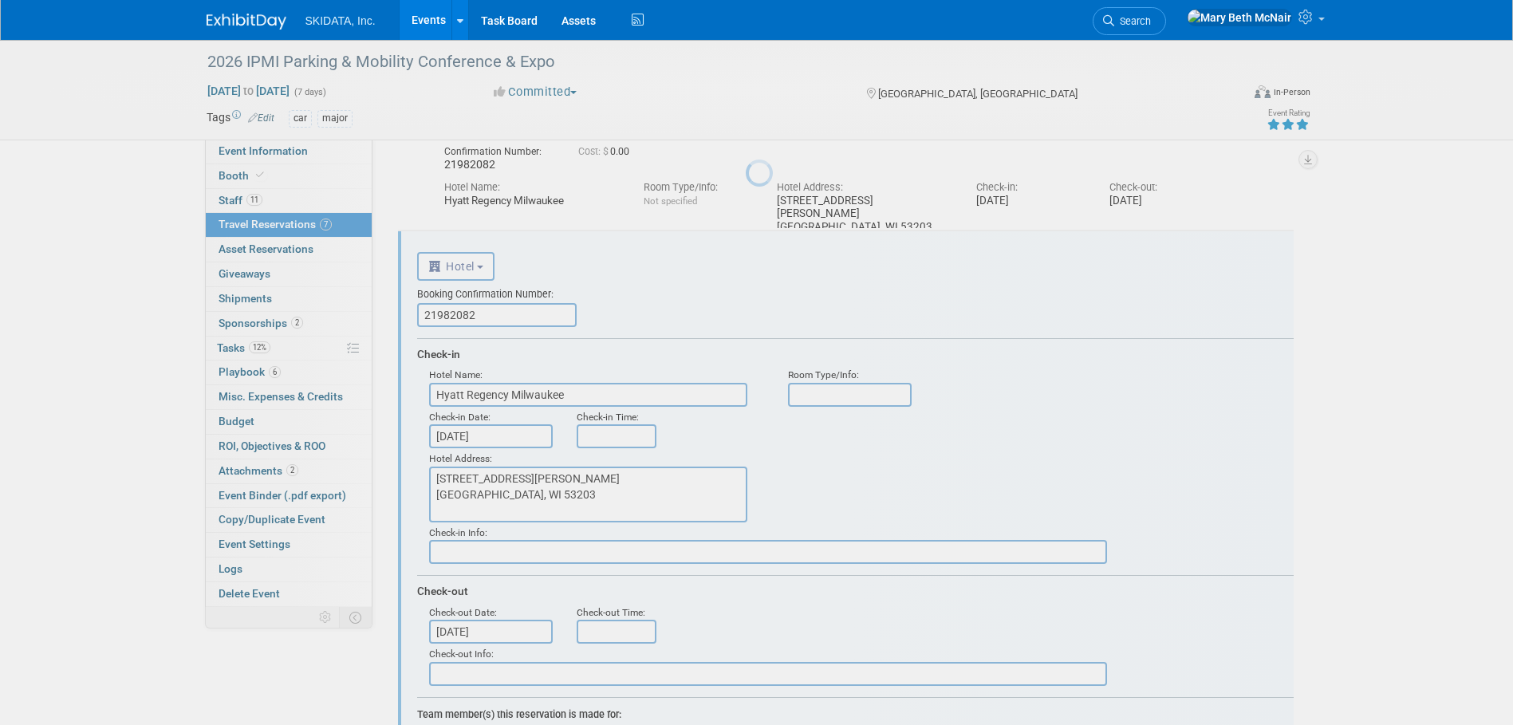
scroll to position [0, 0]
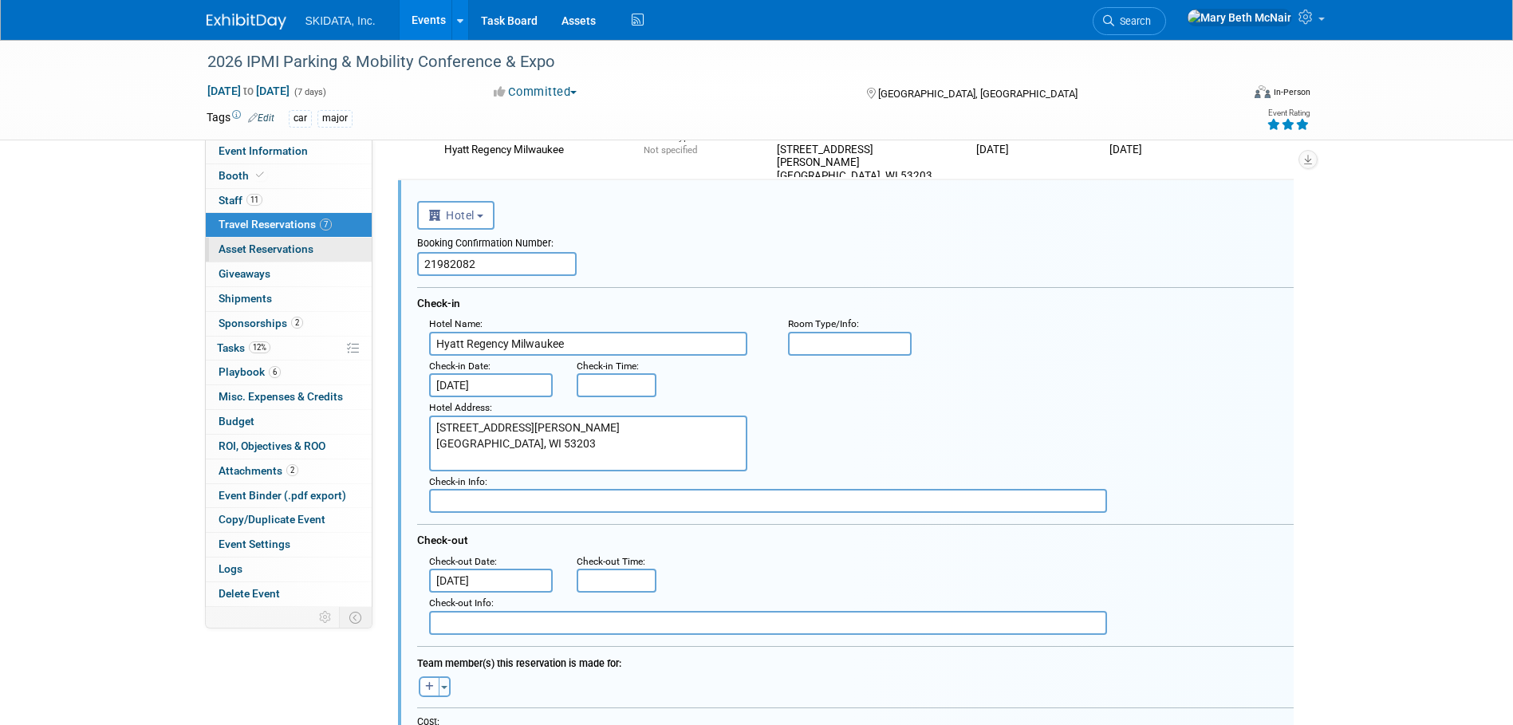
drag, startPoint x: 517, startPoint y: 262, endPoint x: 358, endPoint y: 262, distance: 158.7
click at [358, 262] on div "Event Information Event Info Booth Booth 11 Staff 11 Staff 7 Travel Reservation…" at bounding box center [757, 145] width 1125 height 1904
paste input "50527601"
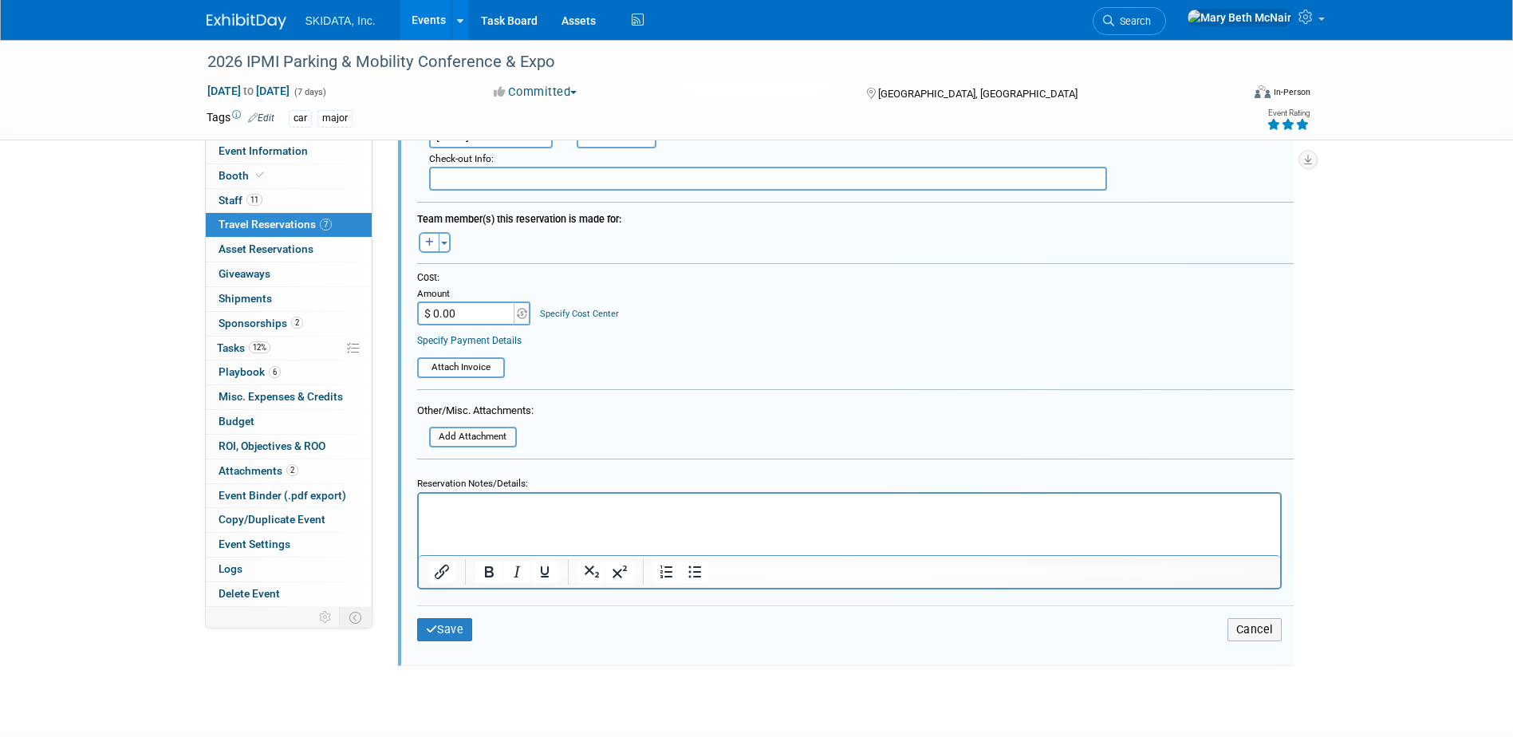
scroll to position [1326, 0]
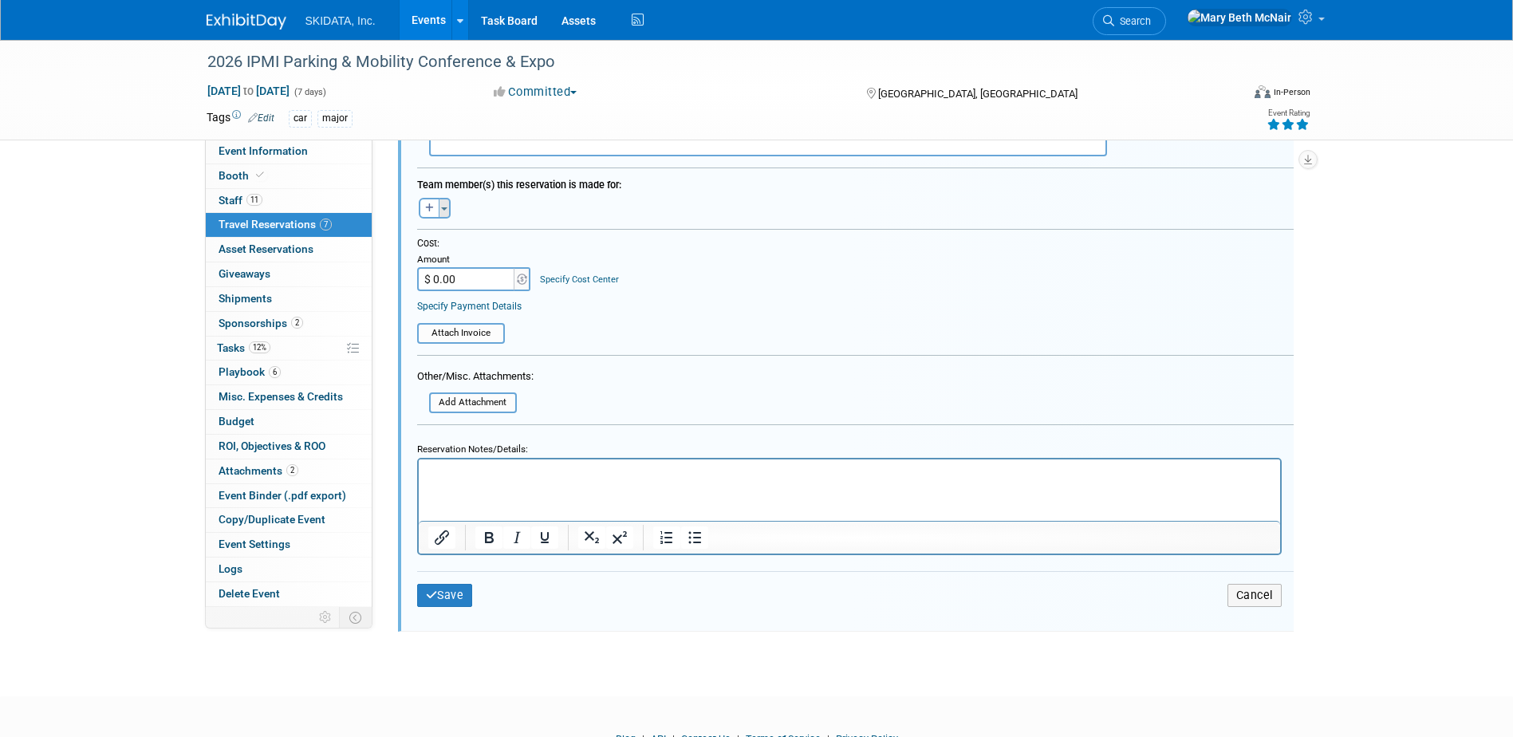
type input "50527601"
click at [441, 207] on button "Toggle Dropdown" at bounding box center [445, 208] width 12 height 21
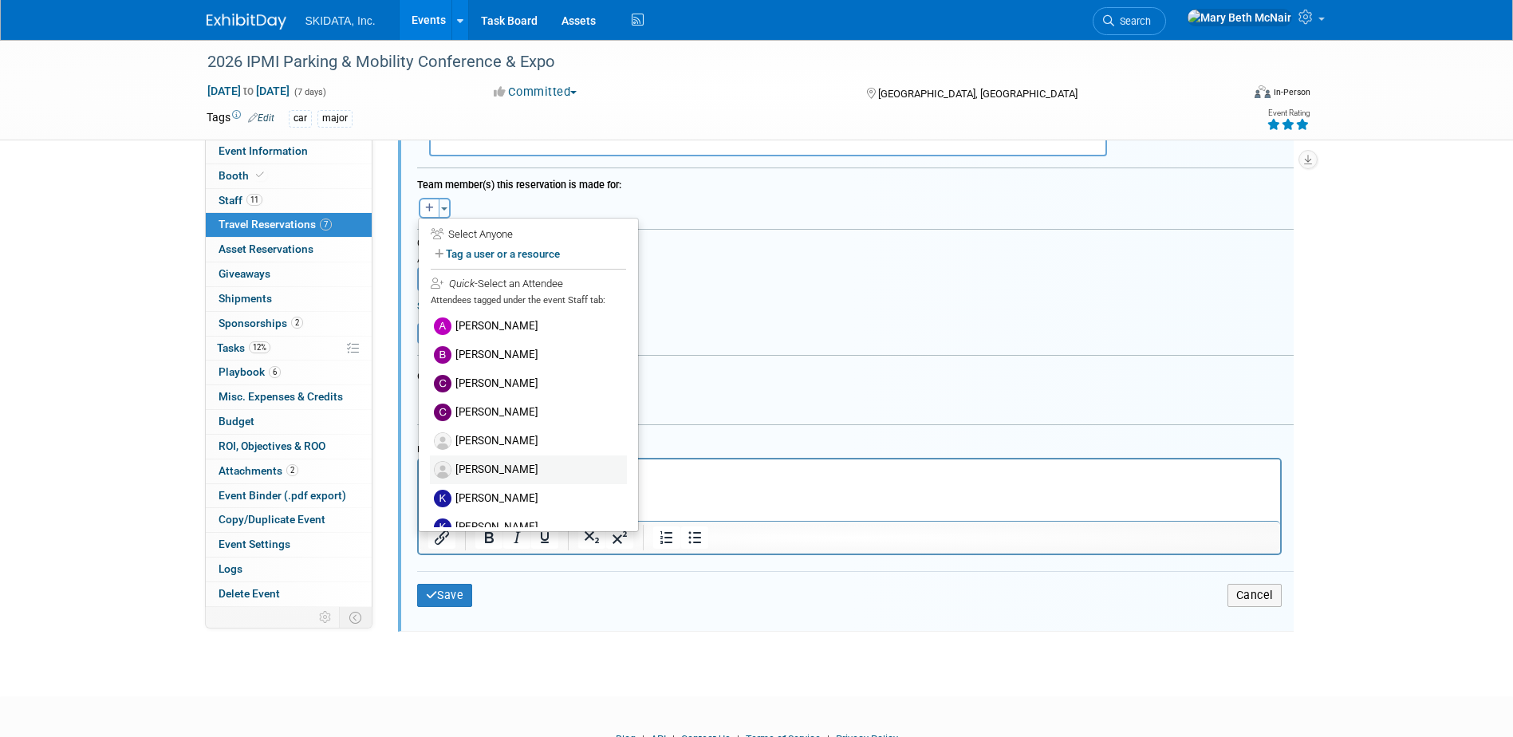
click at [486, 473] on label "[PERSON_NAME]" at bounding box center [528, 469] width 197 height 29
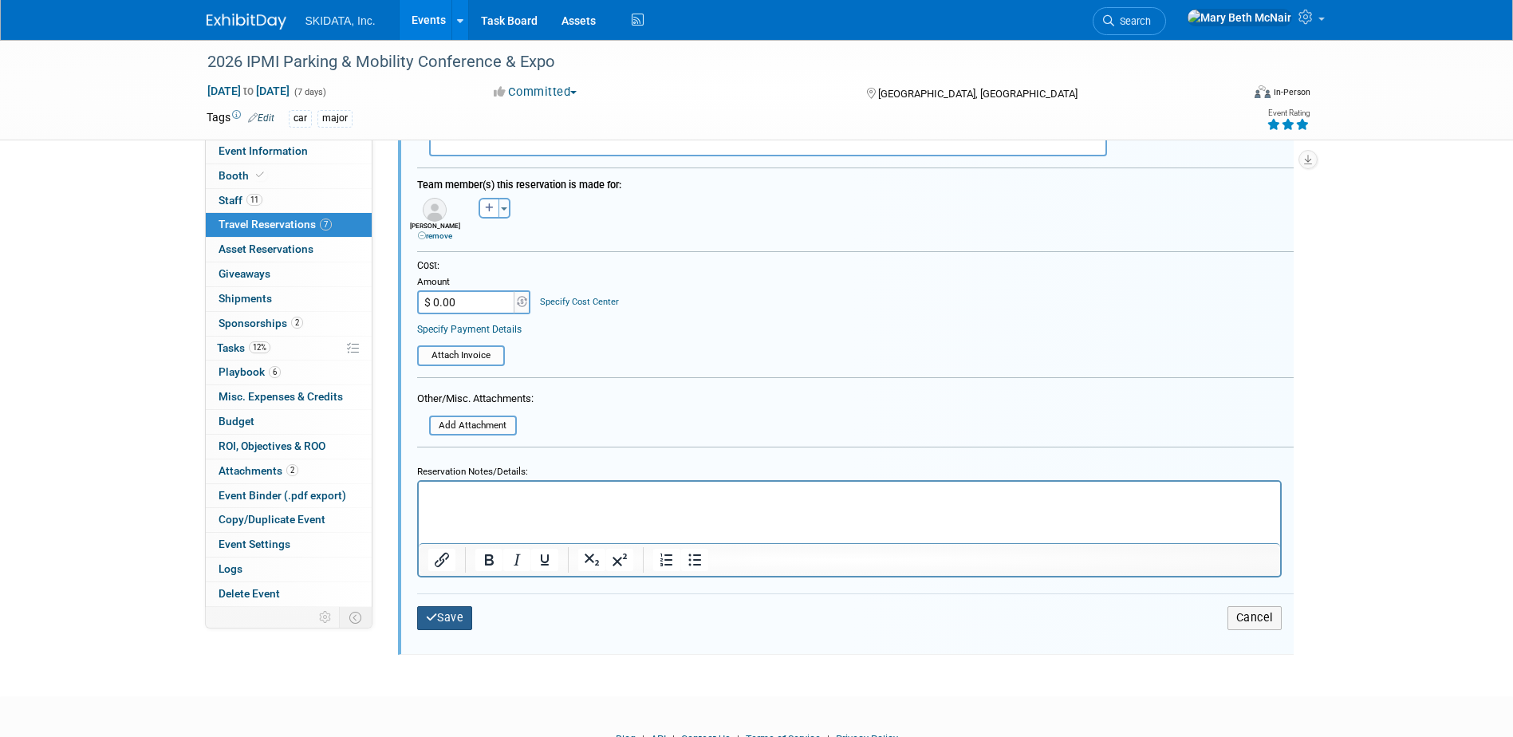
click at [438, 628] on button "Save" at bounding box center [445, 617] width 56 height 23
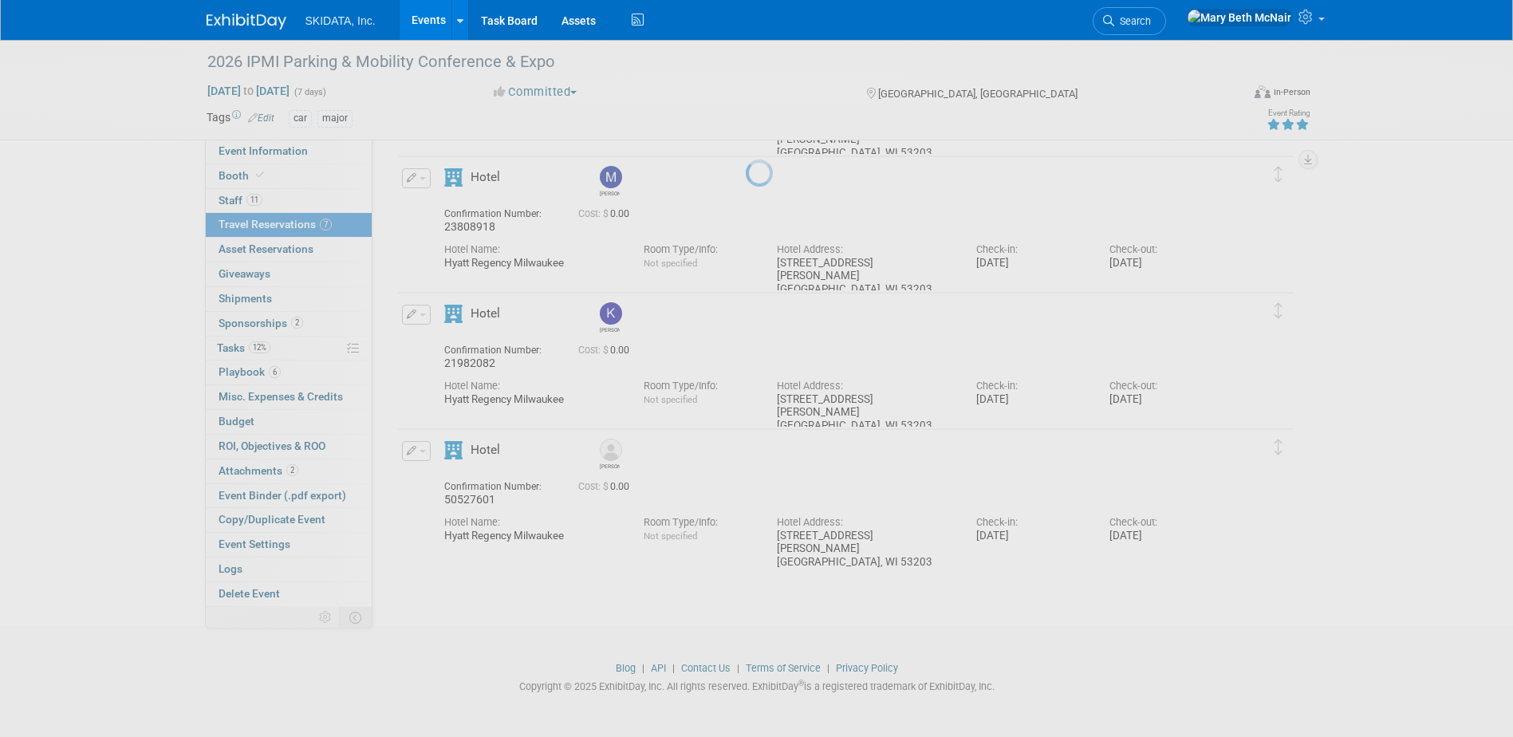
scroll to position [599, 0]
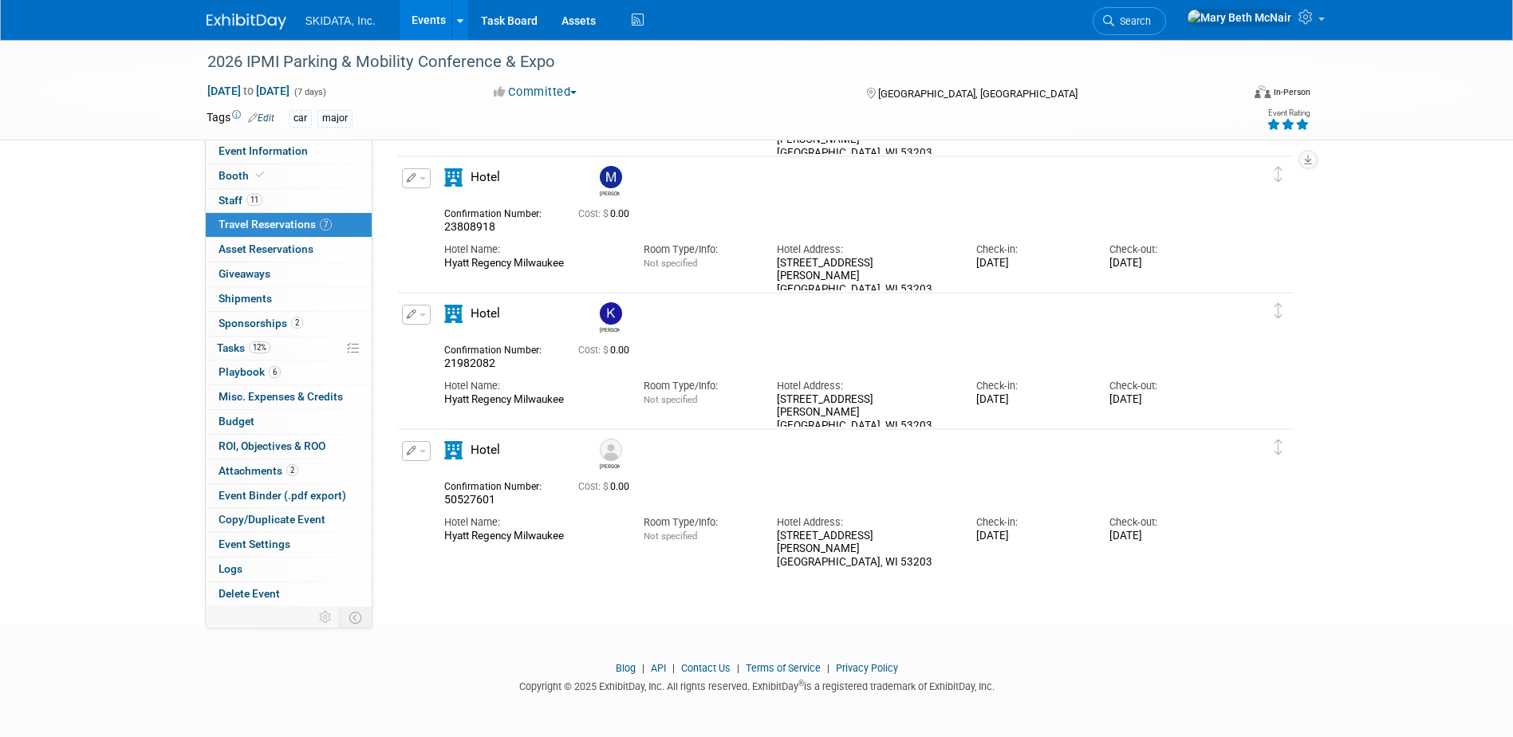
click at [424, 454] on button "button" at bounding box center [416, 451] width 29 height 20
click at [470, 533] on button "Duplicate" at bounding box center [470, 531] width 135 height 23
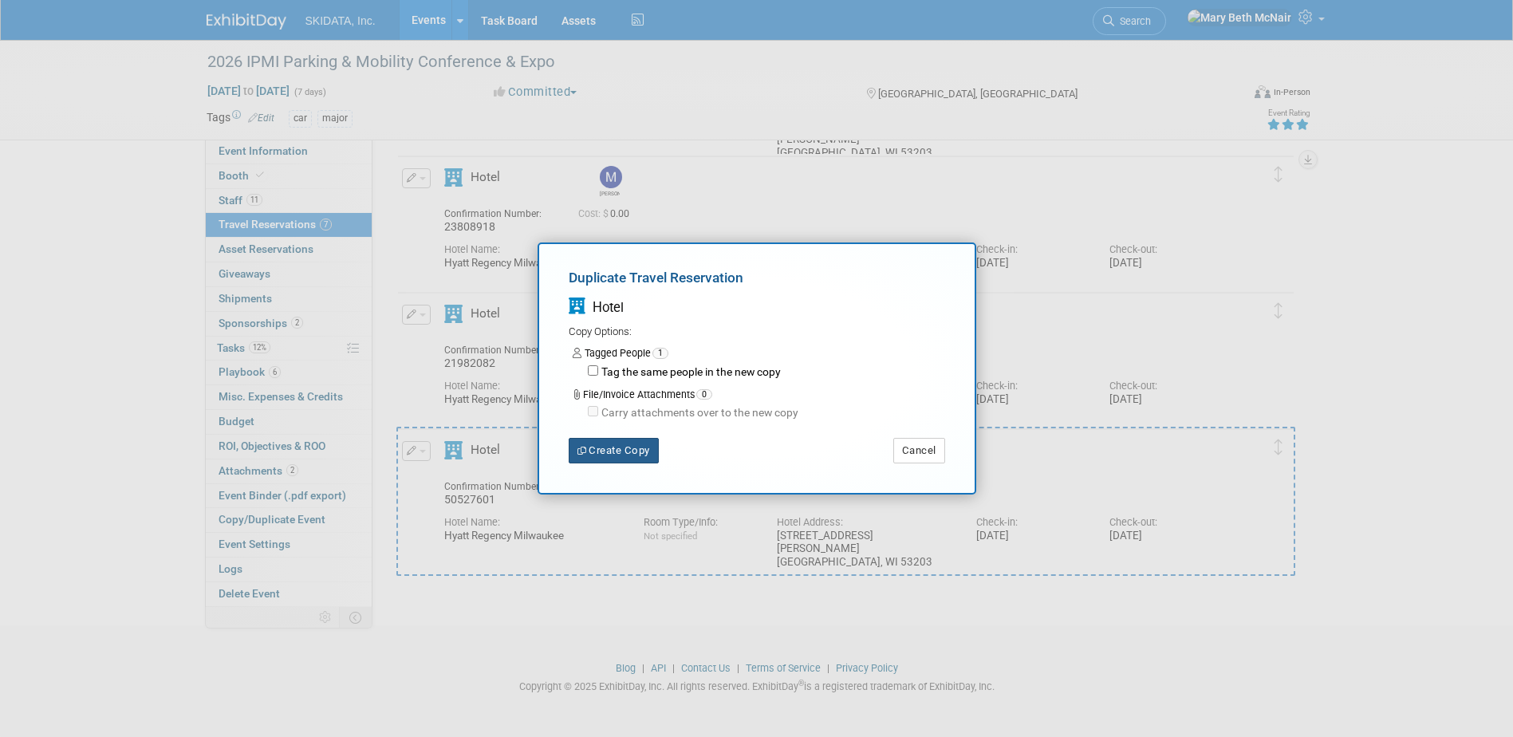
click at [593, 447] on button "Create Copy" at bounding box center [614, 451] width 90 height 26
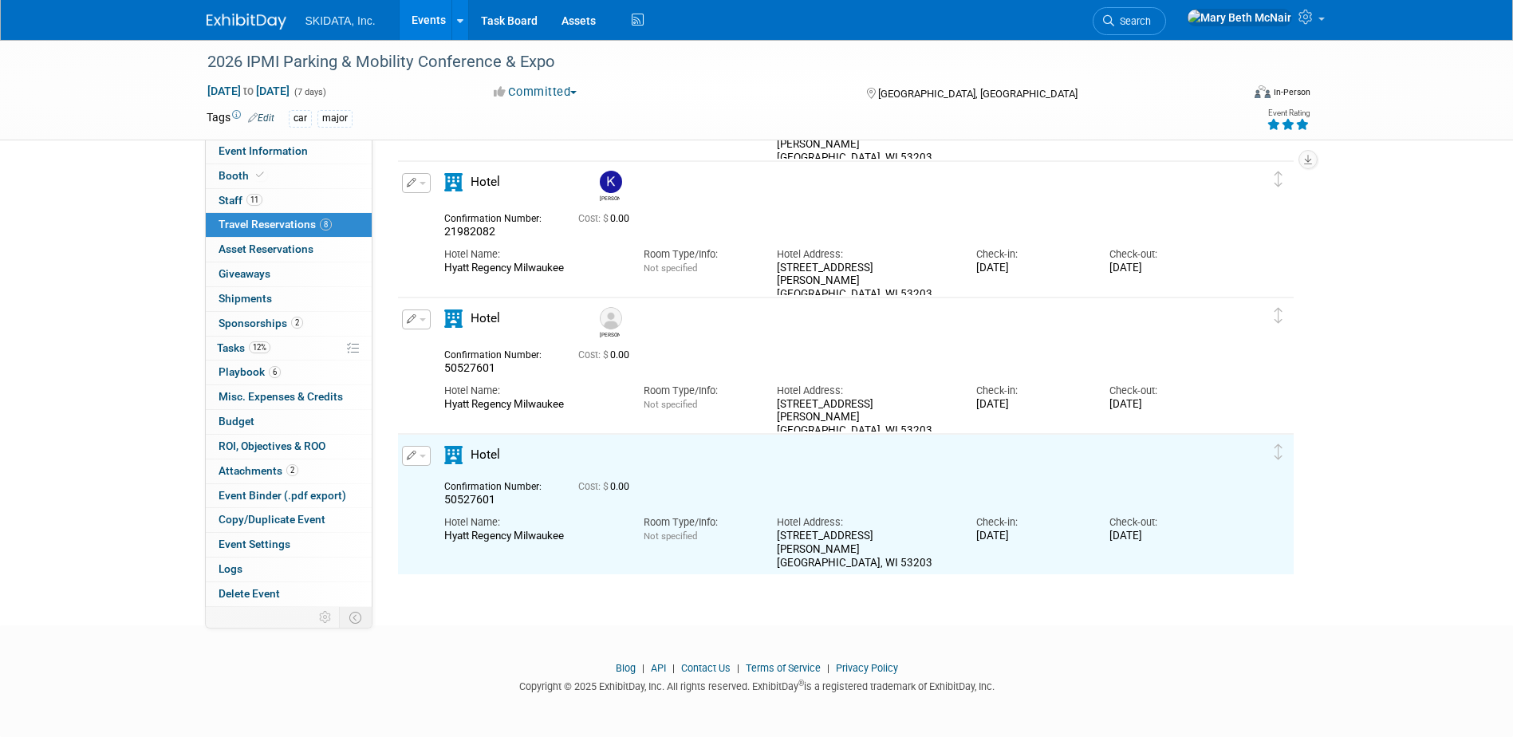
click at [424, 455] on span "button" at bounding box center [423, 456] width 6 height 3
click at [436, 485] on button "Edit Reservation" at bounding box center [470, 483] width 135 height 23
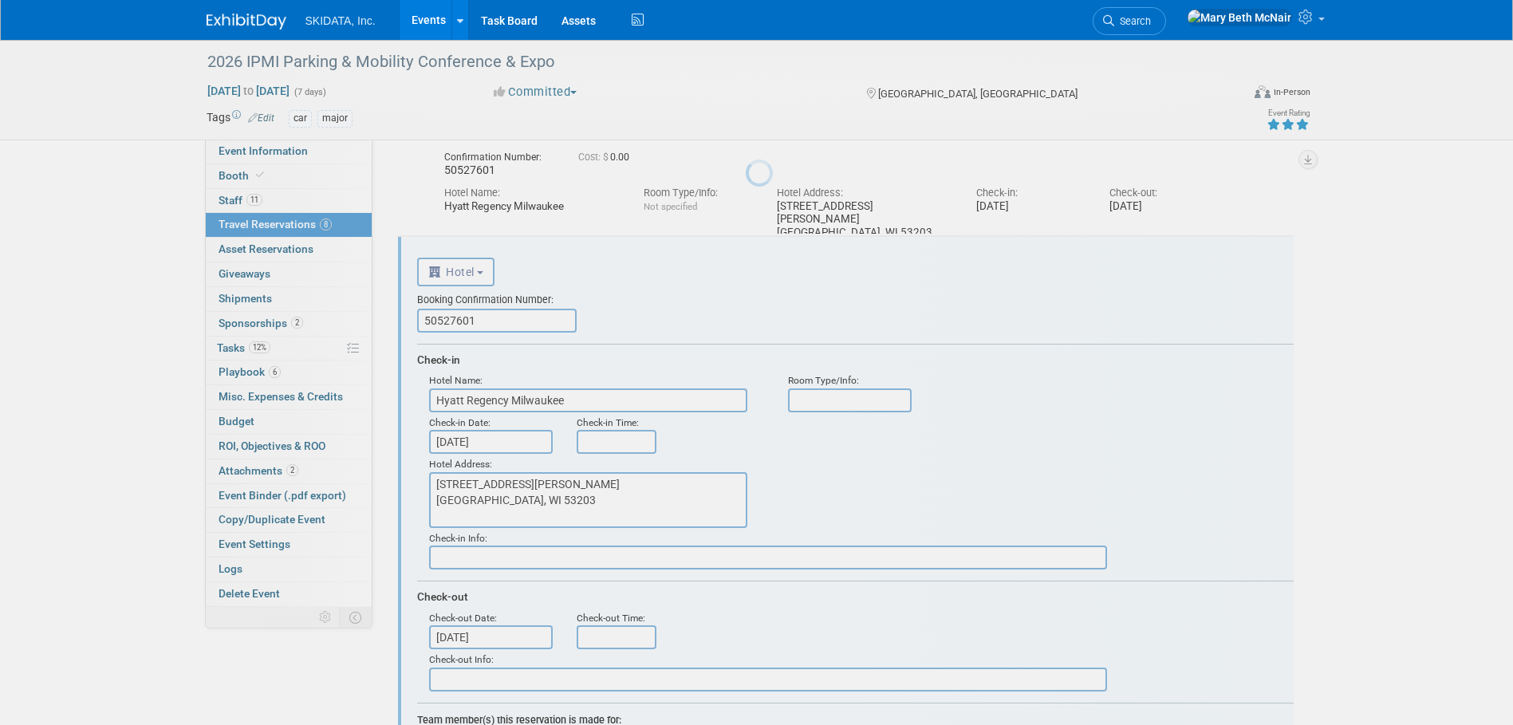
scroll to position [983, 0]
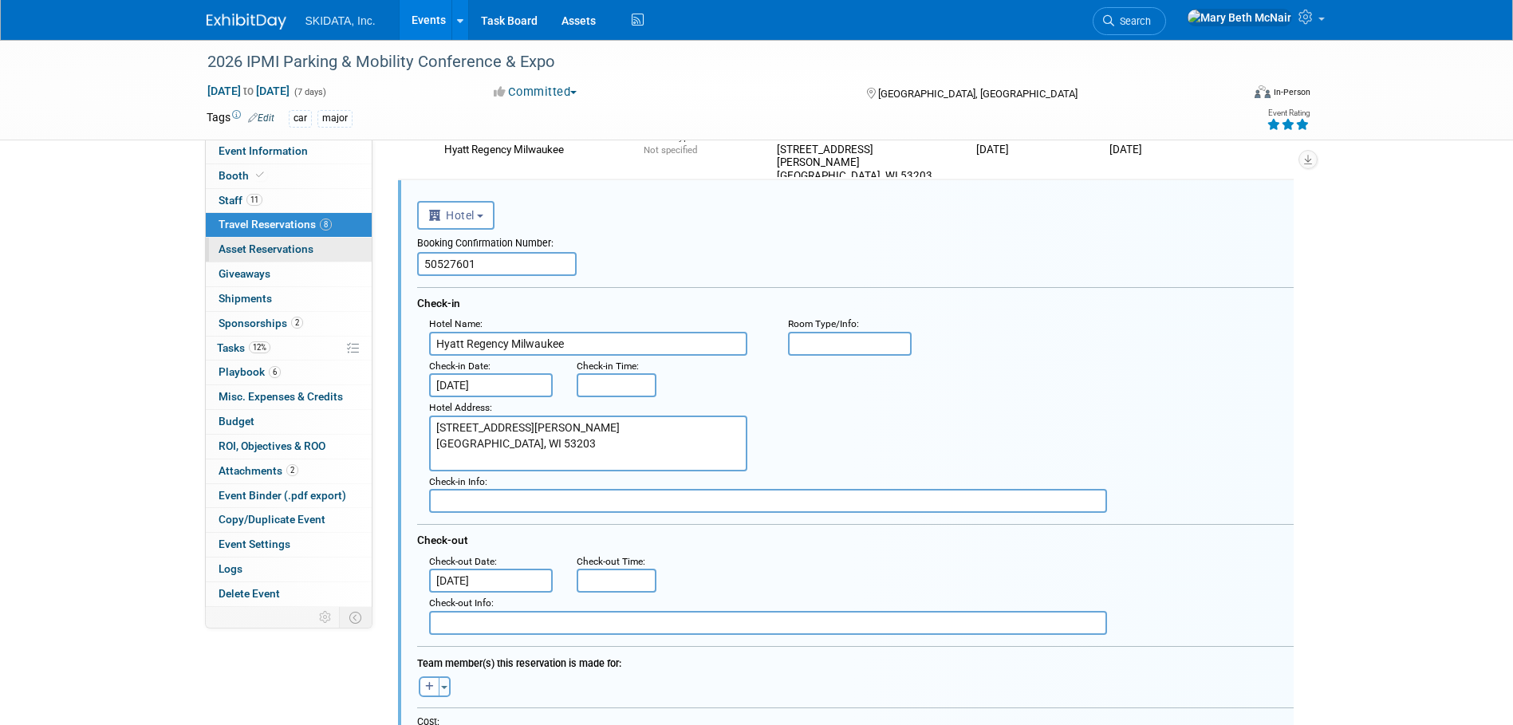
drag, startPoint x: 531, startPoint y: 262, endPoint x: 321, endPoint y: 262, distance: 210.6
click at [321, 262] on div "Event Information Event Info Booth Booth 11 Staff 11 Staff 8 Travel Reservation…" at bounding box center [757, 76] width 1125 height 2040
paste input "66805376"
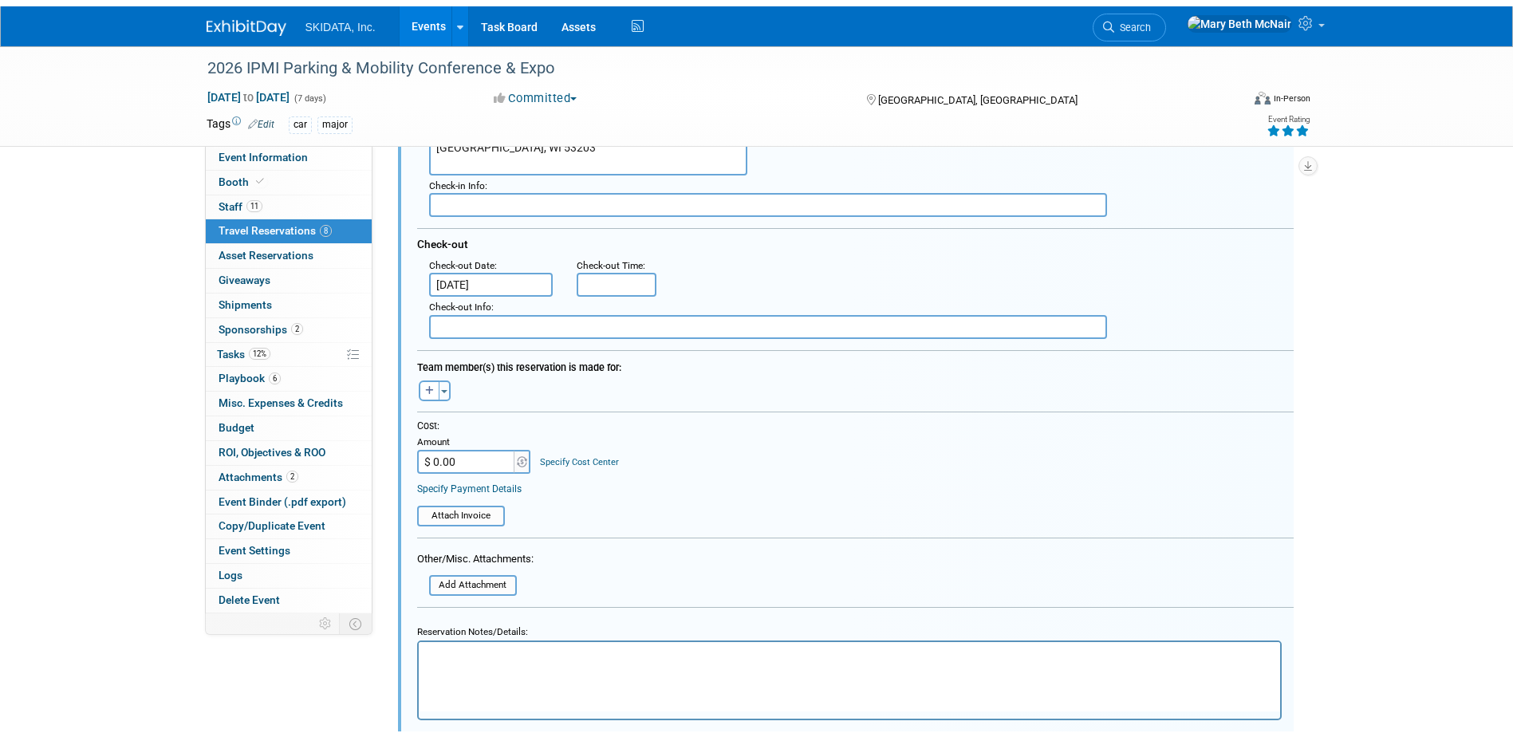
scroll to position [1382, 0]
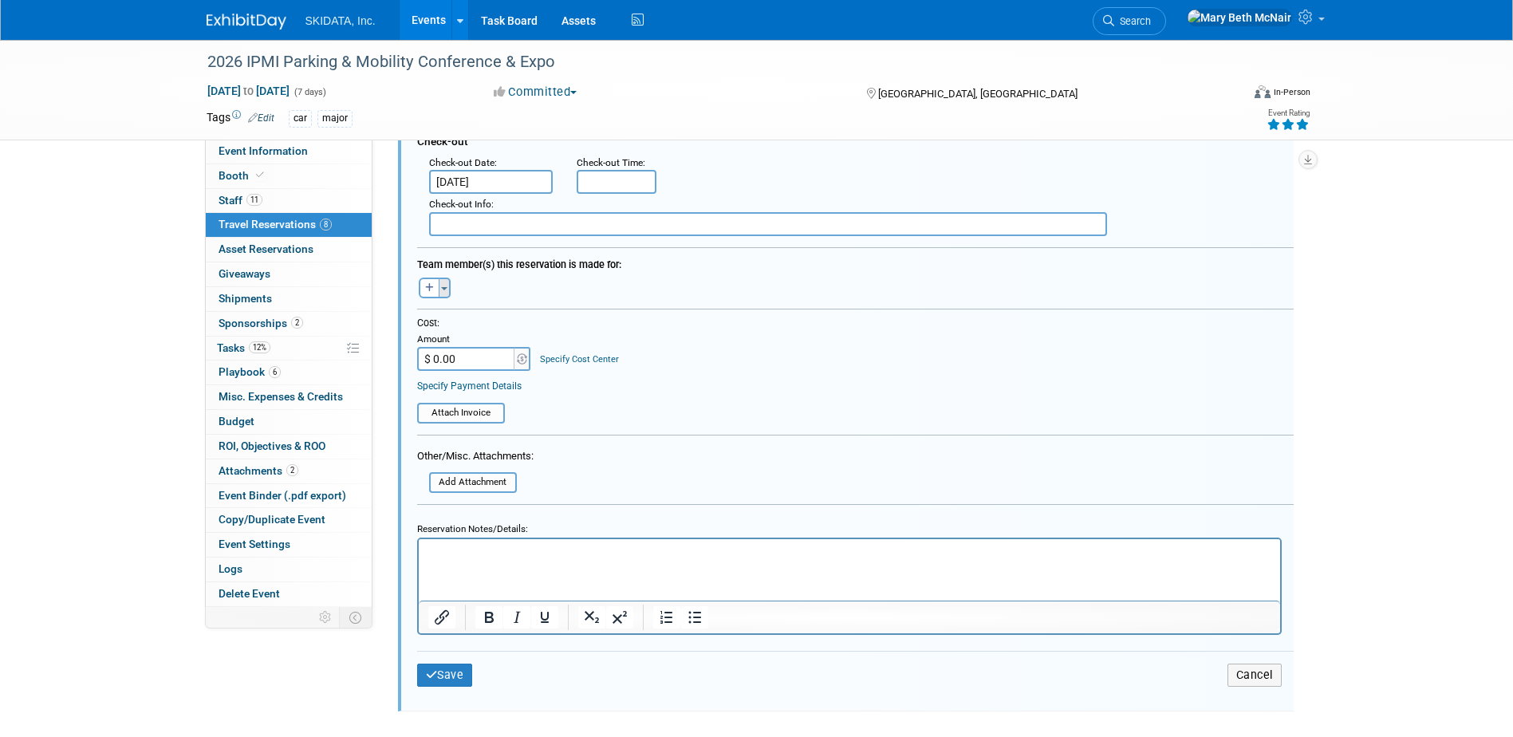
type input "66805376"
click at [449, 281] on button "Toggle Dropdown" at bounding box center [445, 288] width 12 height 21
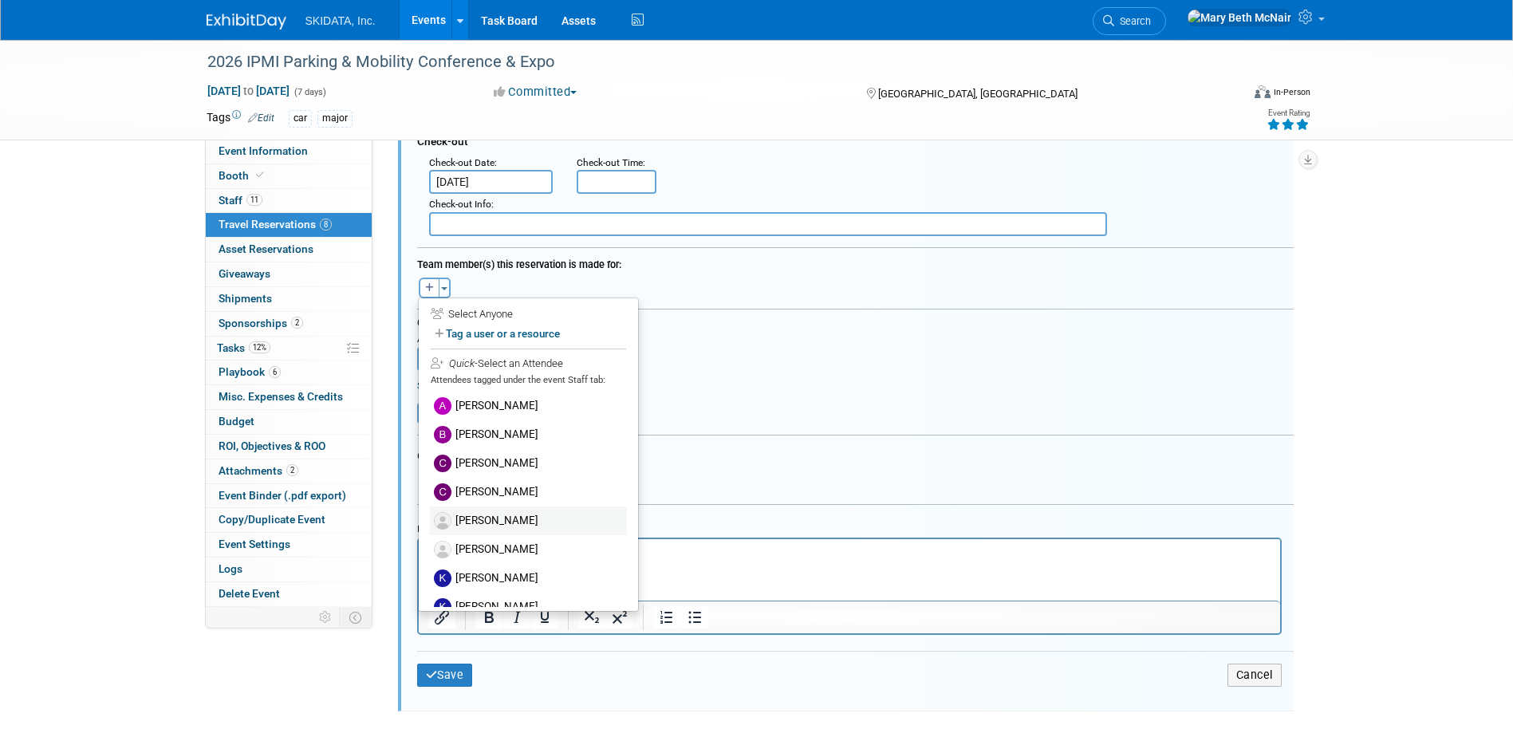
click at [490, 518] on label "[PERSON_NAME]" at bounding box center [528, 521] width 197 height 29
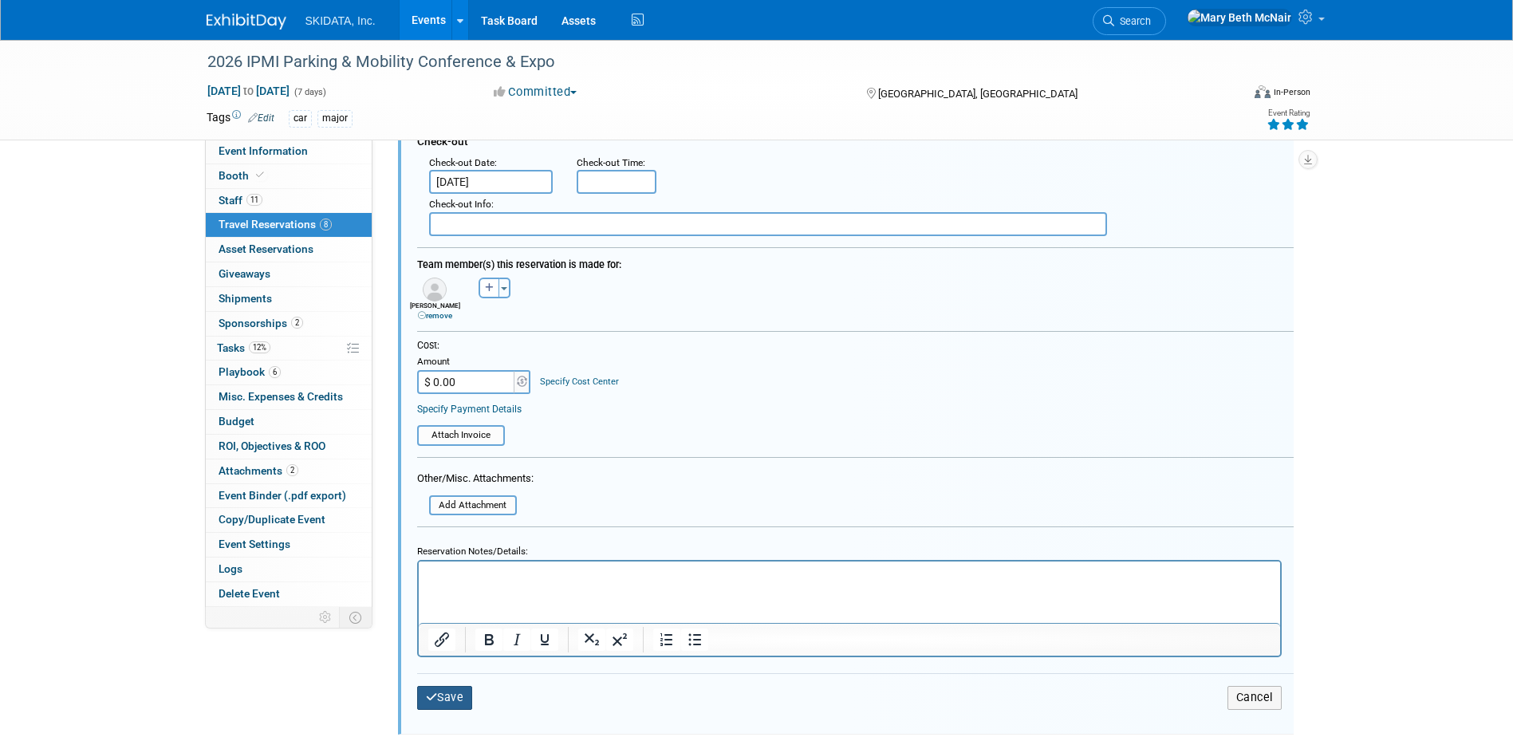
click at [444, 702] on button "Save" at bounding box center [445, 697] width 56 height 23
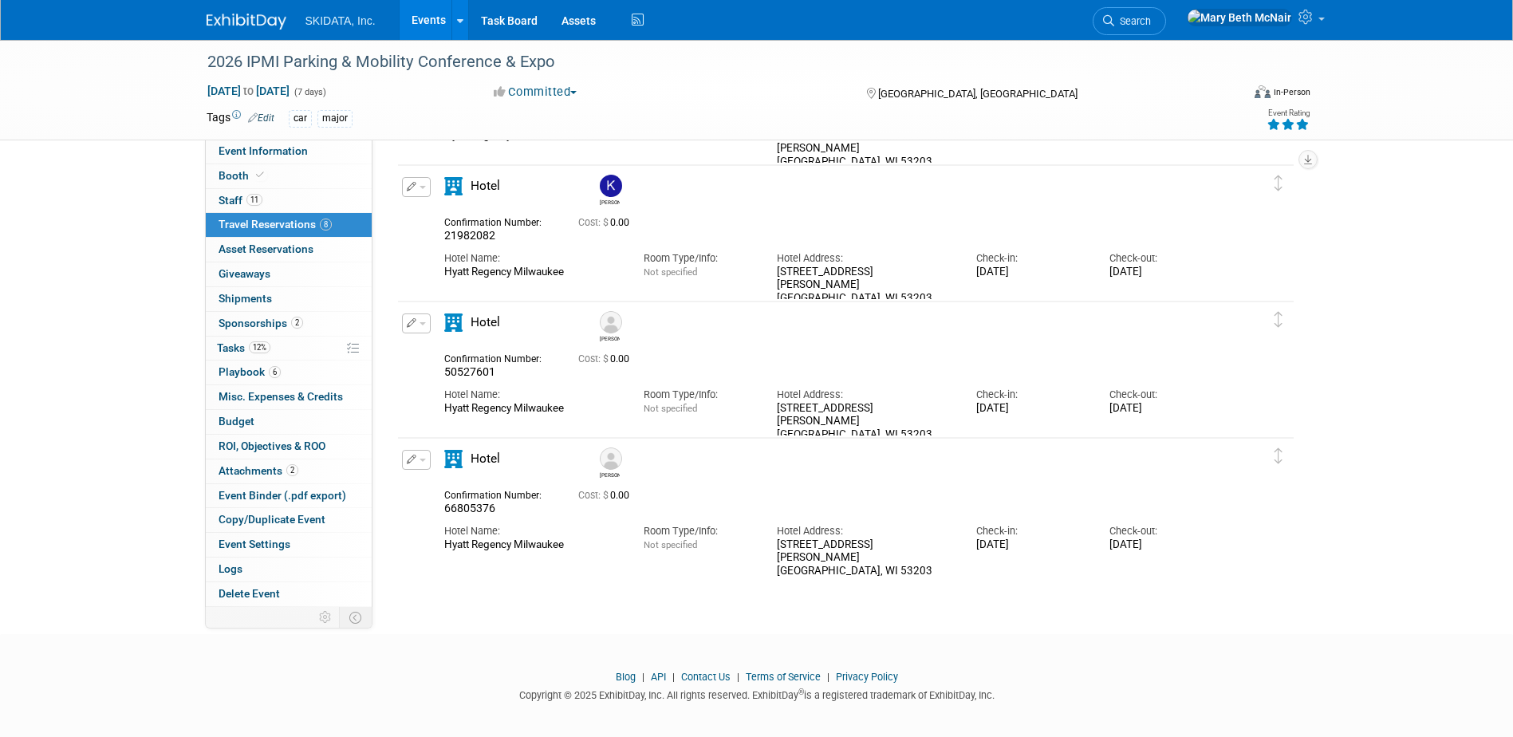
scroll to position [735, 0]
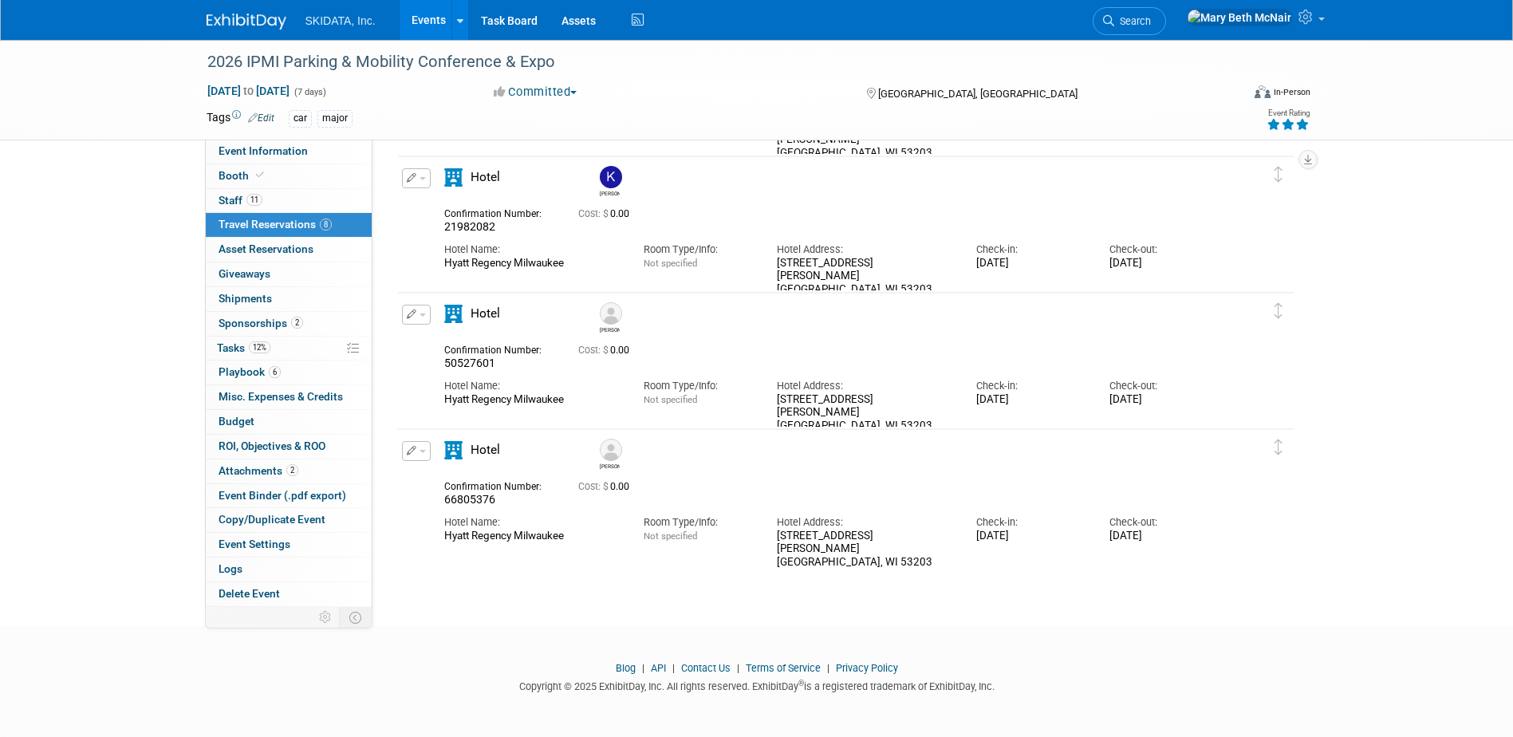
click at [420, 452] on span "button" at bounding box center [423, 451] width 6 height 3
click at [451, 531] on button "Duplicate" at bounding box center [470, 531] width 135 height 23
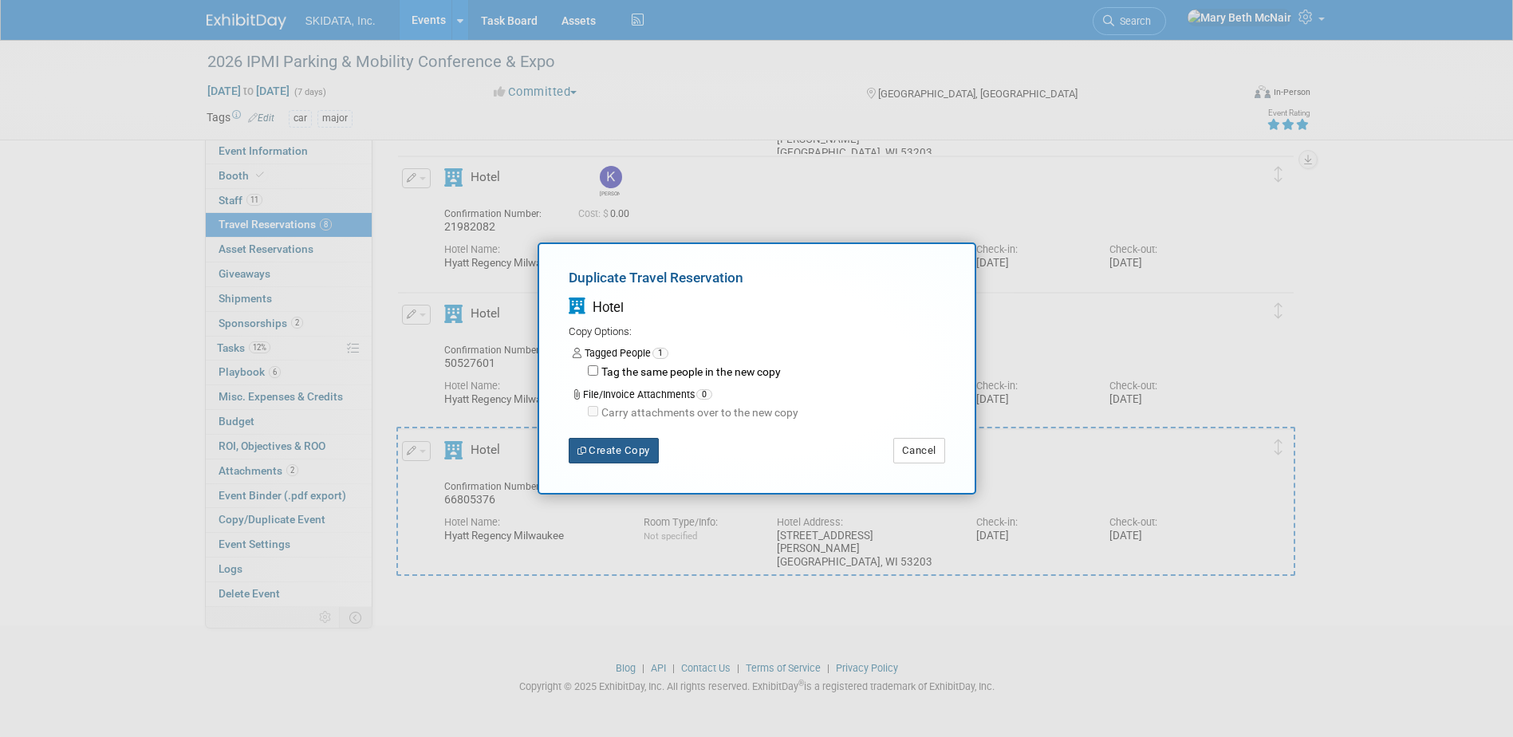
click at [642, 457] on button "Create Copy" at bounding box center [614, 451] width 90 height 26
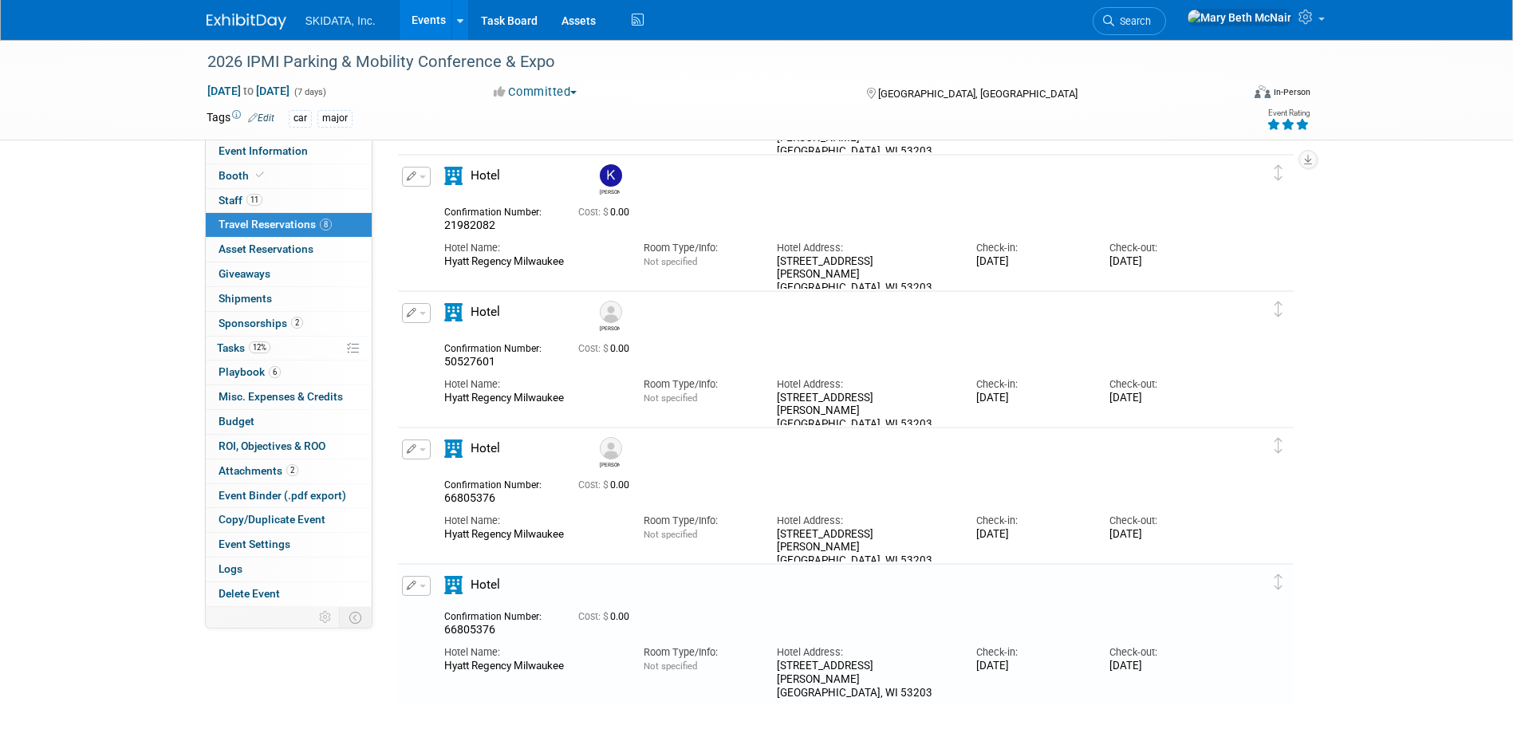
scroll to position [867, 0]
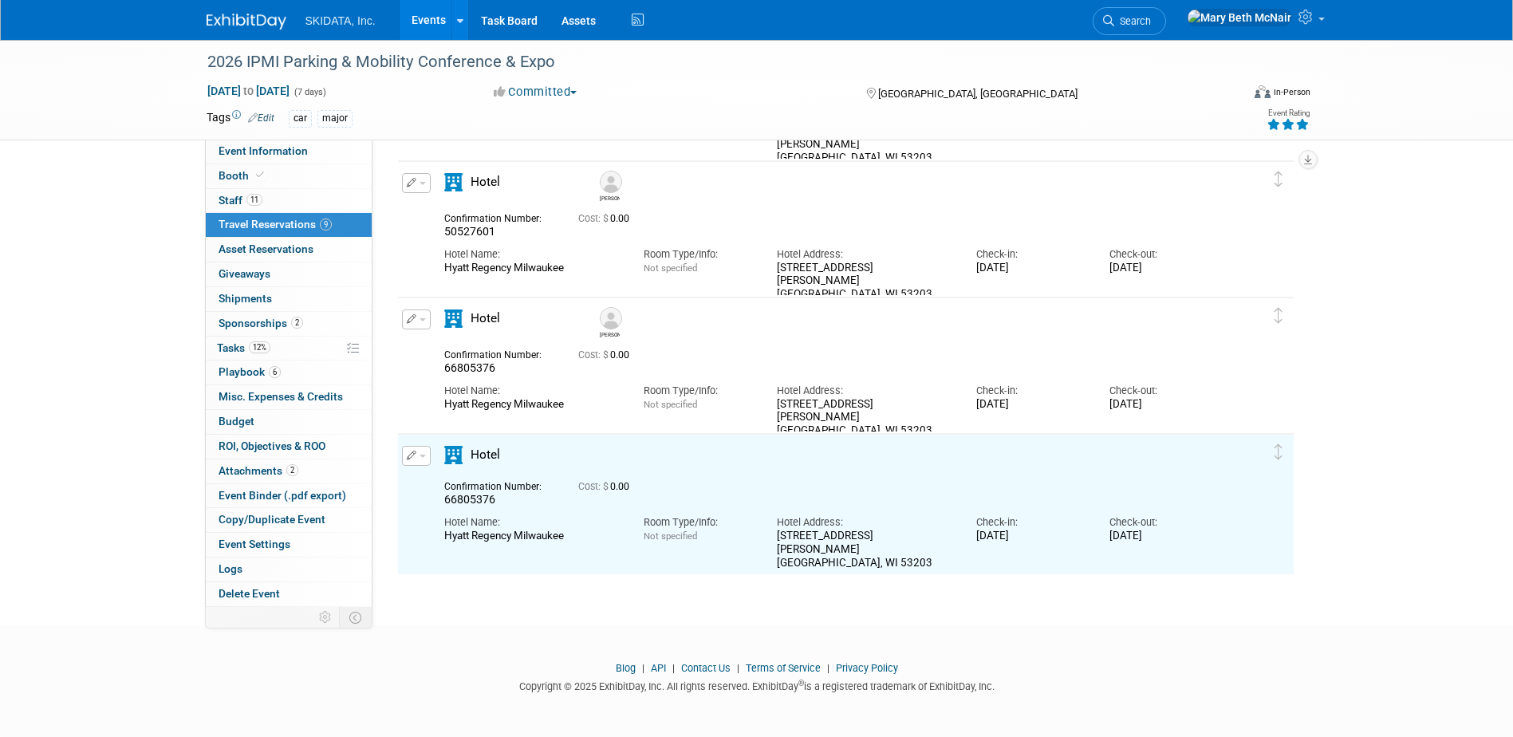
click at [422, 459] on button "button" at bounding box center [416, 456] width 29 height 20
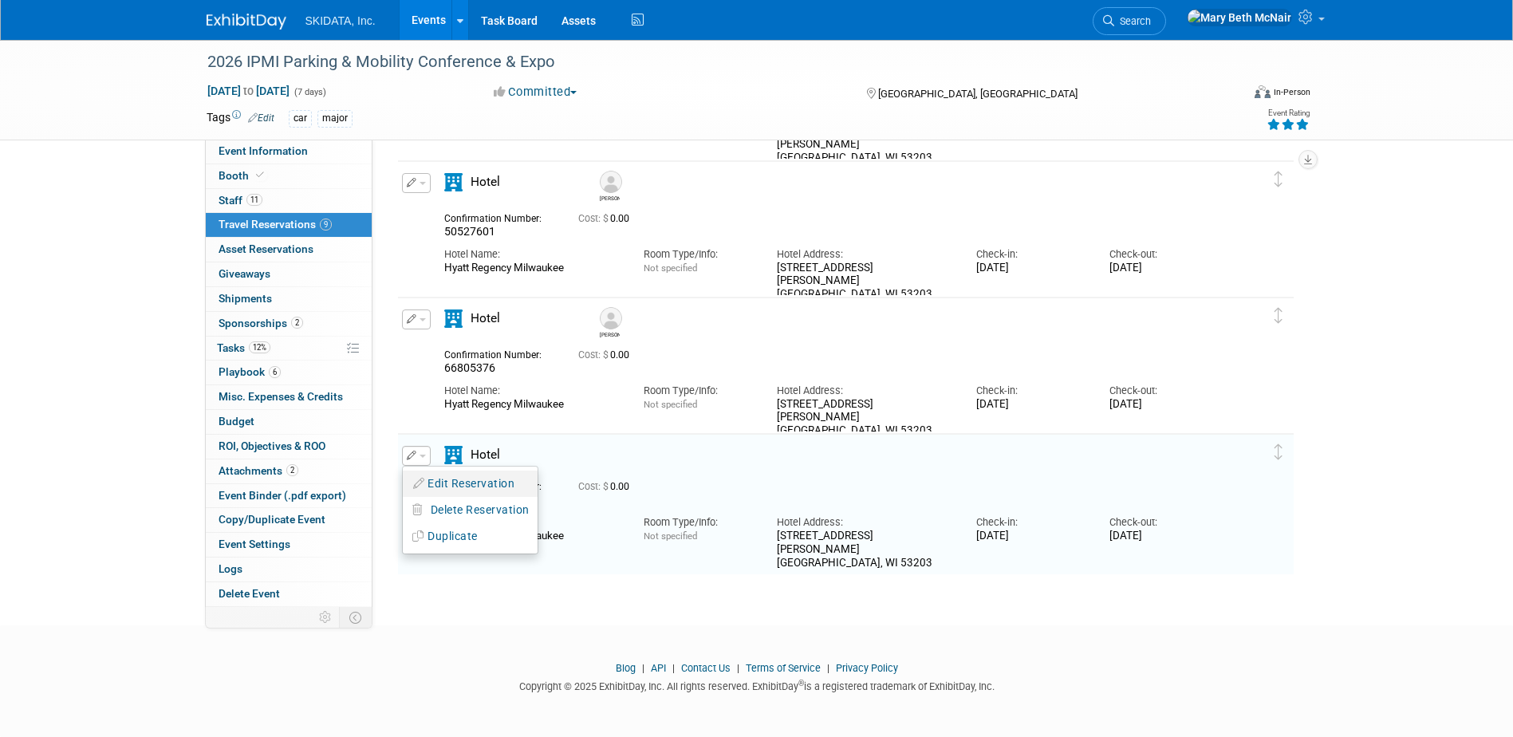
click at [454, 485] on button "Edit Reservation" at bounding box center [470, 483] width 135 height 23
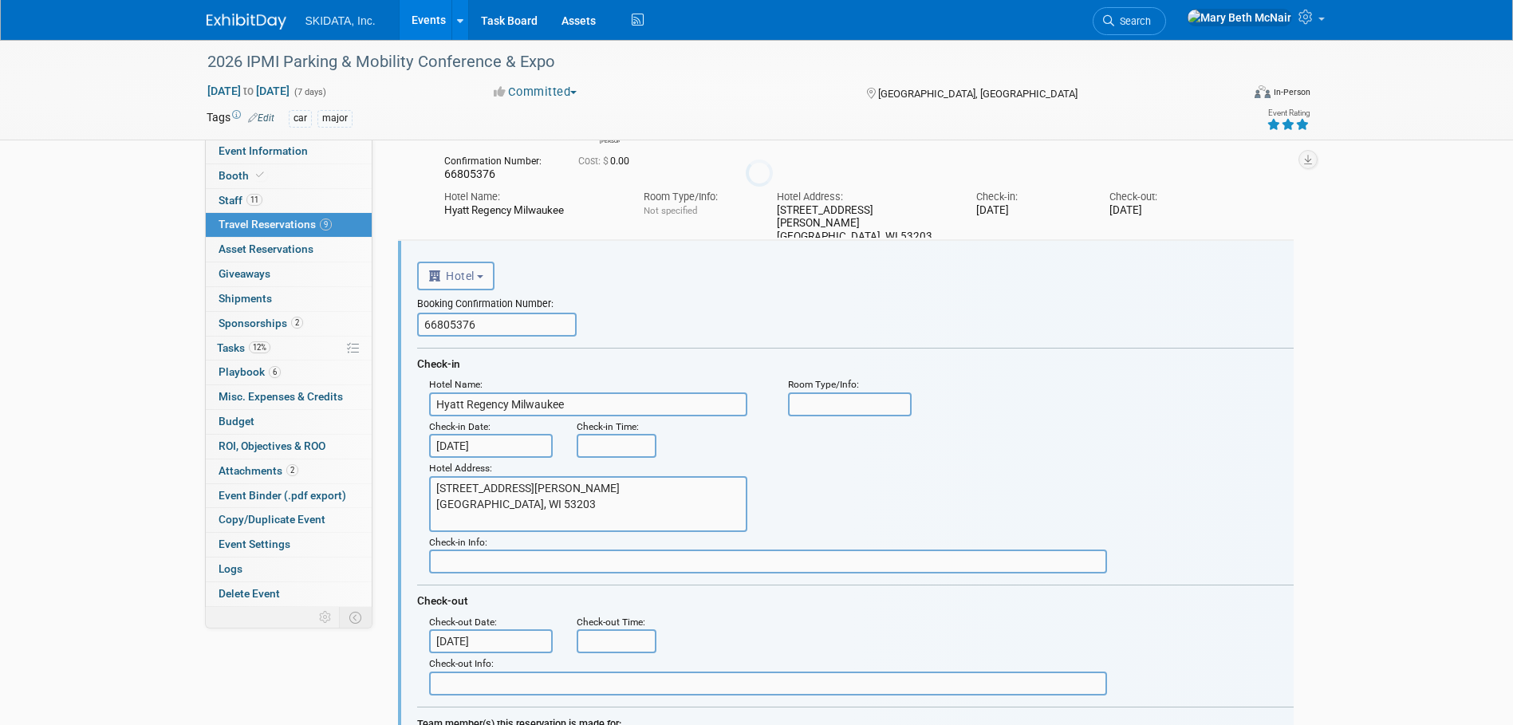
scroll to position [1120, 0]
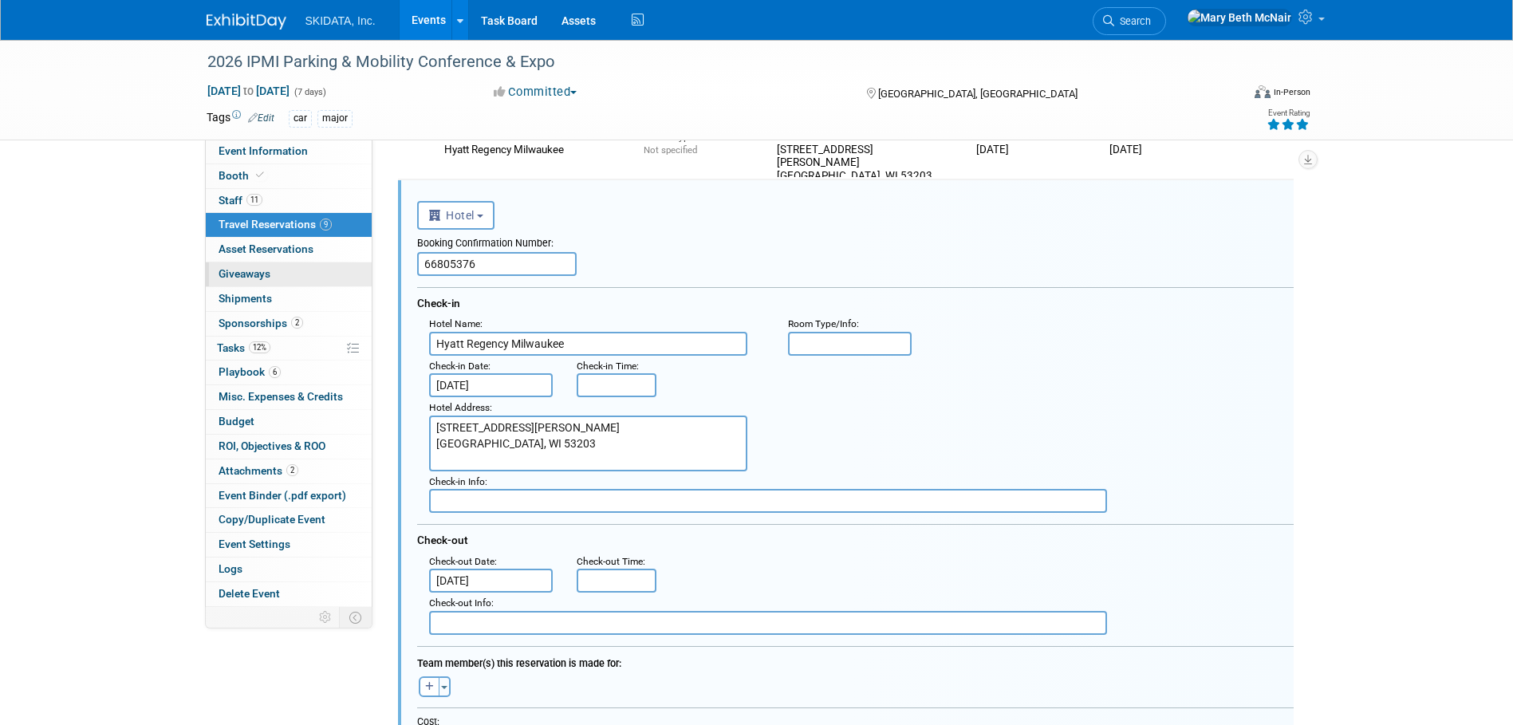
drag, startPoint x: 495, startPoint y: 262, endPoint x: 342, endPoint y: 262, distance: 153.1
click at [342, 262] on div "Event Information Event Info Booth Booth 11 Staff 11 Staff 9 Travel Reservation…" at bounding box center [757, 8] width 1125 height 2177
paste input "57056621"
click at [429, 266] on input "57056621" at bounding box center [497, 264] width 160 height 24
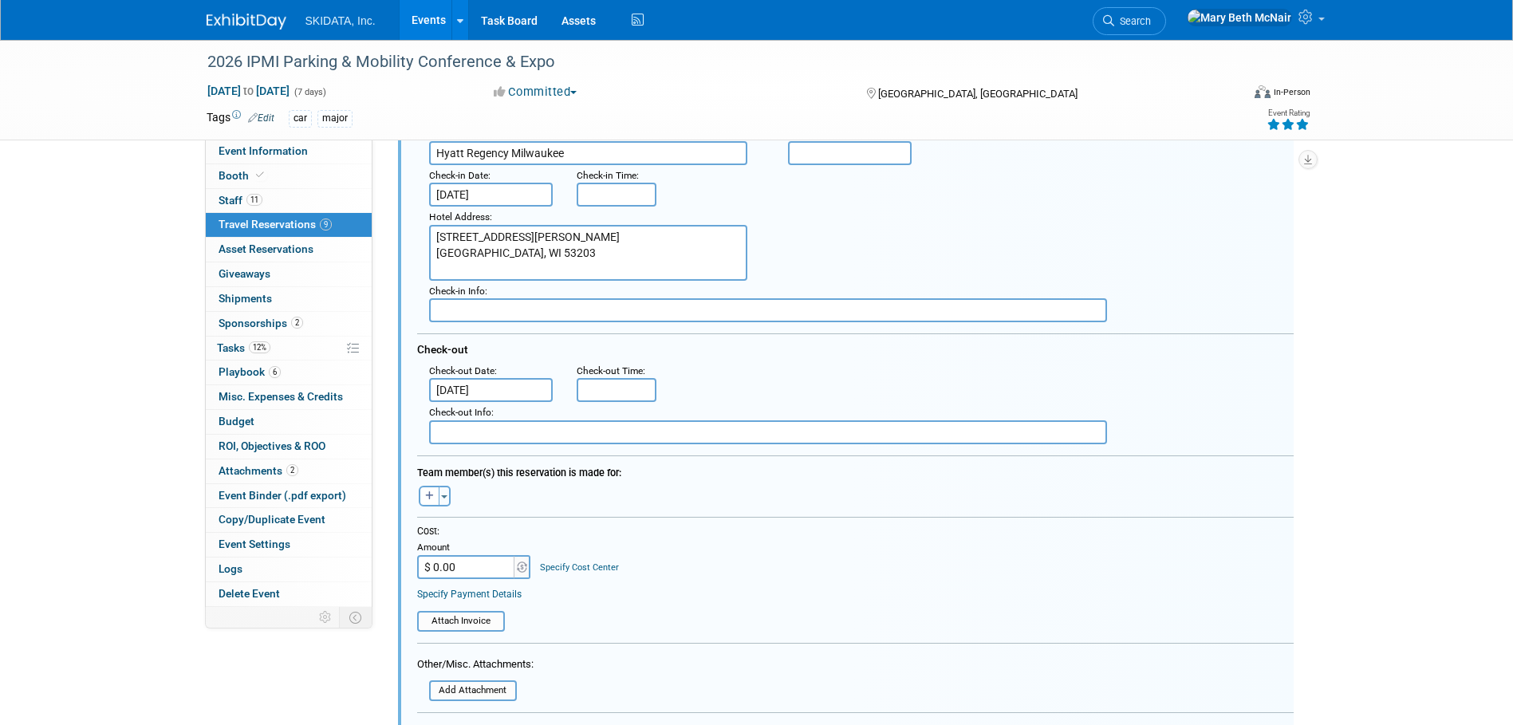
scroll to position [1359, 0]
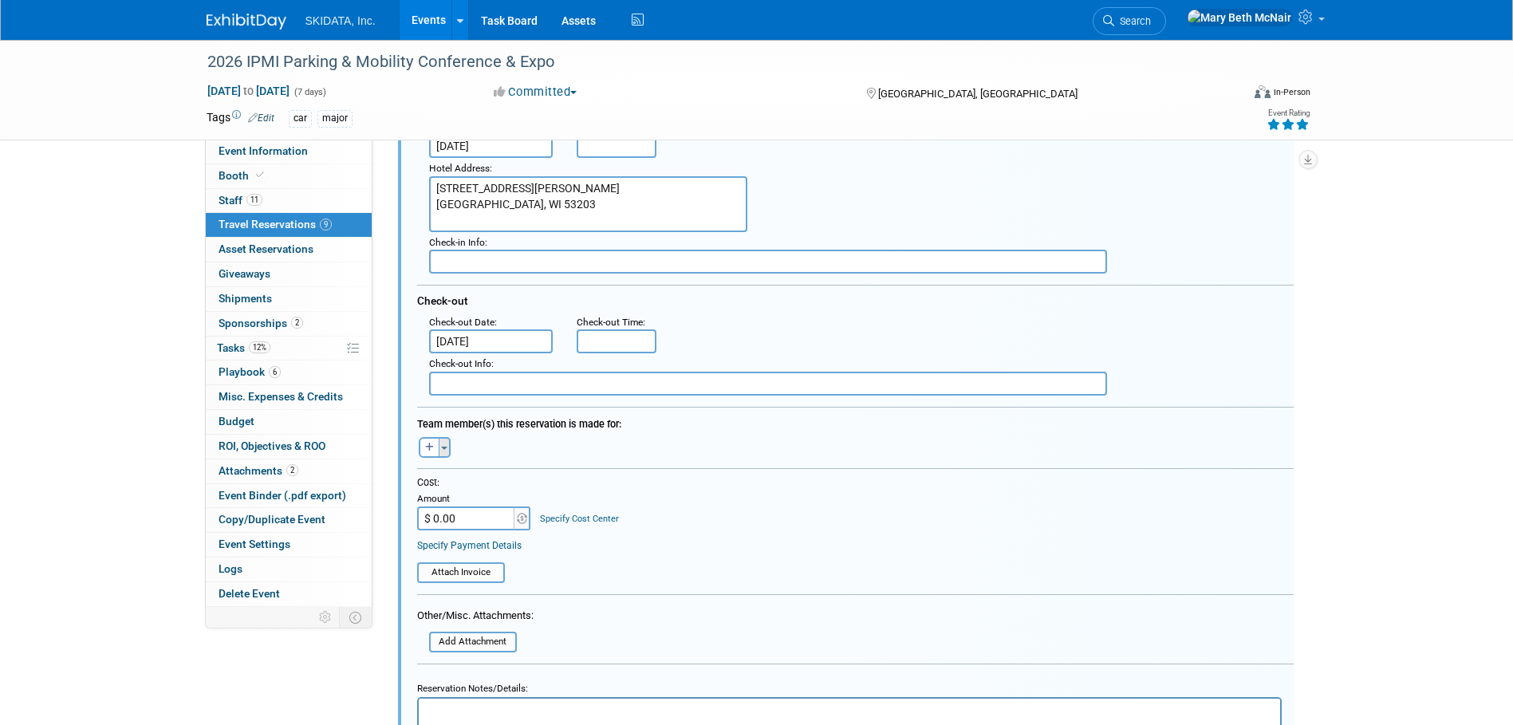
type input "57056621"
click at [448, 447] on button "Toggle Dropdown" at bounding box center [445, 447] width 12 height 21
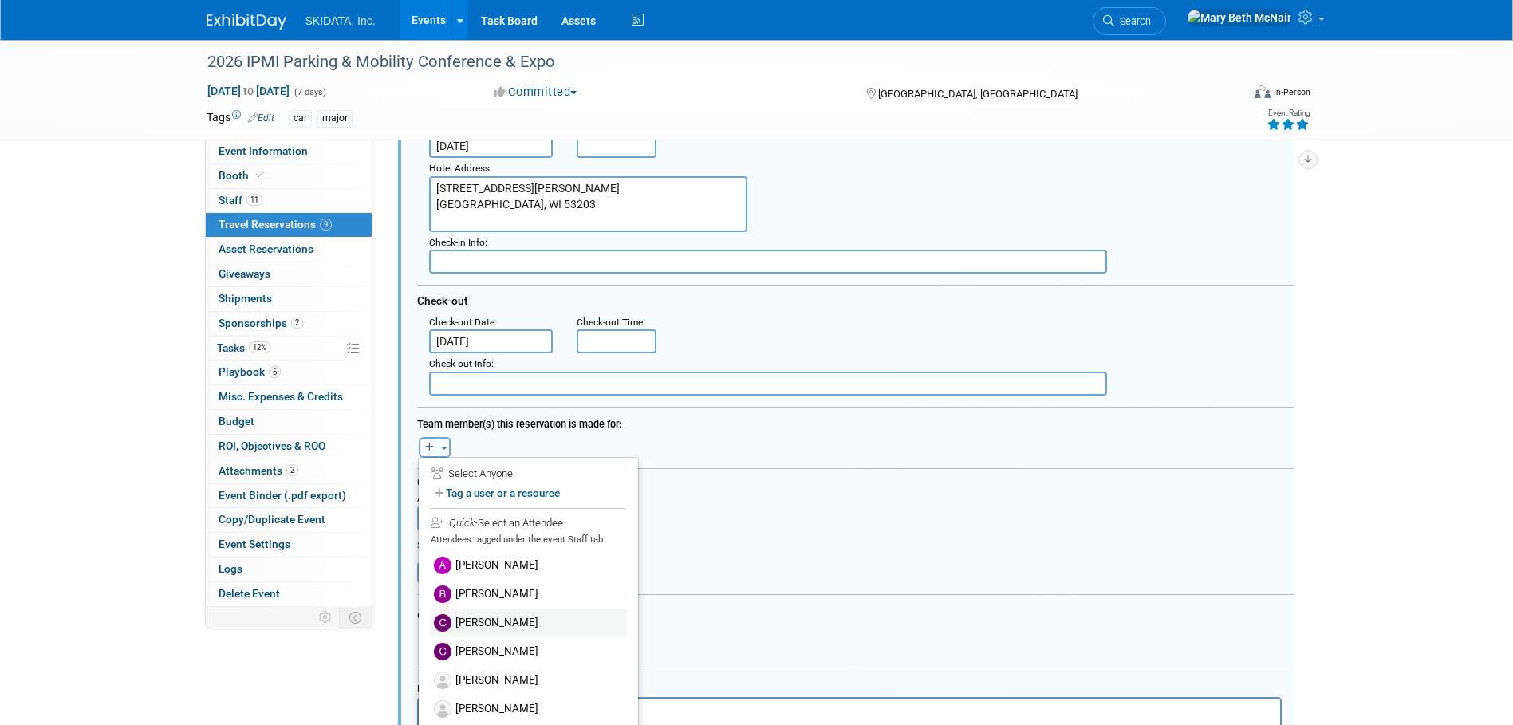
click at [522, 618] on label "[PERSON_NAME]" at bounding box center [528, 623] width 197 height 29
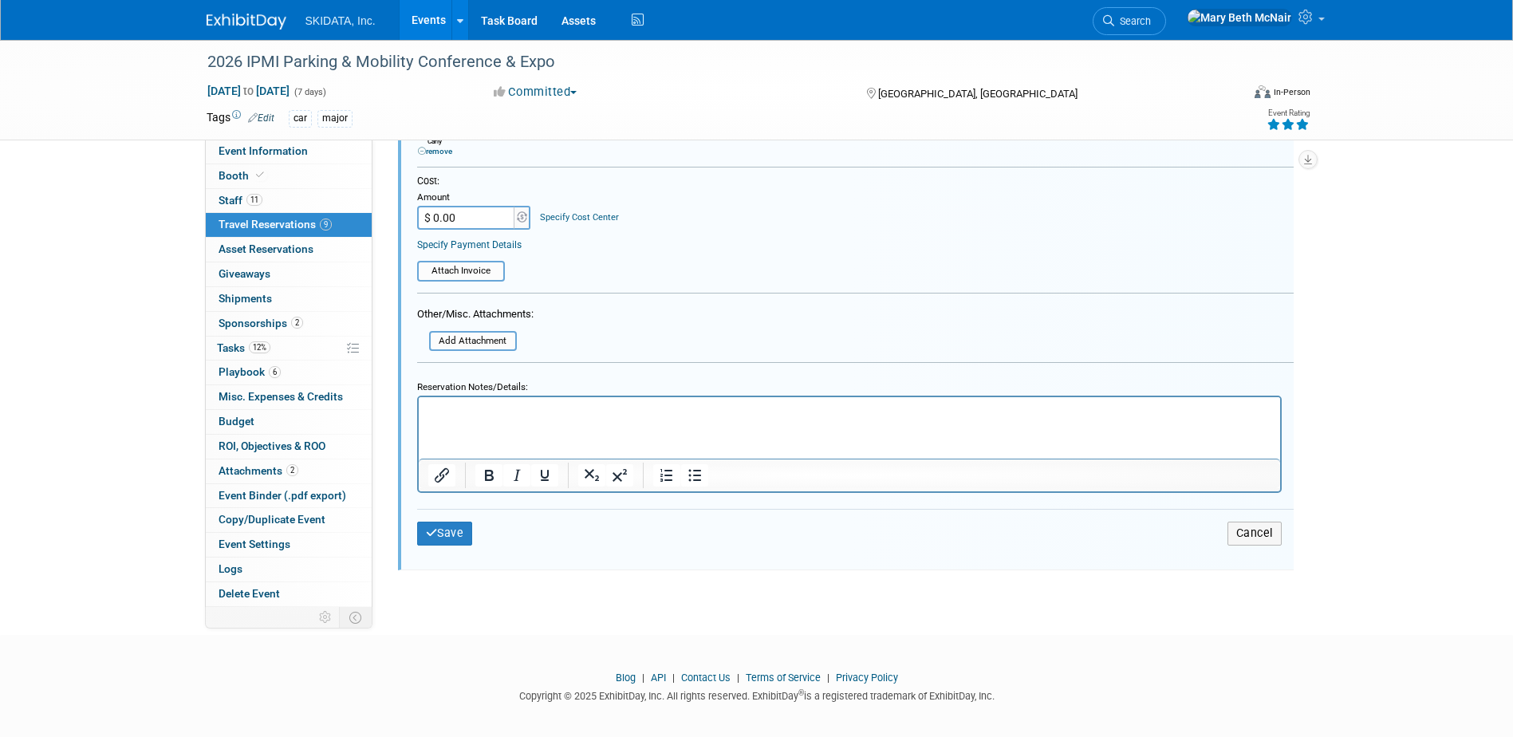
scroll to position [1694, 0]
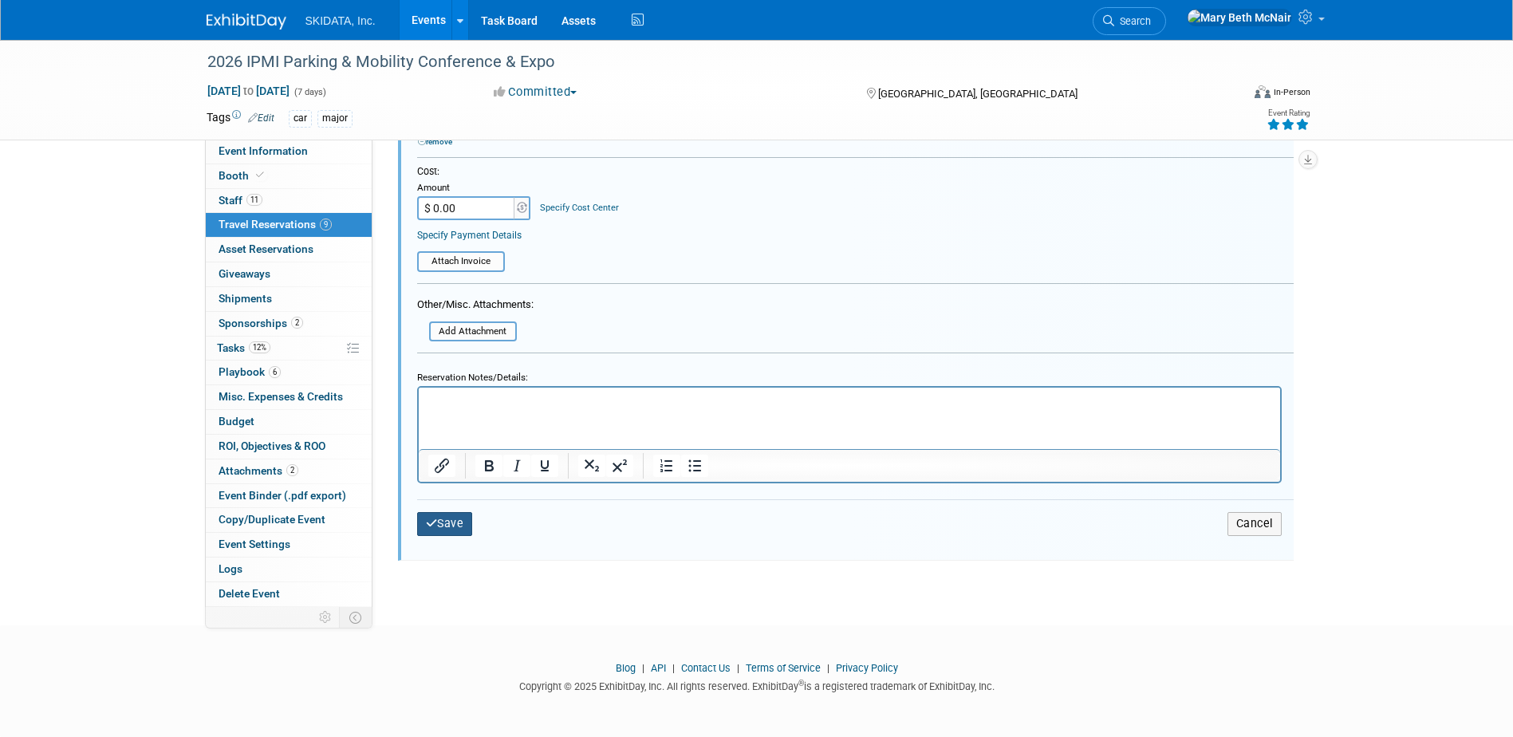
click at [436, 518] on icon "submit" at bounding box center [432, 523] width 12 height 11
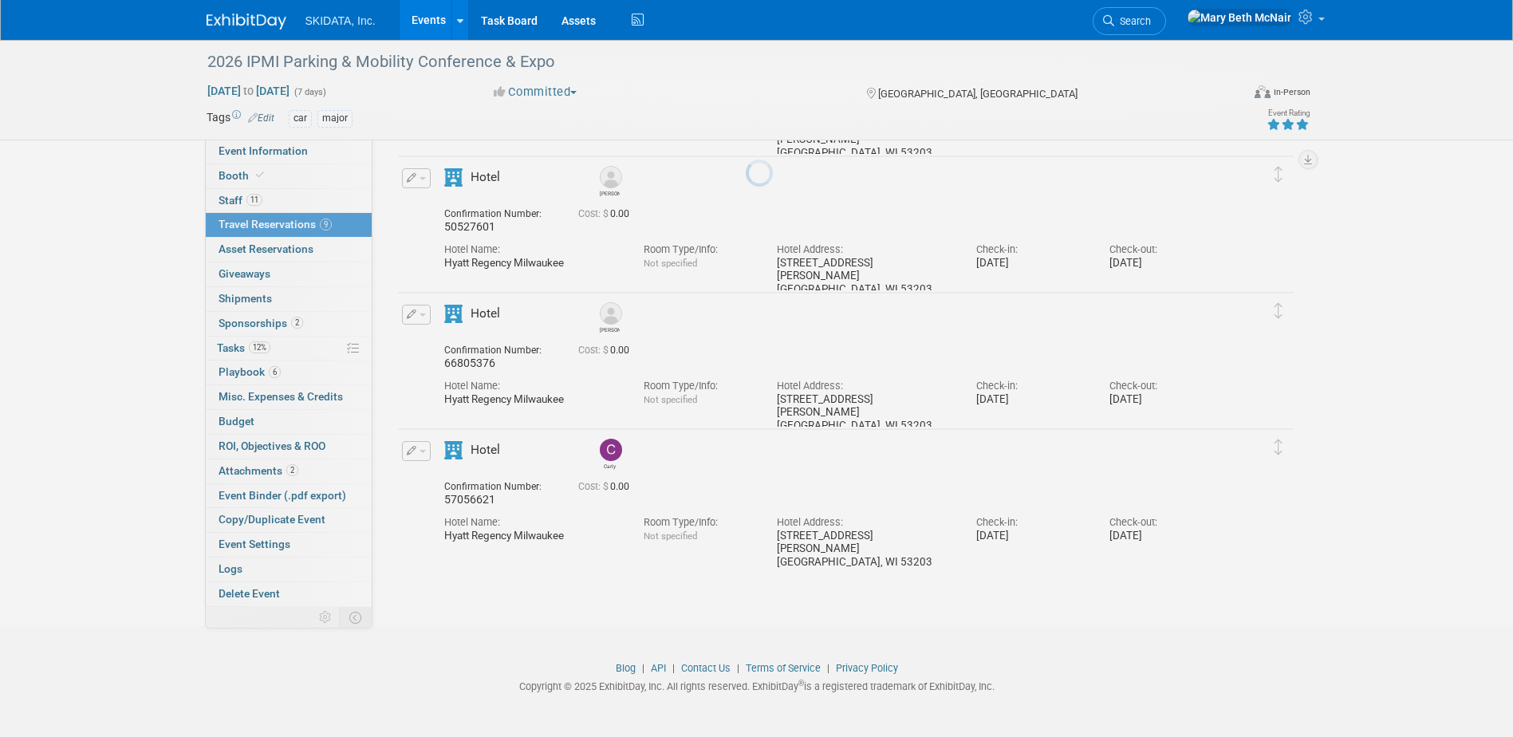
scroll to position [872, 0]
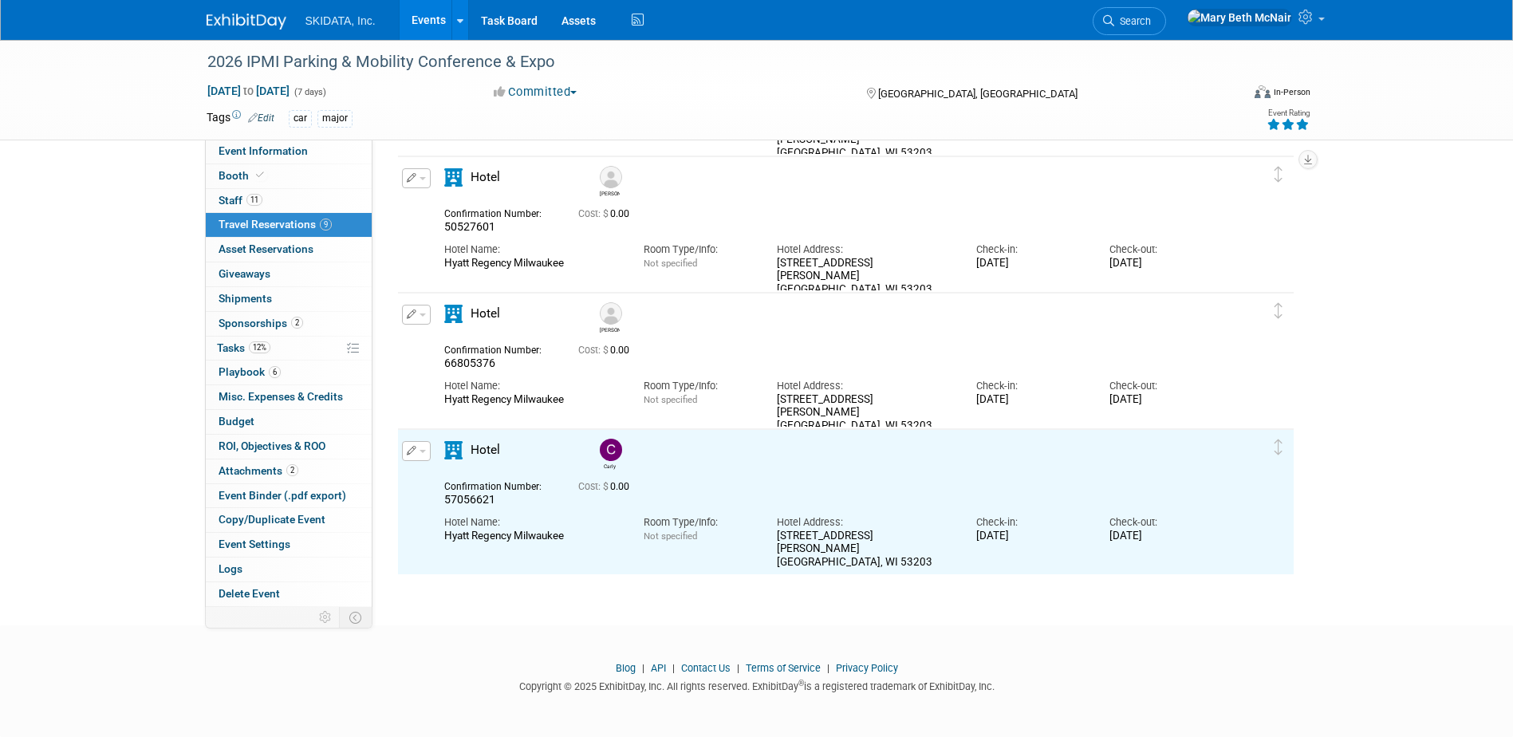
click at [427, 445] on button "button" at bounding box center [416, 451] width 29 height 20
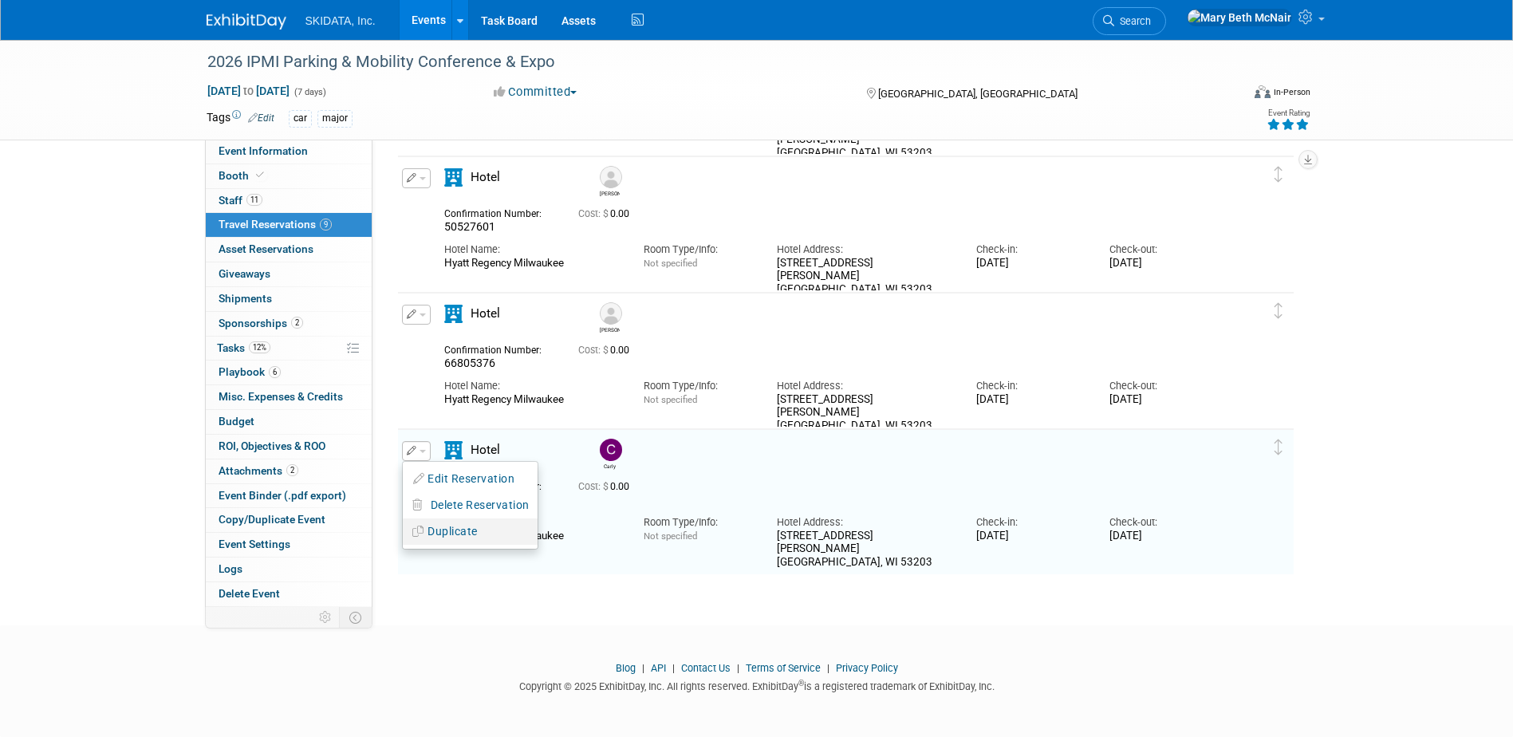
click at [450, 525] on button "Duplicate" at bounding box center [470, 531] width 135 height 23
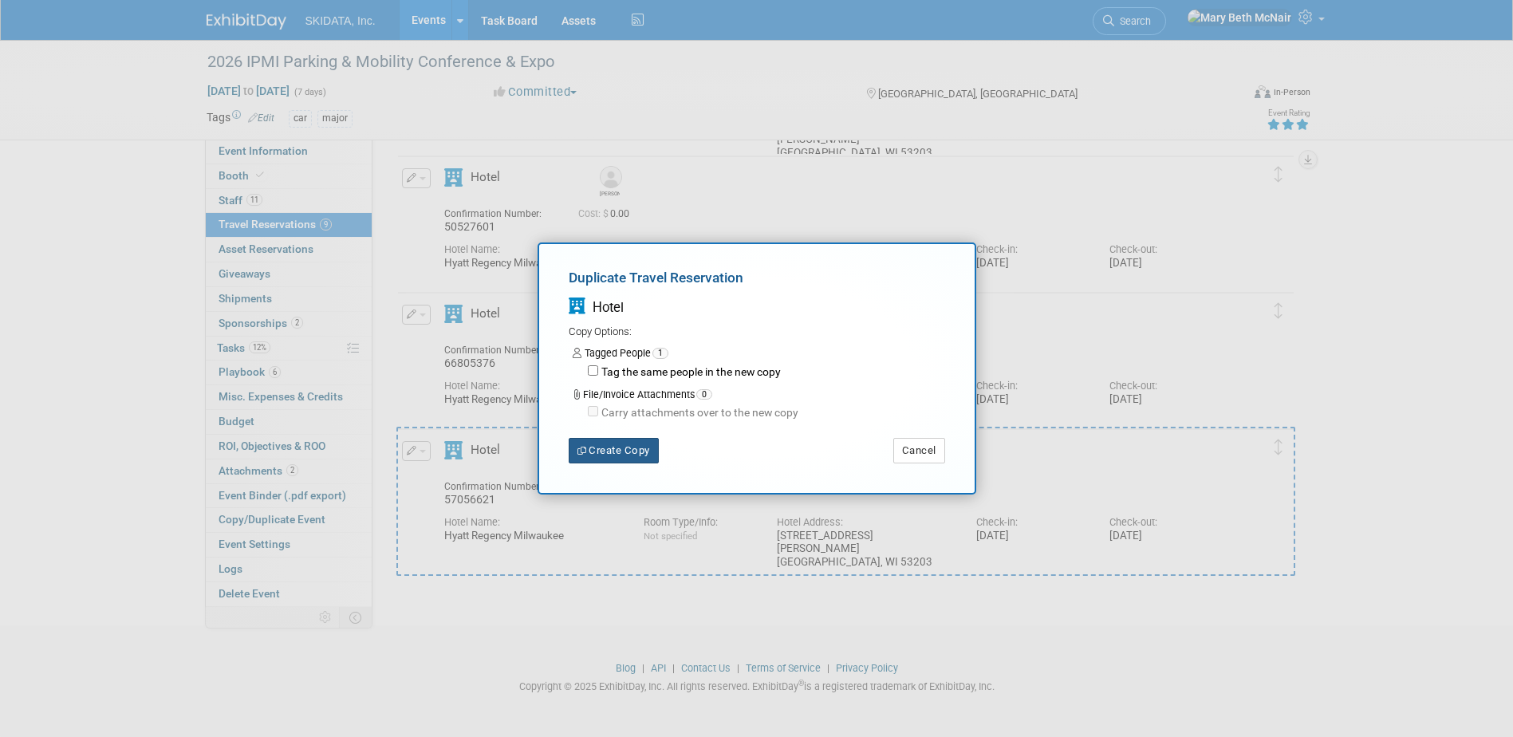
click at [616, 446] on button "Create Copy" at bounding box center [614, 451] width 90 height 26
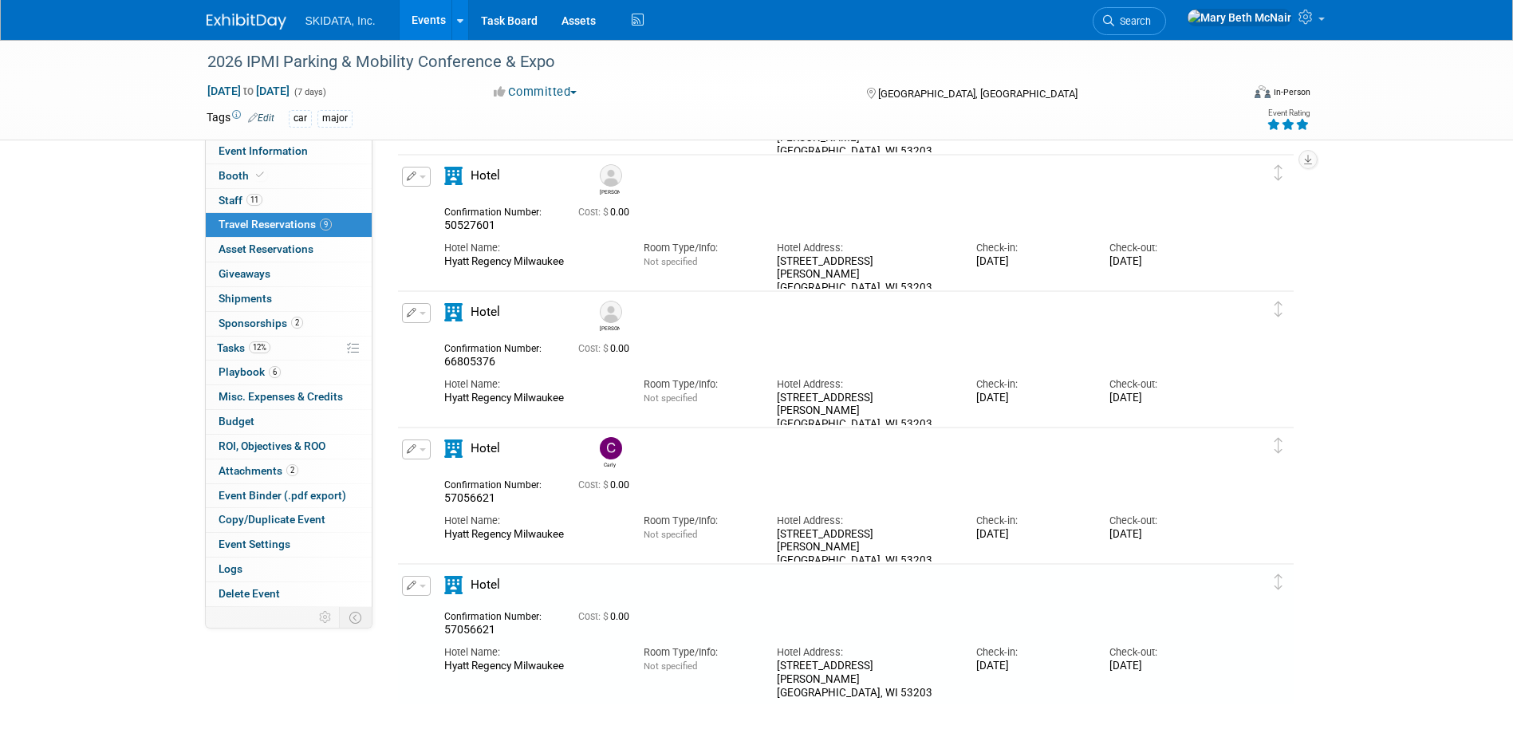
scroll to position [1003, 0]
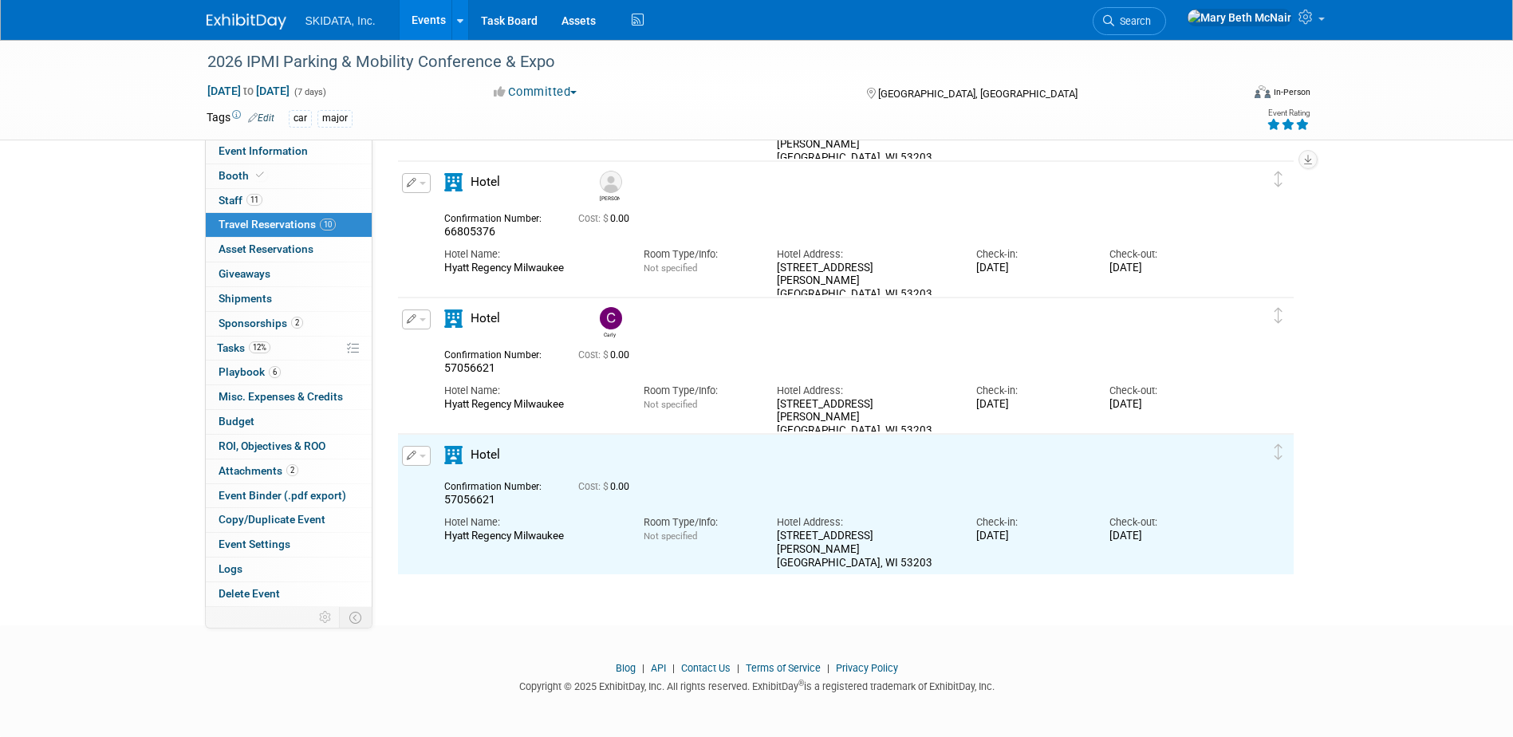
click at [422, 452] on button "button" at bounding box center [416, 456] width 29 height 20
click at [450, 486] on button "Edit Reservation" at bounding box center [470, 483] width 135 height 23
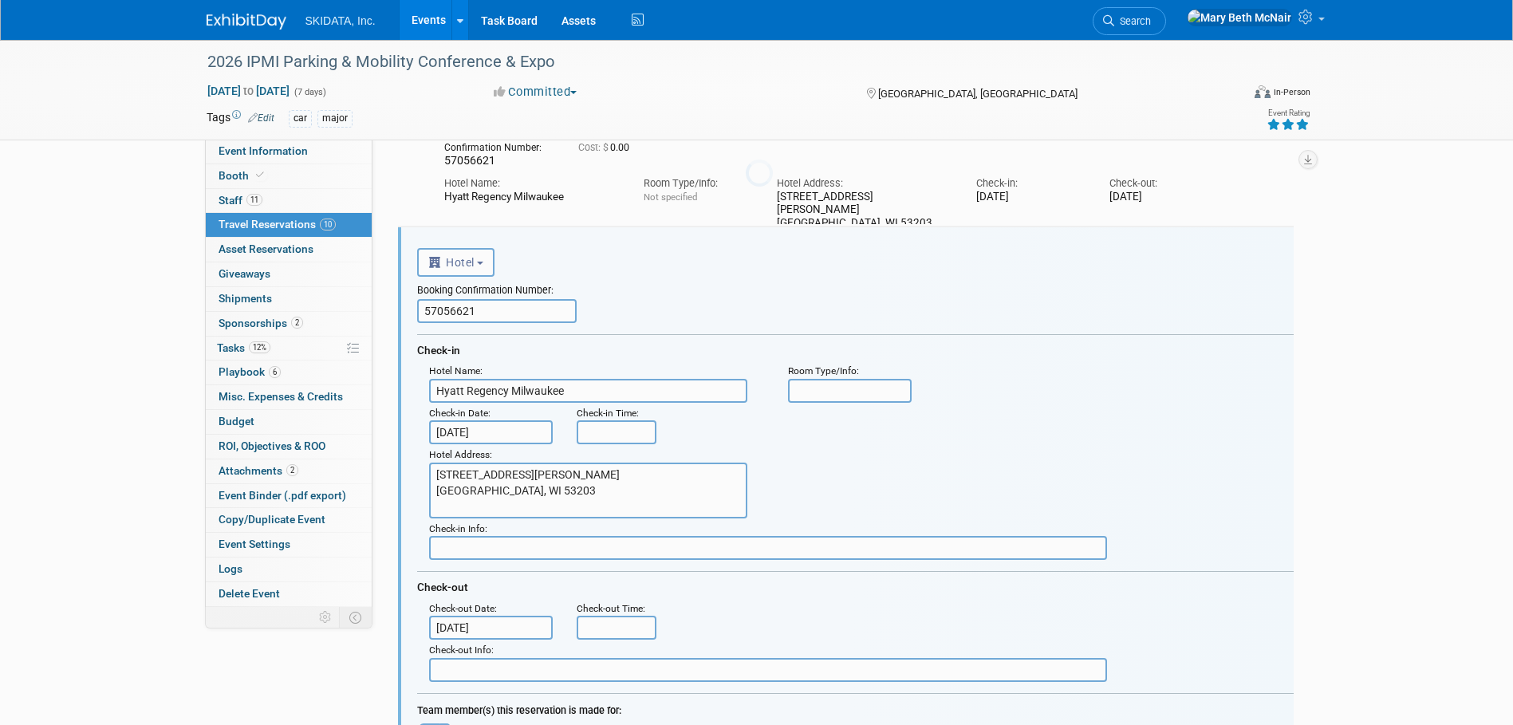
scroll to position [1256, 0]
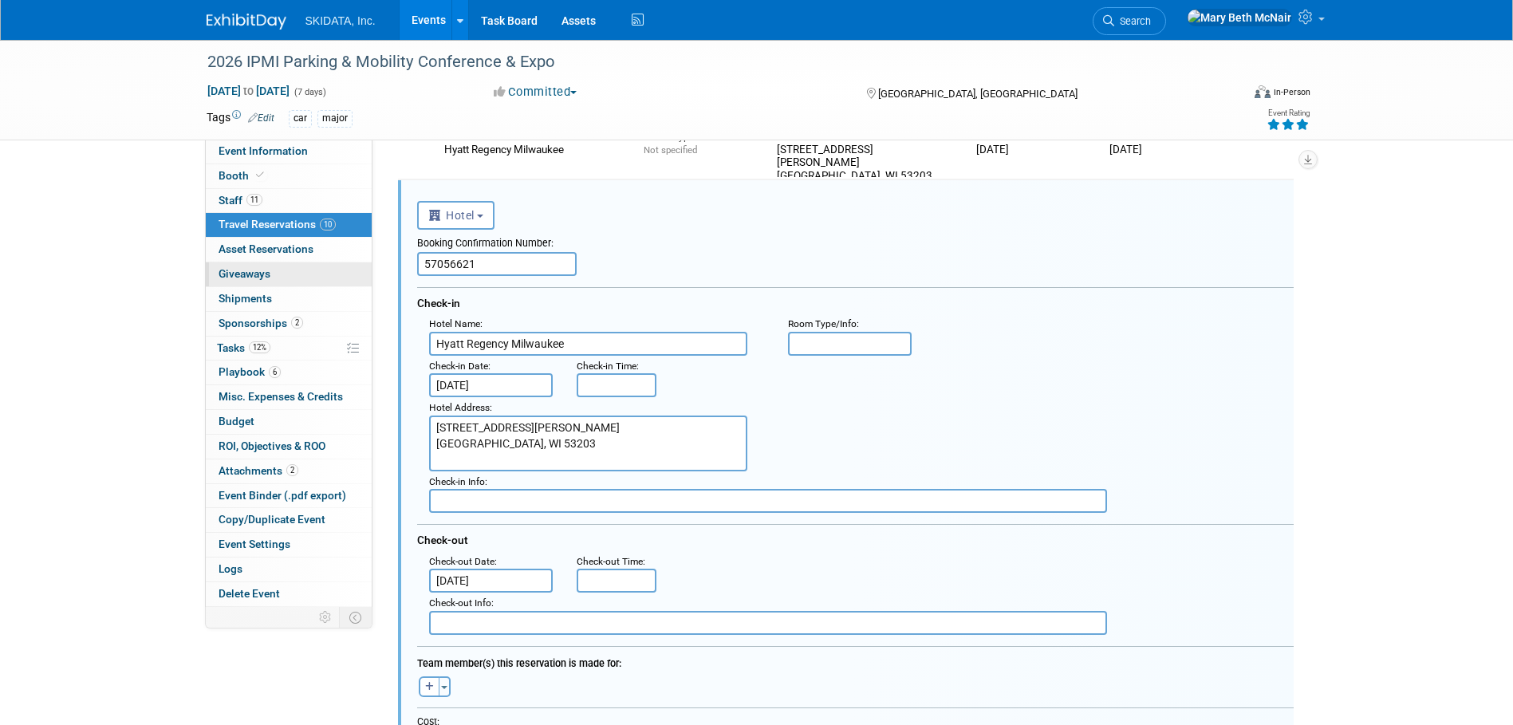
drag, startPoint x: 500, startPoint y: 261, endPoint x: 350, endPoint y: 270, distance: 150.2
paste input "22127762"
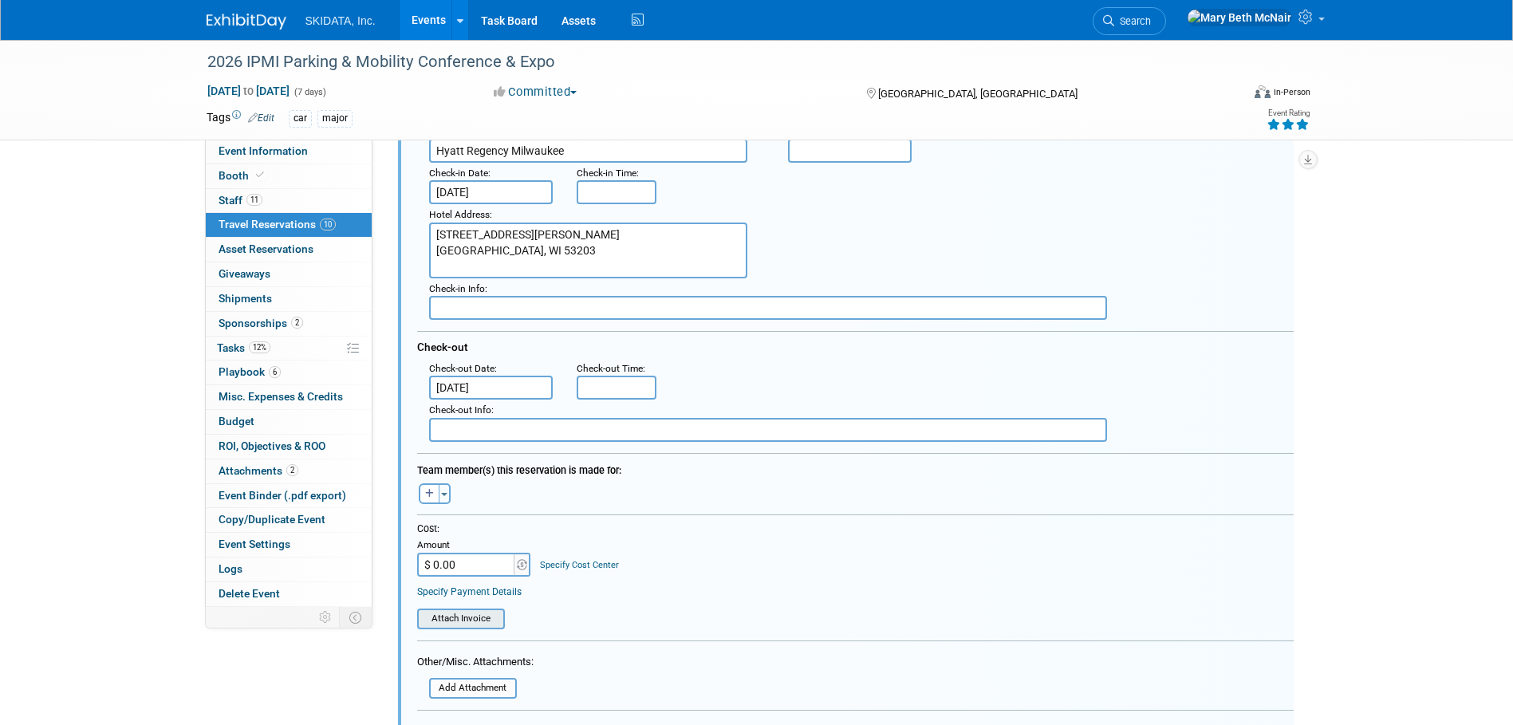
scroll to position [1496, 0]
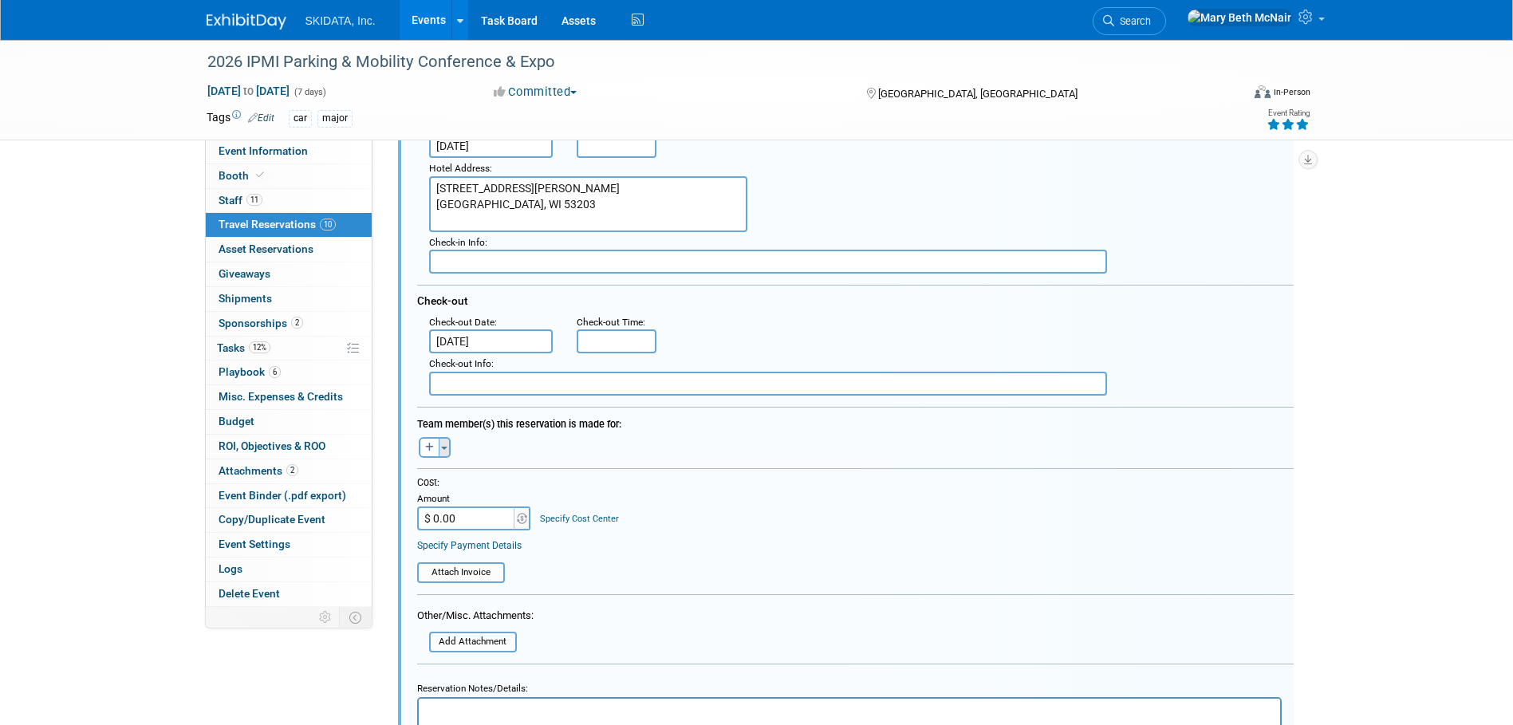
type input "22127762"
click at [447, 448] on button "Toggle Dropdown" at bounding box center [445, 447] width 12 height 21
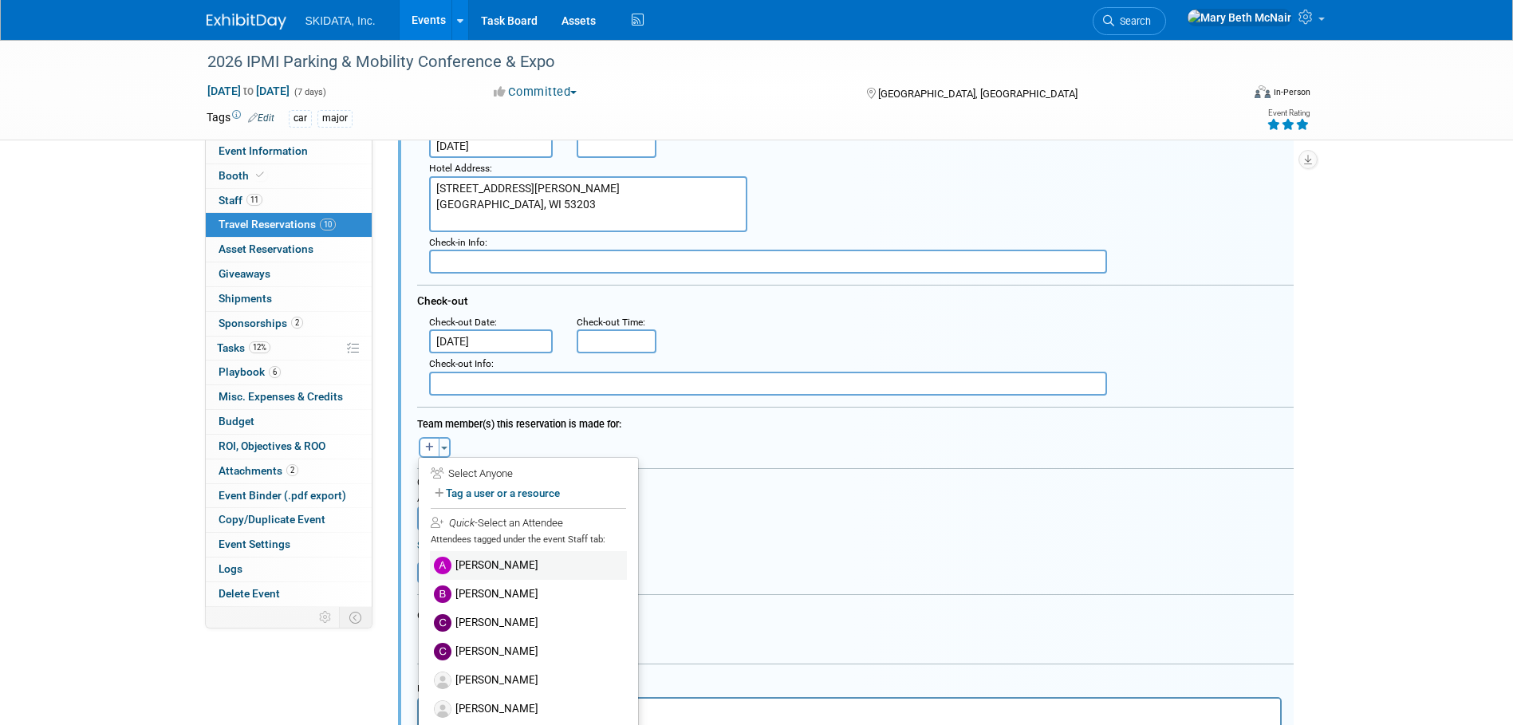
click at [483, 565] on label "[PERSON_NAME]" at bounding box center [528, 565] width 197 height 29
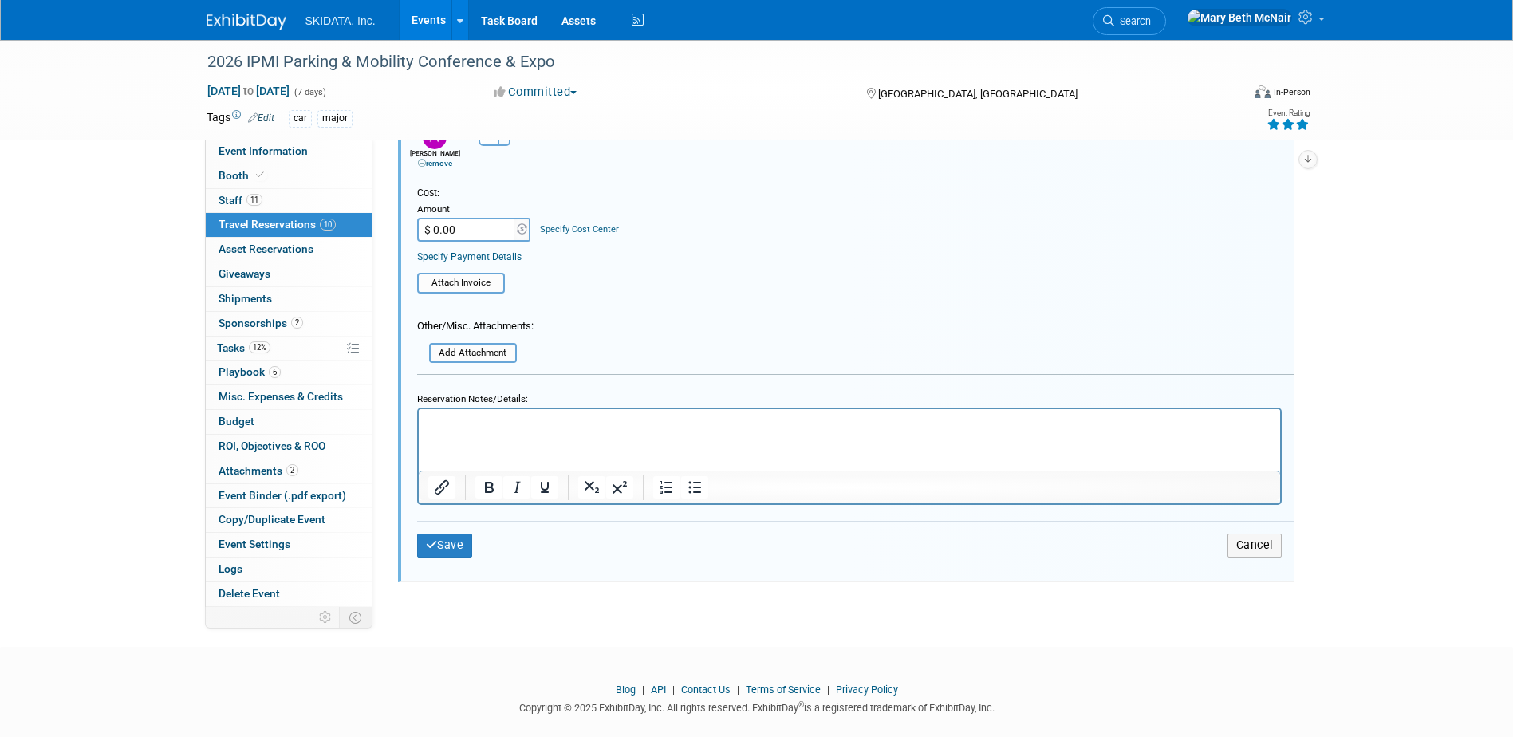
scroll to position [1815, 0]
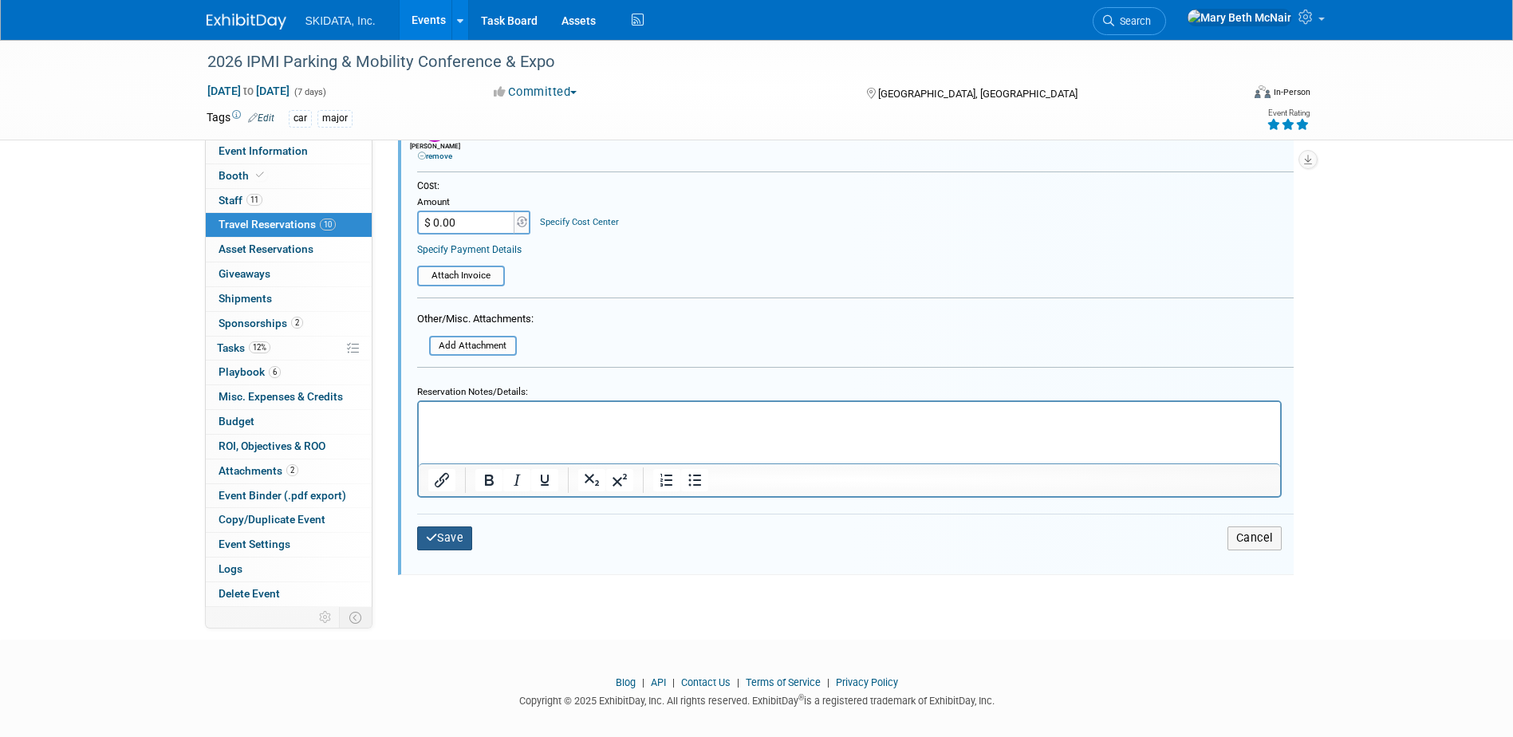
click at [449, 544] on button "Save" at bounding box center [445, 537] width 56 height 23
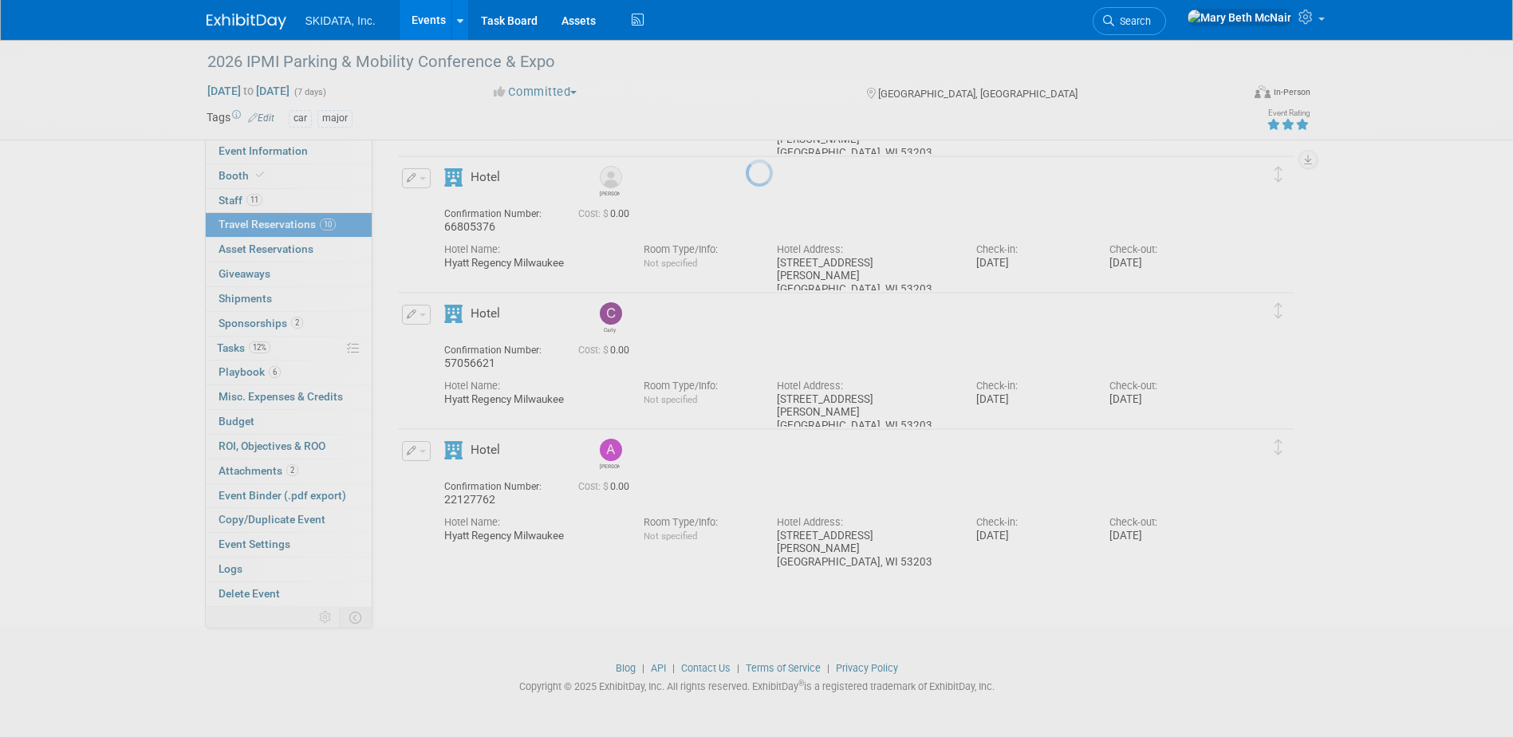
scroll to position [1008, 0]
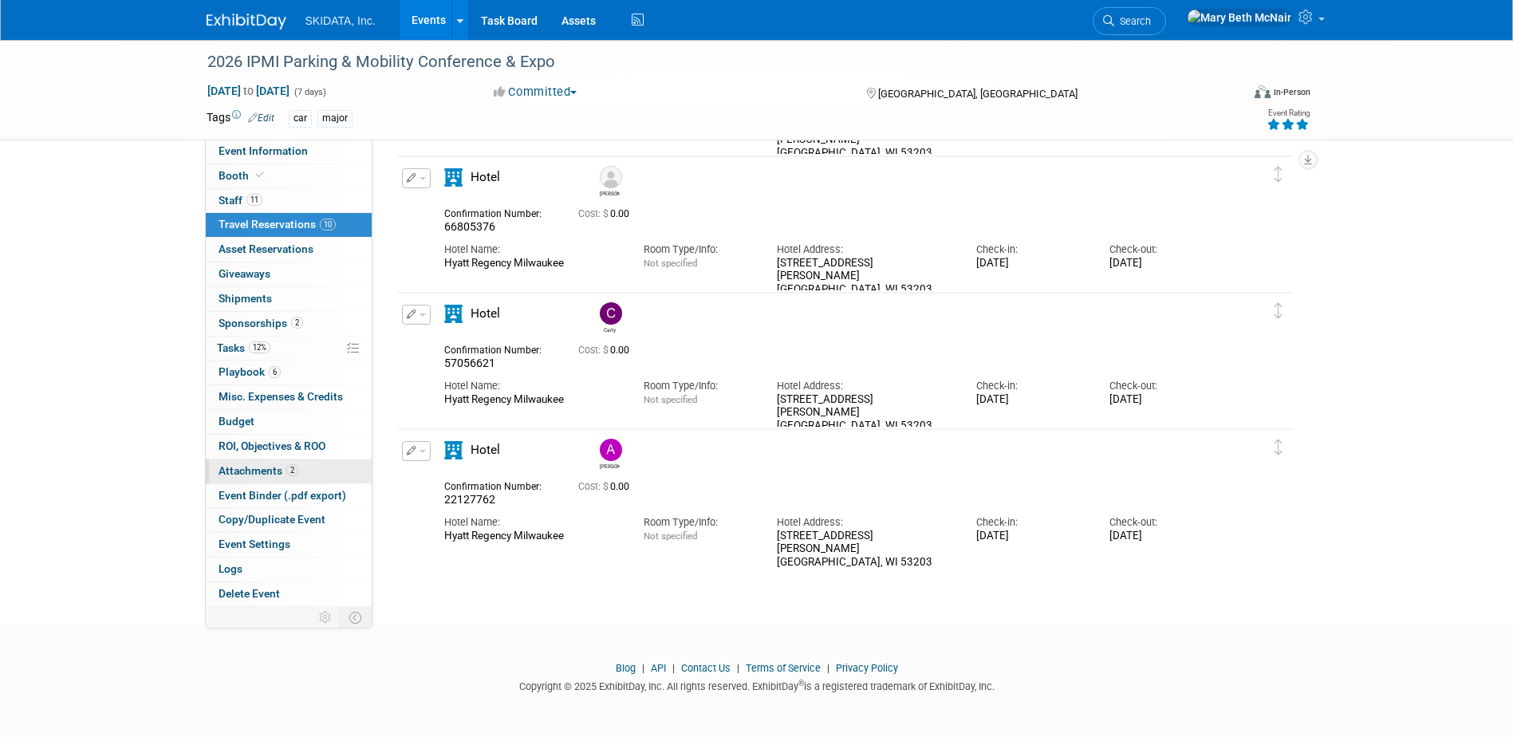
click at [247, 466] on span "Attachments 2" at bounding box center [259, 470] width 80 height 13
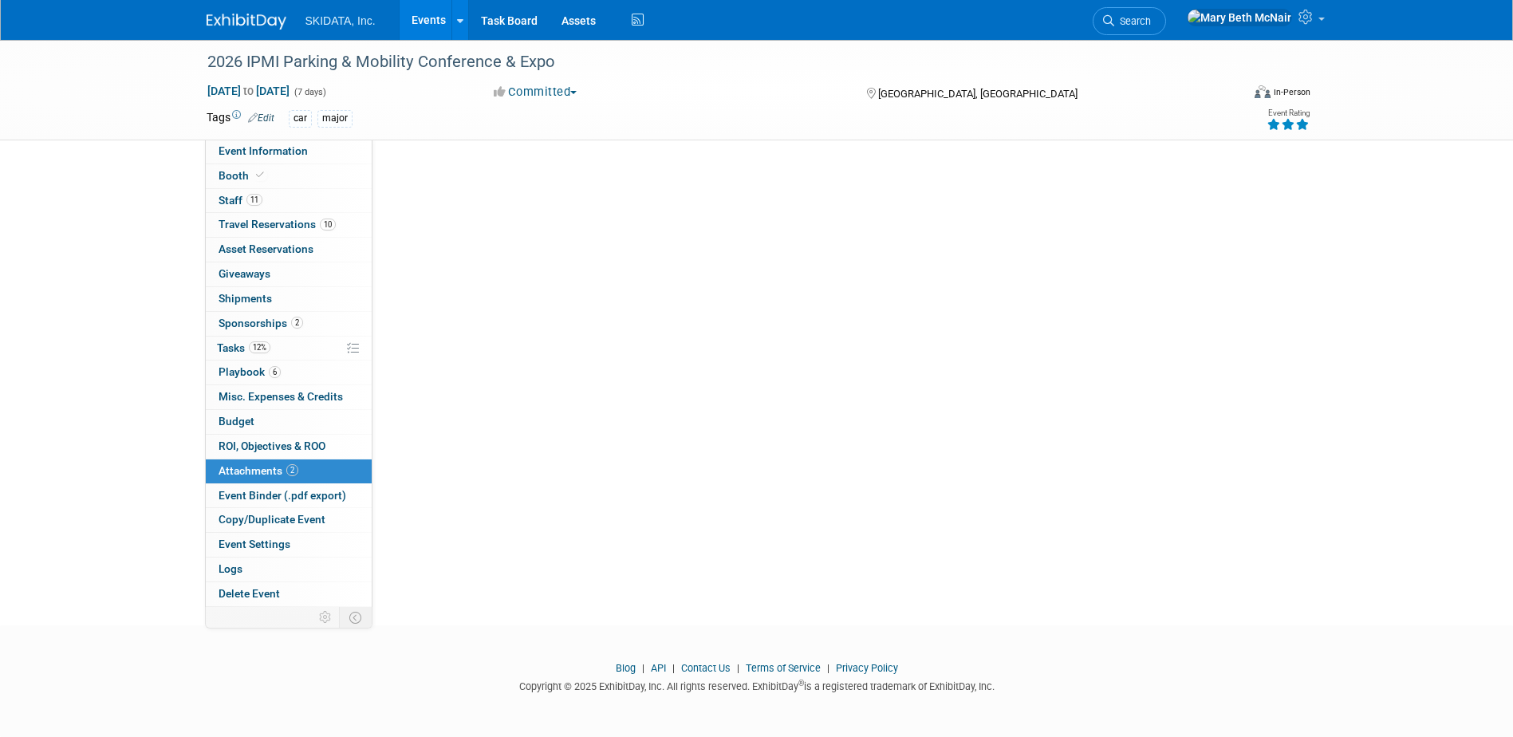
scroll to position [0, 0]
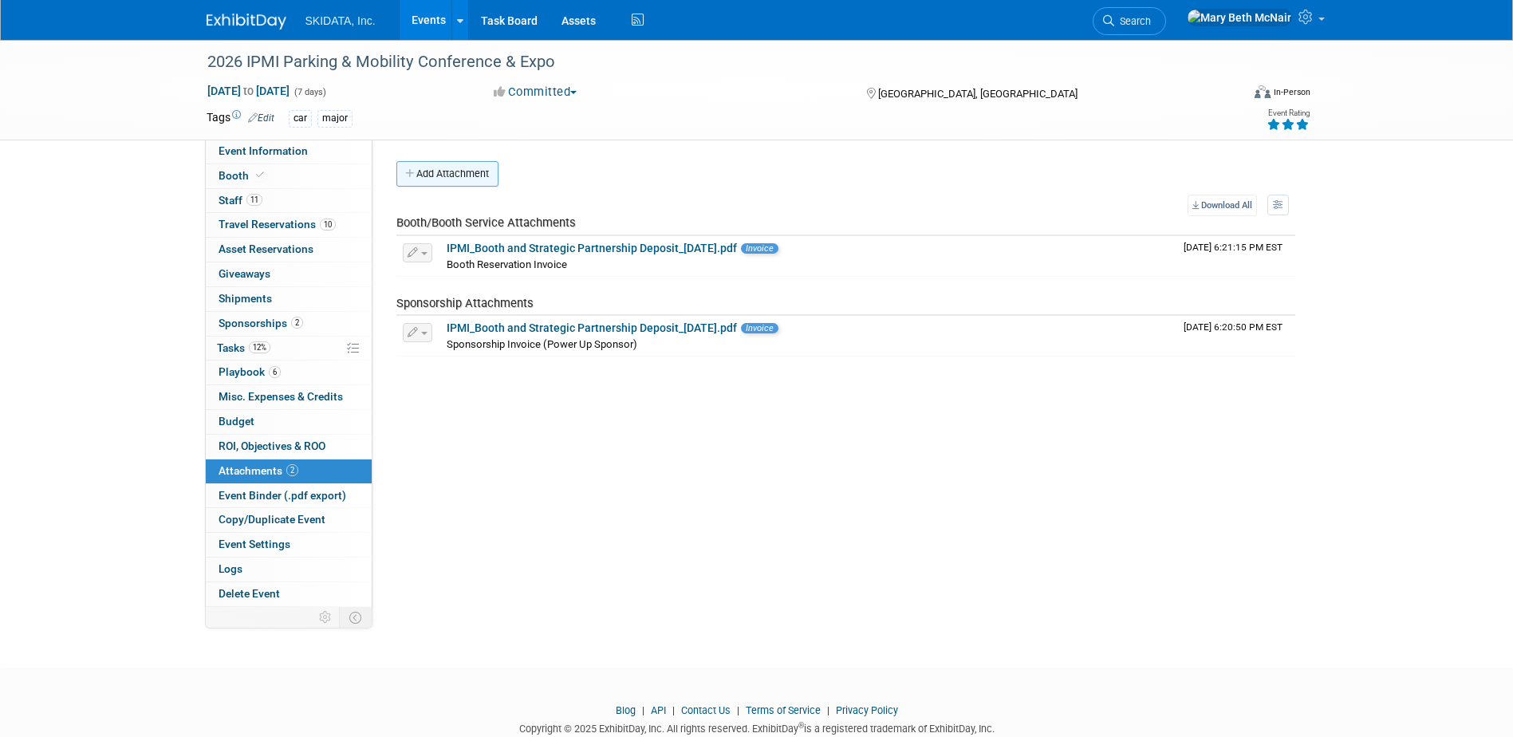
click at [463, 178] on button "Add Attachment" at bounding box center [447, 174] width 102 height 26
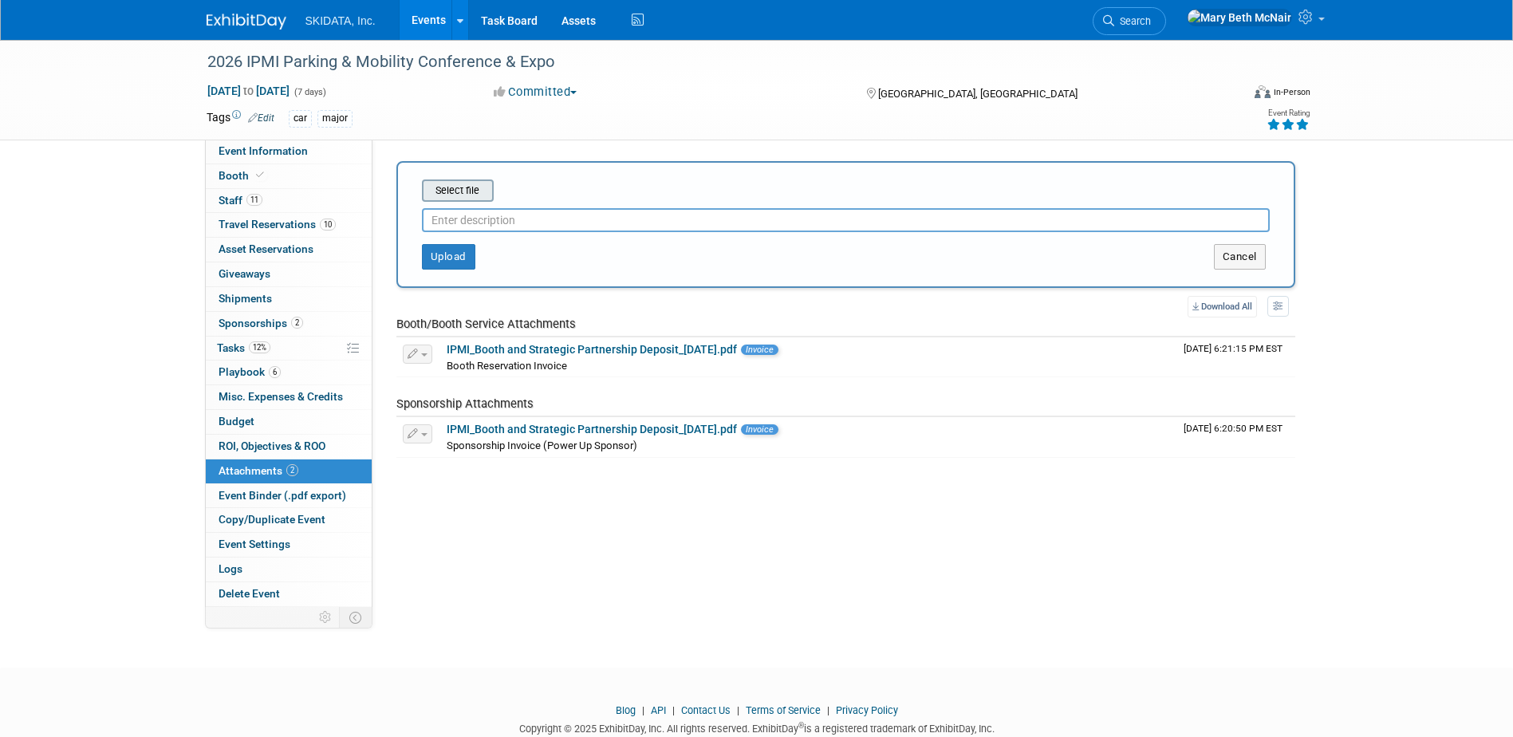
click at [459, 194] on input "file" at bounding box center [397, 190] width 190 height 19
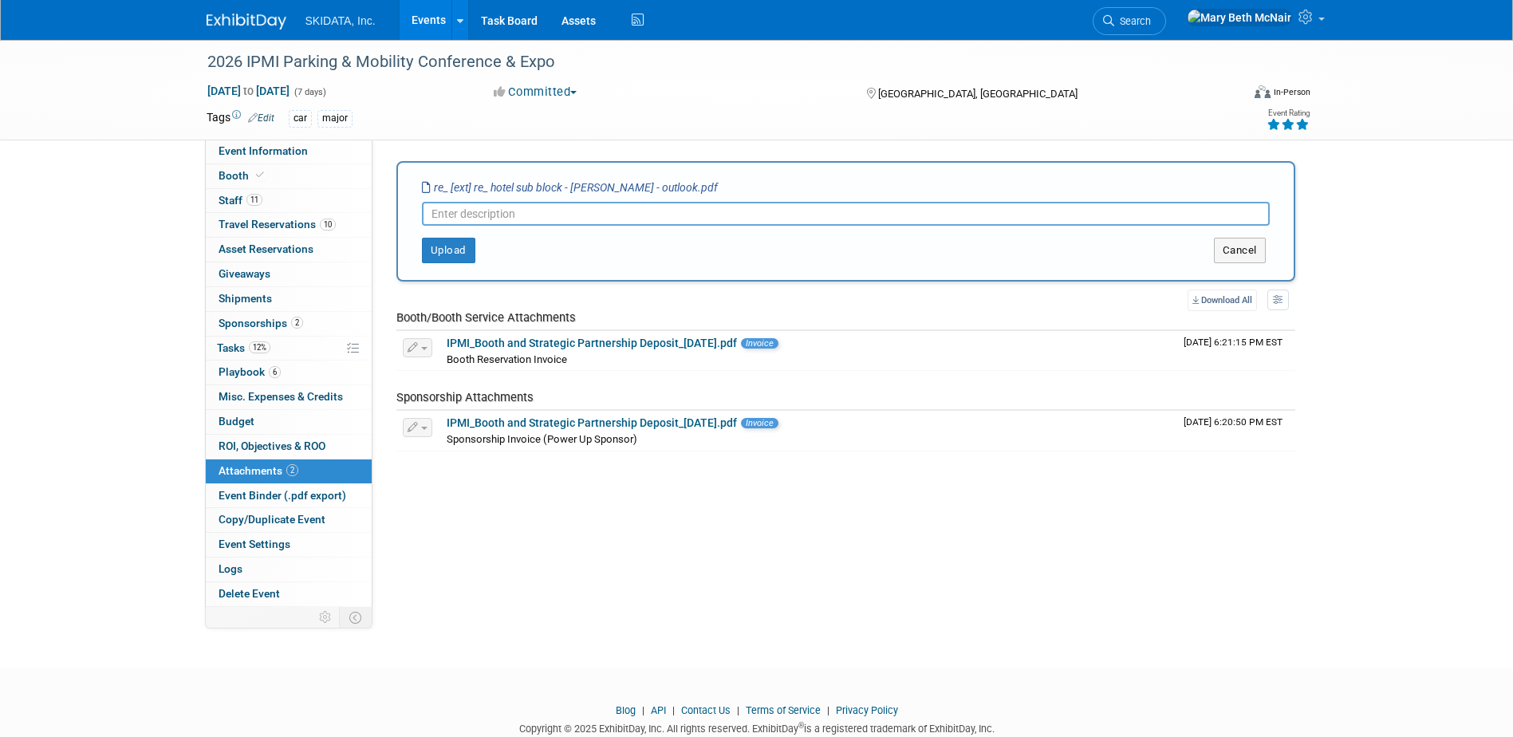
click at [549, 212] on input "text" at bounding box center [846, 214] width 848 height 24
type input "Email re: Hyatt Sub-Block Booking Info"
click at [450, 240] on button "Upload" at bounding box center [448, 251] width 53 height 26
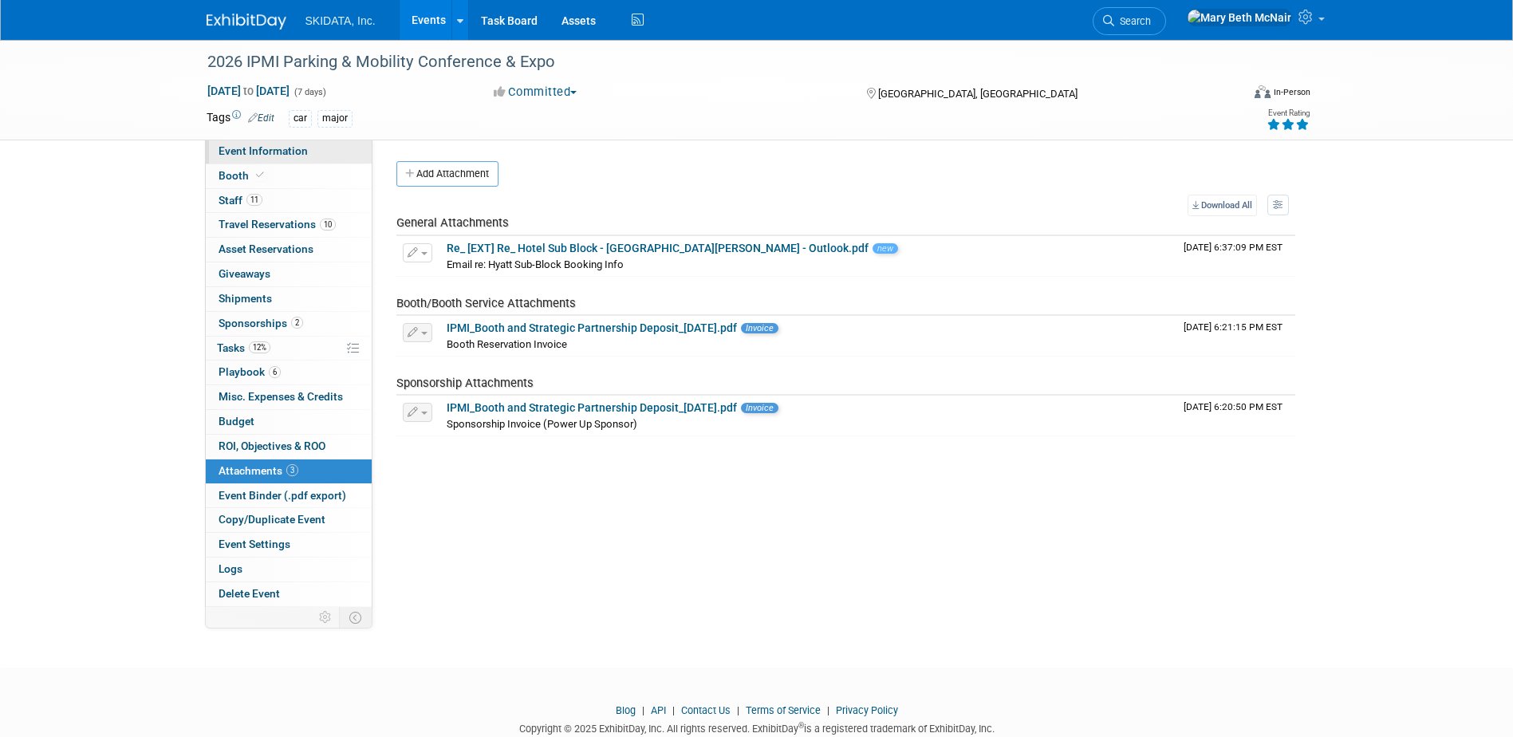
click at [273, 158] on link "Event Information" at bounding box center [289, 152] width 166 height 24
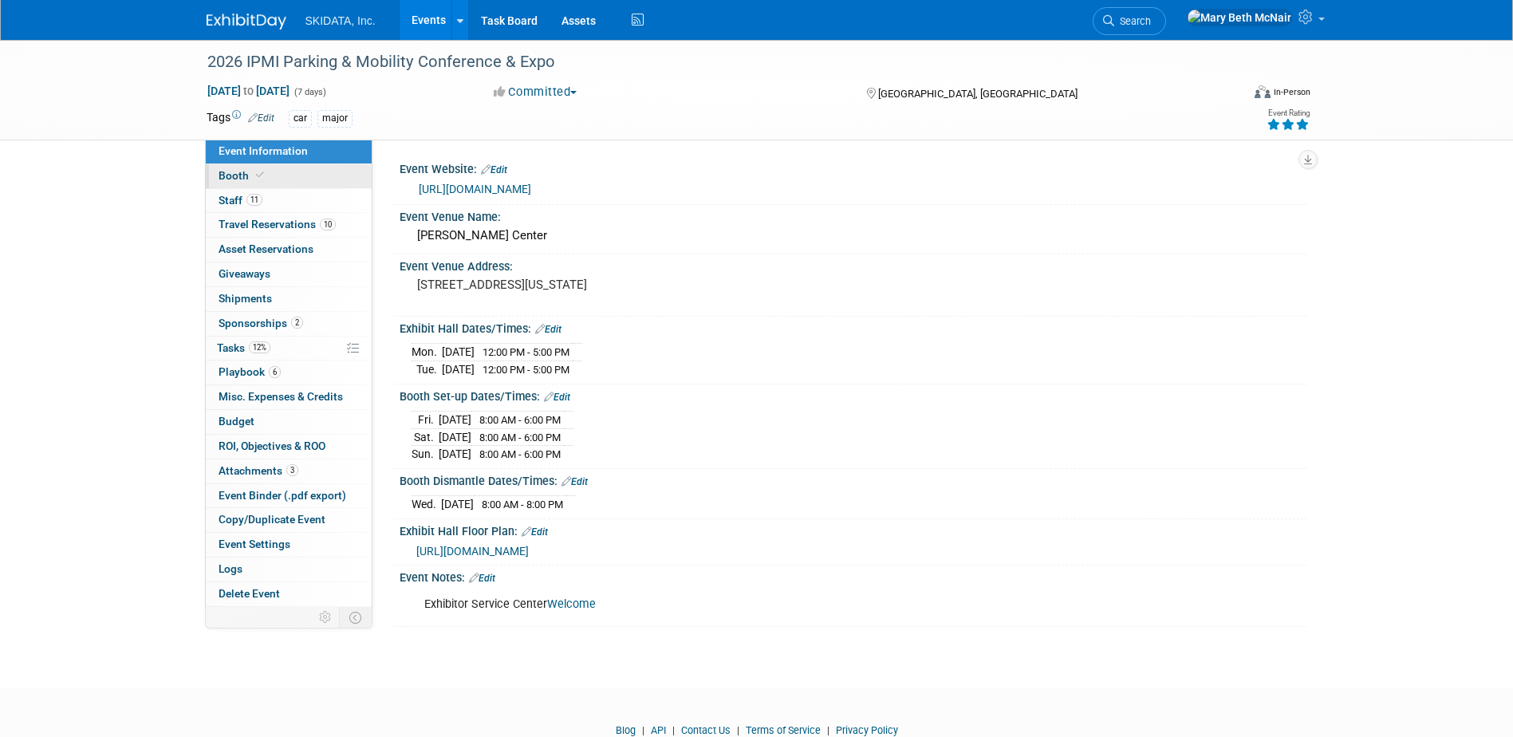
click at [242, 175] on span "Booth" at bounding box center [243, 175] width 49 height 13
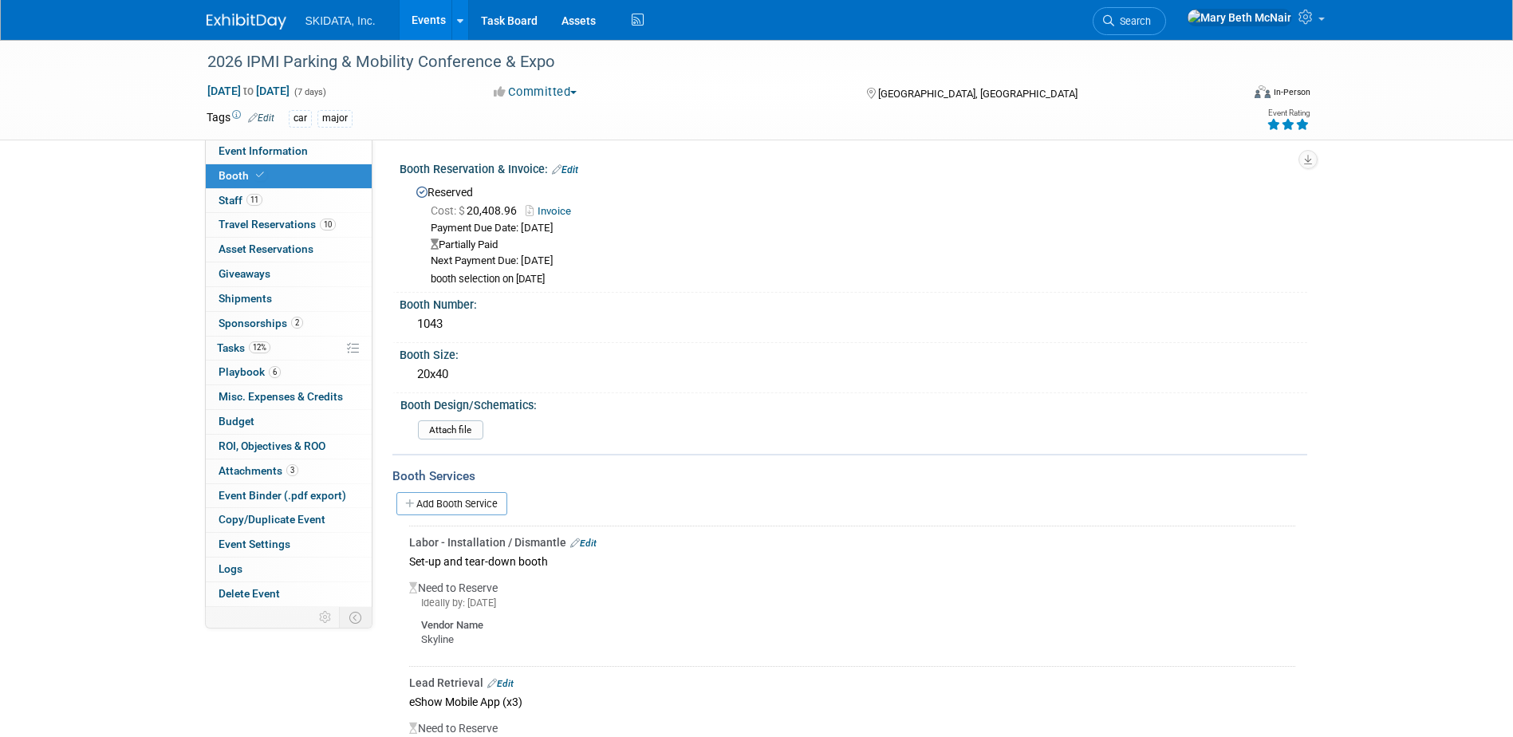
click at [431, 18] on link "Events" at bounding box center [429, 20] width 58 height 40
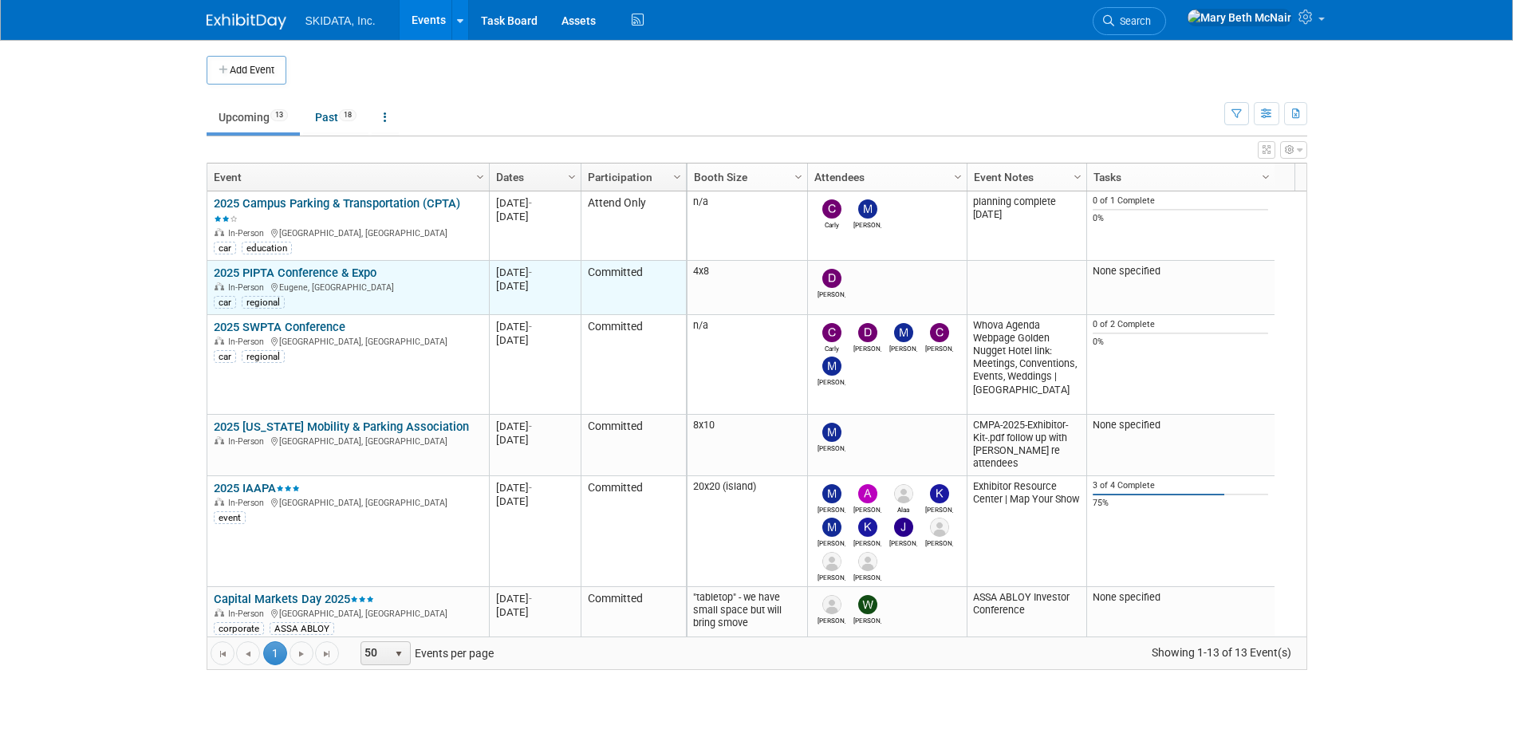
click at [393, 300] on div "car regional" at bounding box center [348, 301] width 268 height 15
click at [295, 270] on link "2025 PIPTA Conference & Expo" at bounding box center [295, 273] width 163 height 14
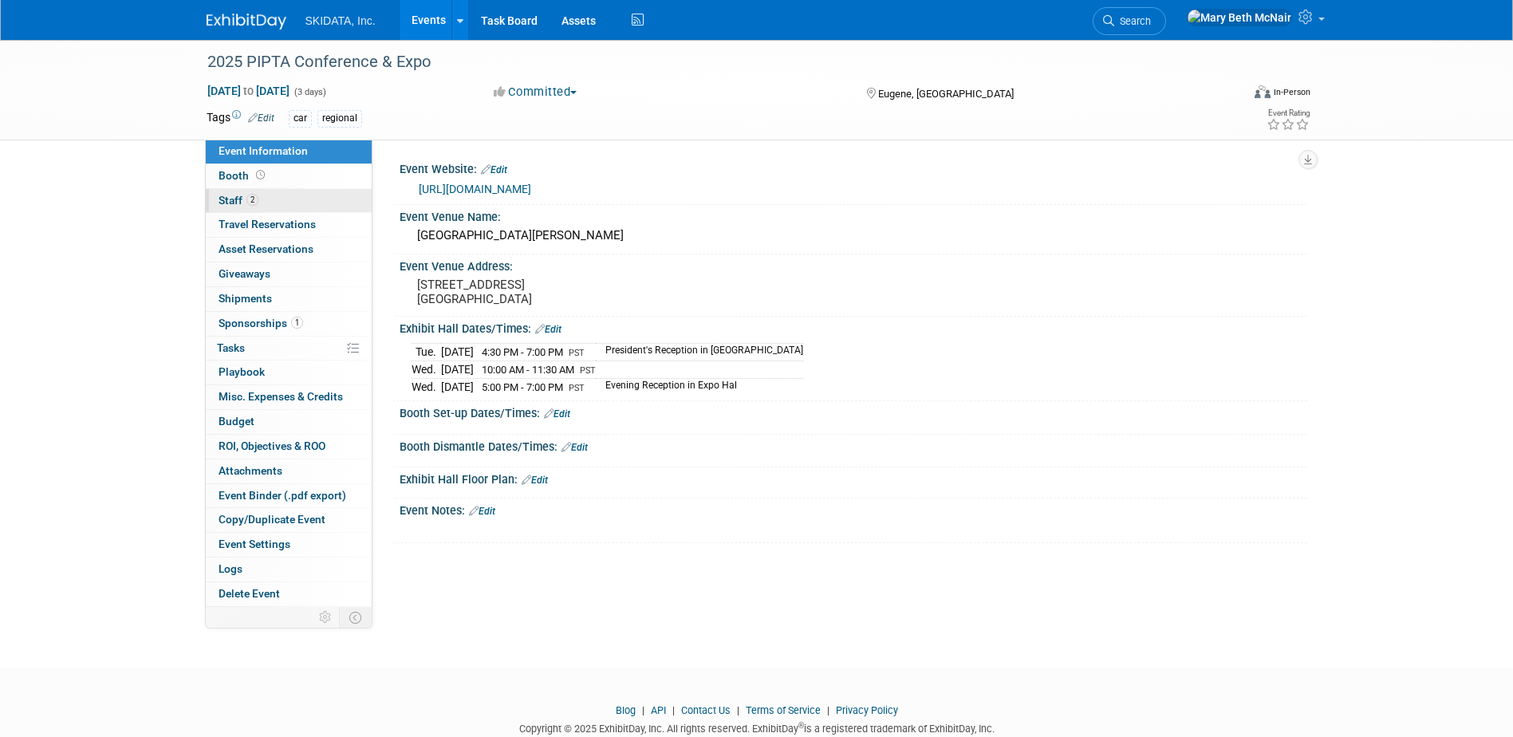
click at [222, 201] on span "Staff 2" at bounding box center [239, 200] width 40 height 13
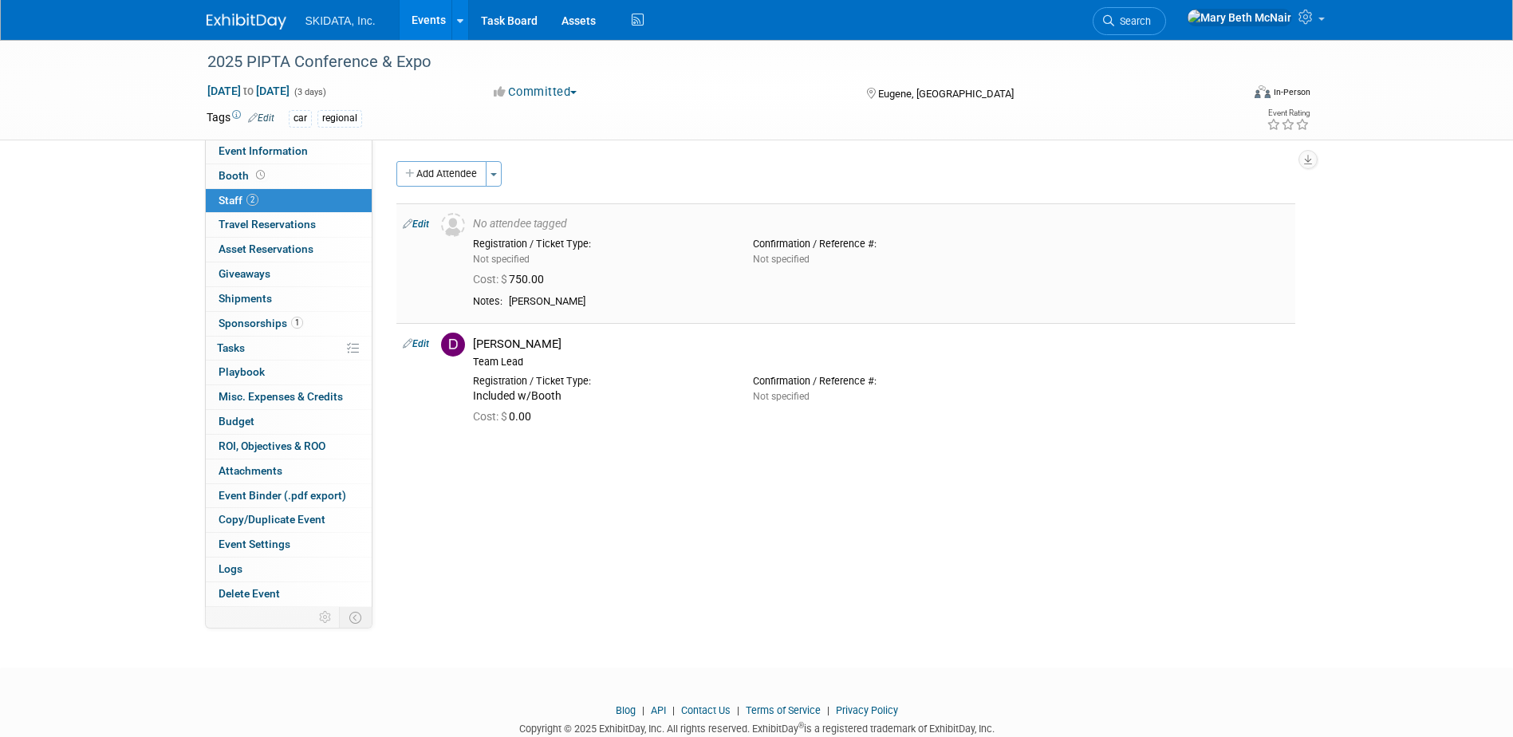
click at [424, 223] on link "Edit" at bounding box center [416, 224] width 26 height 11
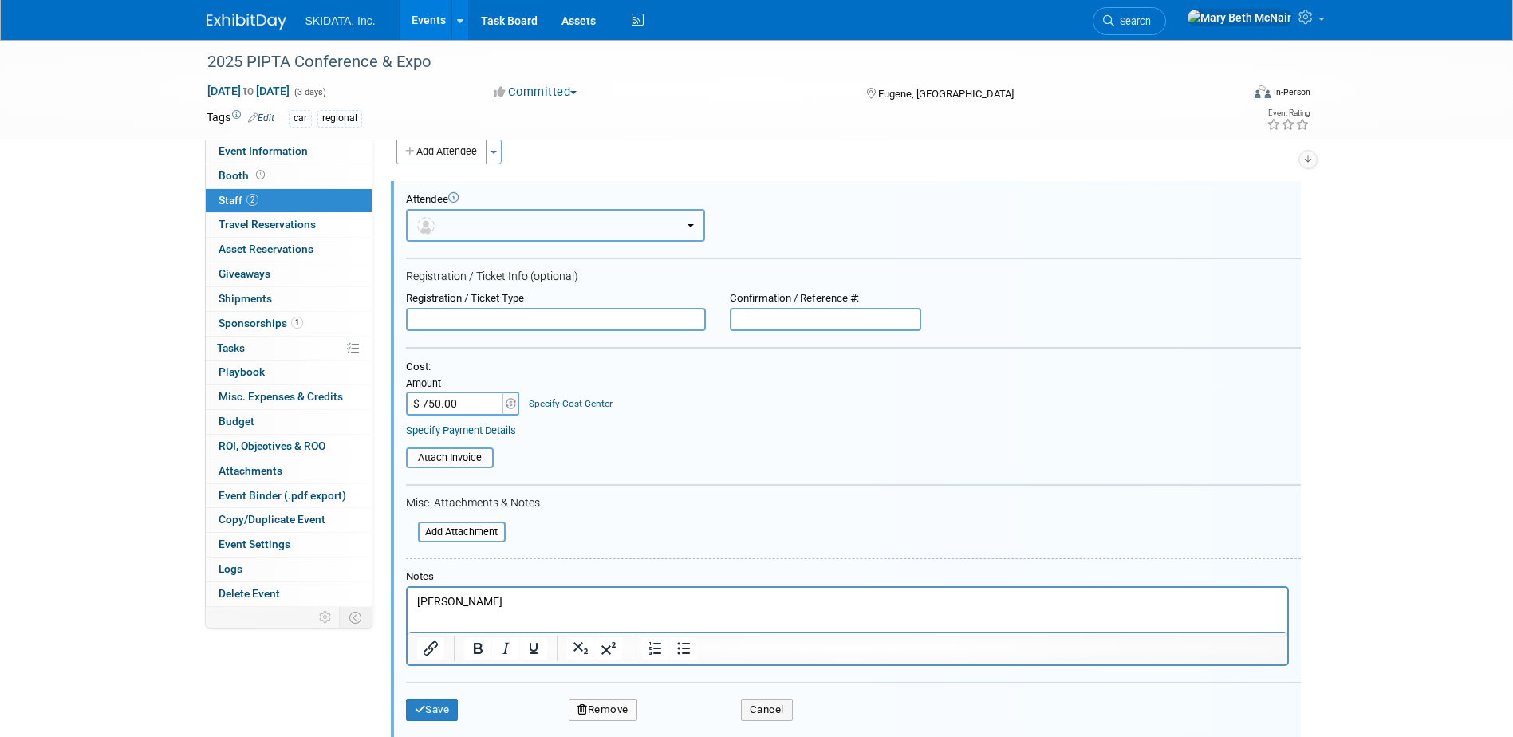
click at [510, 228] on button "button" at bounding box center [555, 225] width 299 height 33
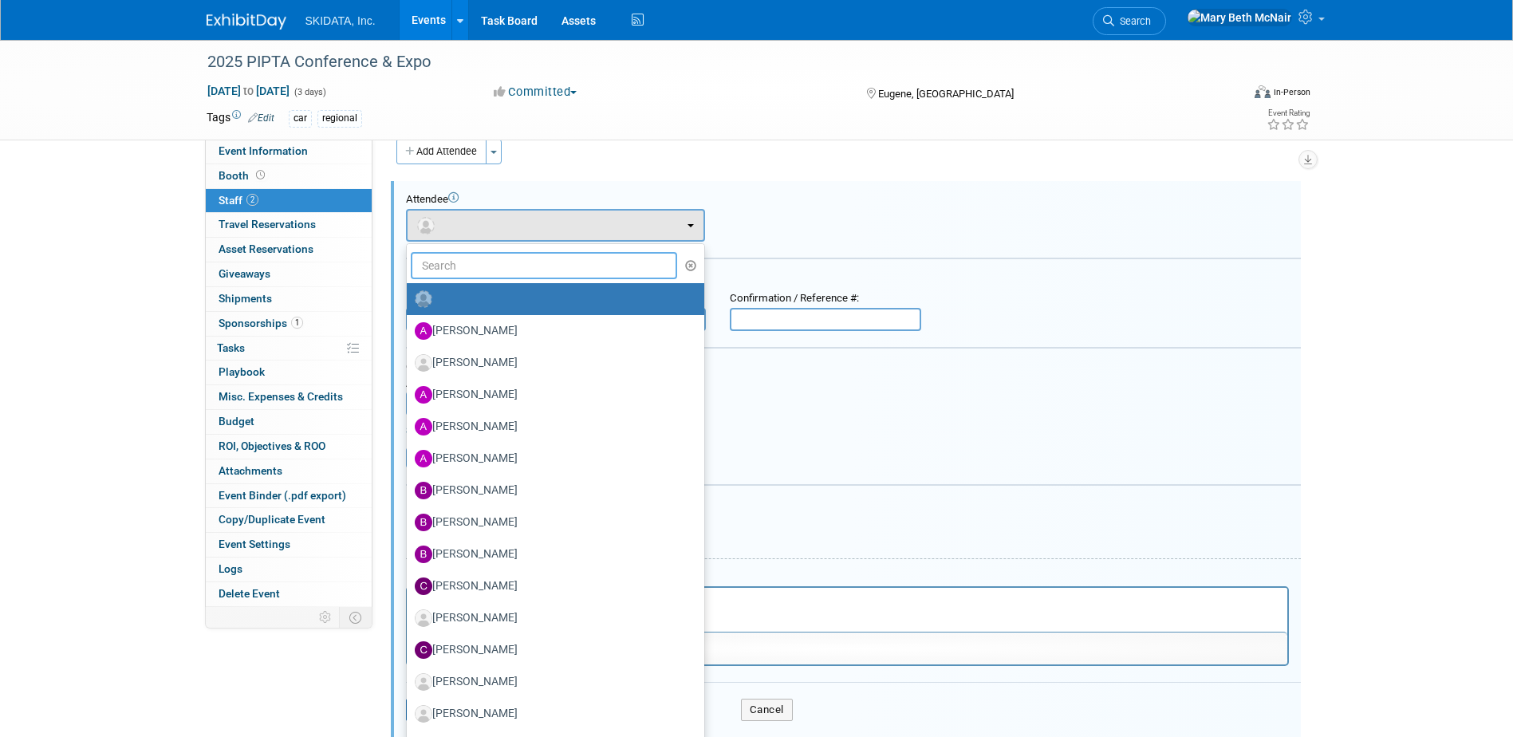
click at [509, 265] on input "text" at bounding box center [544, 265] width 267 height 27
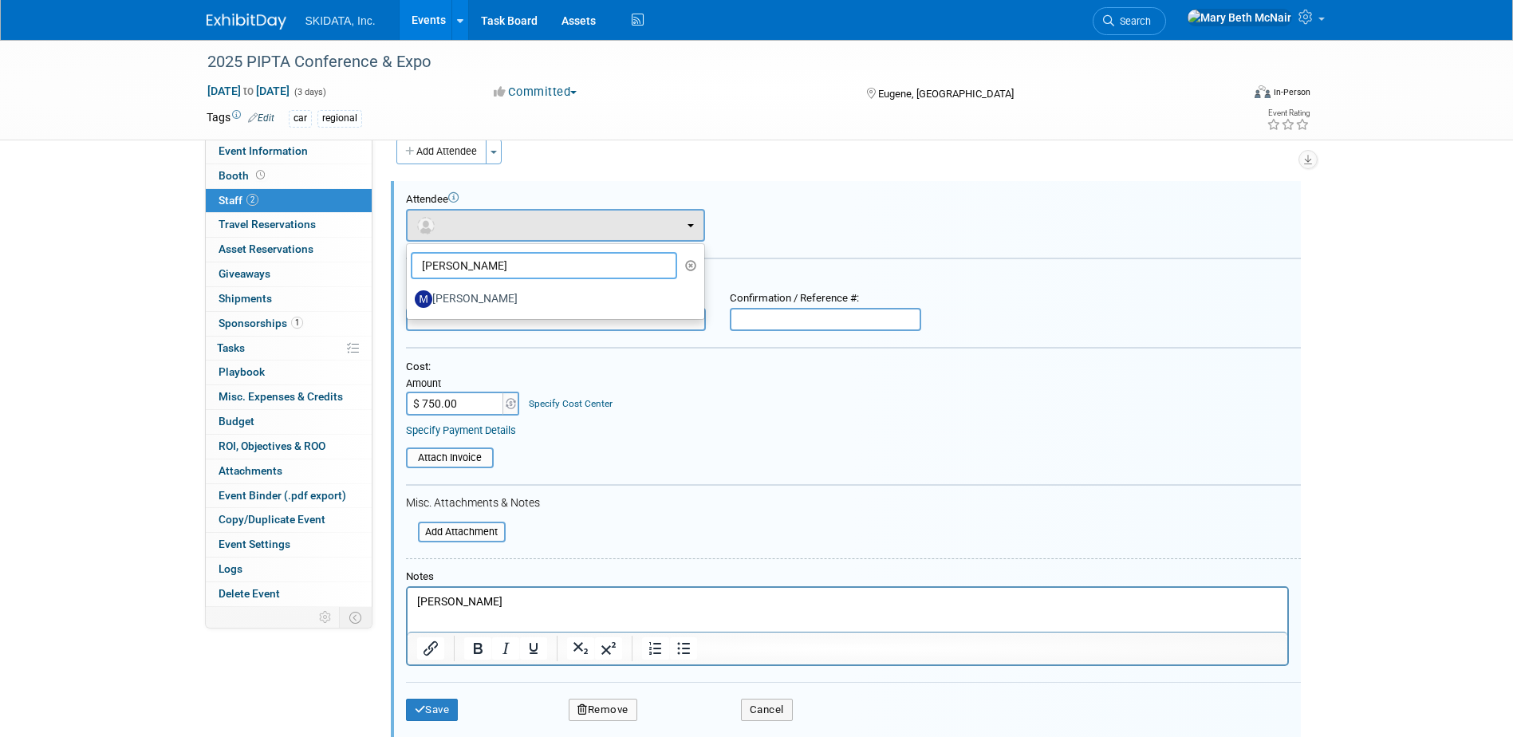
type input "[PERSON_NAME]"
click at [820, 235] on div "Attendee <img src="[URL][DOMAIN_NAME]" style="width: 22px; height: 22px; border…" at bounding box center [853, 217] width 895 height 49
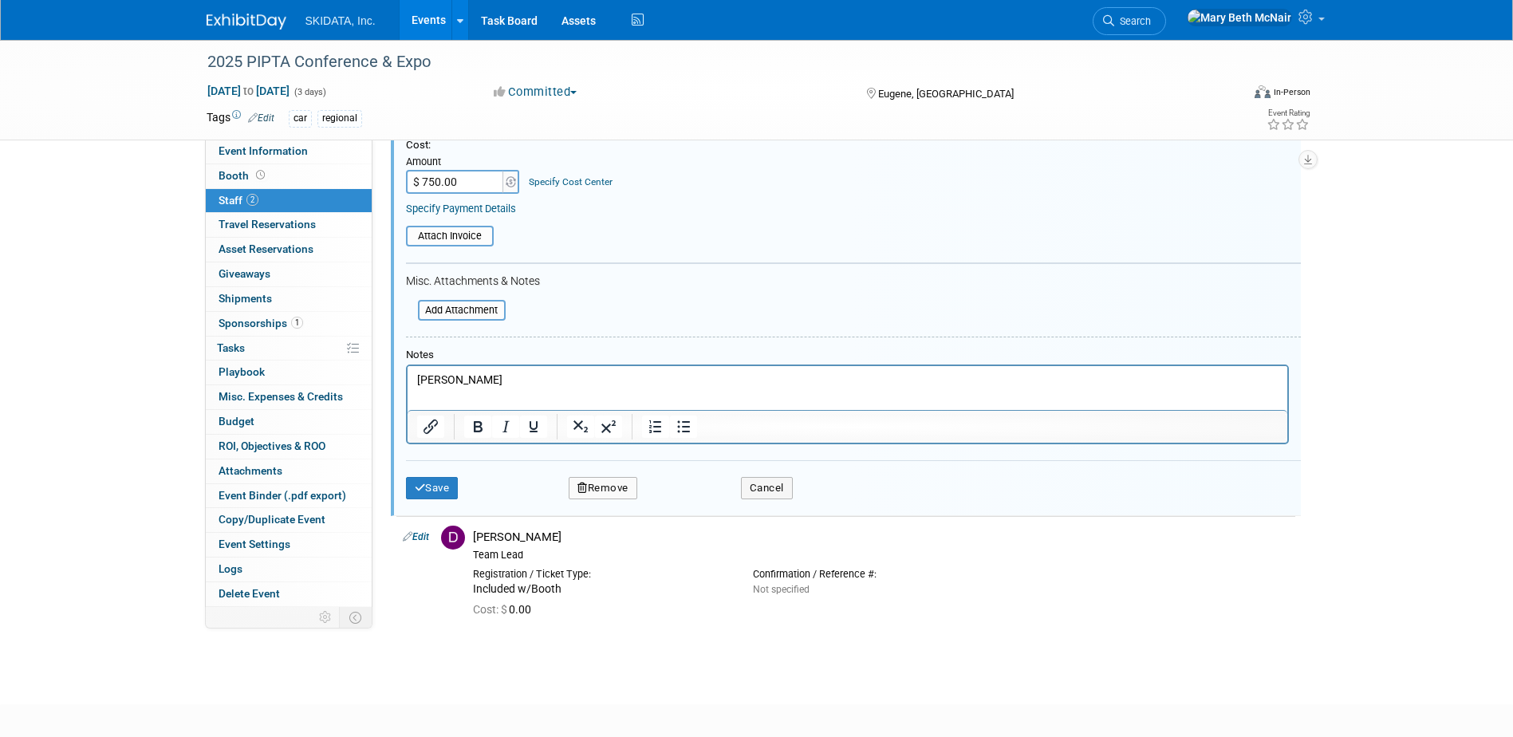
scroll to position [323, 0]
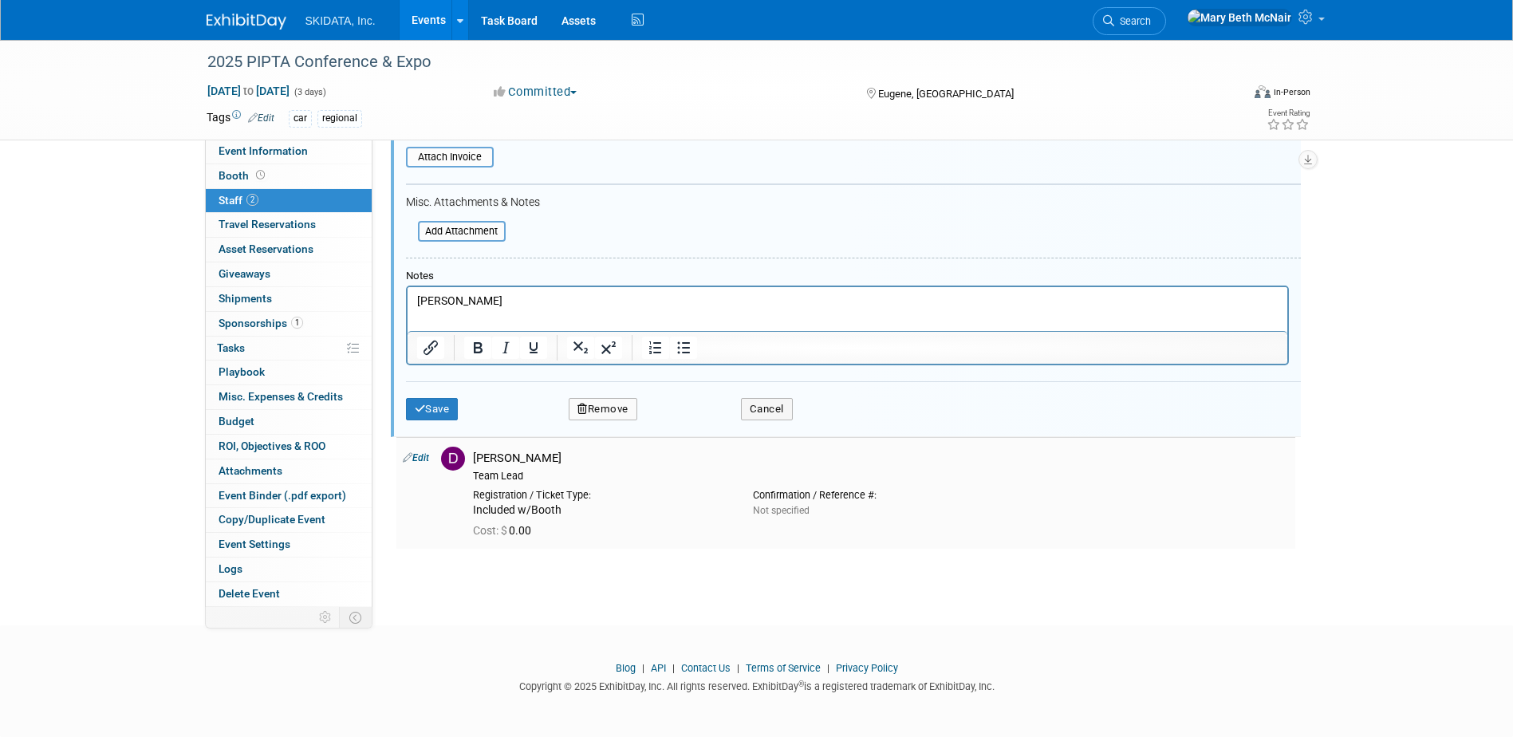
click at [423, 462] on link "Edit" at bounding box center [416, 457] width 26 height 11
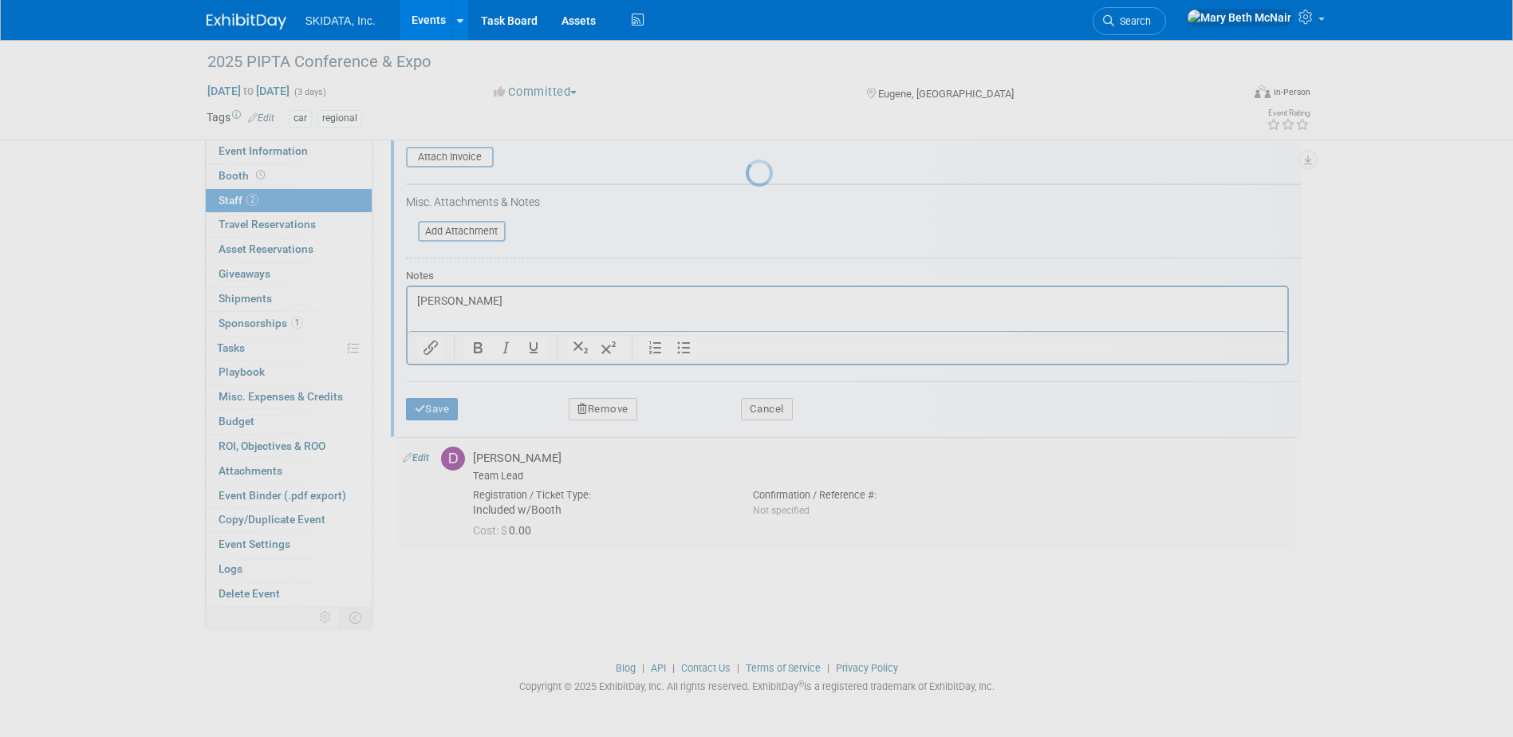
select select "87cadcf2-a59e-4f12-8794-2c7babd30a00"
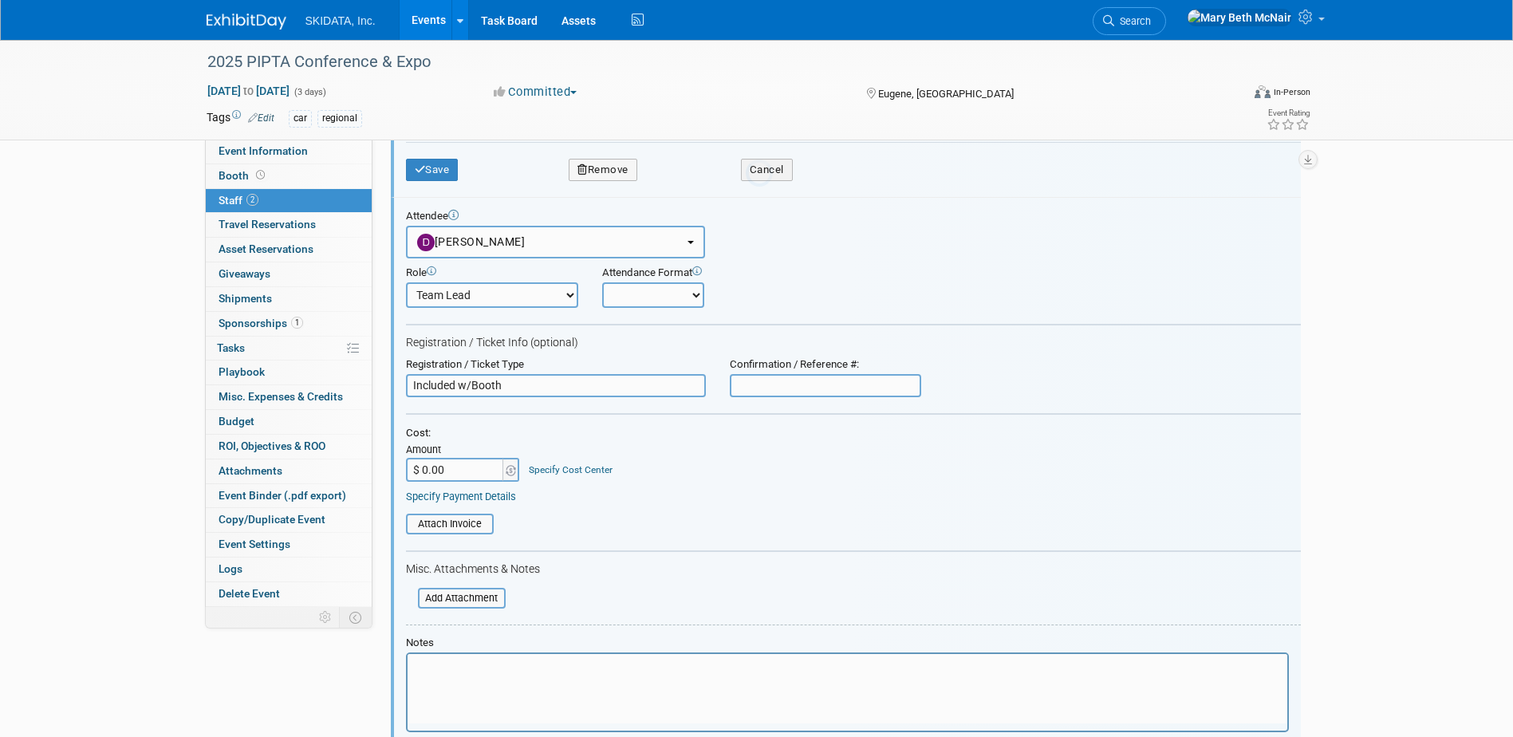
scroll to position [0, 0]
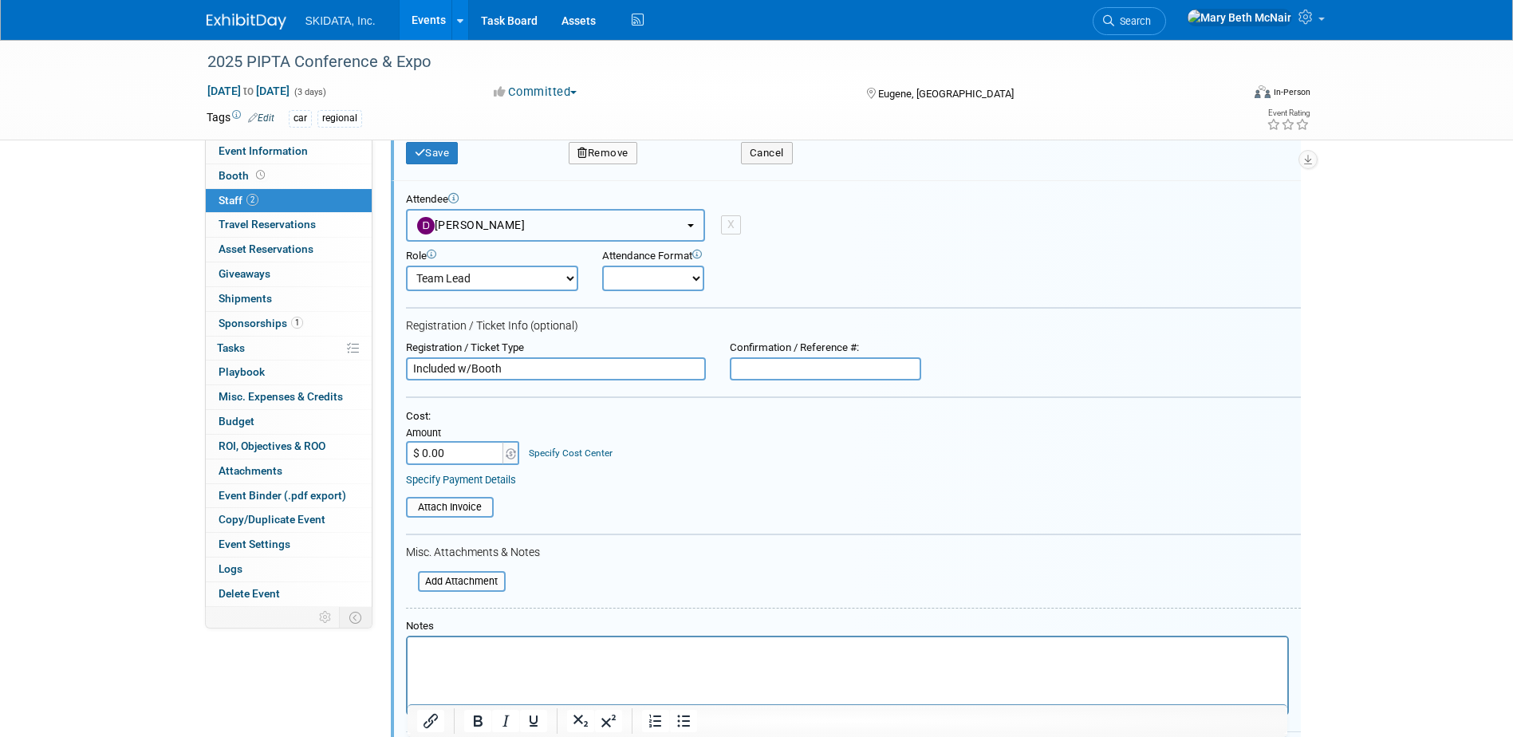
click at [526, 235] on button "[PERSON_NAME]" at bounding box center [555, 225] width 299 height 33
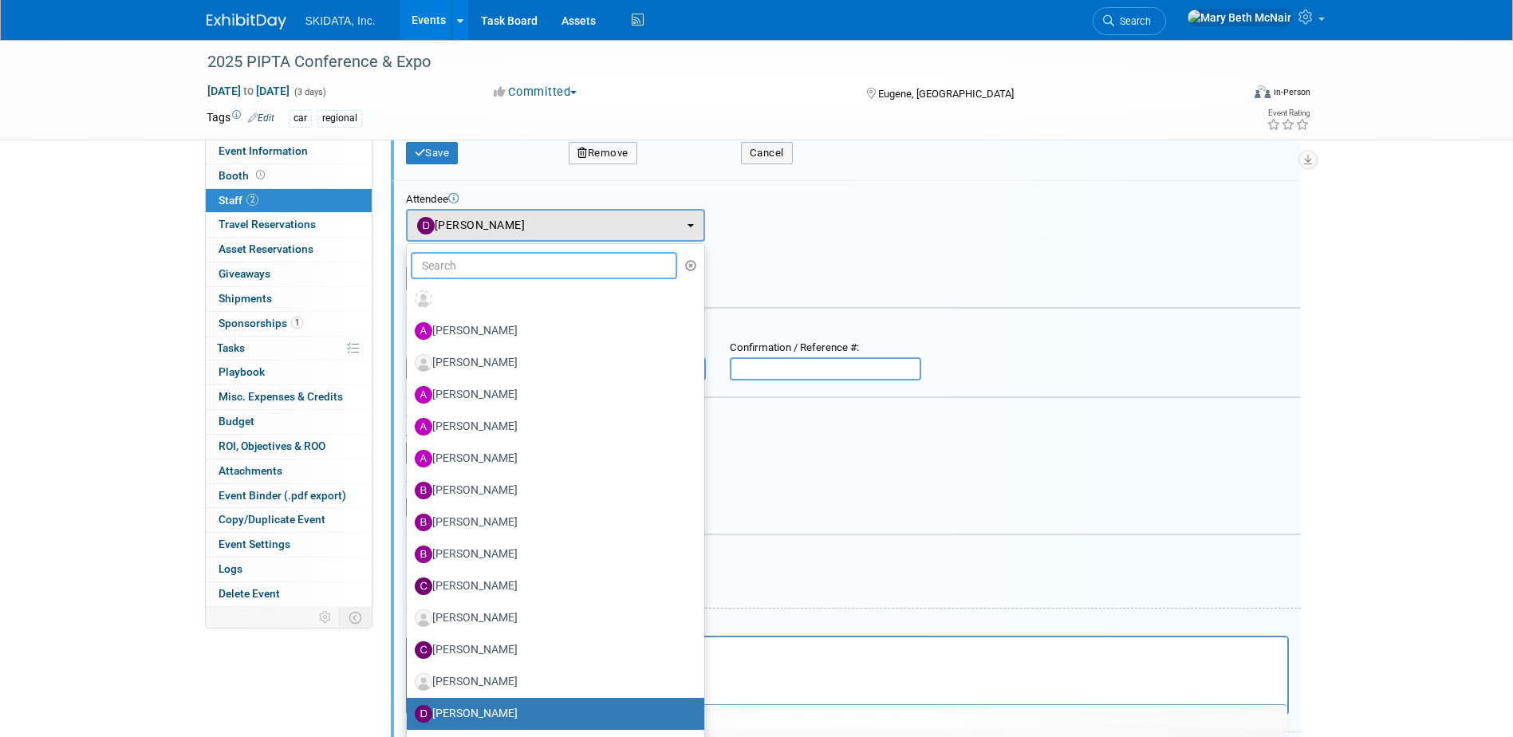
click at [506, 268] on input "text" at bounding box center [544, 265] width 267 height 27
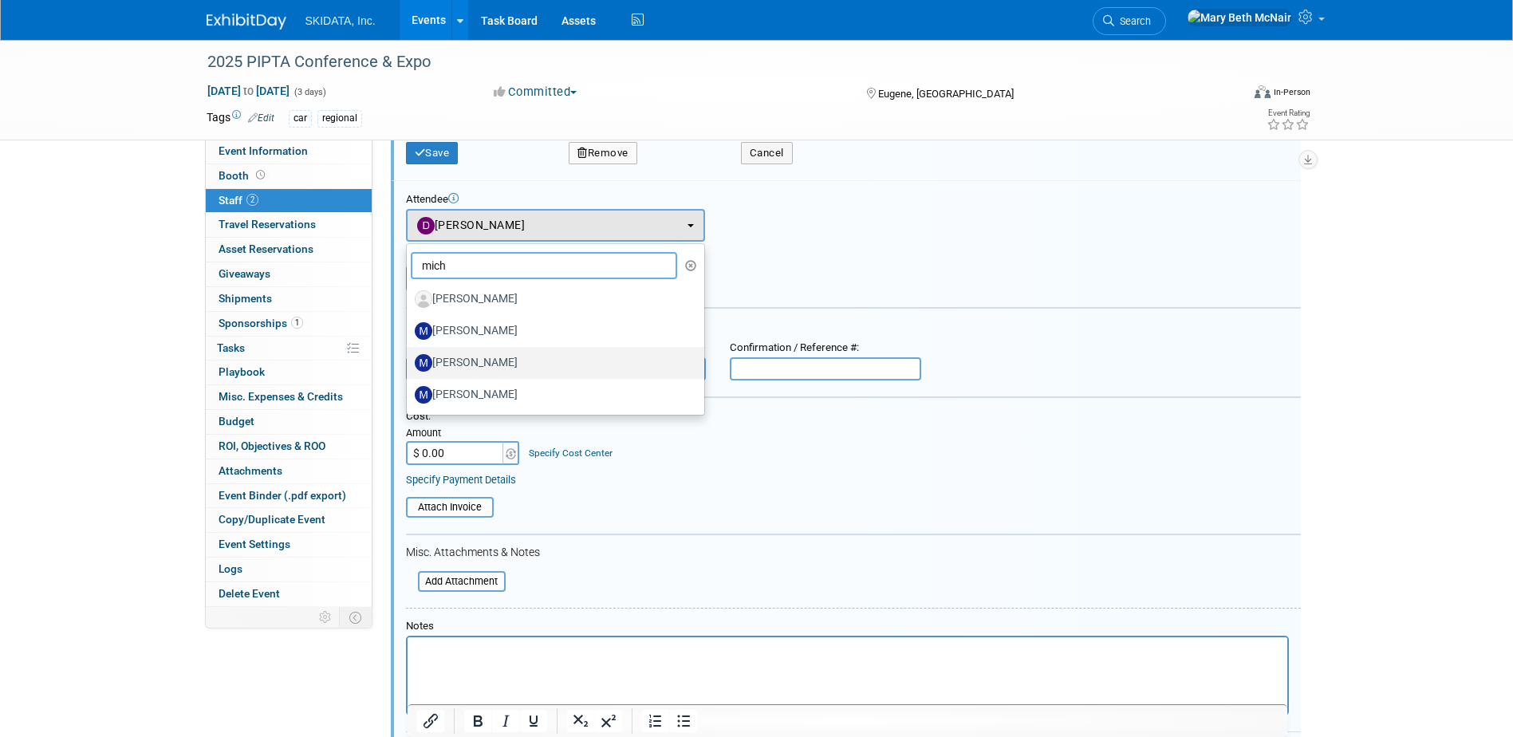
type input "mich"
click at [480, 360] on label "[PERSON_NAME]" at bounding box center [552, 363] width 274 height 26
click at [409, 360] on input "[PERSON_NAME]" at bounding box center [404, 361] width 10 height 10
select select "b7952820-85f5-48c7-97bf-d3d4f0397cf2"
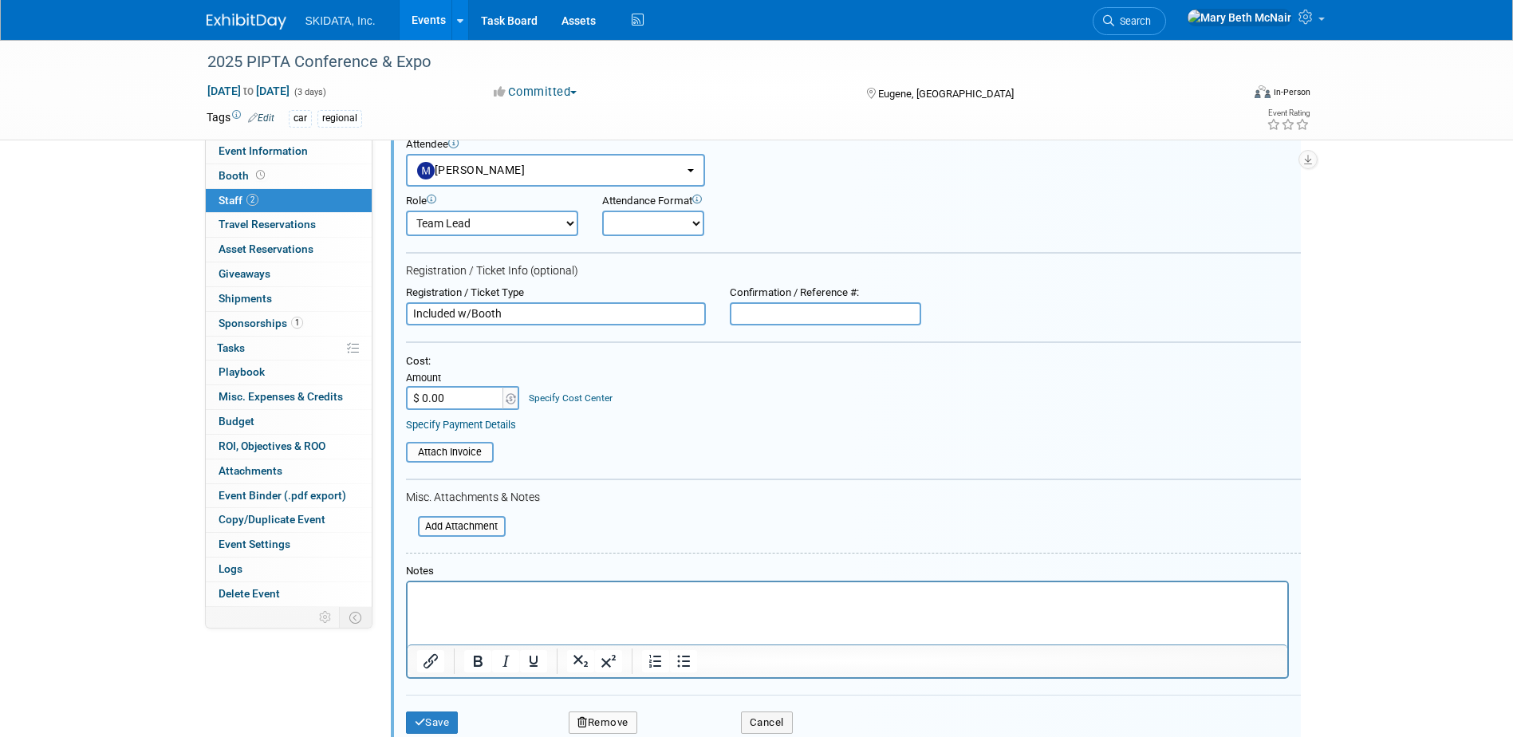
scroll to position [837, 0]
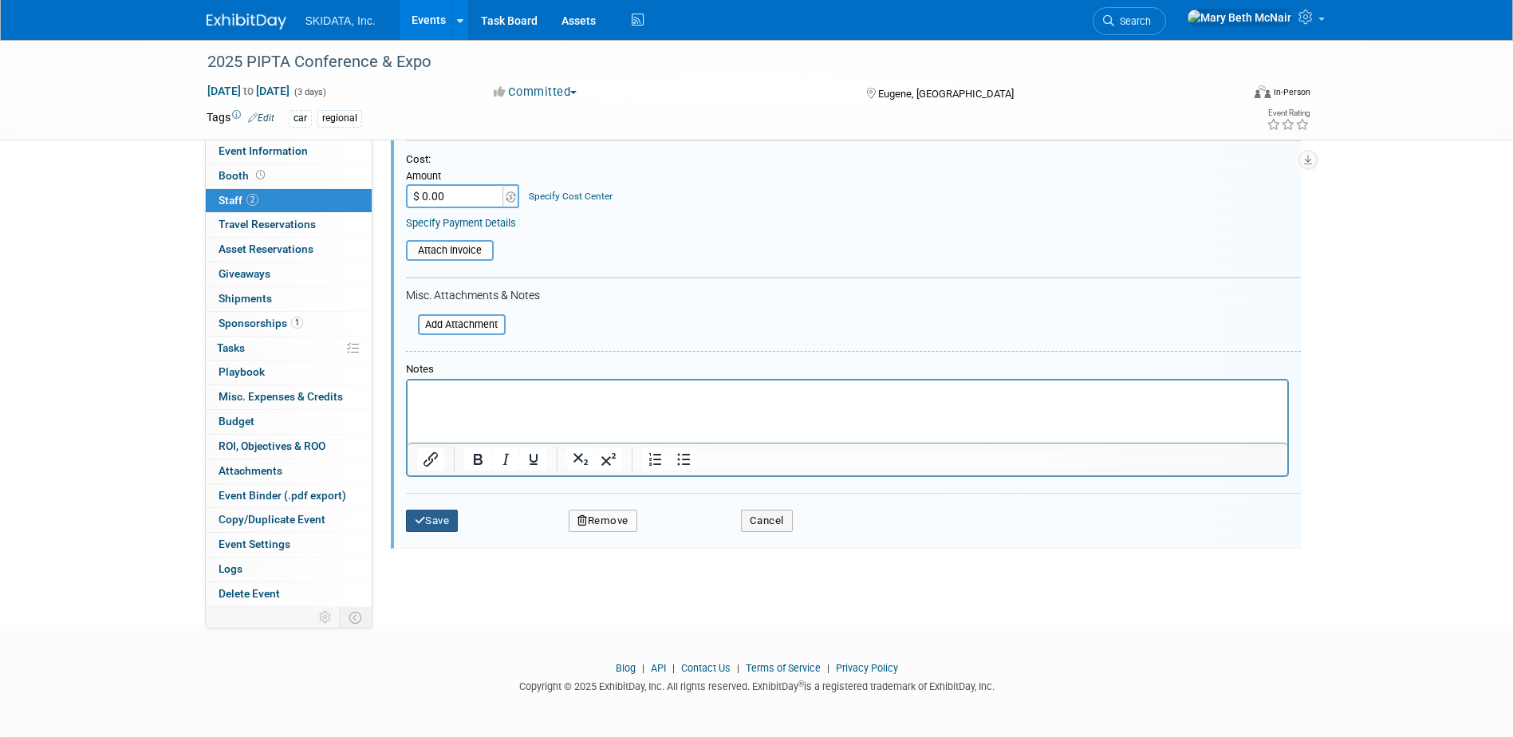
click at [443, 519] on button "Save" at bounding box center [432, 521] width 53 height 22
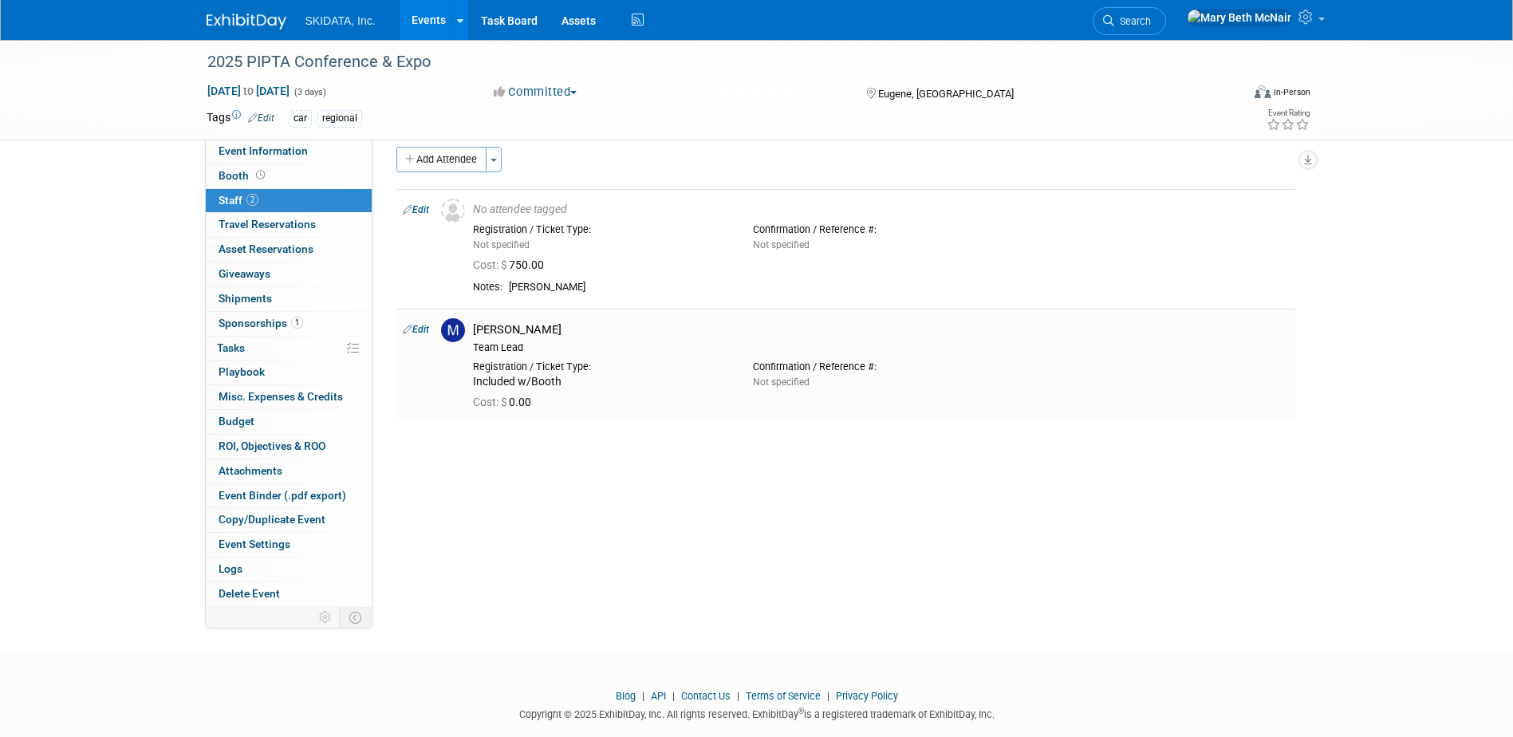
scroll to position [0, 0]
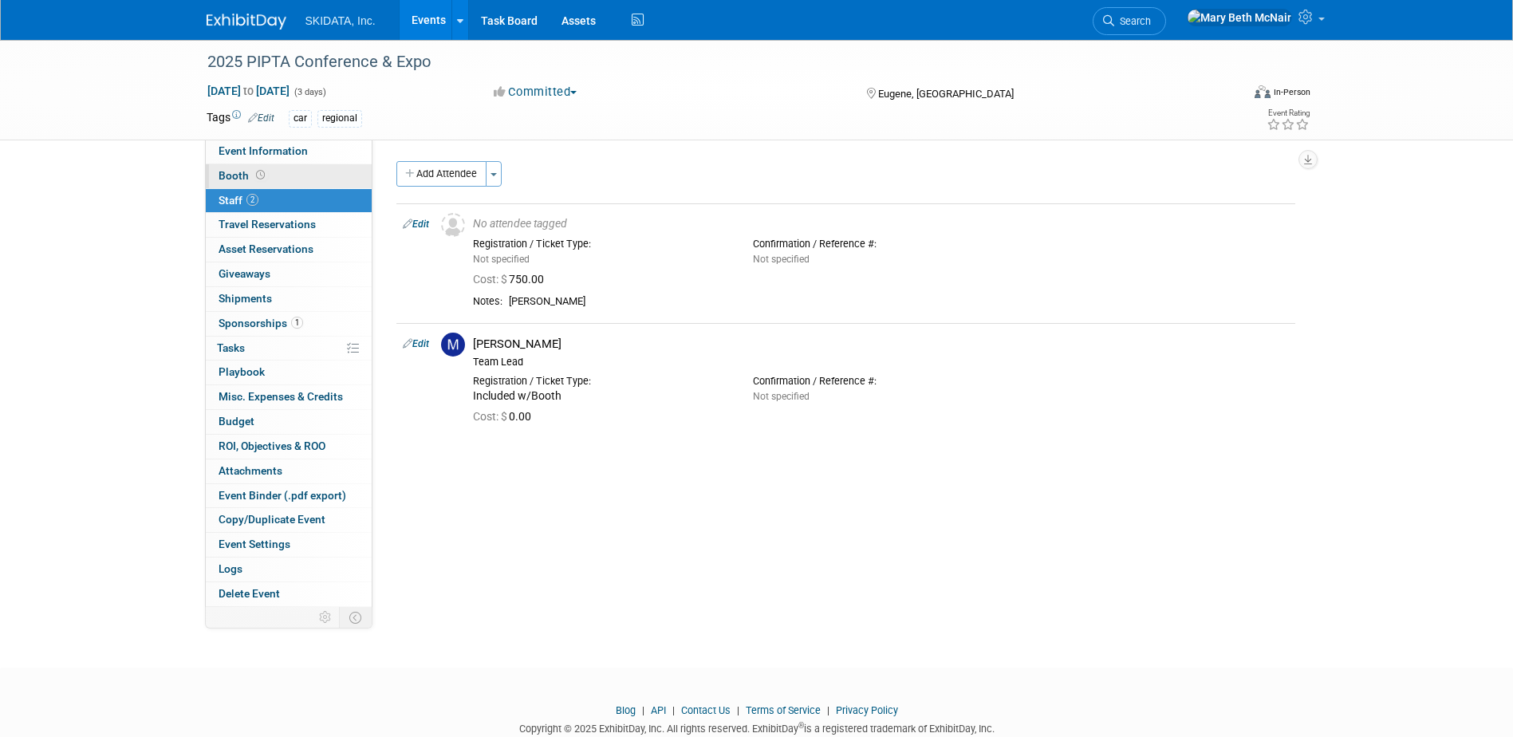
click at [231, 176] on span "Booth" at bounding box center [243, 175] width 49 height 13
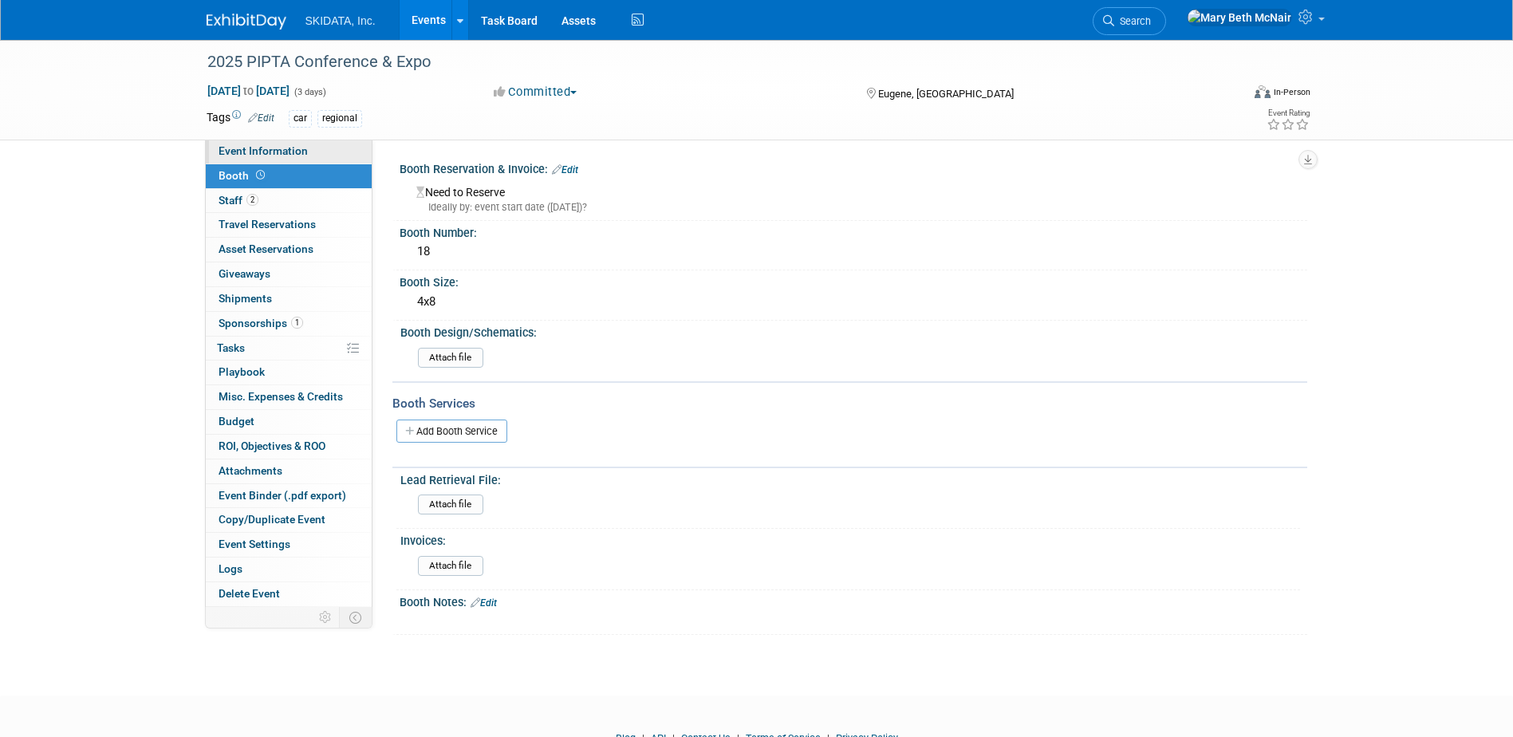
click at [231, 156] on span "Event Information" at bounding box center [263, 150] width 89 height 13
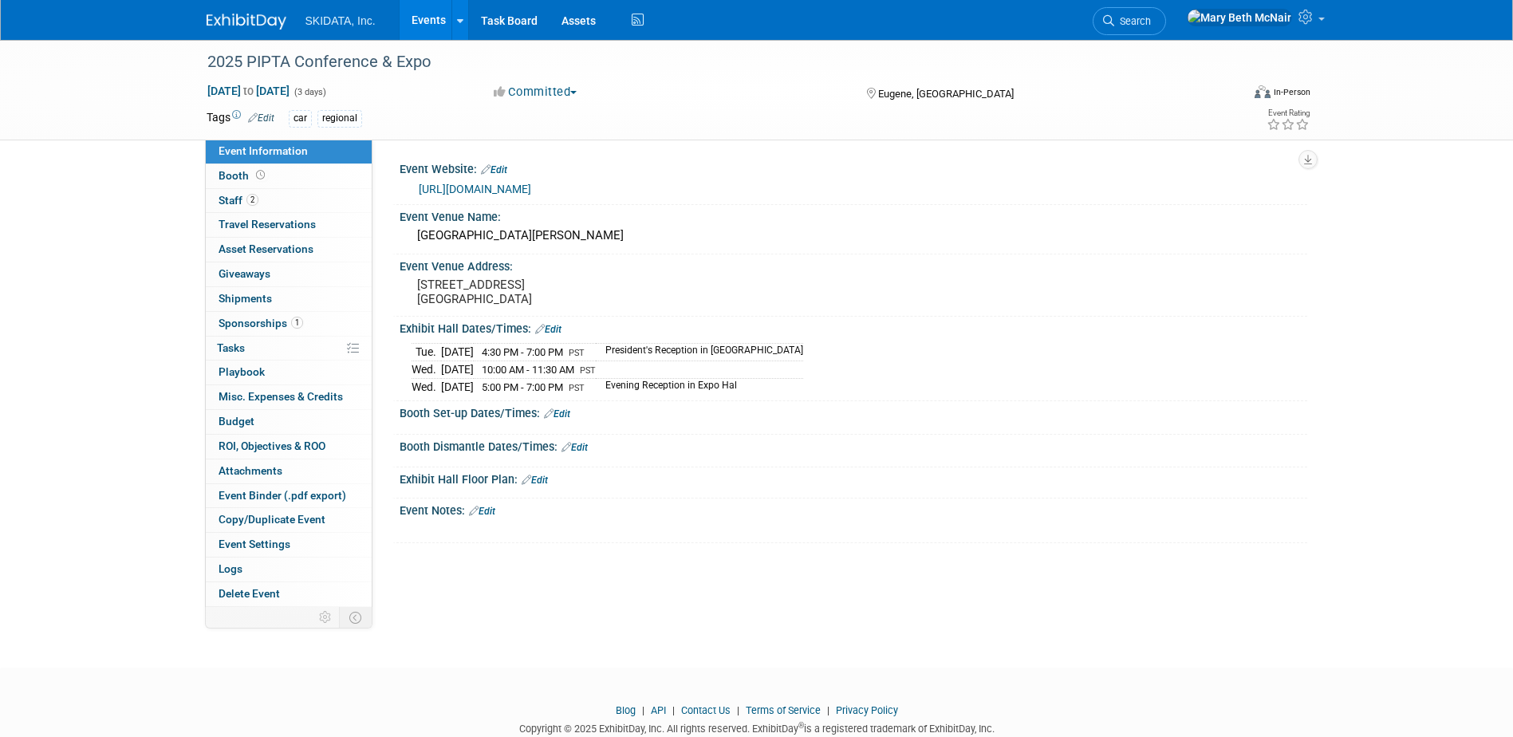
click at [531, 189] on link "[URL][DOMAIN_NAME]" at bounding box center [475, 189] width 112 height 13
